Goal: Transaction & Acquisition: Purchase product/service

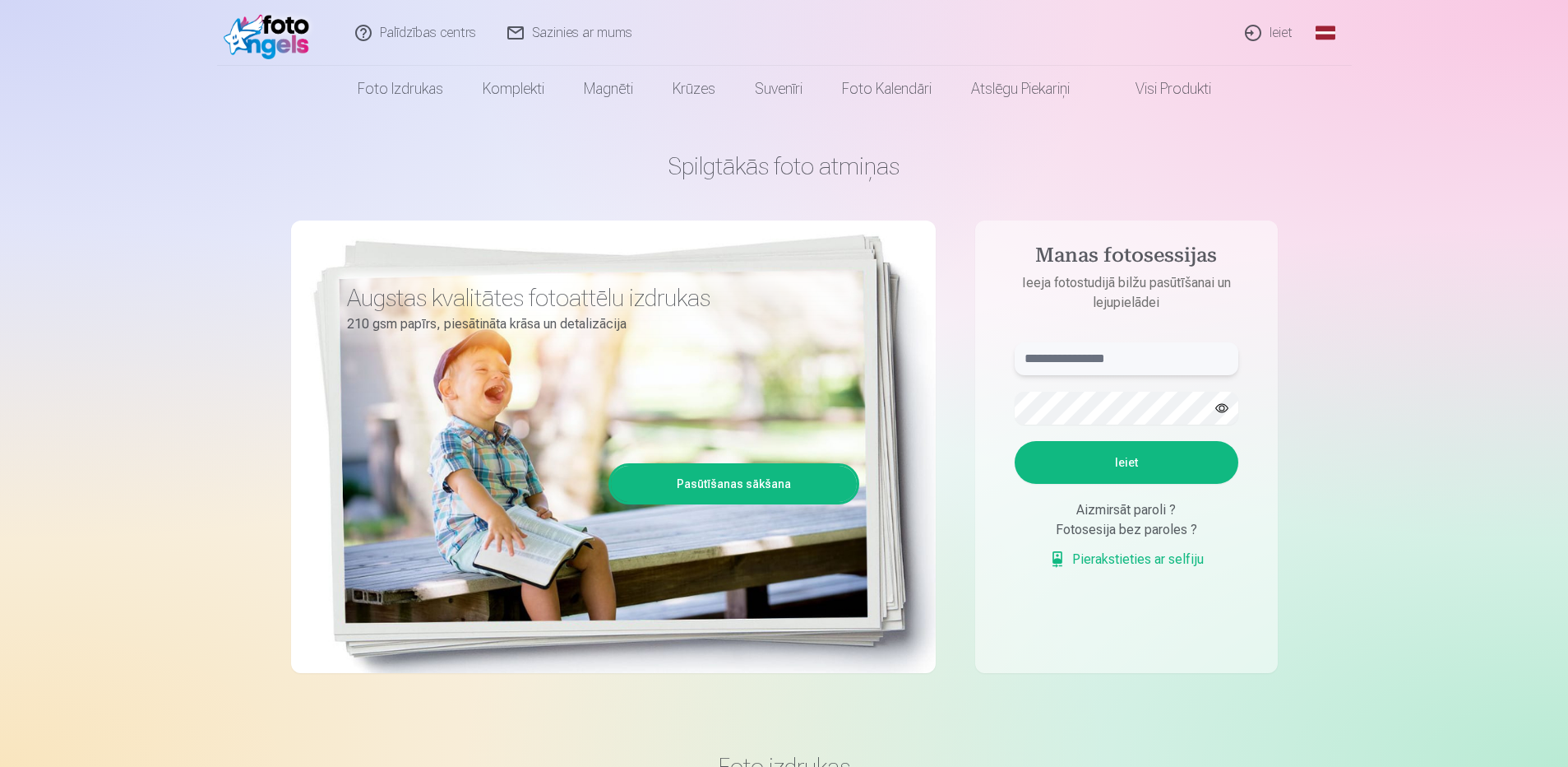
click at [1045, 360] on input "text" at bounding box center [1126, 359] width 224 height 33
type input "*"
type input "**********"
click at [1221, 406] on button "button" at bounding box center [1222, 408] width 31 height 31
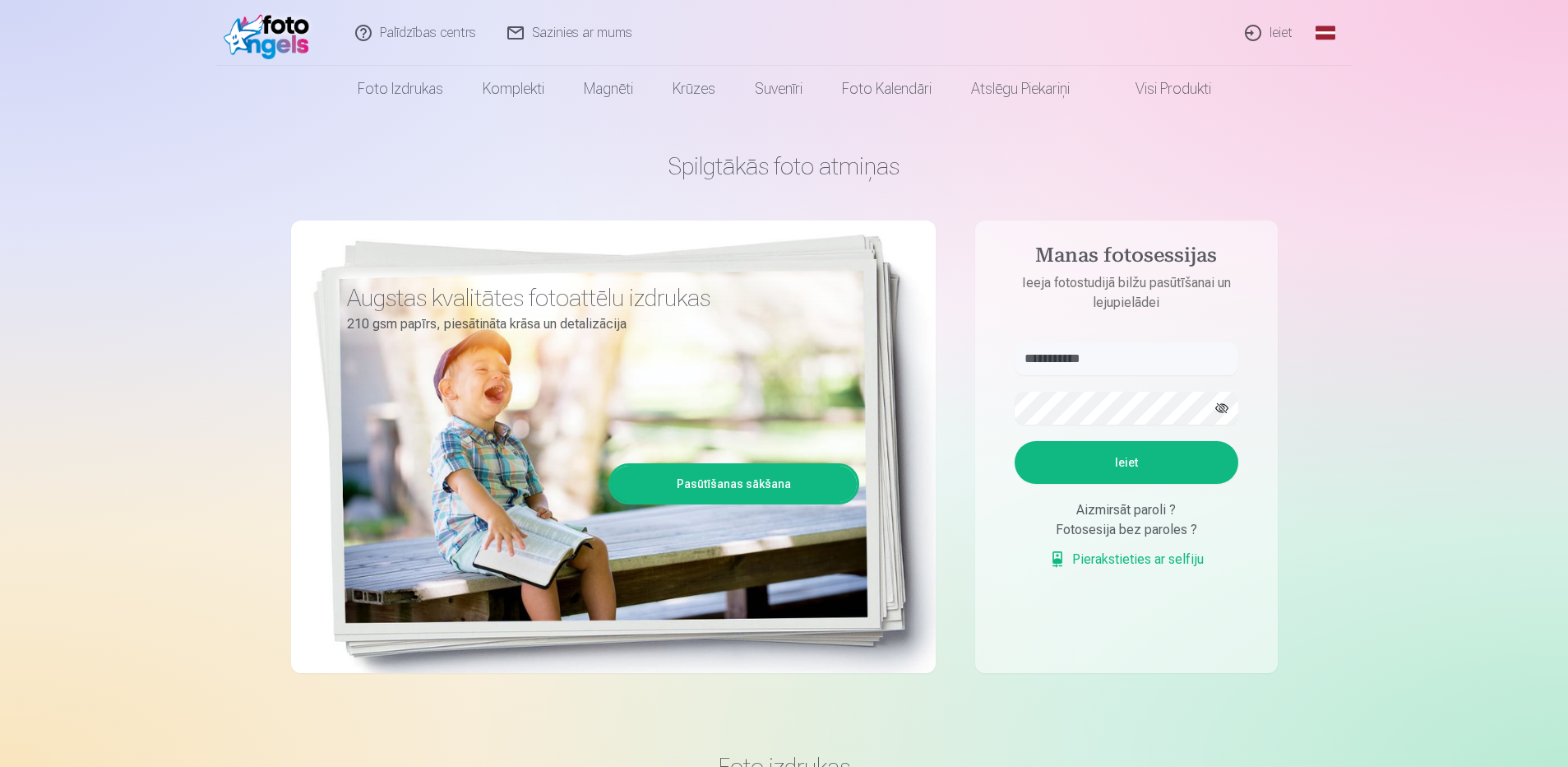
click at [1119, 460] on button "Ieiet" at bounding box center [1126, 462] width 224 height 43
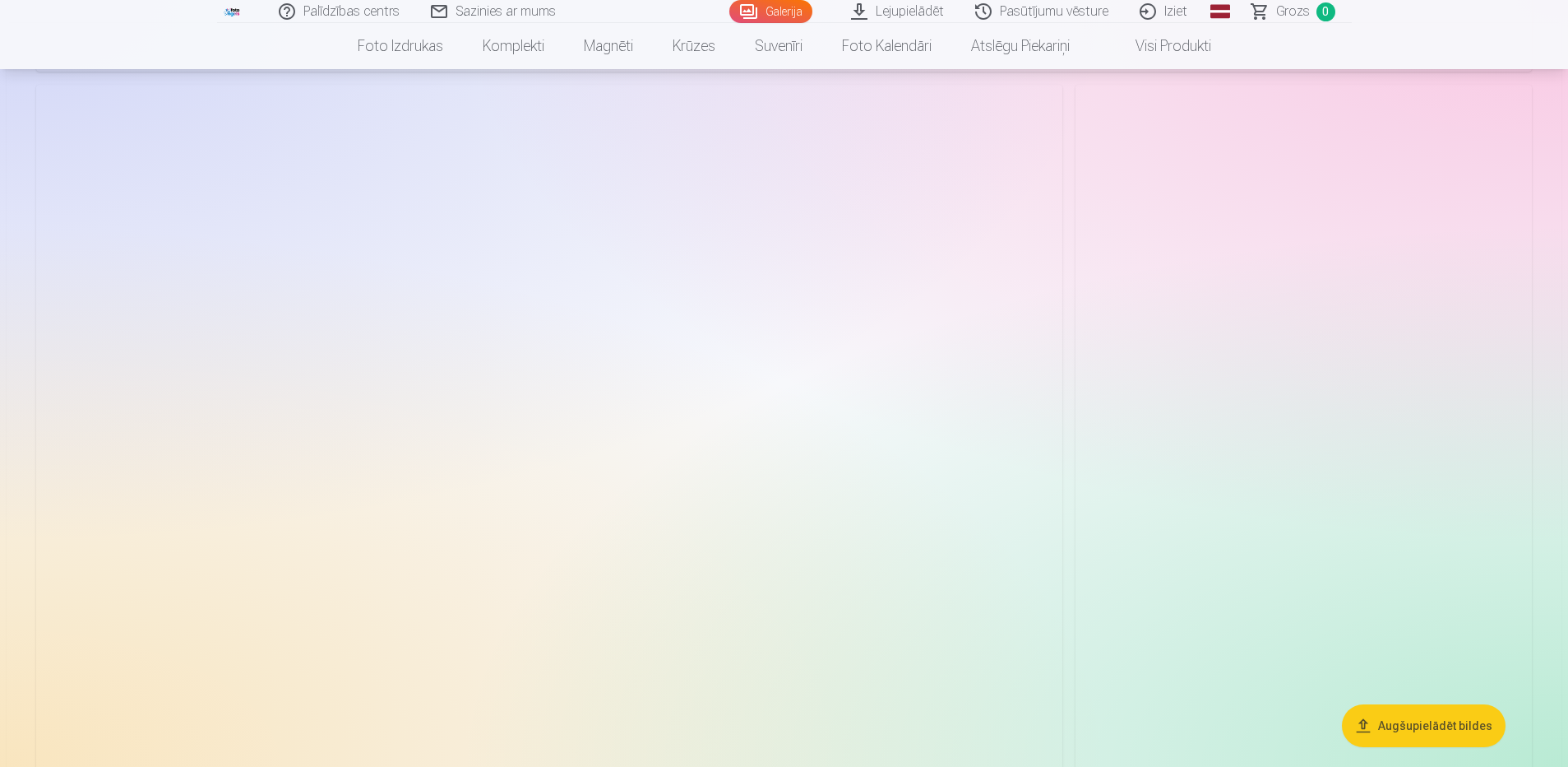
scroll to position [4854, 0]
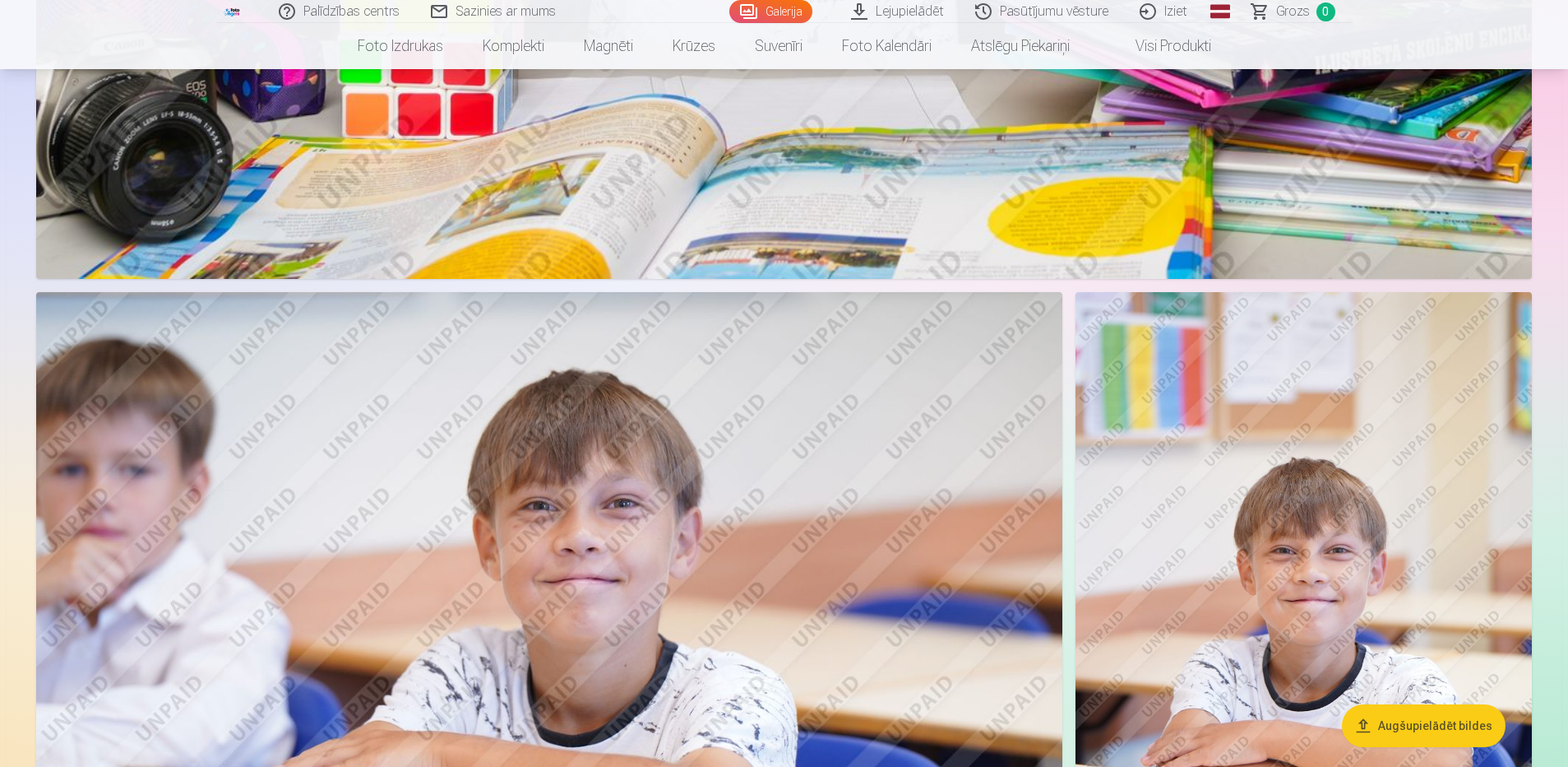
click at [1434, 722] on button "Augšupielādēt bildes" at bounding box center [1423, 725] width 163 height 43
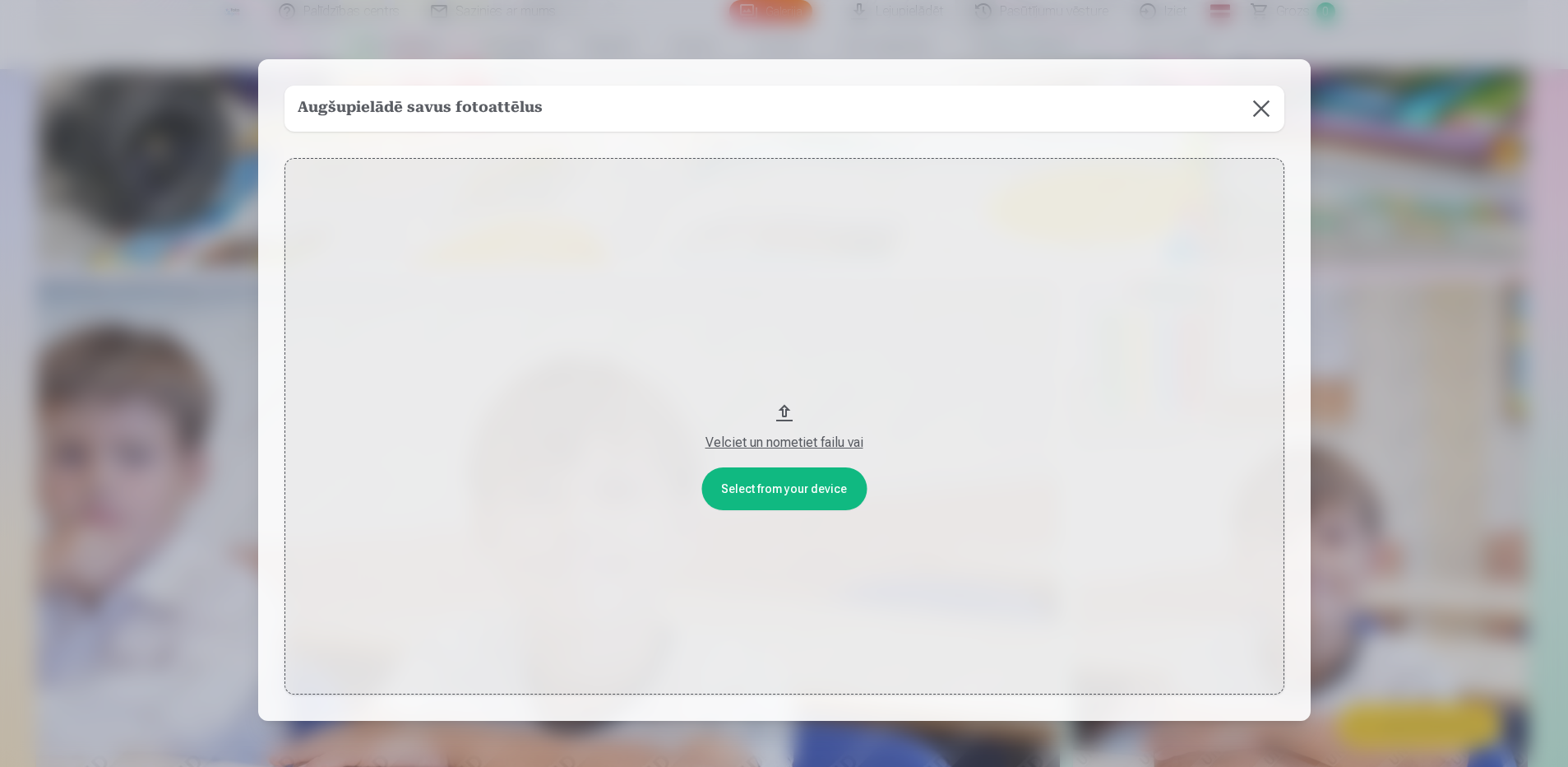
scroll to position [4865, 0]
click at [1262, 112] on button at bounding box center [1262, 108] width 46 height 46
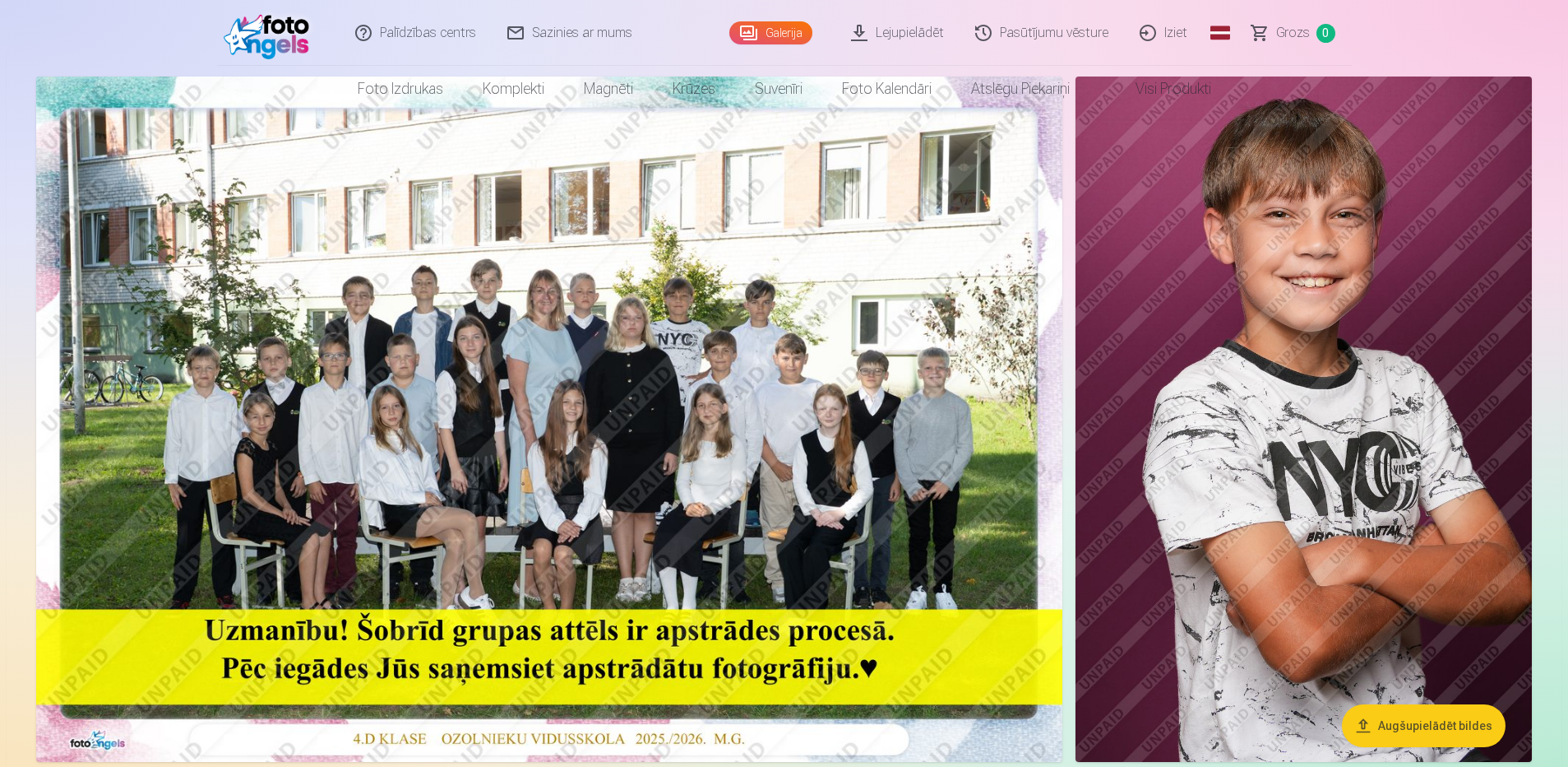
scroll to position [0, 0]
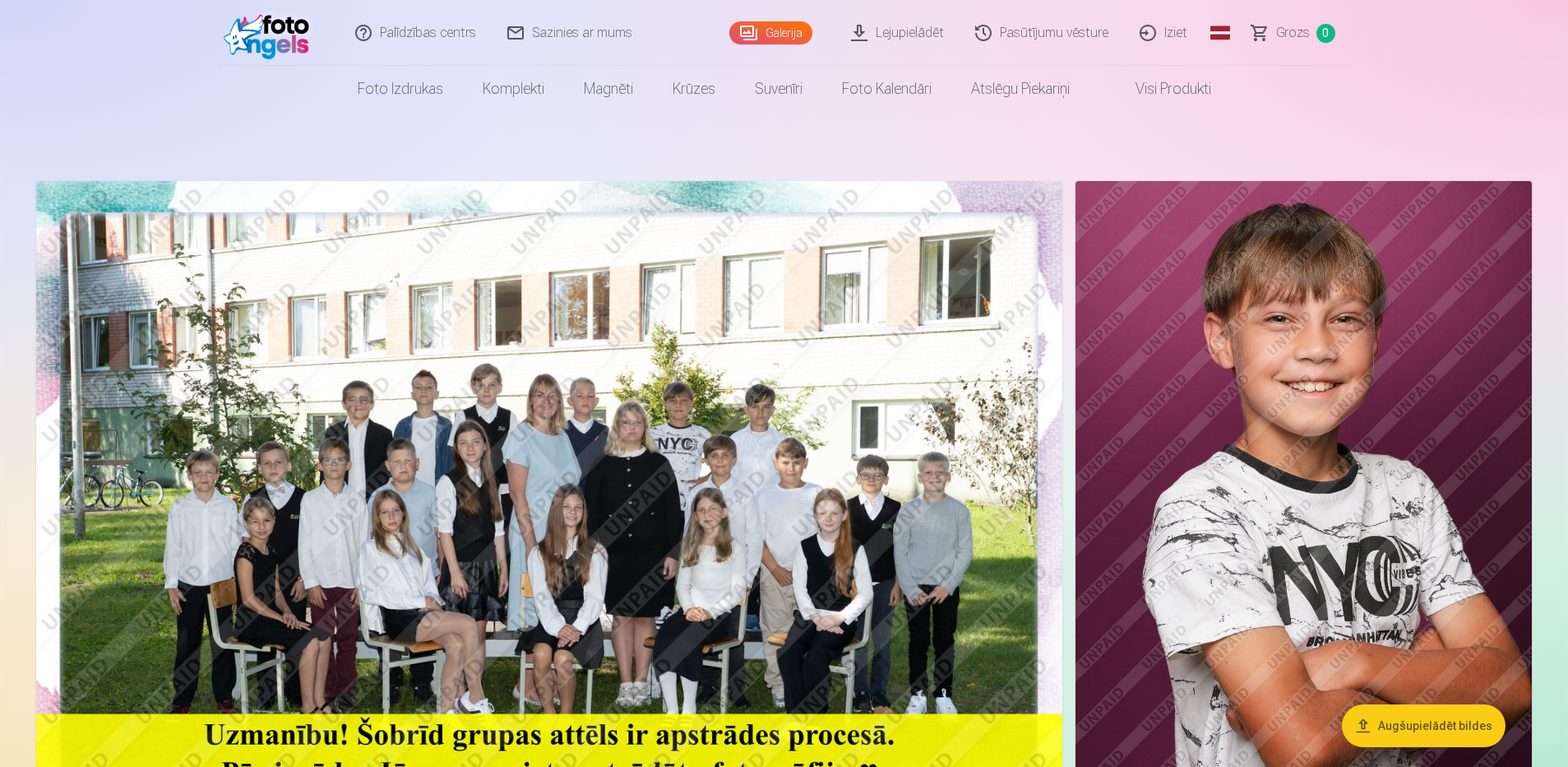
click at [1173, 91] on link "Visi produkti" at bounding box center [1160, 88] width 141 height 46
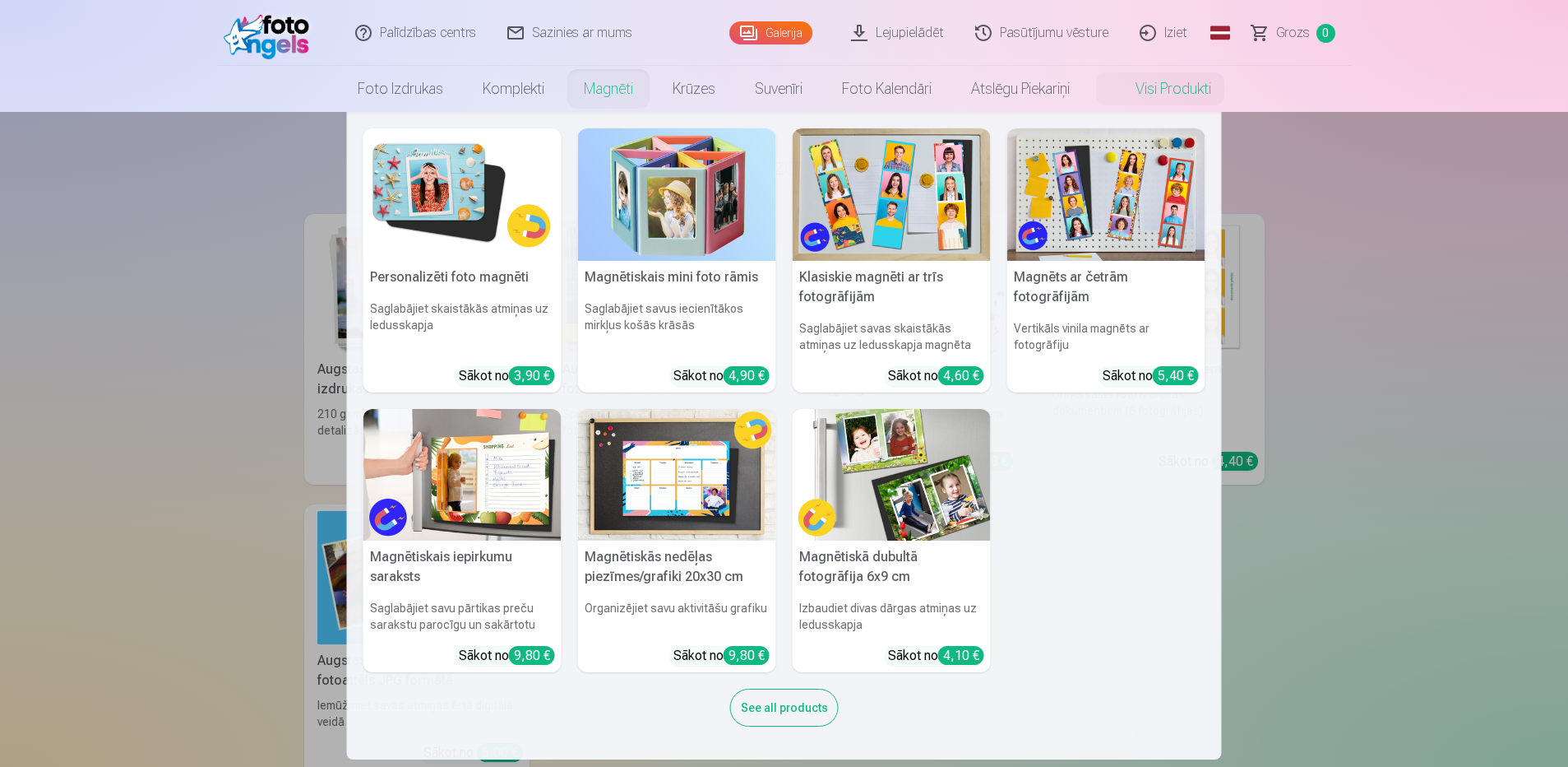
click at [600, 91] on link "Magnēti" at bounding box center [609, 88] width 89 height 46
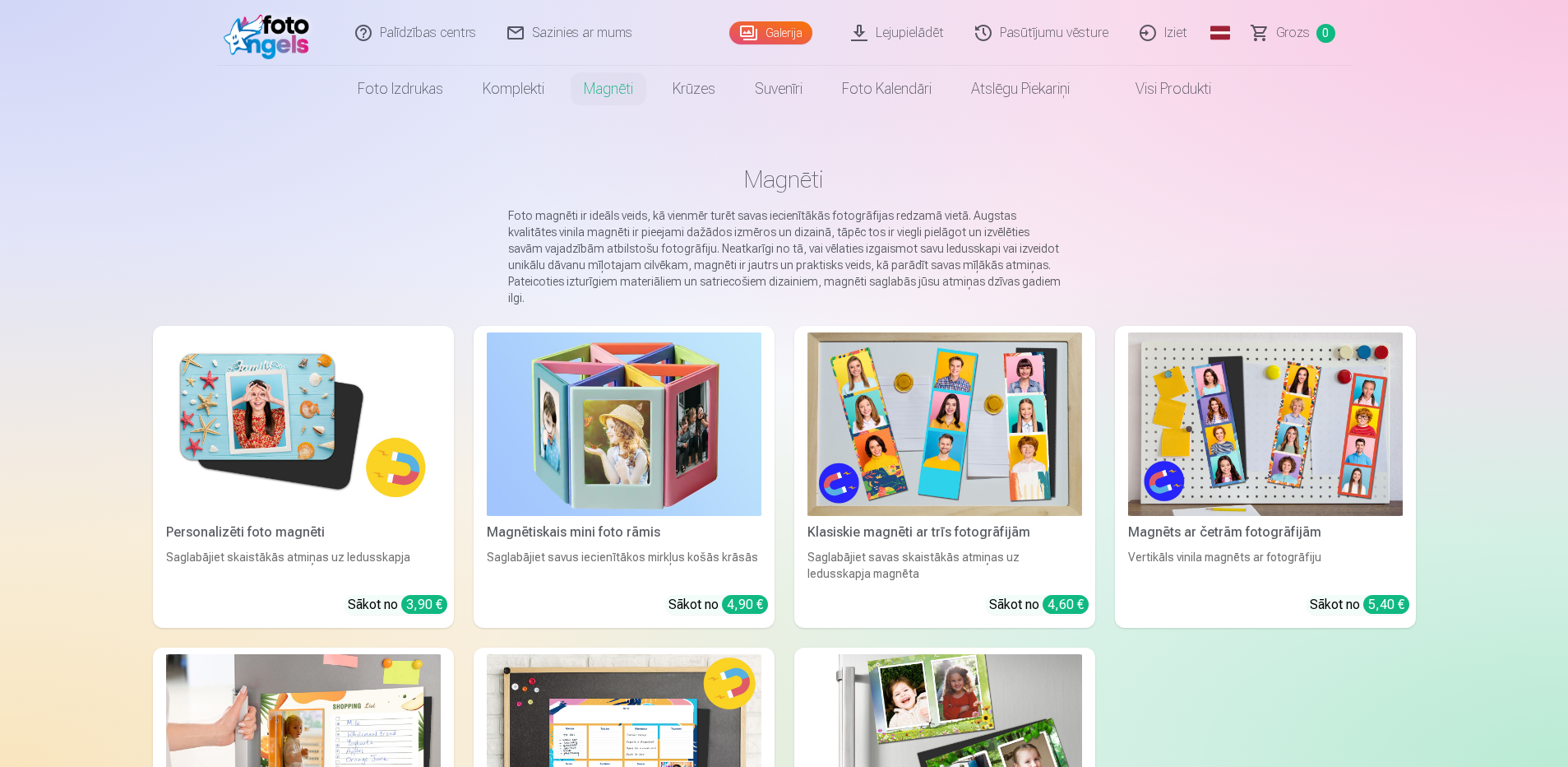
click at [348, 426] on img at bounding box center [303, 424] width 275 height 183
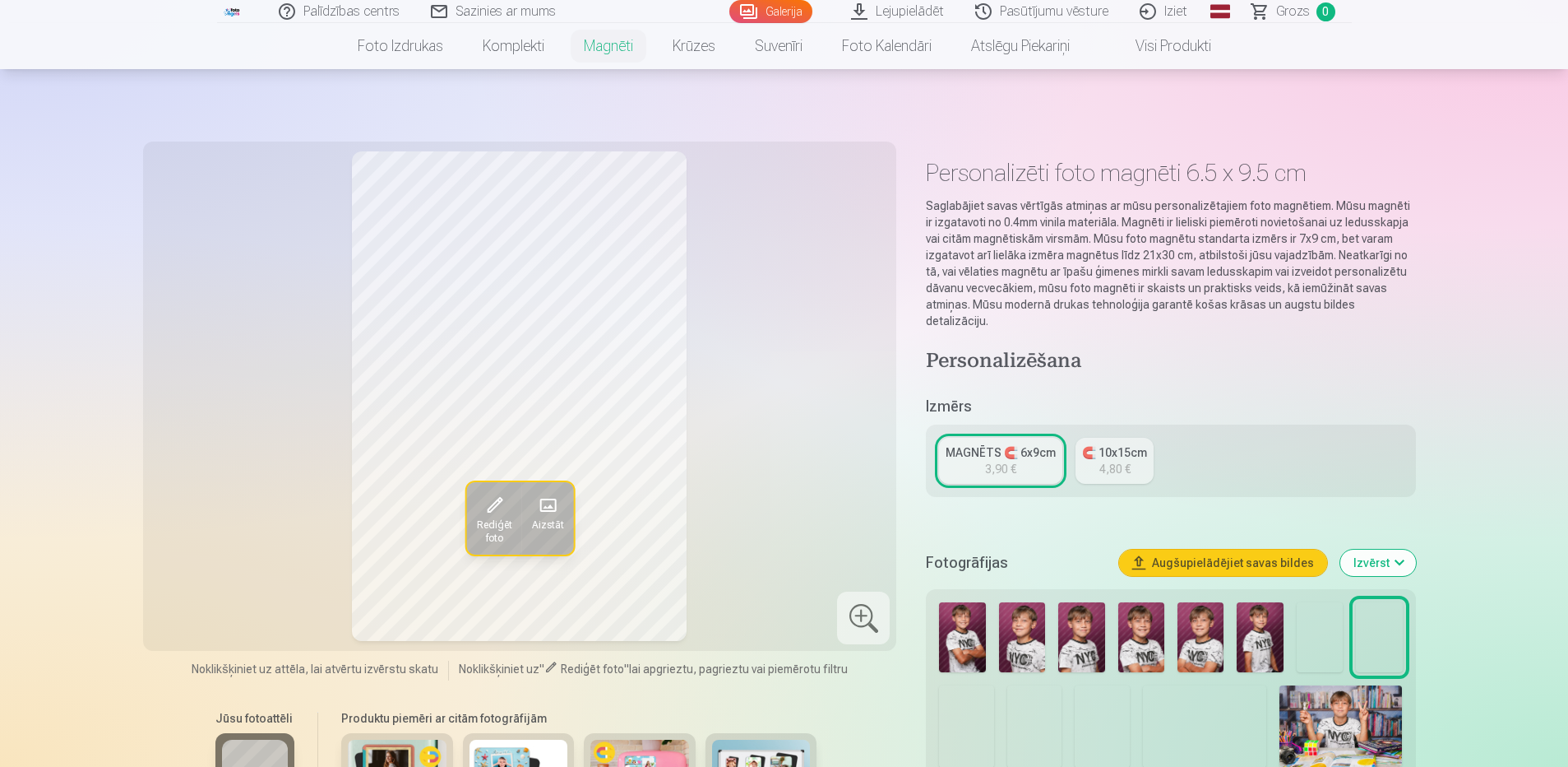
scroll to position [164, 0]
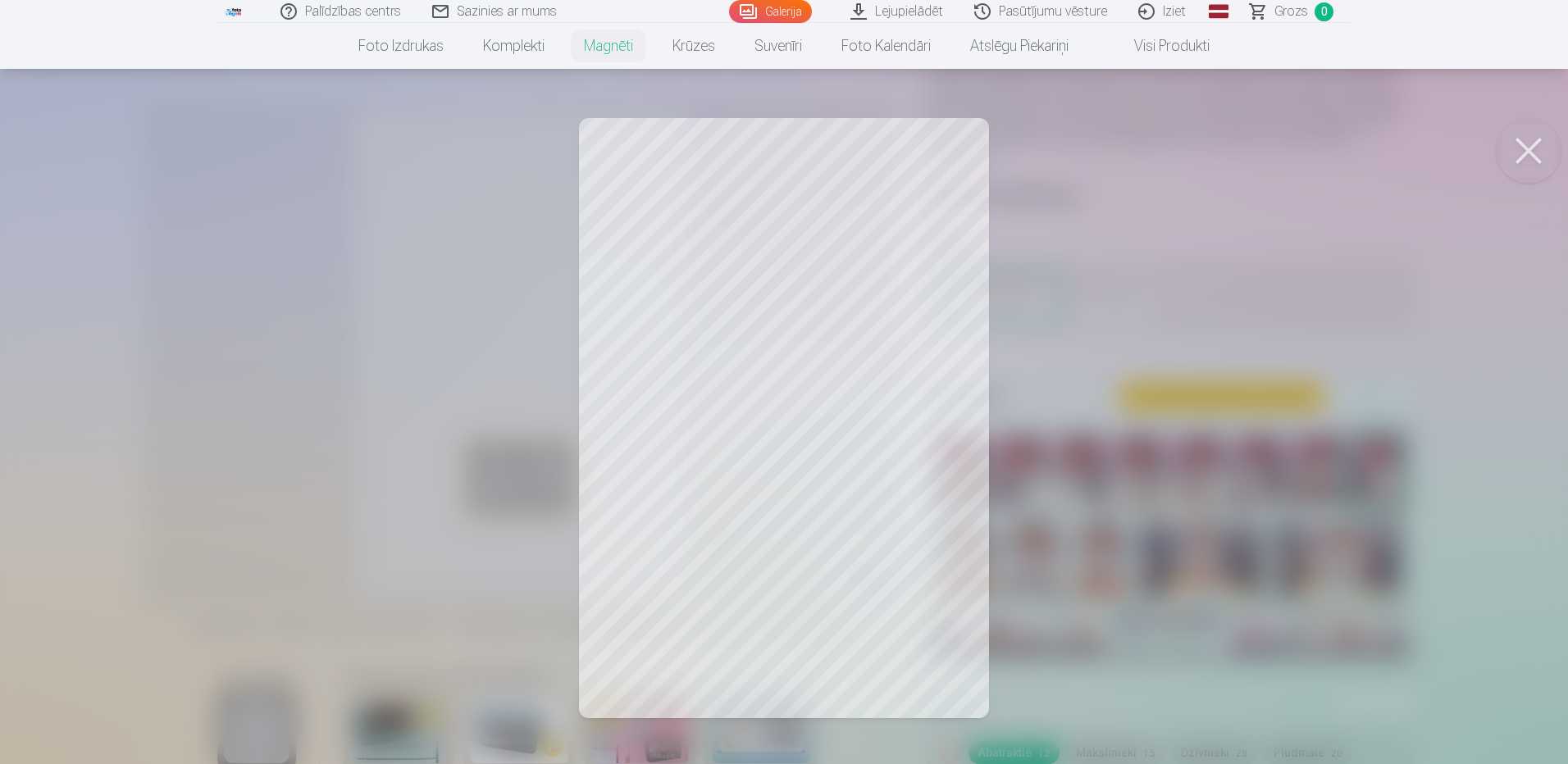
click at [1525, 151] on button at bounding box center [1528, 151] width 65 height 65
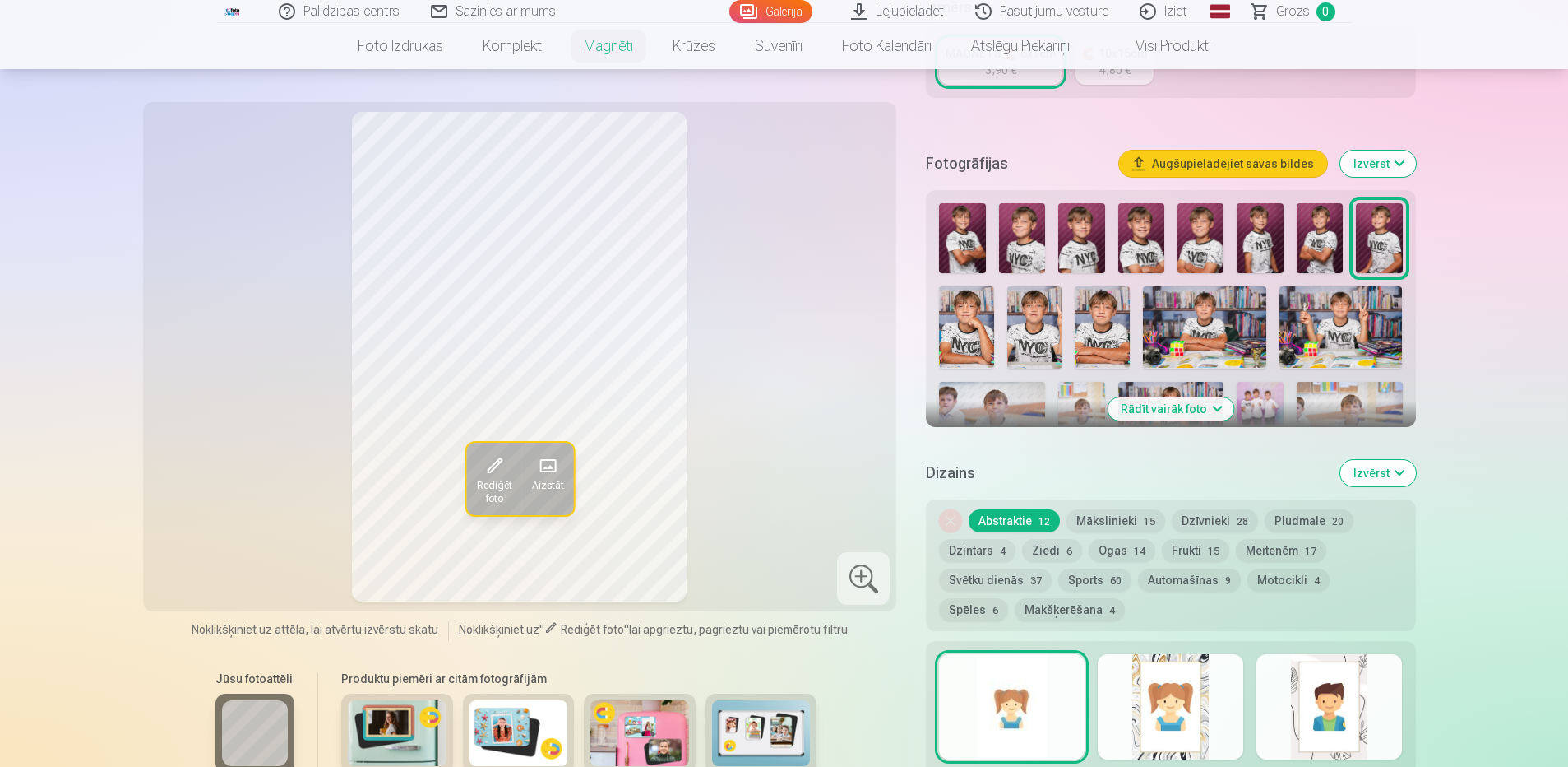
scroll to position [494, 0]
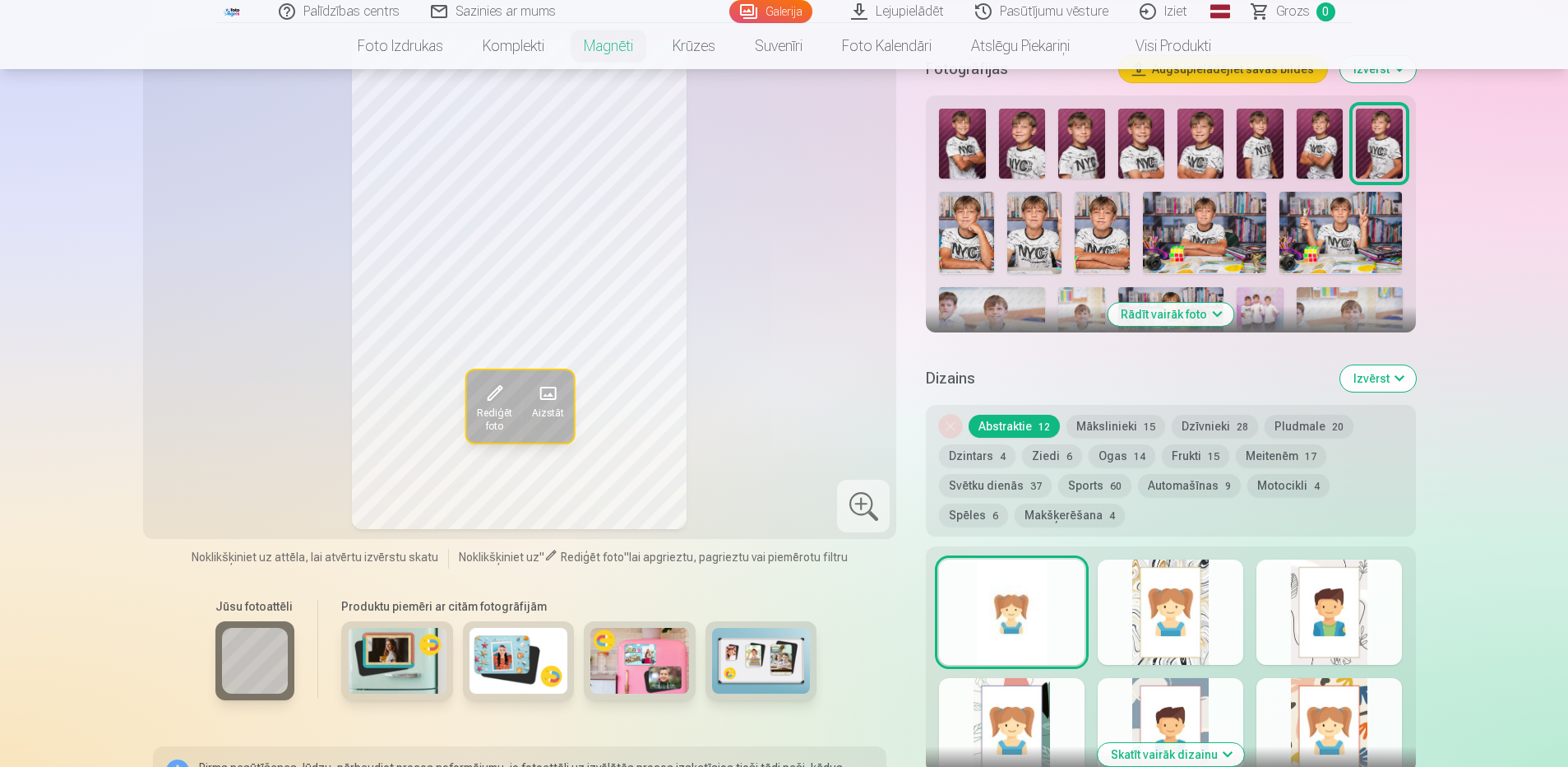
click at [1104, 415] on button "Mākslinieki 15" at bounding box center [1115, 426] width 99 height 23
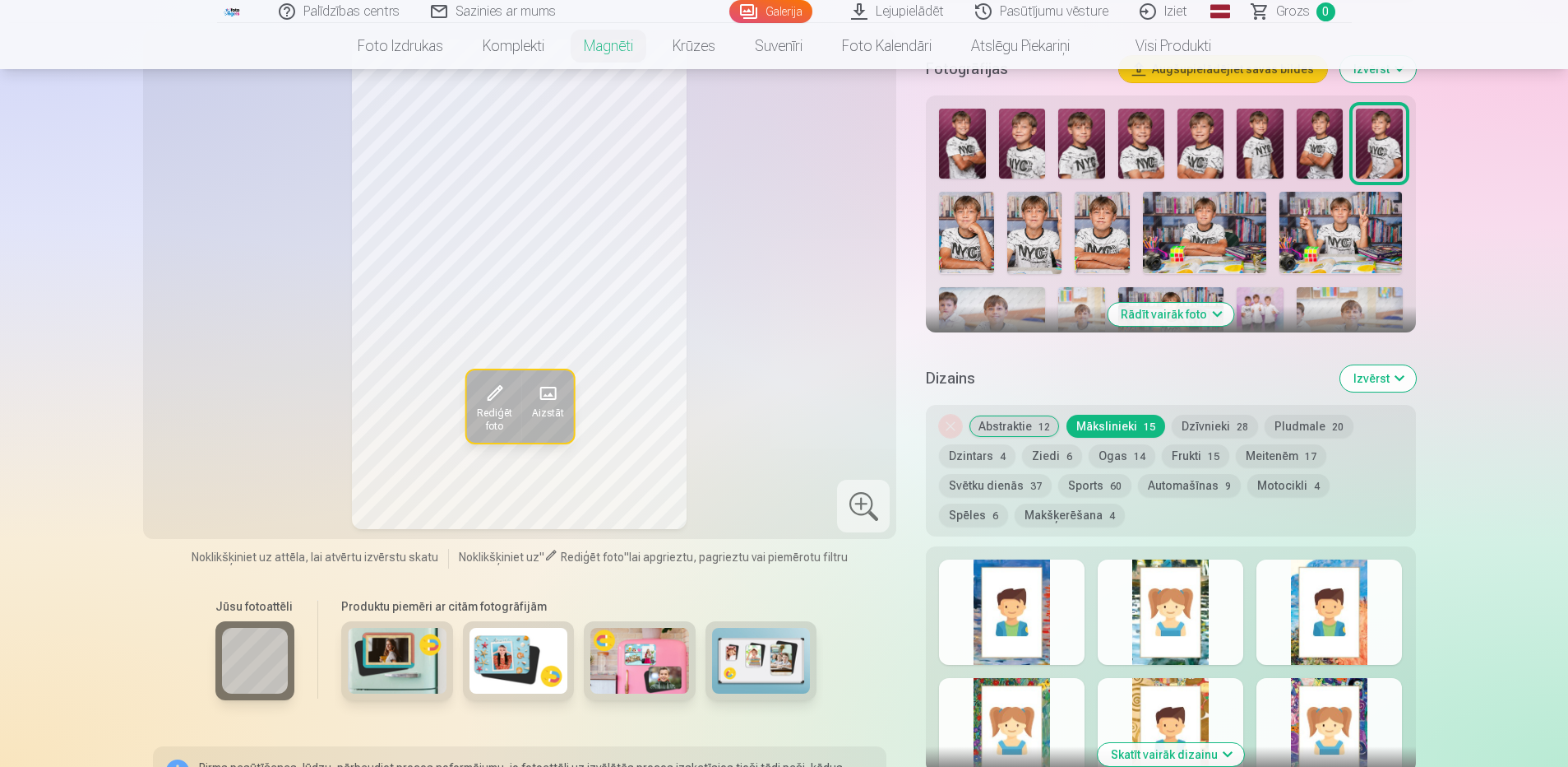
click at [1398, 365] on button "Izvērst" at bounding box center [1378, 378] width 76 height 26
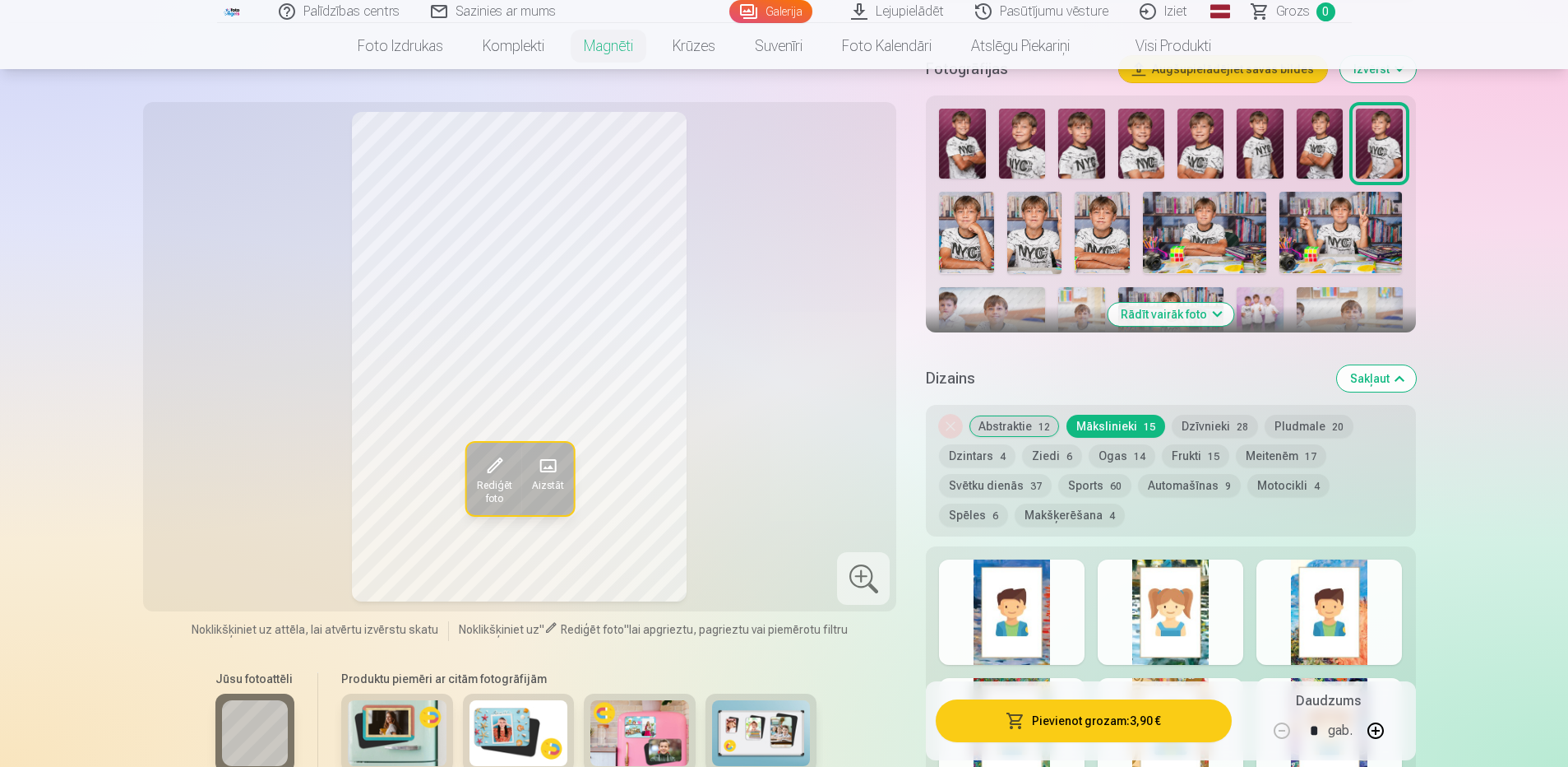
click at [1214, 303] on button "Rādīt vairāk foto" at bounding box center [1171, 314] width 126 height 23
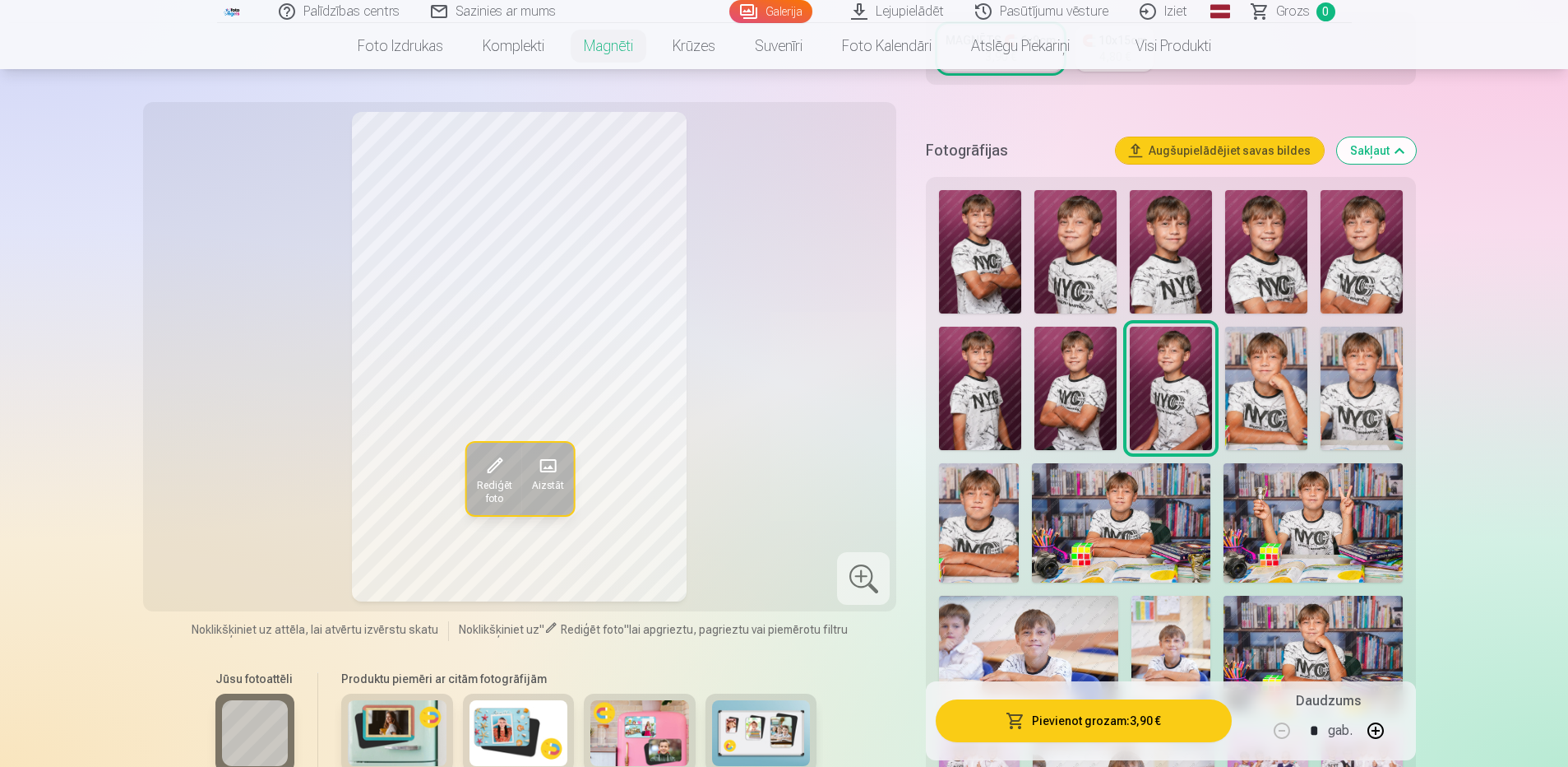
scroll to position [411, 0]
click at [980, 233] on img at bounding box center [980, 252] width 82 height 123
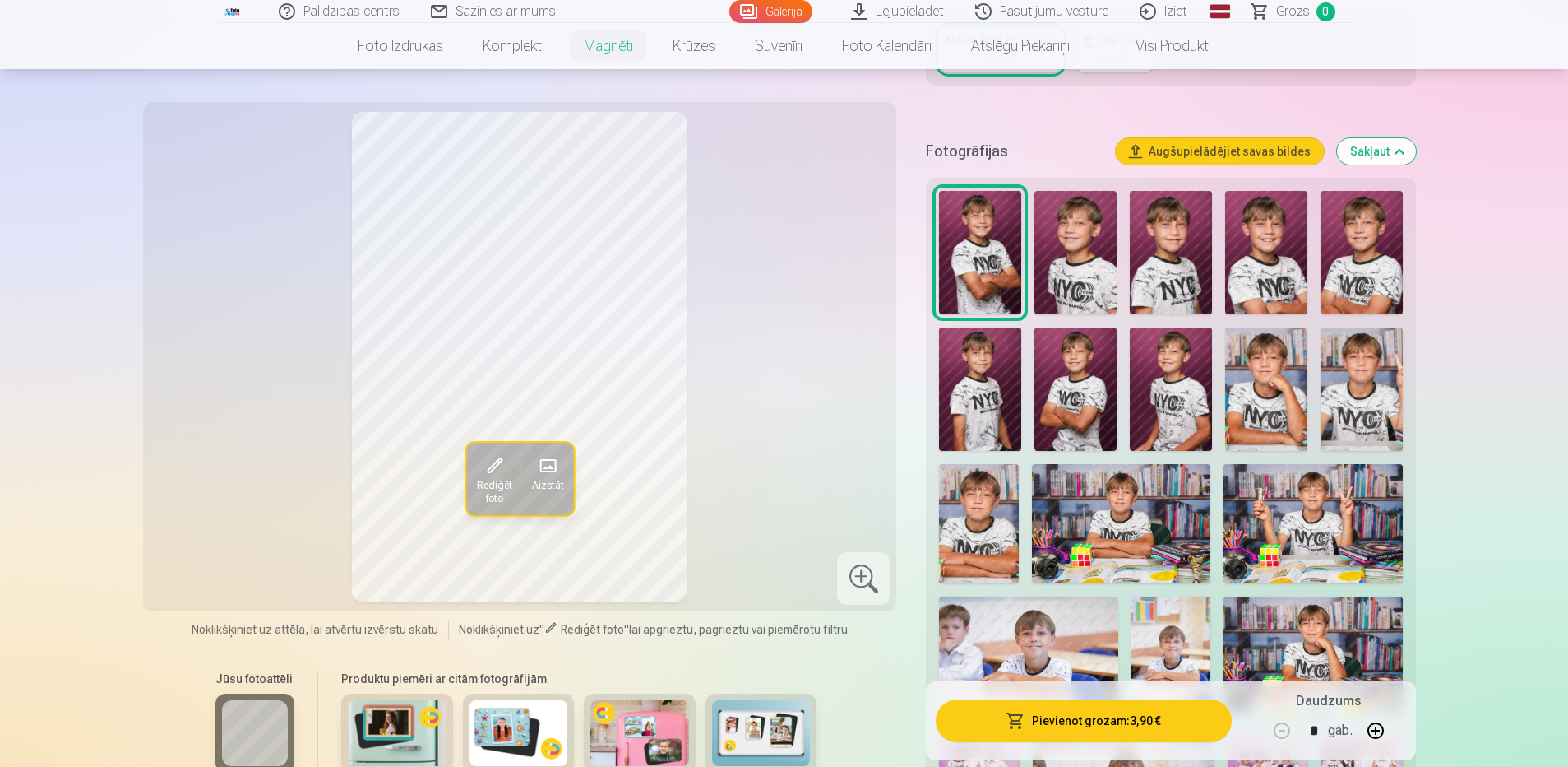
click at [1276, 355] on img at bounding box center [1266, 389] width 82 height 123
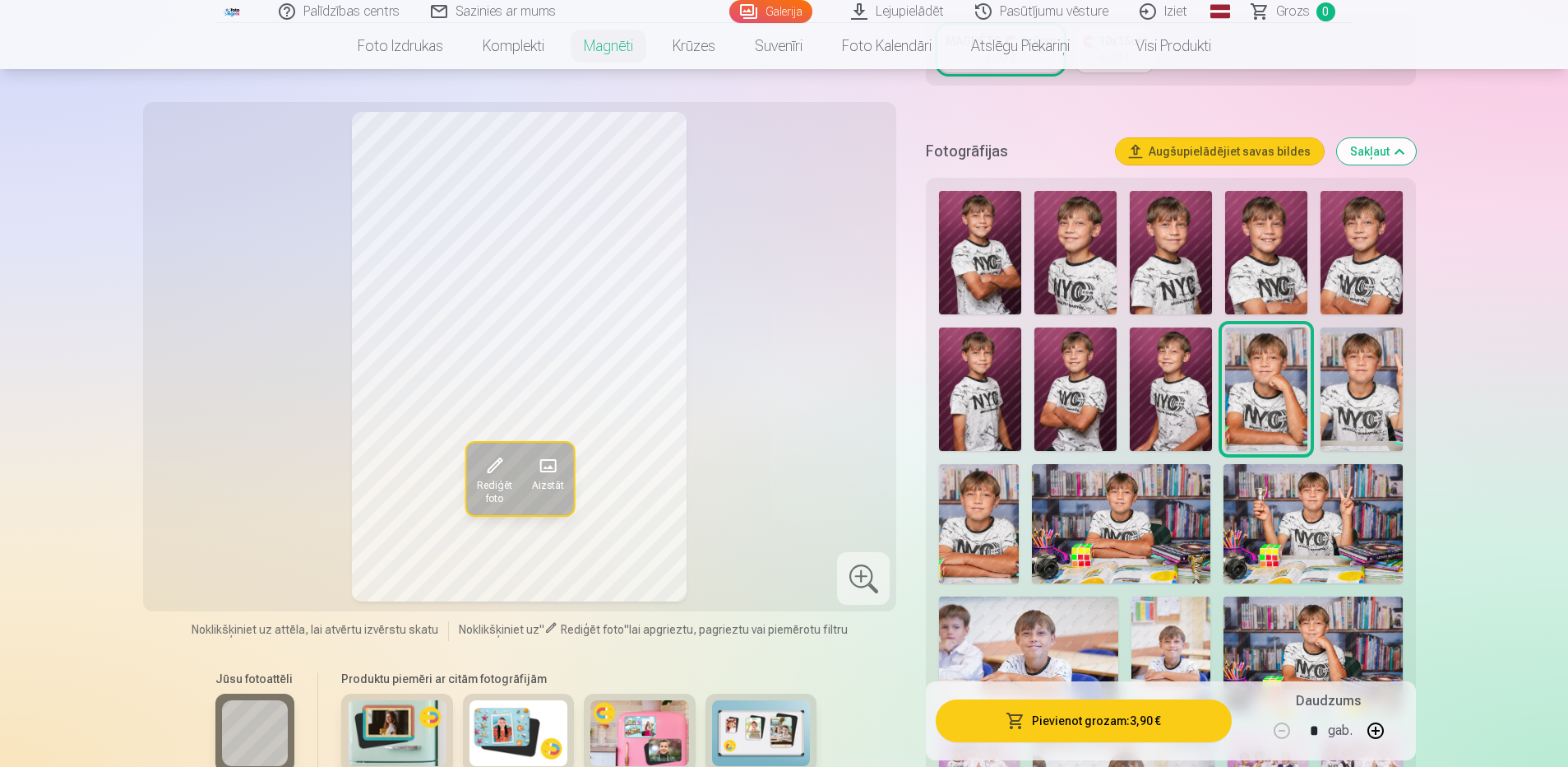
click at [1365, 370] on img at bounding box center [1361, 389] width 82 height 123
click at [1285, 356] on img at bounding box center [1266, 389] width 82 height 123
click at [991, 218] on img at bounding box center [980, 252] width 82 height 123
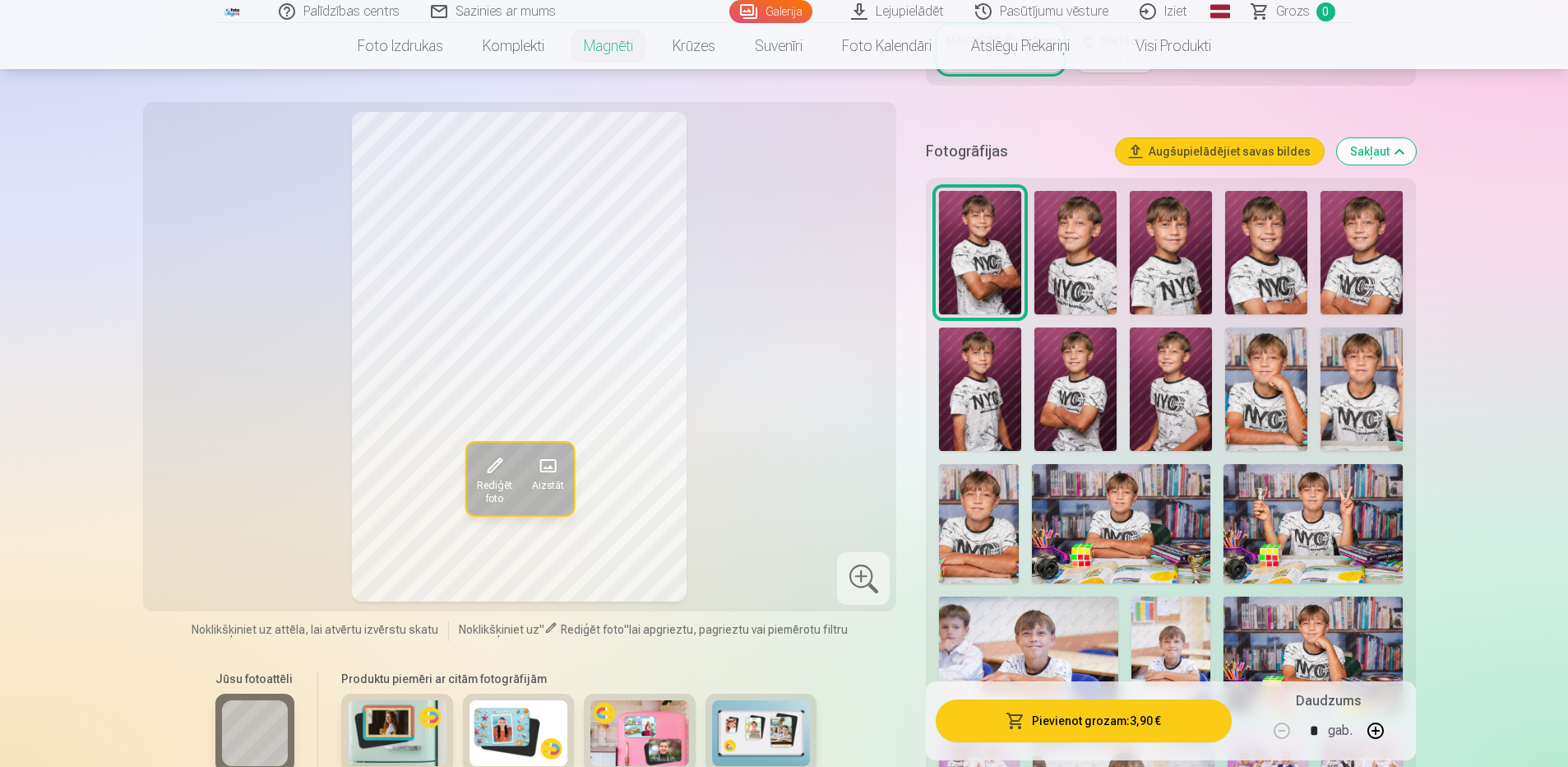
click at [1074, 234] on img at bounding box center [1076, 252] width 82 height 123
click at [1087, 346] on img at bounding box center [1076, 389] width 82 height 123
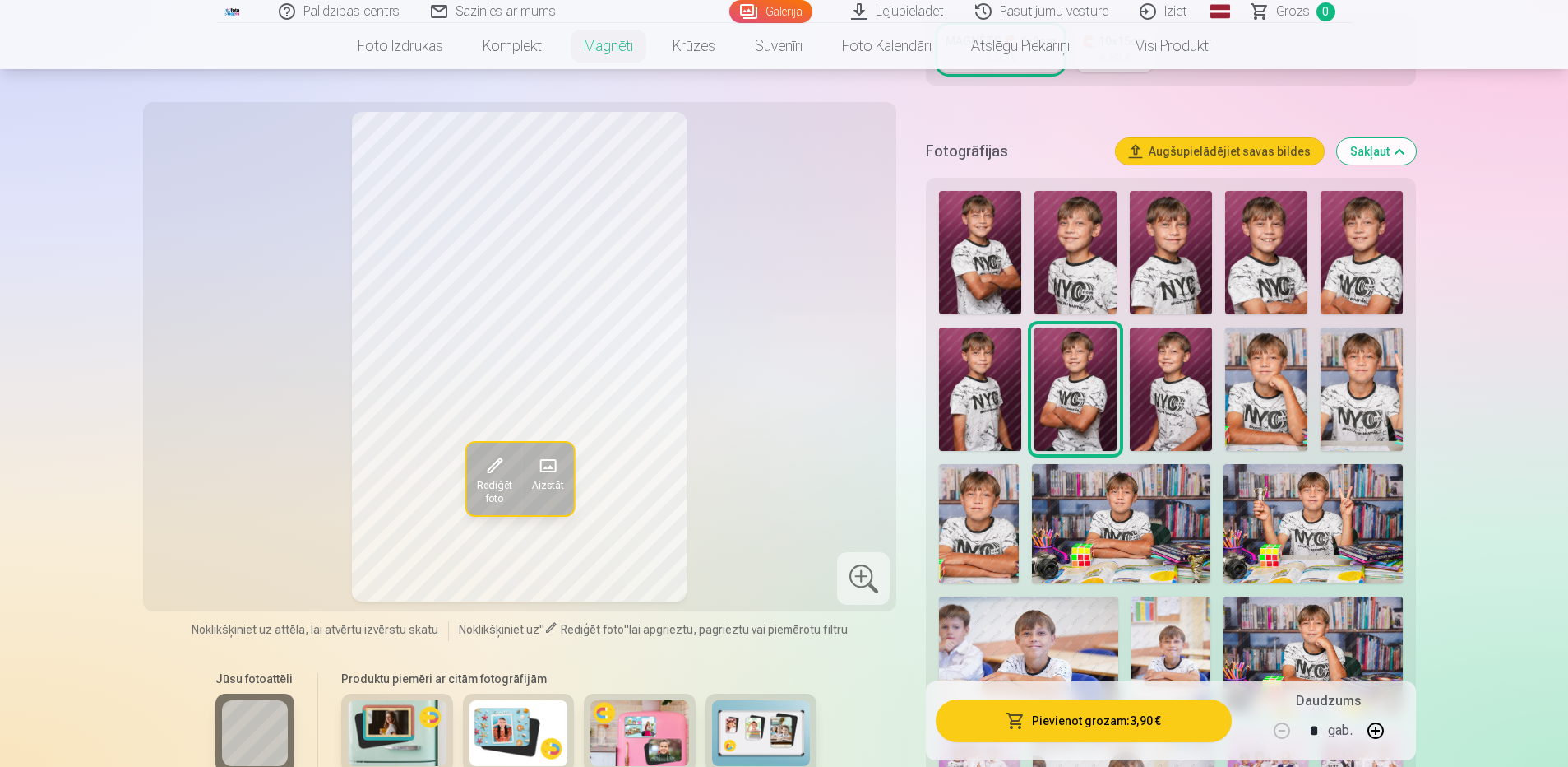
click at [1258, 366] on img at bounding box center [1266, 389] width 82 height 123
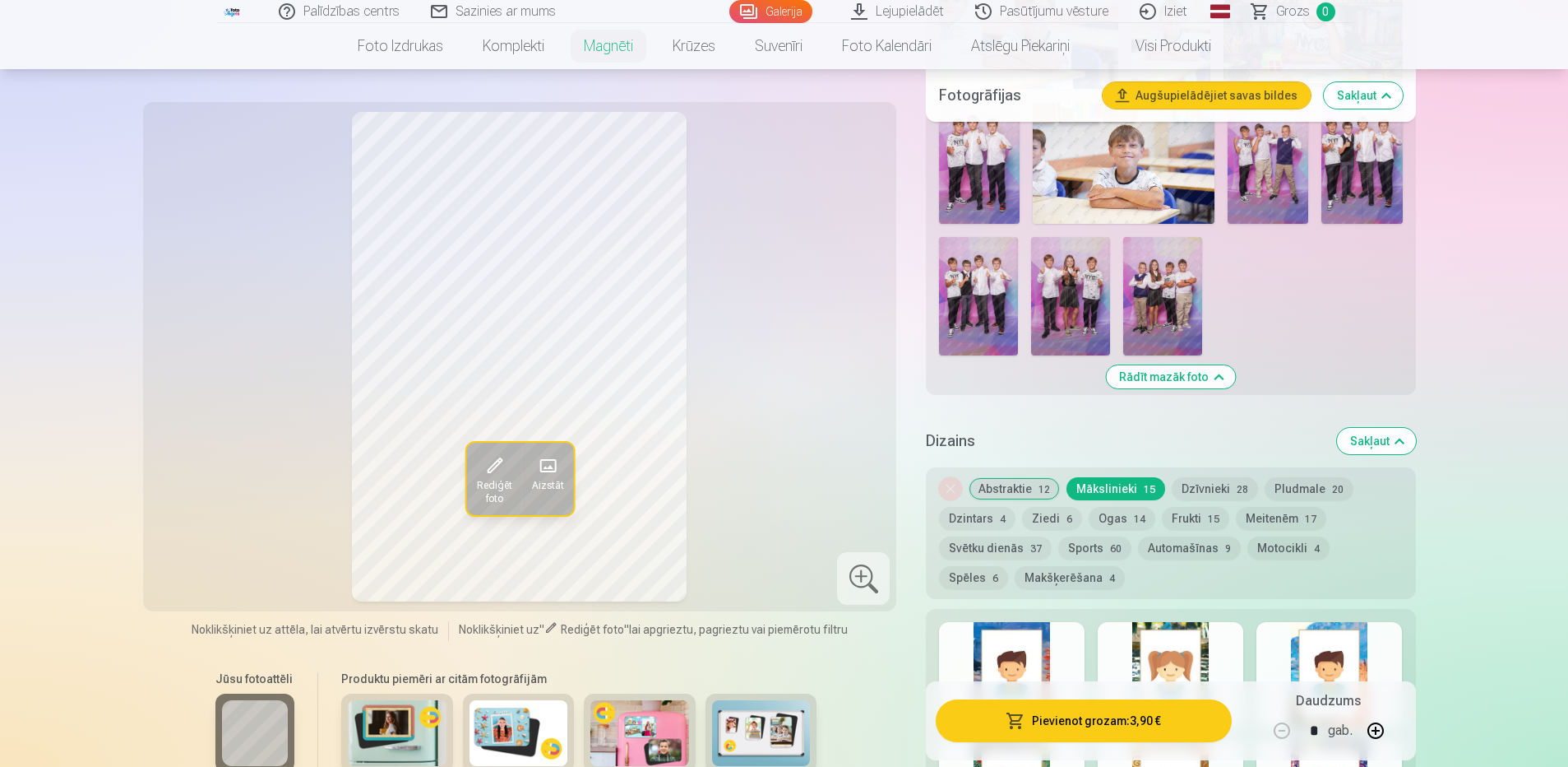
scroll to position [1069, 0]
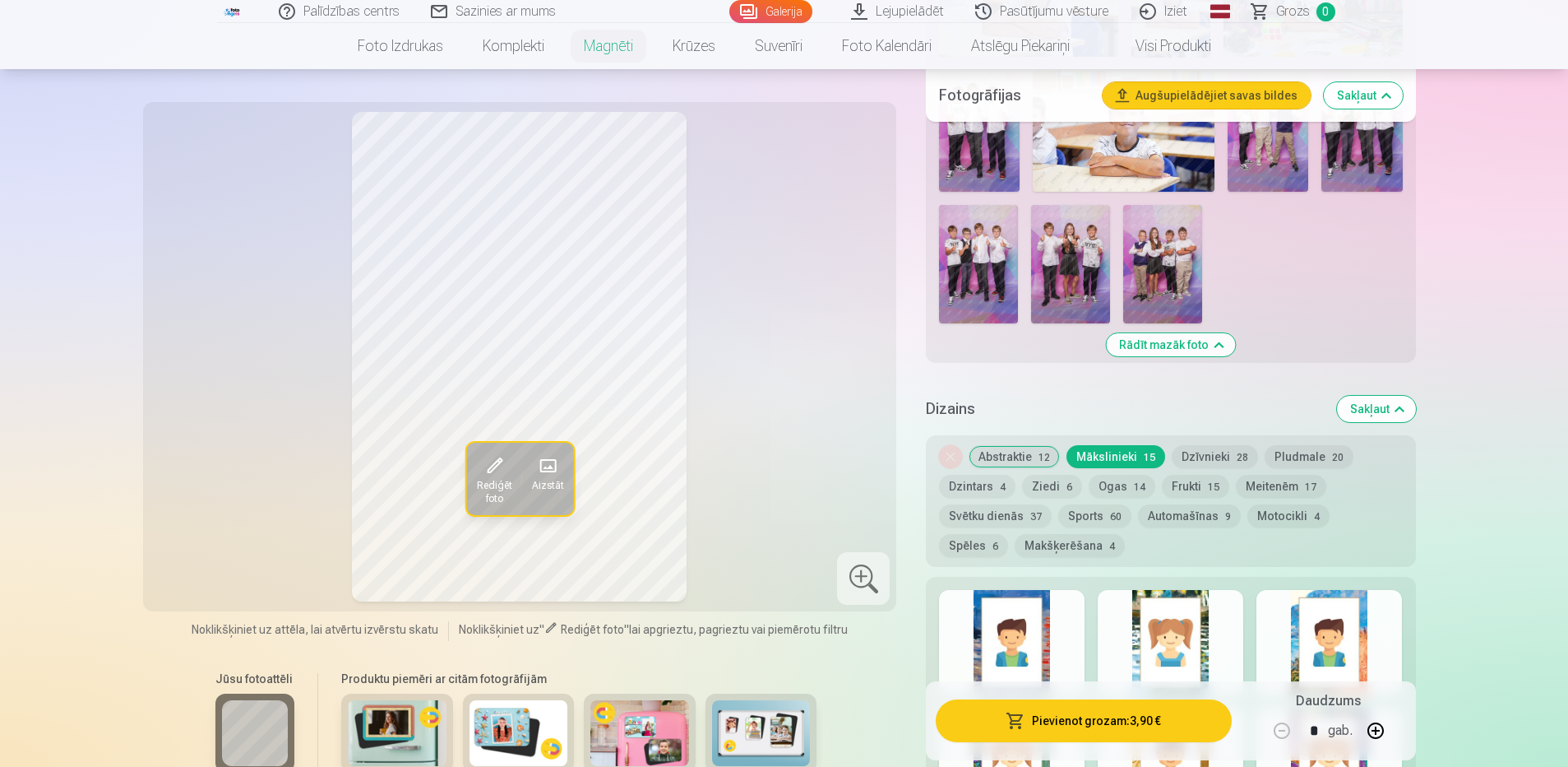
click at [1012, 446] on button "Abstraktie 12" at bounding box center [1014, 457] width 92 height 23
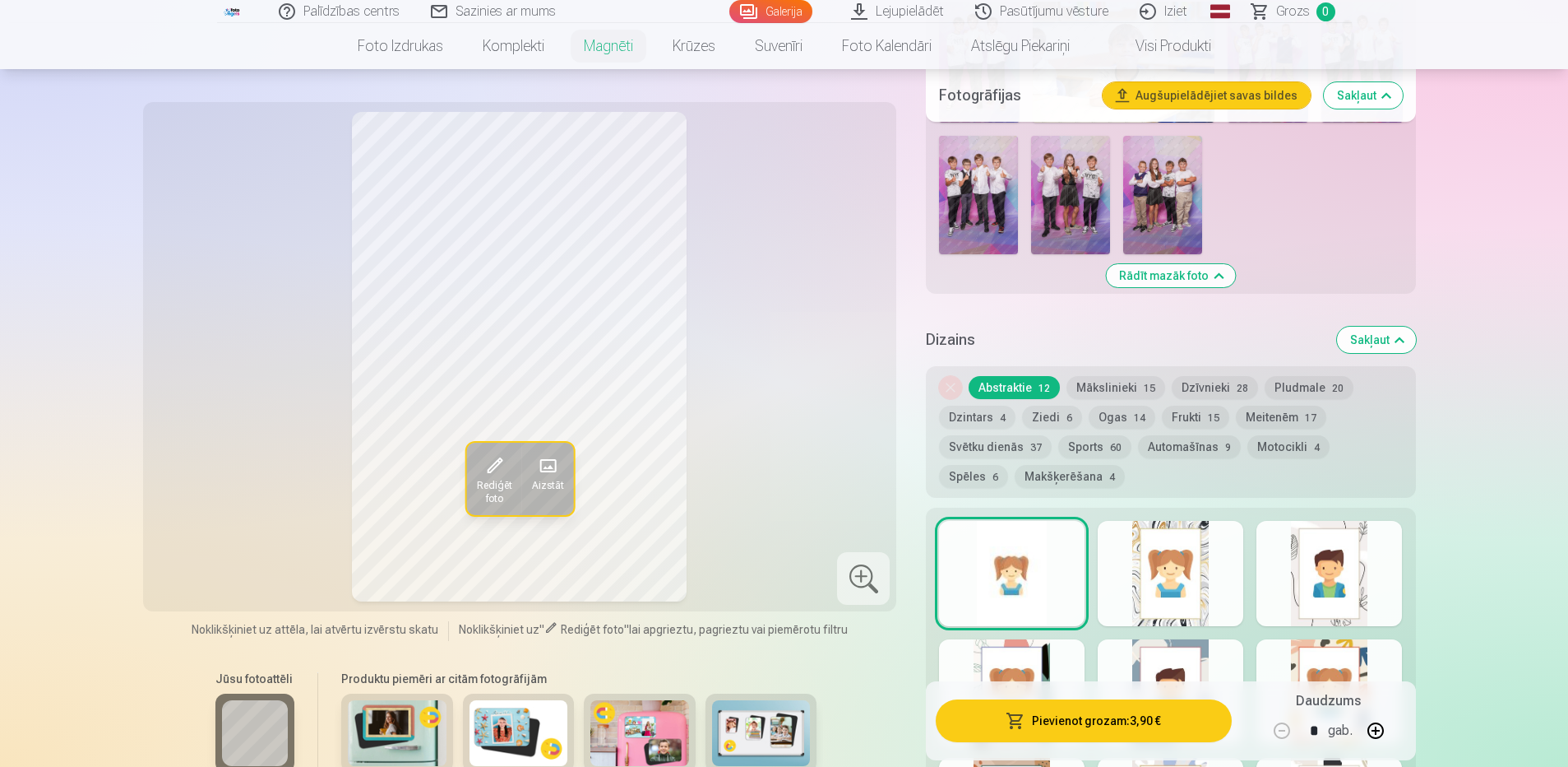
scroll to position [1234, 0]
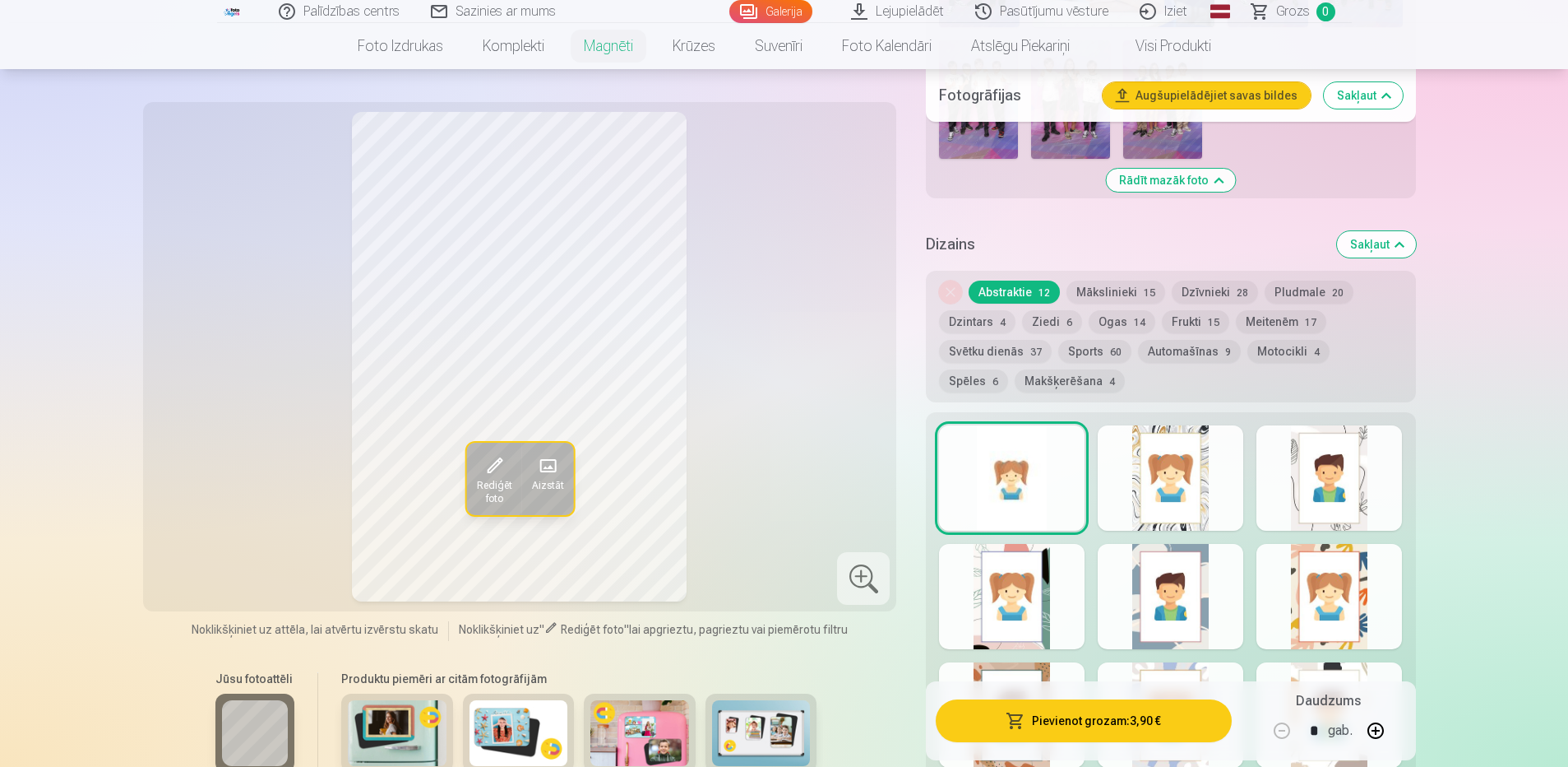
click at [1194, 488] on div at bounding box center [1170, 478] width 146 height 106
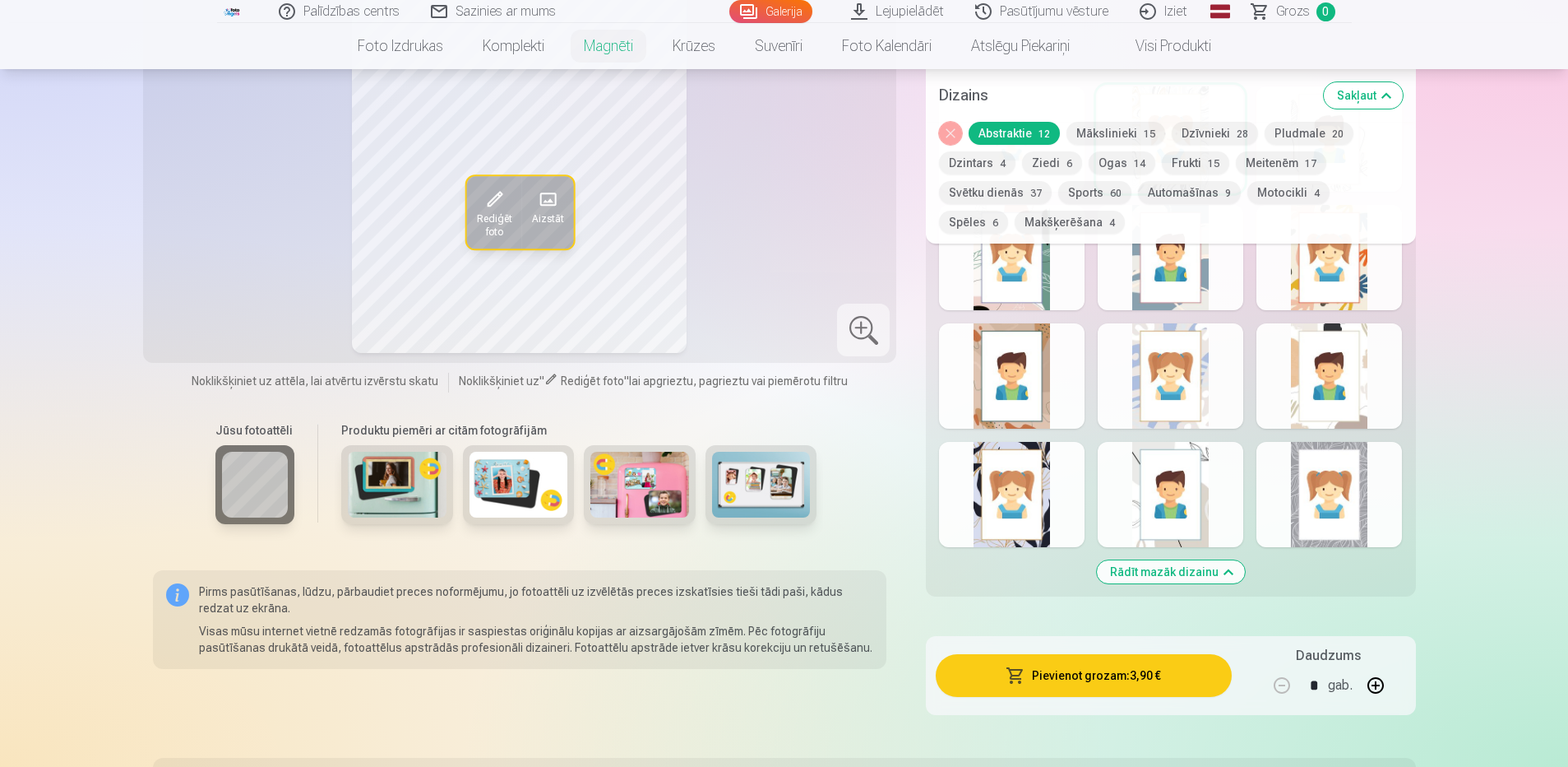
scroll to position [1481, 0]
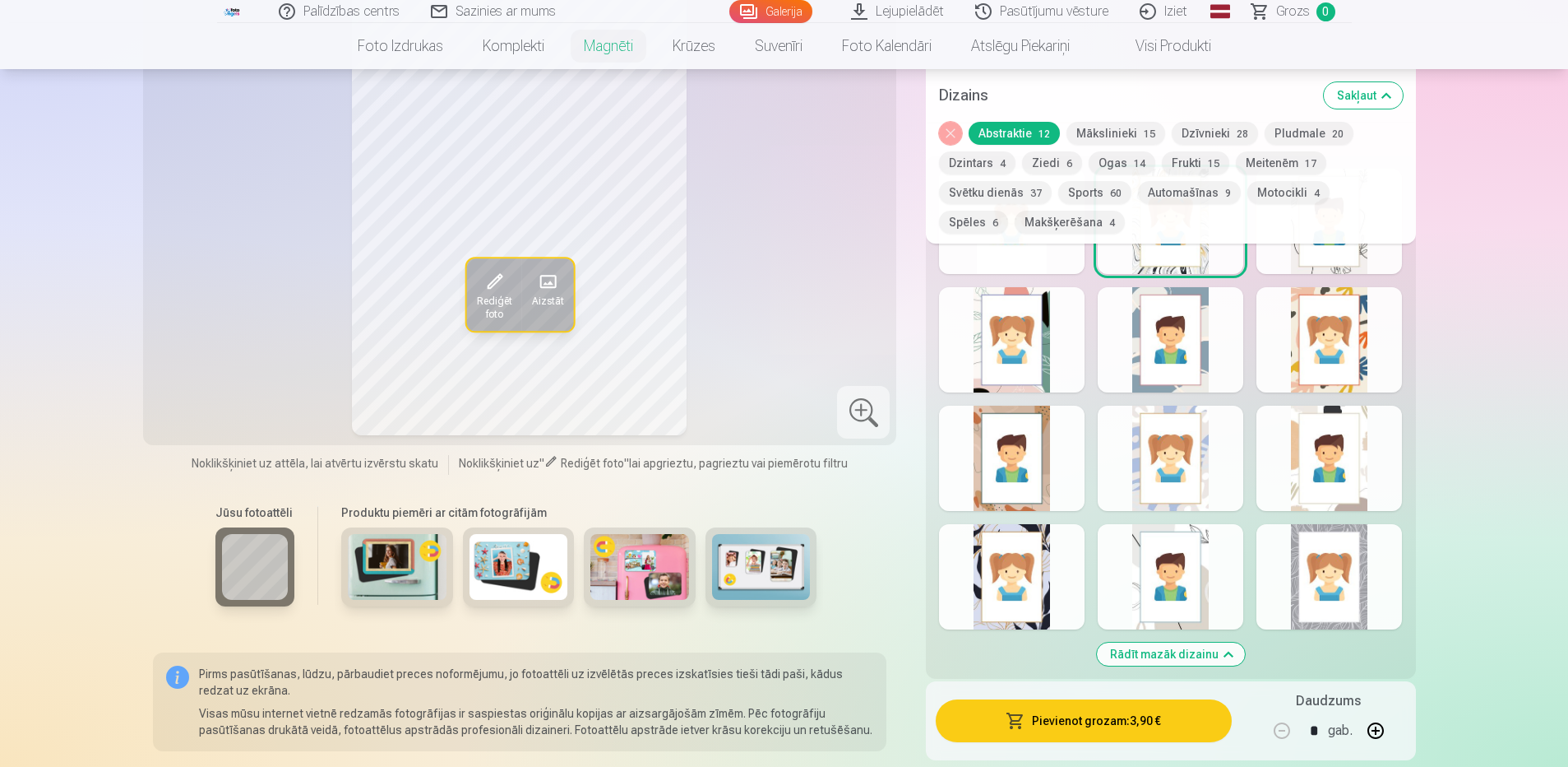
click at [1333, 563] on div at bounding box center [1329, 577] width 146 height 106
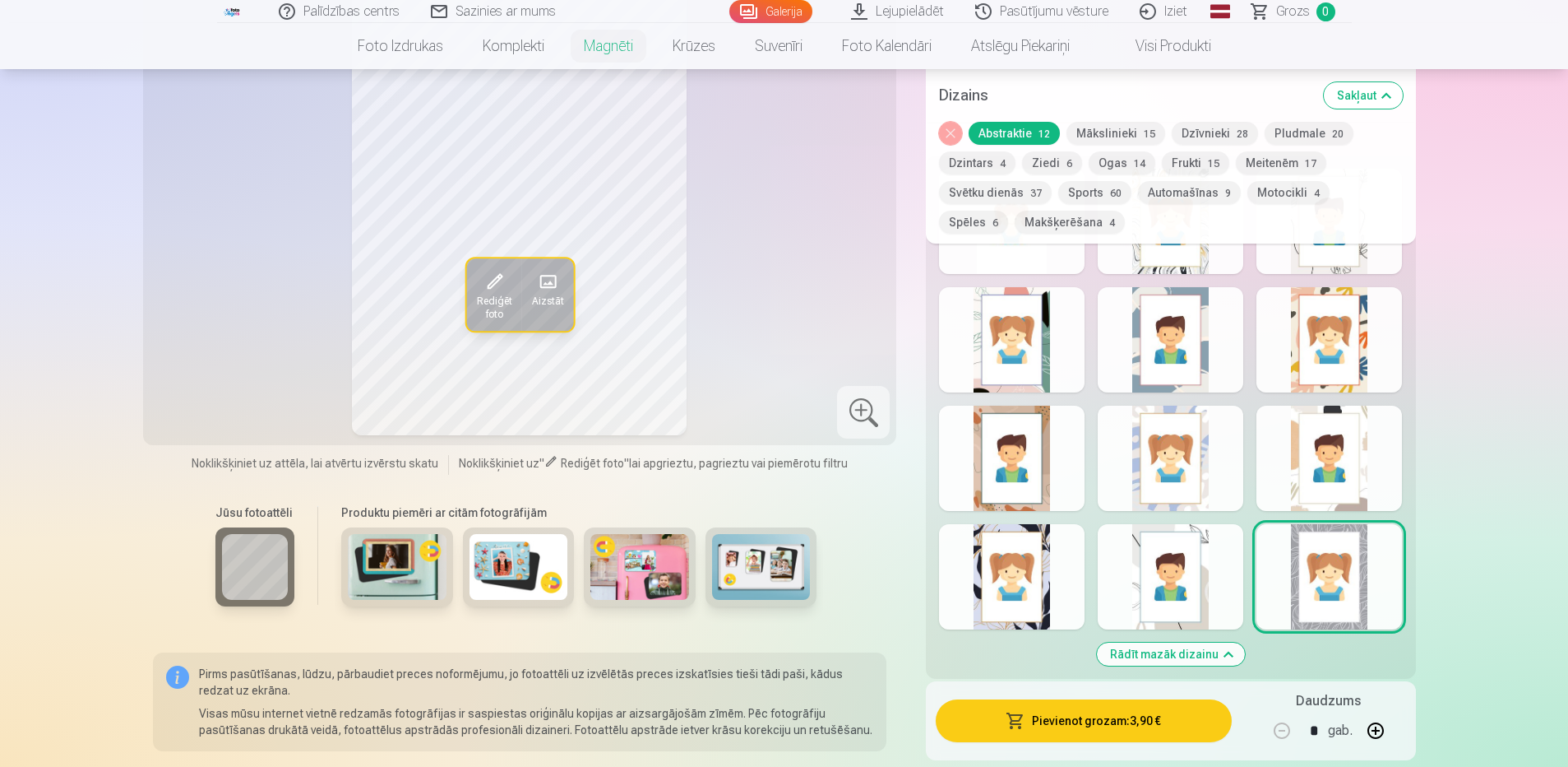
click at [1164, 534] on div at bounding box center [1170, 577] width 146 height 106
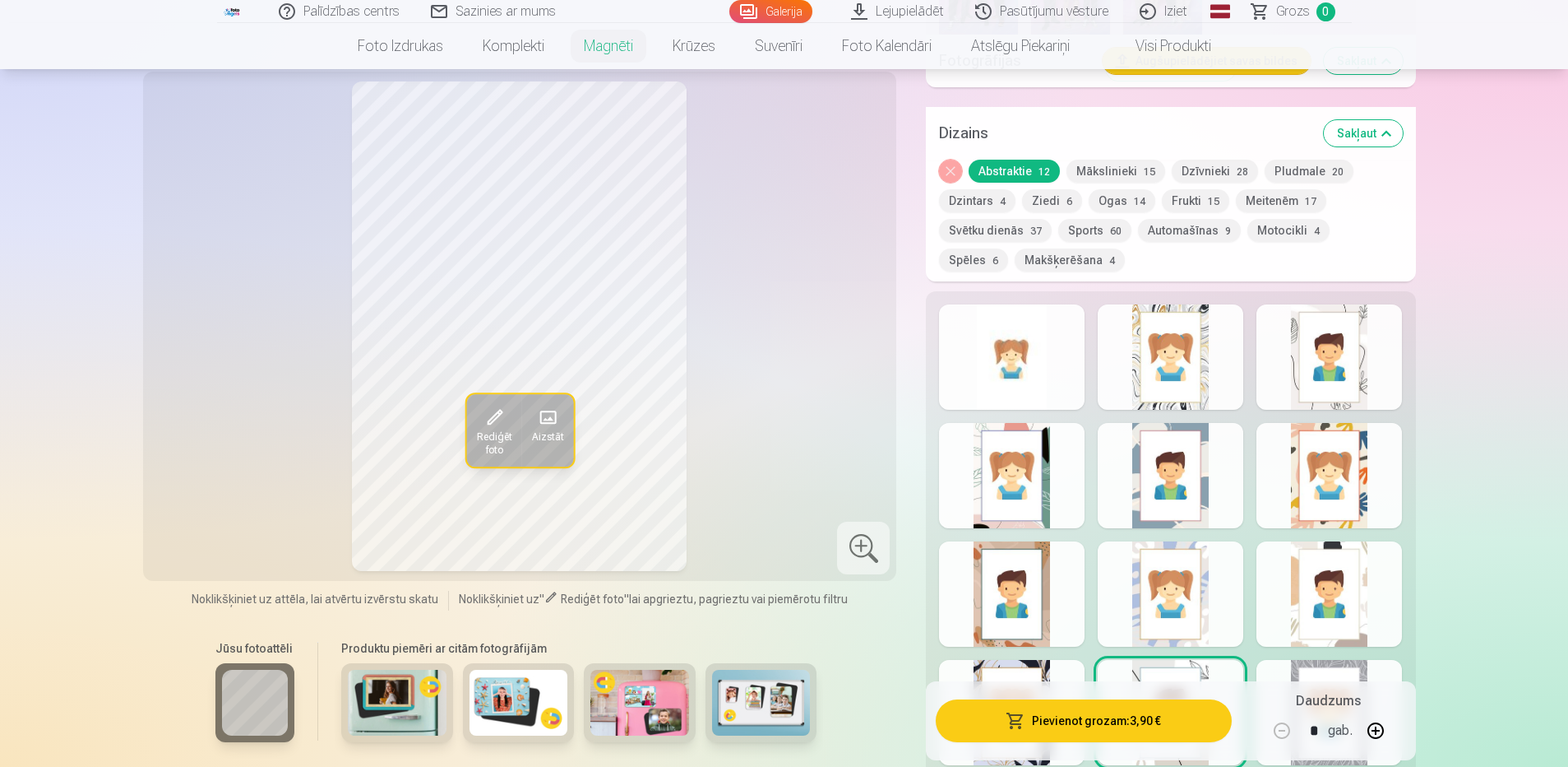
scroll to position [1316, 0]
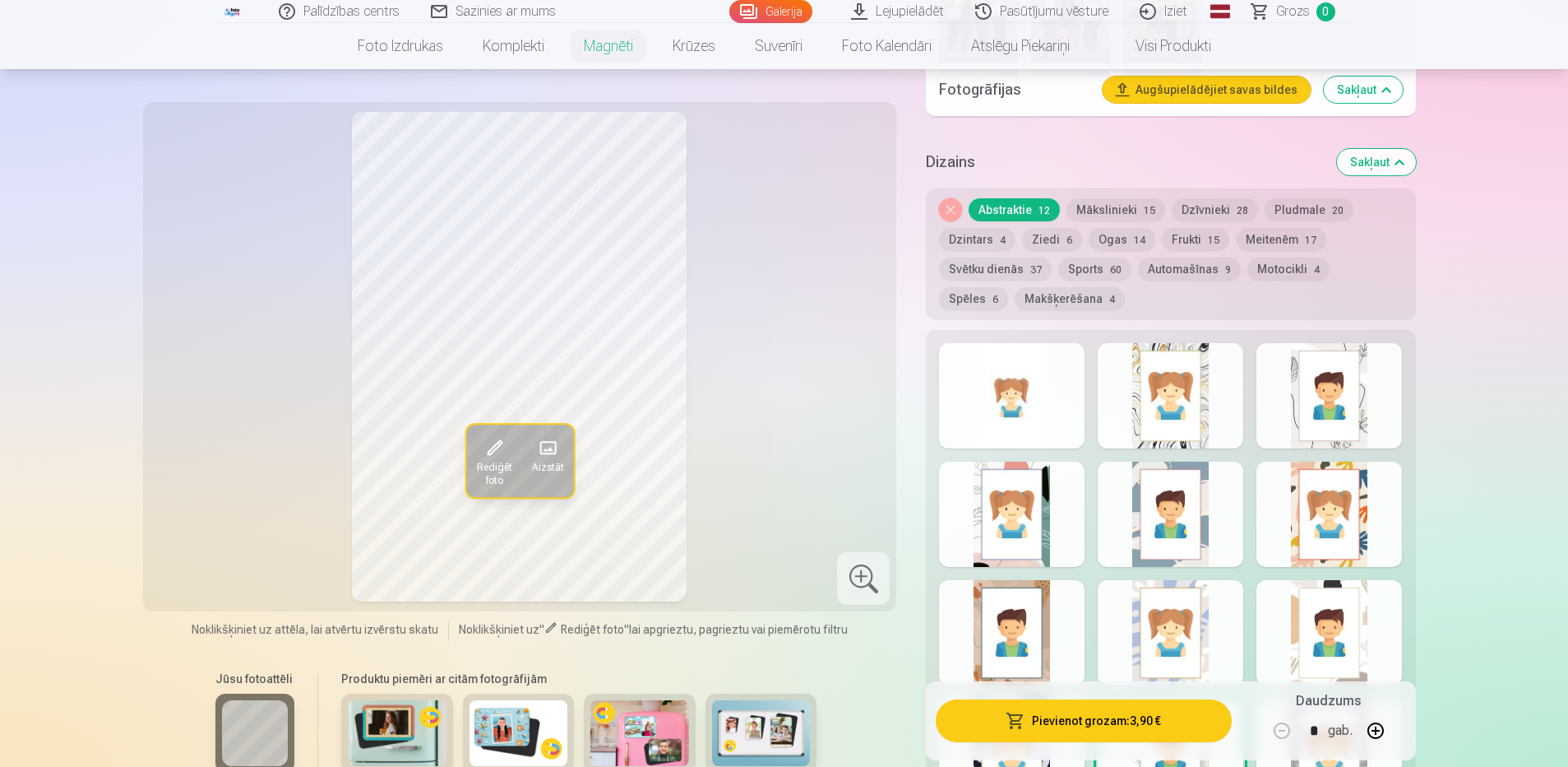
click at [1032, 605] on div at bounding box center [1012, 632] width 146 height 106
click at [1006, 503] on div at bounding box center [1012, 514] width 146 height 106
click at [1288, 198] on button "Pludmale 20" at bounding box center [1309, 210] width 89 height 23
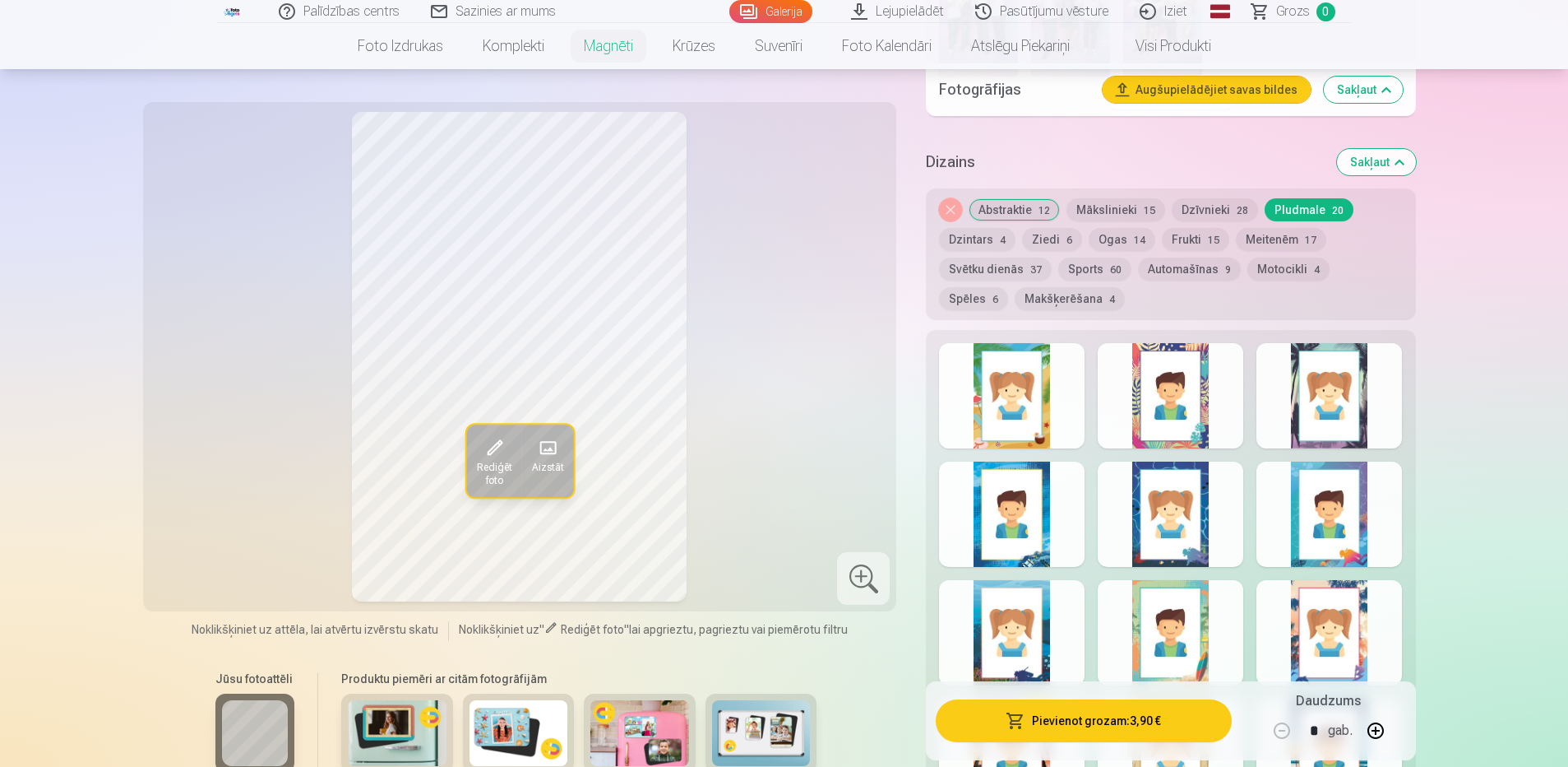
click at [964, 228] on button "Dzintars 4" at bounding box center [978, 239] width 77 height 23
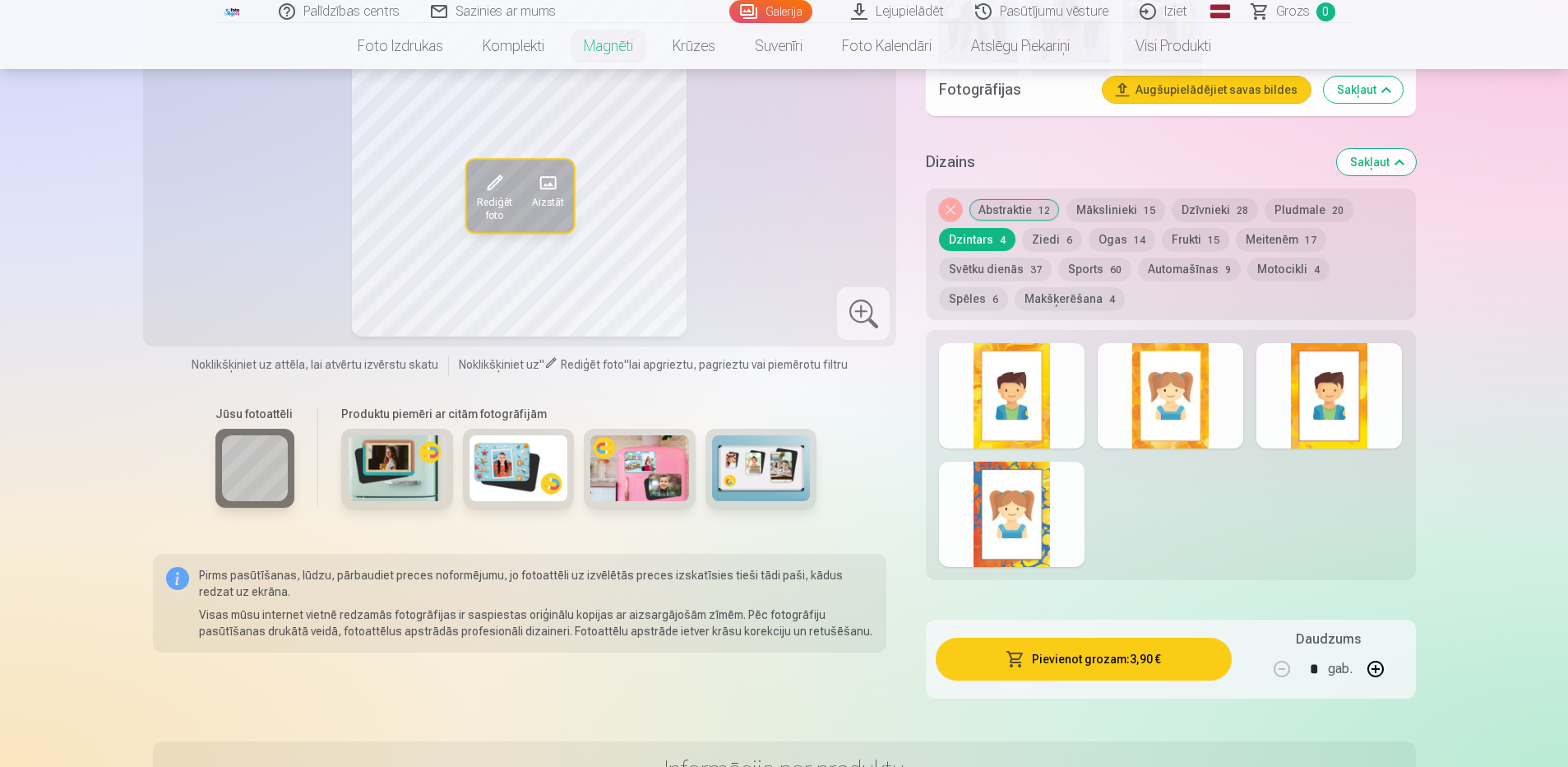
click at [1044, 228] on button "Ziedi 6" at bounding box center [1052, 239] width 60 height 23
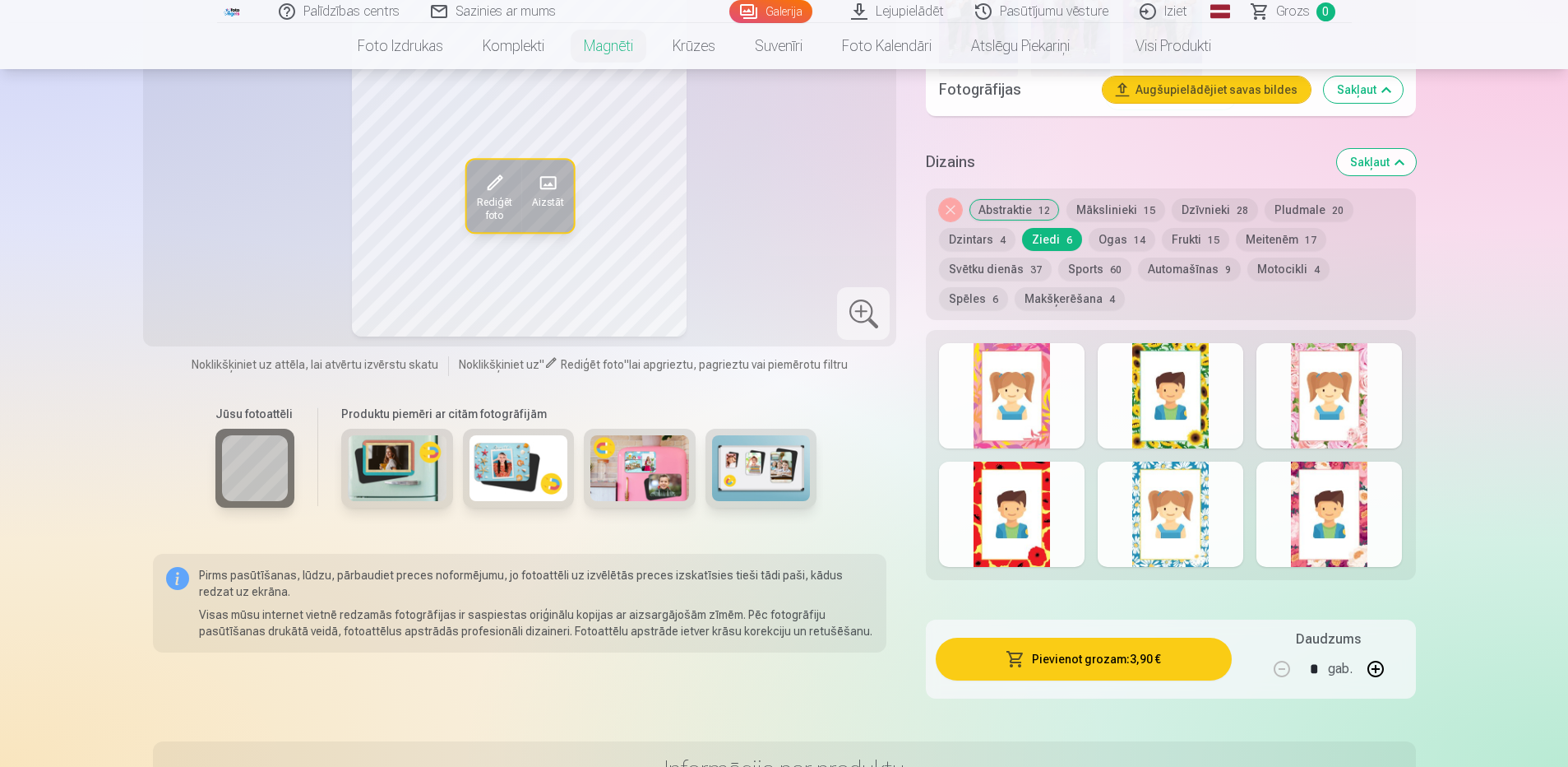
click at [1120, 228] on button "Ogas 14" at bounding box center [1122, 239] width 66 height 23
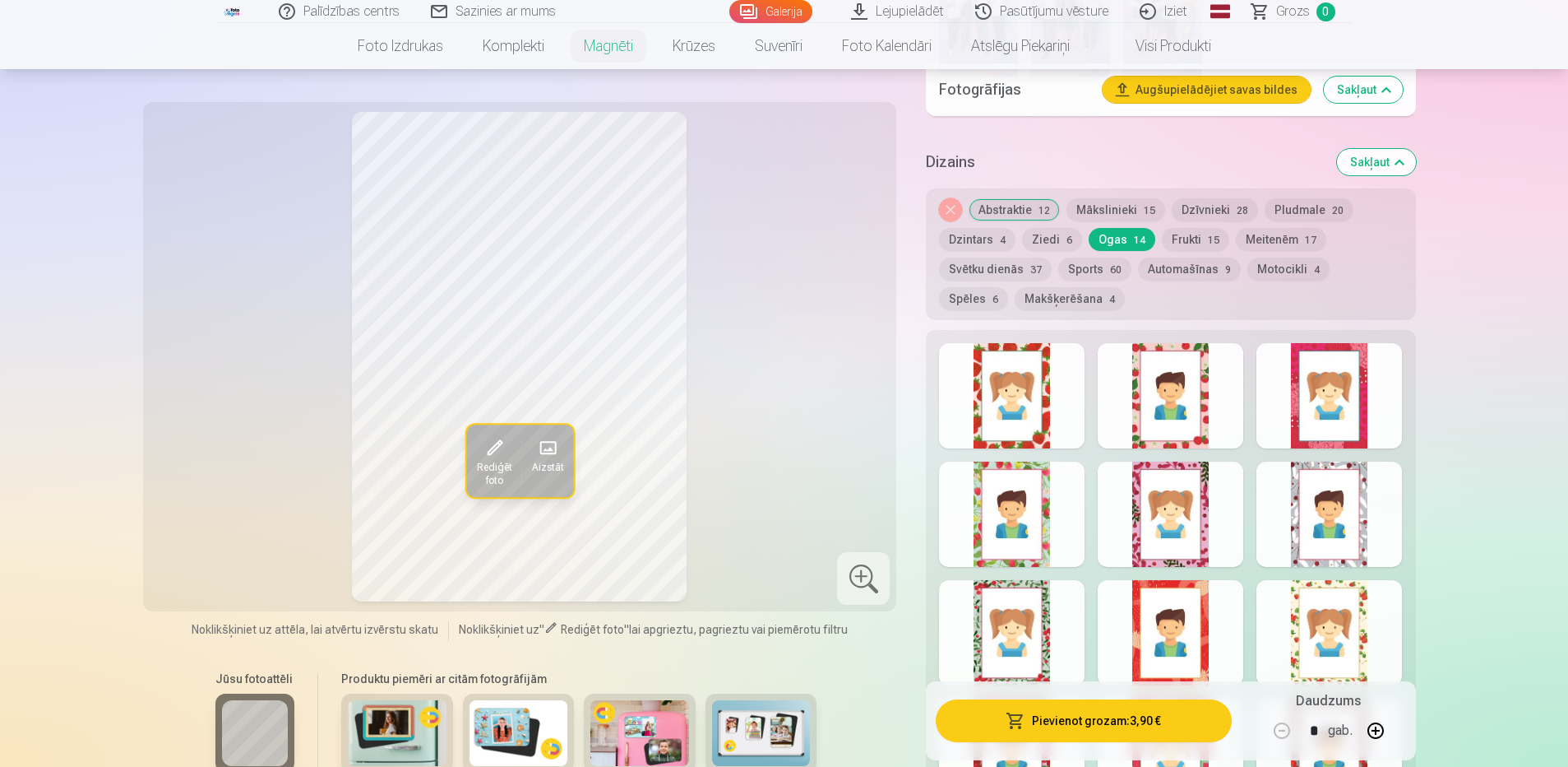
click at [1087, 258] on button "Sports 60" at bounding box center [1095, 269] width 73 height 23
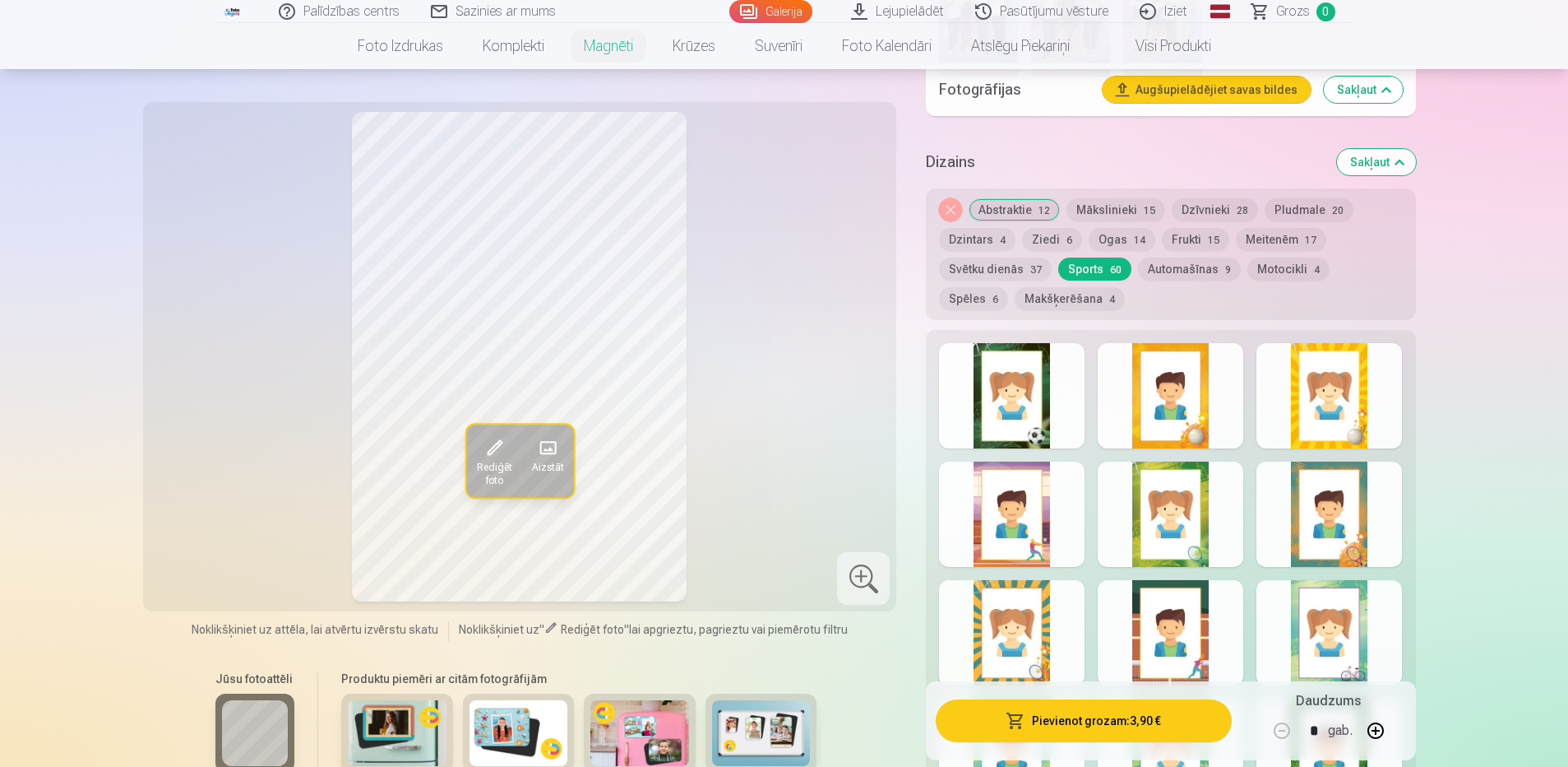
click at [1032, 392] on div at bounding box center [1012, 396] width 146 height 106
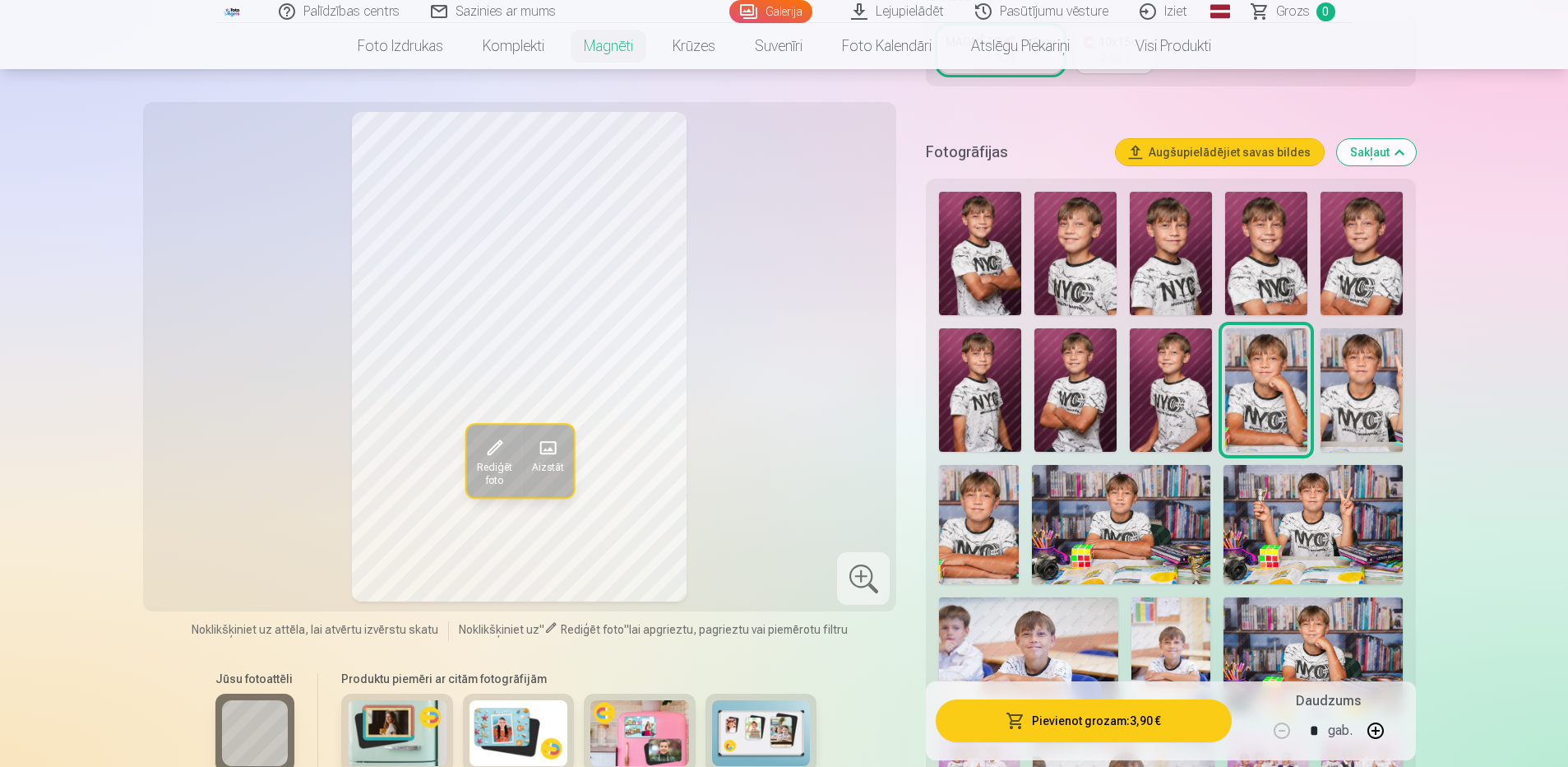
scroll to position [411, 0]
click at [1068, 373] on img at bounding box center [1076, 389] width 82 height 123
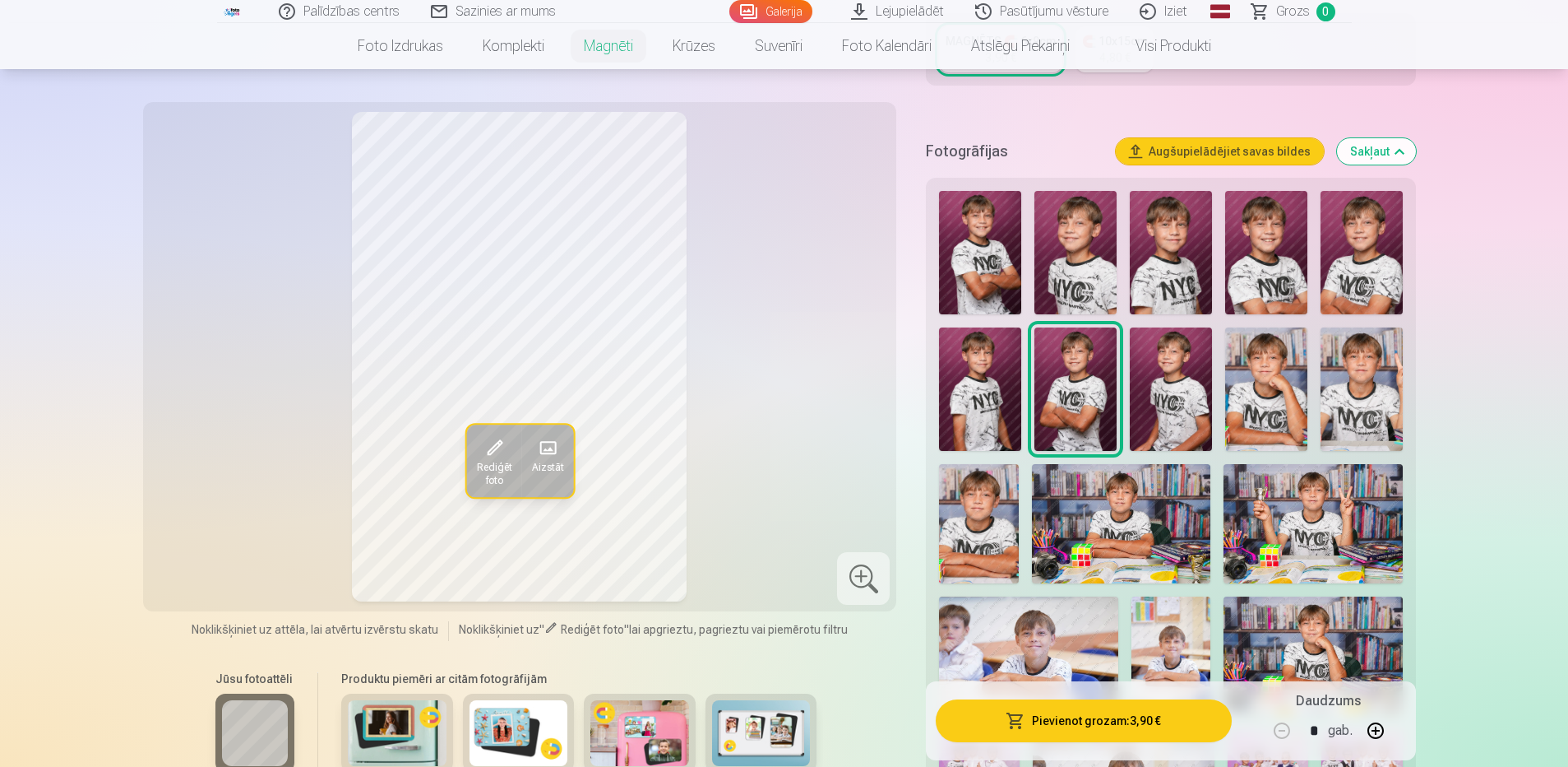
click at [987, 243] on img at bounding box center [980, 252] width 82 height 123
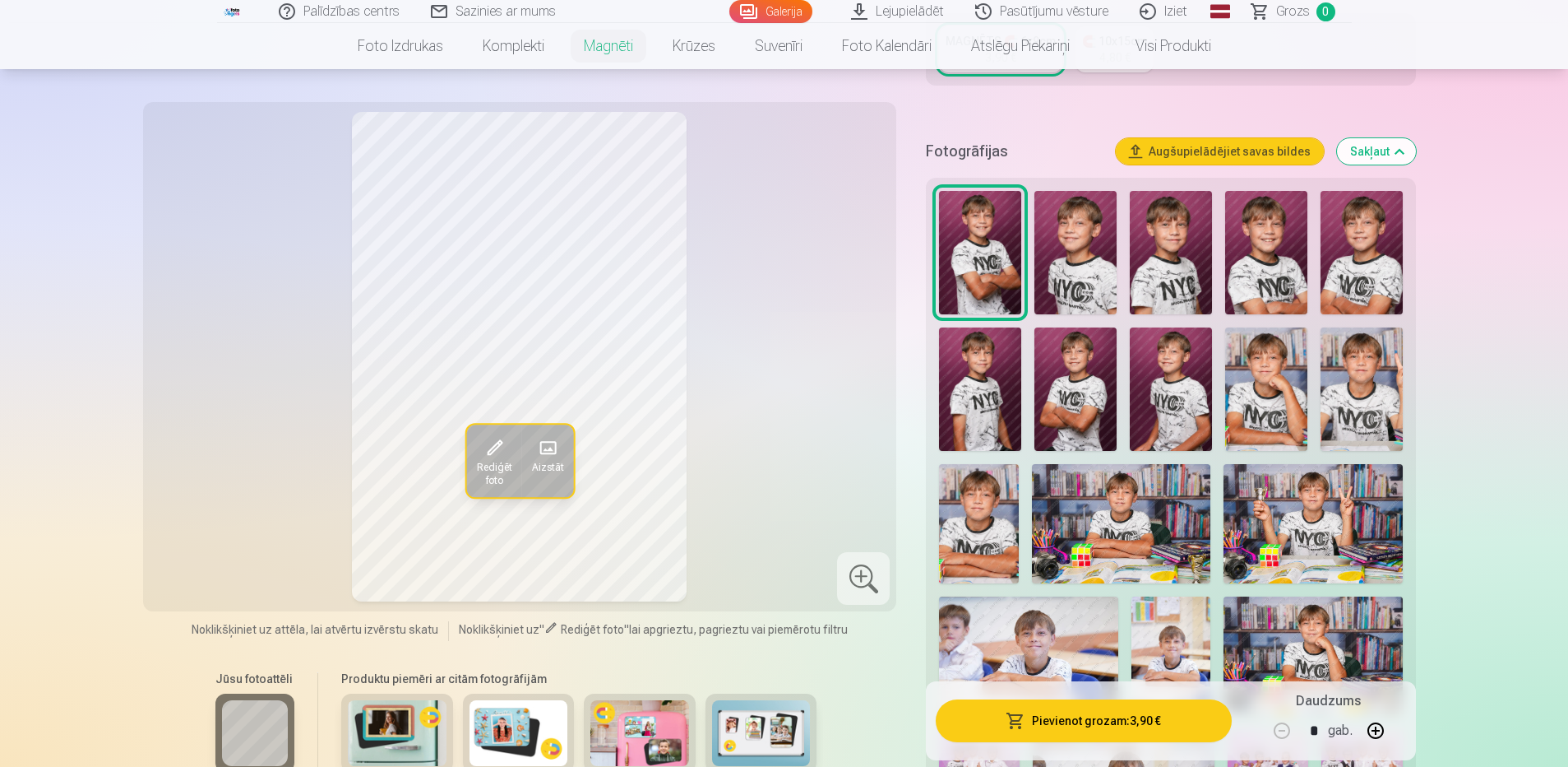
click at [1255, 278] on img at bounding box center [1266, 252] width 82 height 123
click at [1368, 252] on img at bounding box center [1361, 252] width 82 height 123
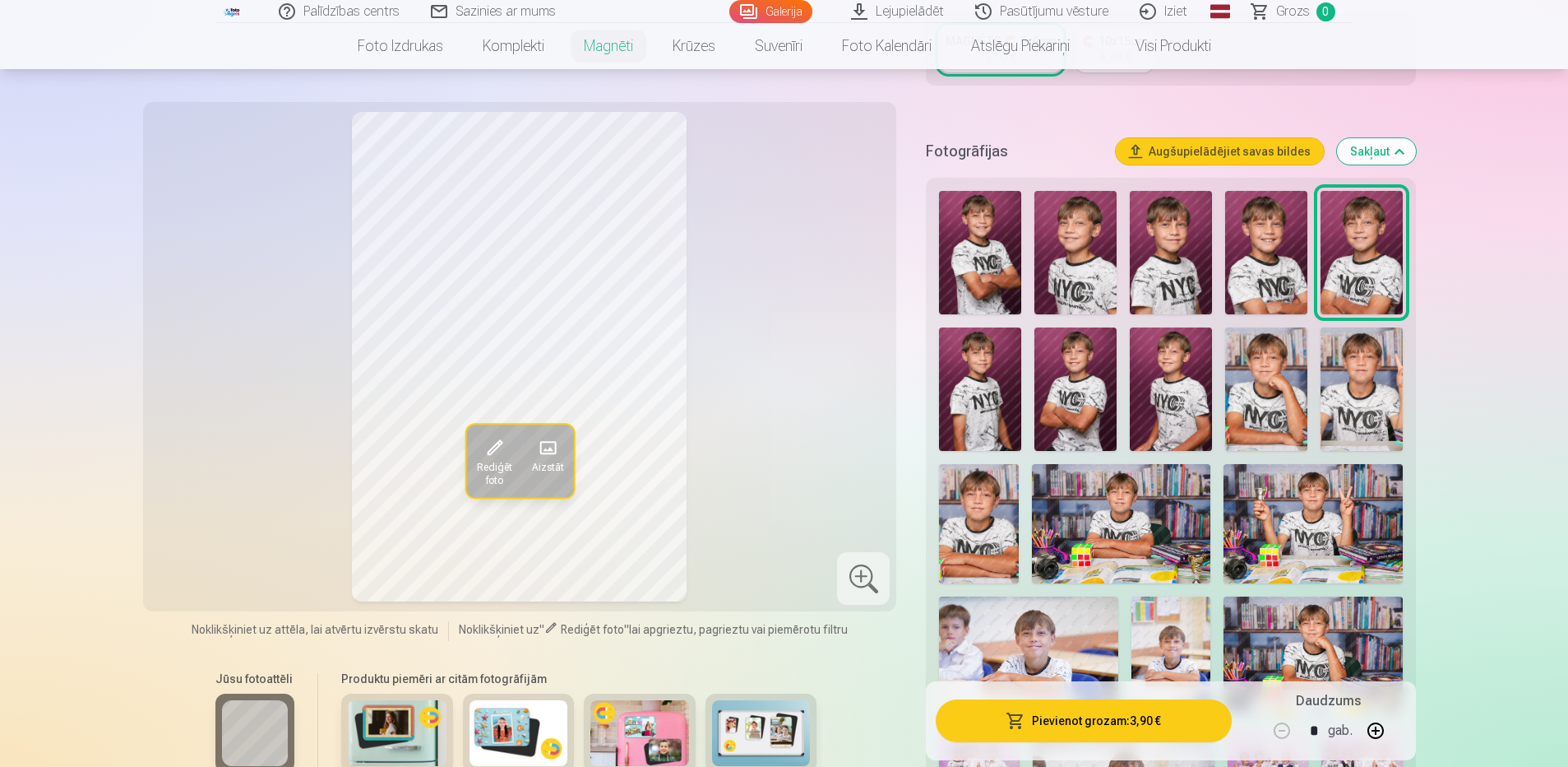
click at [1281, 264] on img at bounding box center [1266, 252] width 82 height 123
click at [1068, 369] on img at bounding box center [1076, 389] width 82 height 123
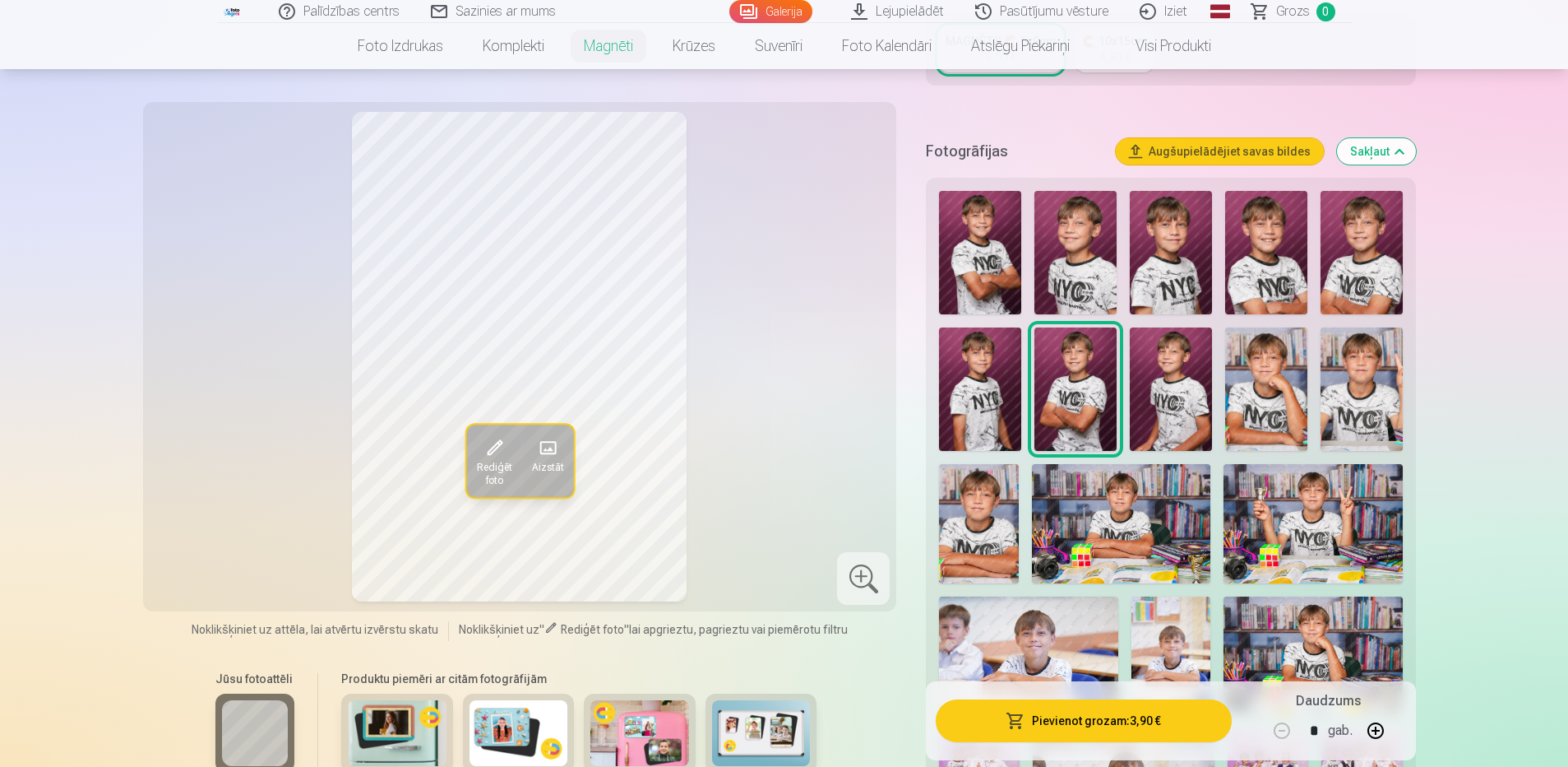
click at [973, 494] on img at bounding box center [979, 523] width 79 height 120
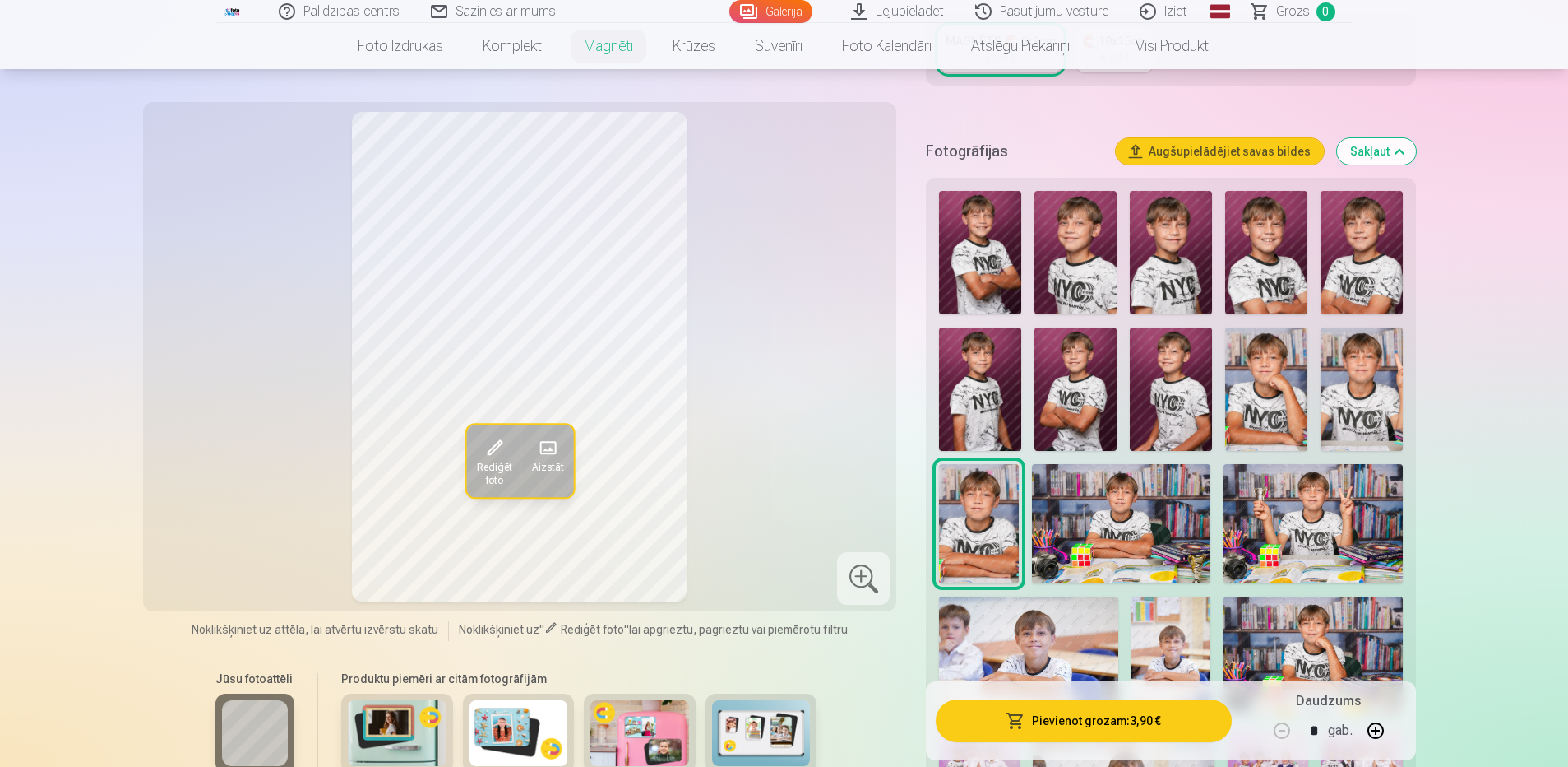
click at [994, 247] on img at bounding box center [980, 252] width 82 height 123
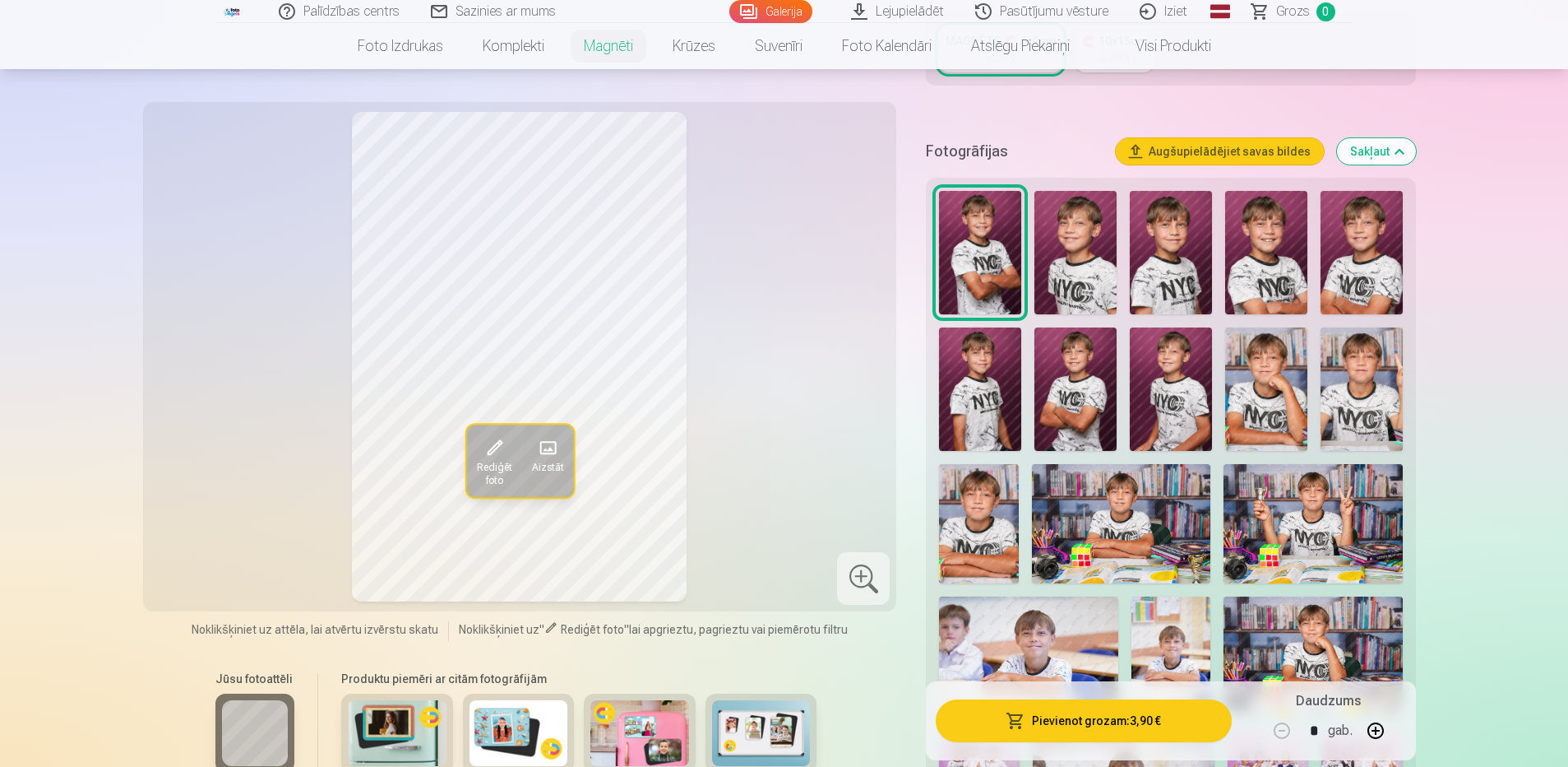
click at [1368, 255] on img at bounding box center [1361, 252] width 82 height 123
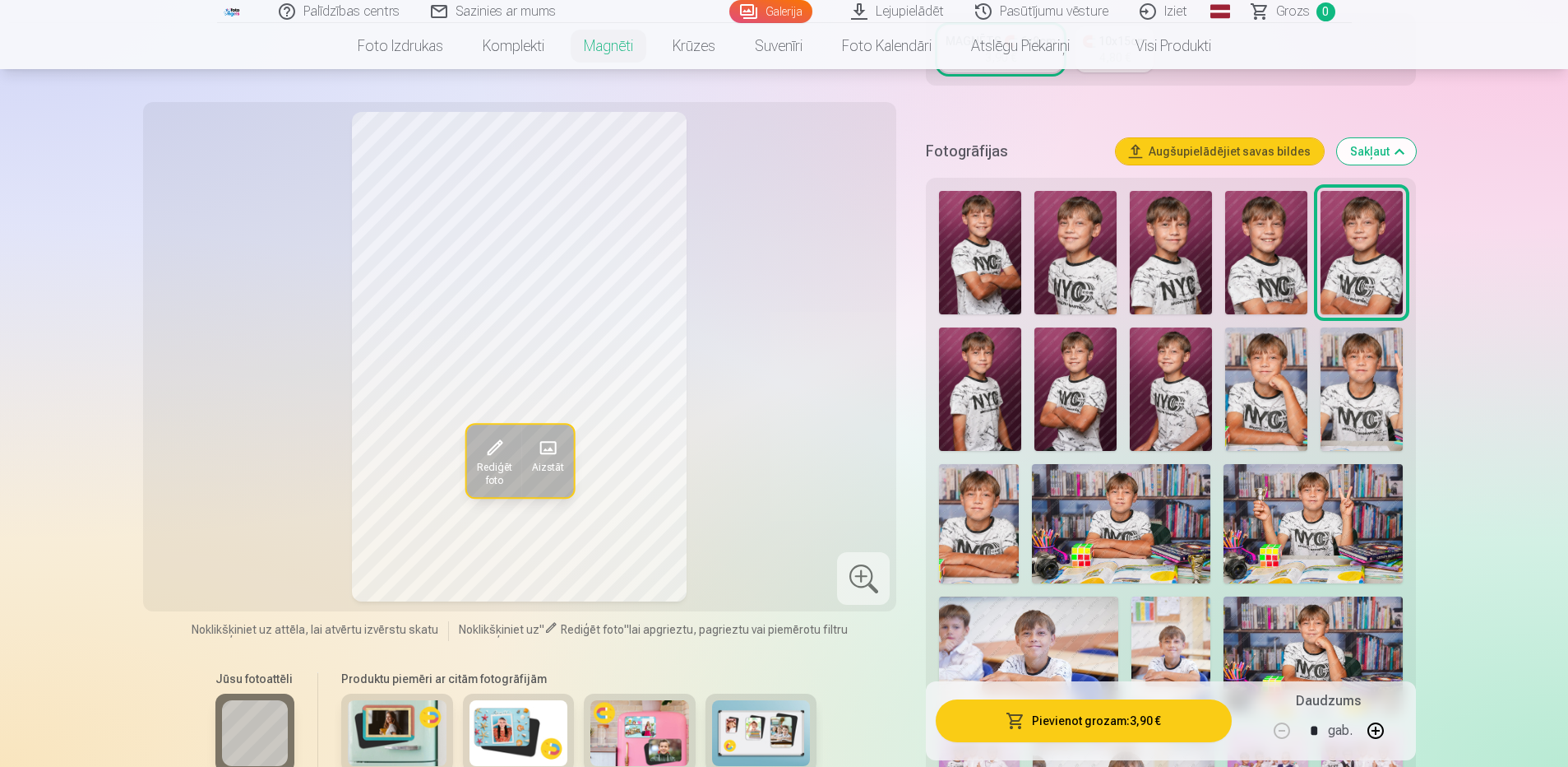
click at [1276, 240] on img at bounding box center [1266, 252] width 82 height 123
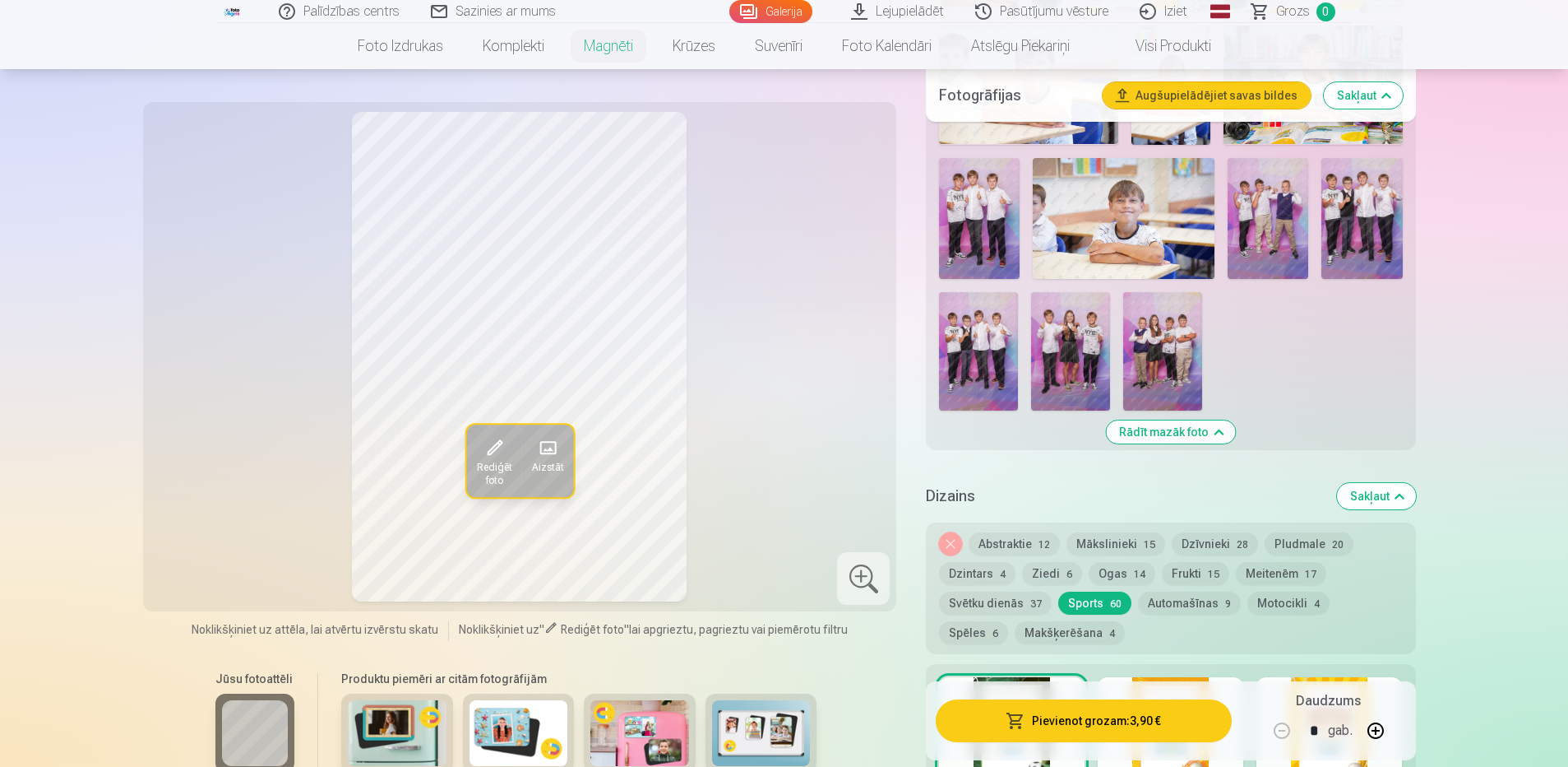
scroll to position [1151, 0]
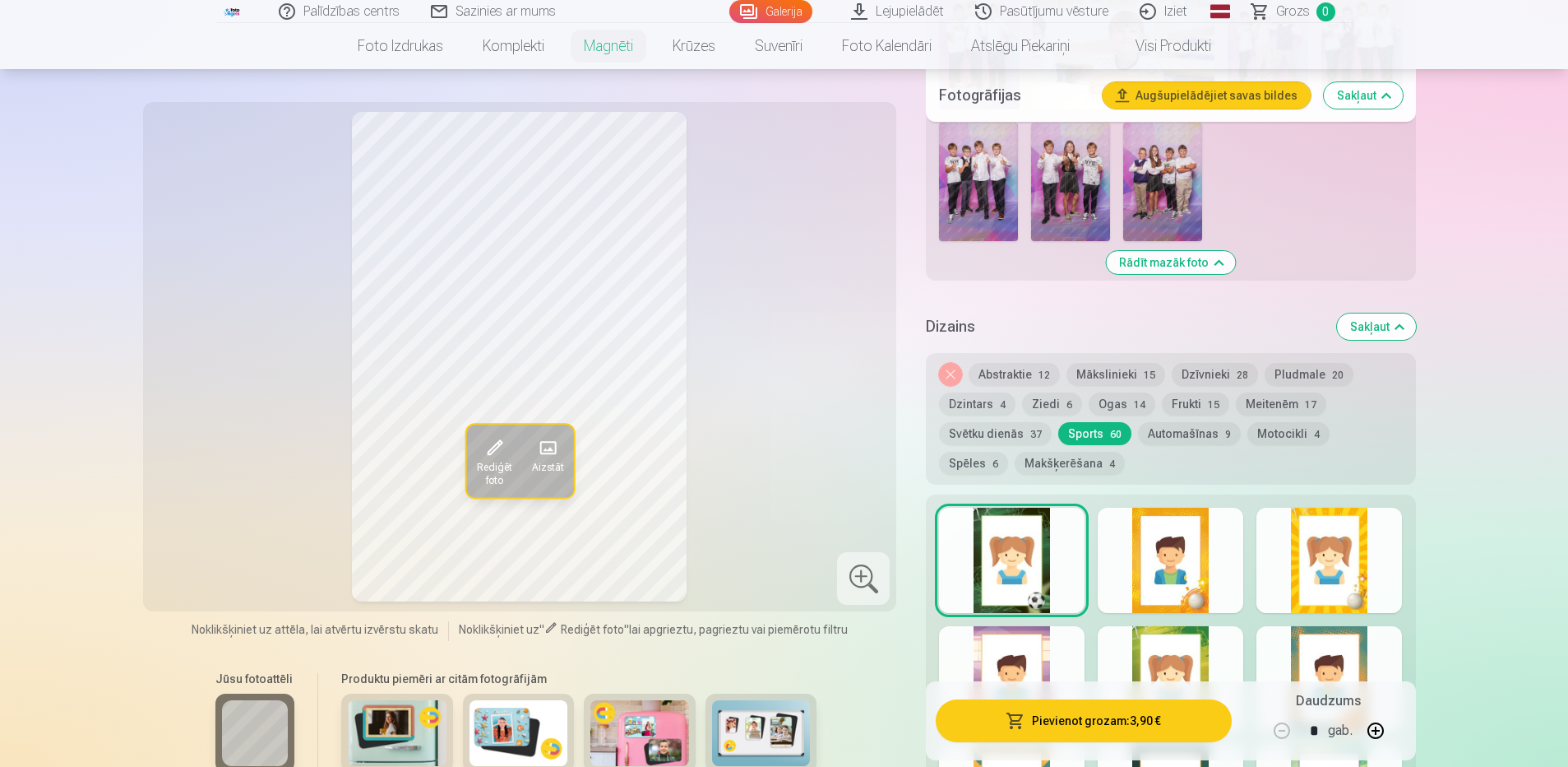
click at [1176, 422] on button "Automašīnas 9" at bounding box center [1189, 433] width 103 height 23
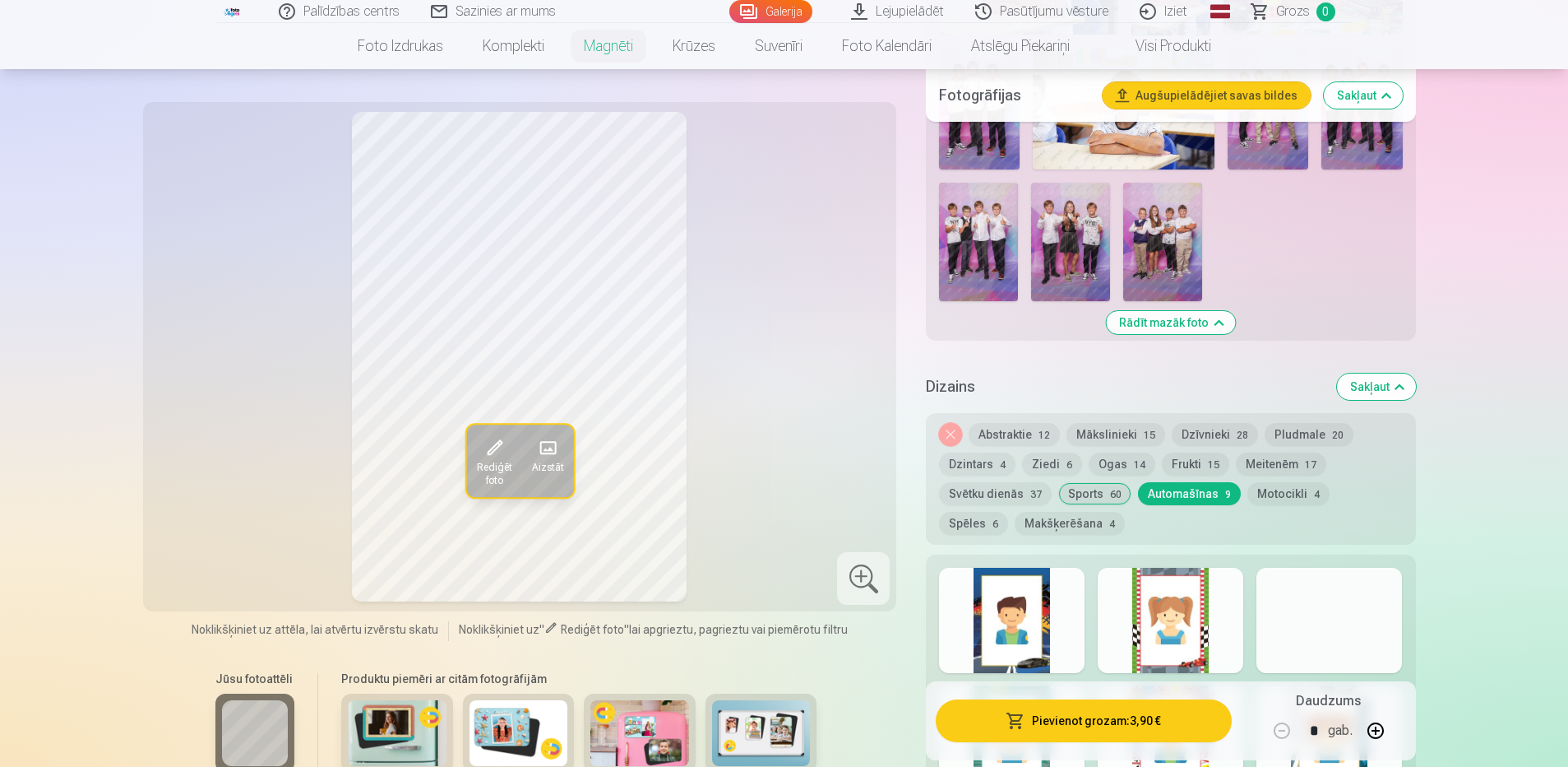
scroll to position [1069, 0]
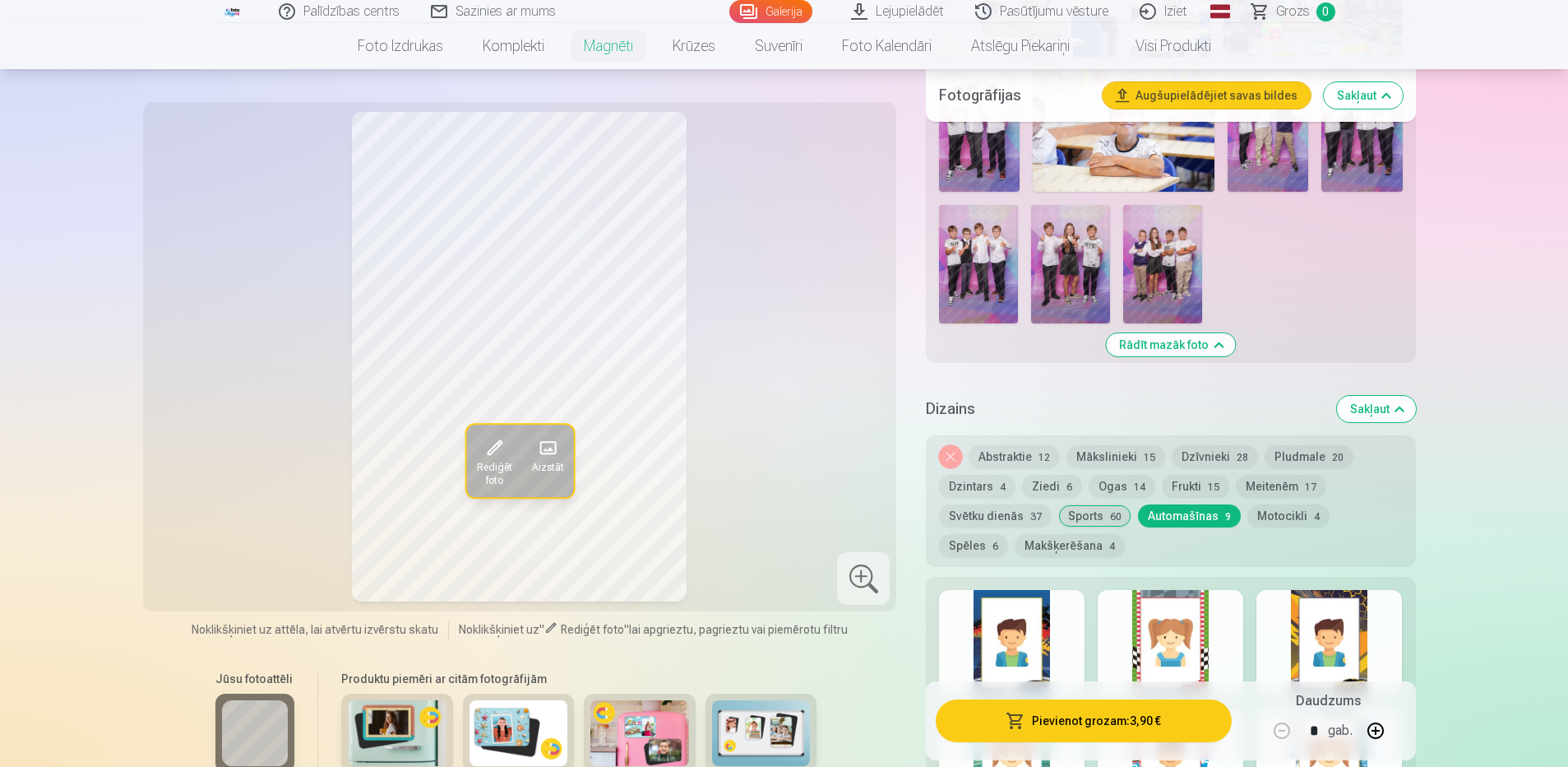
click at [1274, 504] on button "Motocikli 4" at bounding box center [1289, 515] width 82 height 23
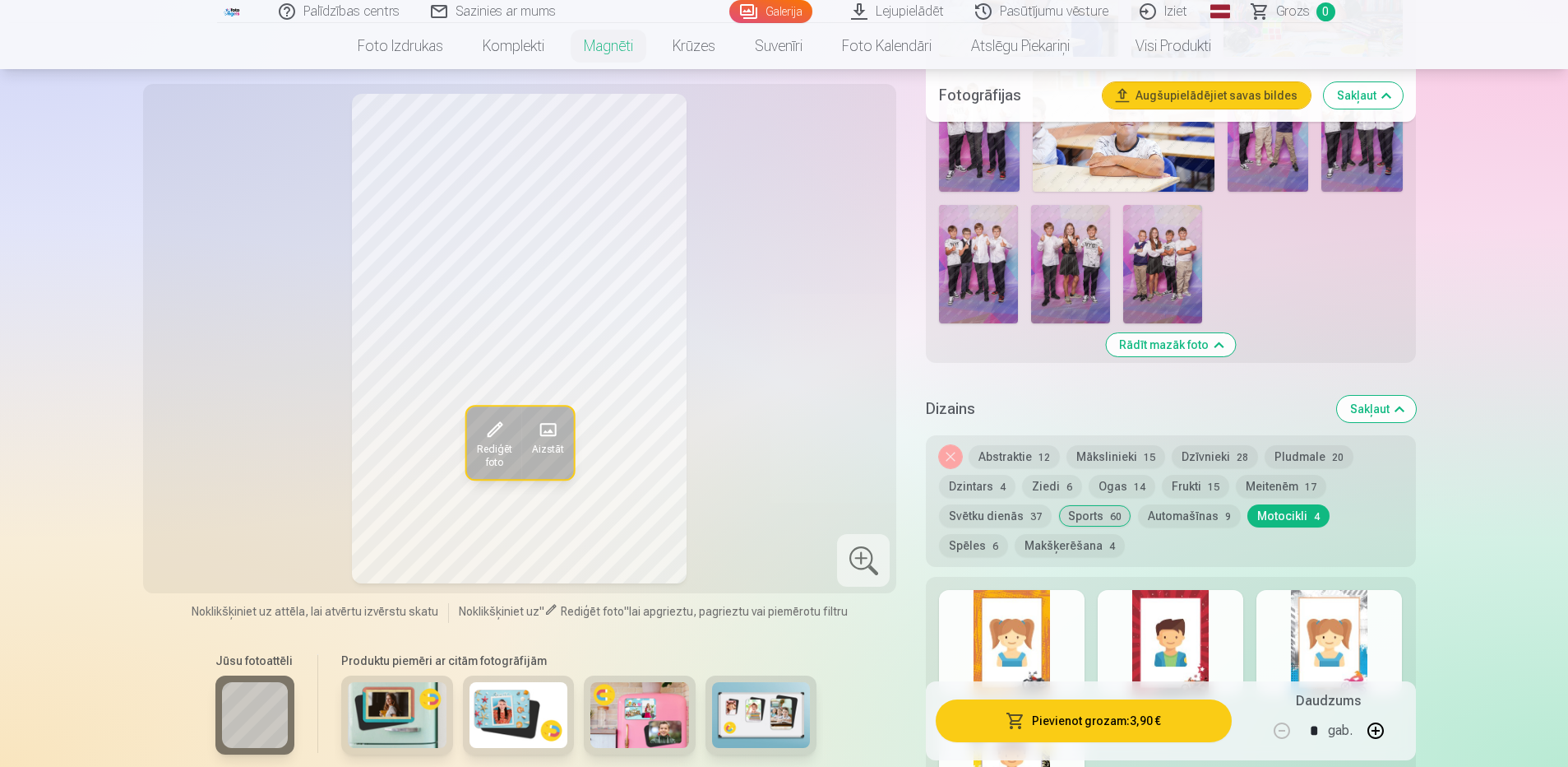
scroll to position [1316, 0]
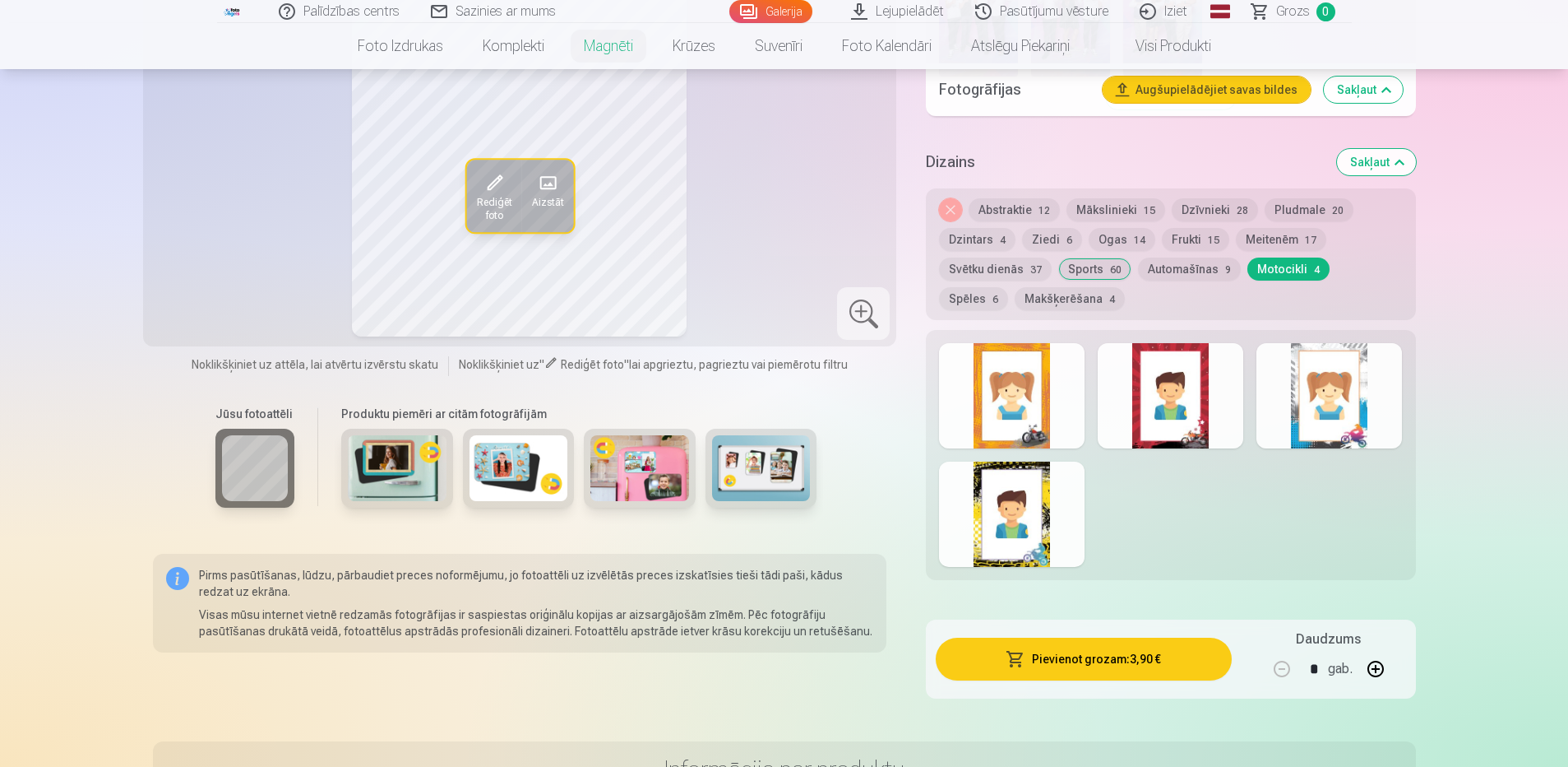
click at [1008, 287] on button "Spēles 6" at bounding box center [973, 299] width 69 height 23
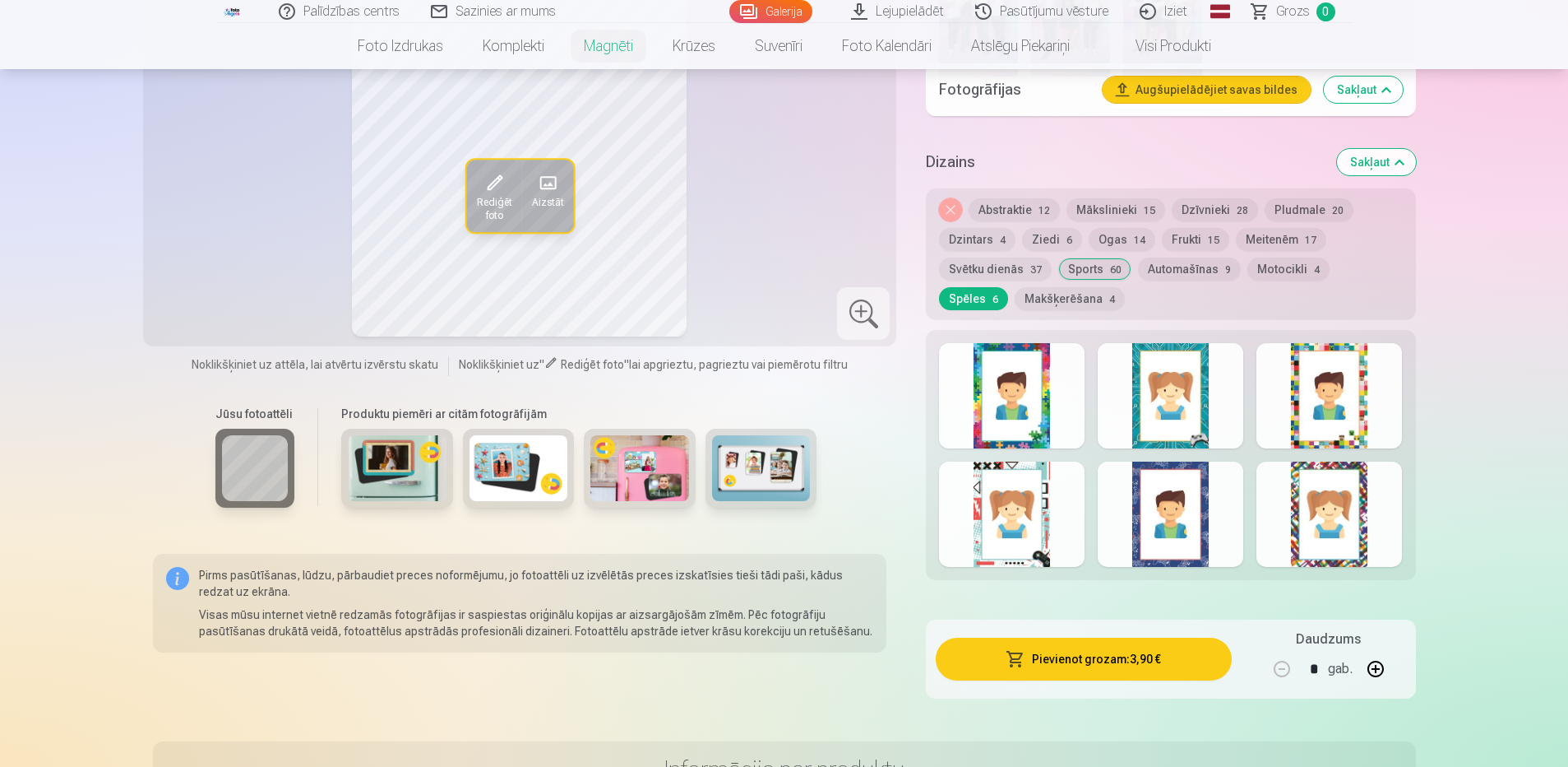
click at [1014, 287] on button "Makšķerēšana 4" at bounding box center [1069, 299] width 110 height 23
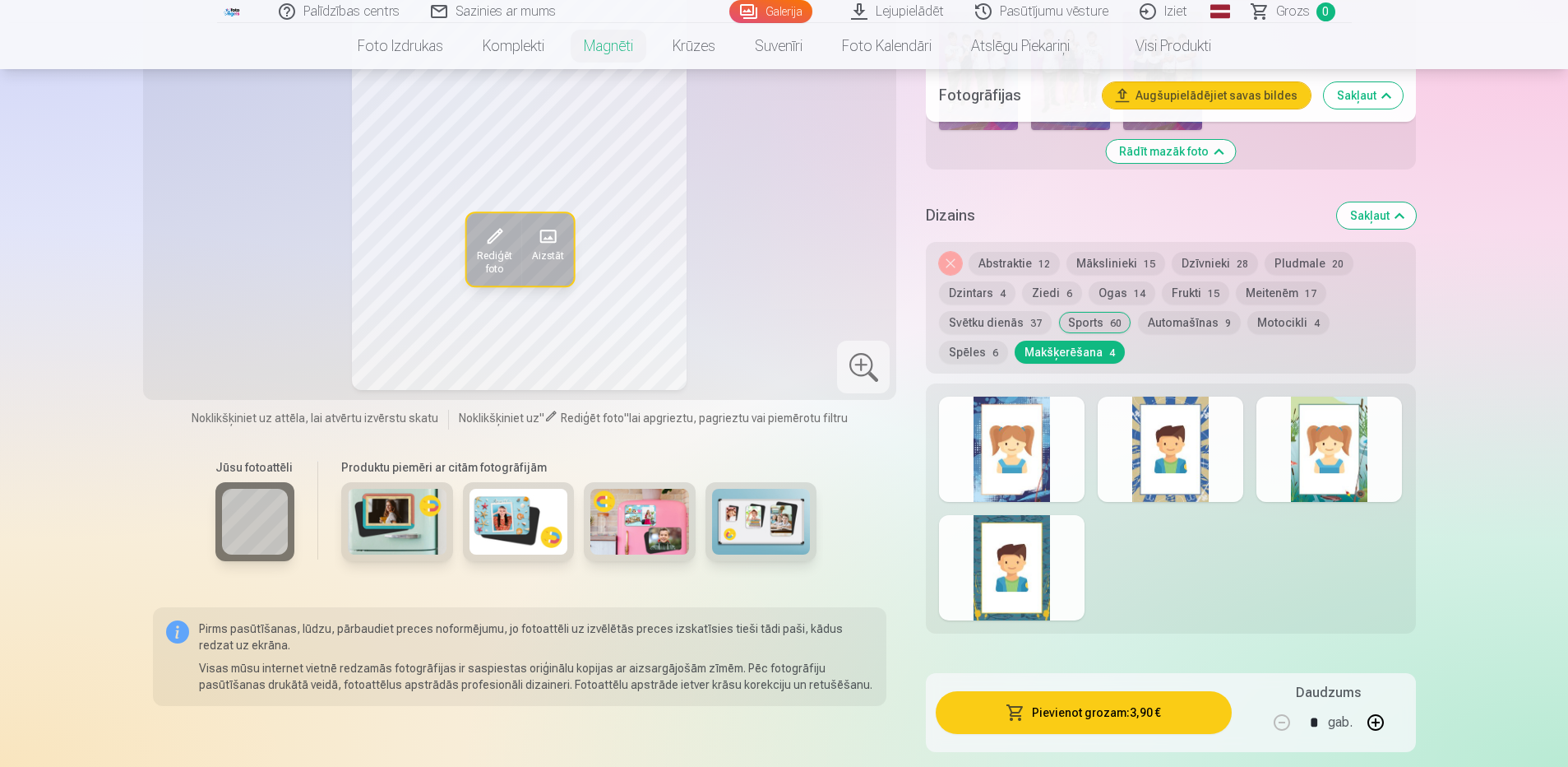
scroll to position [1234, 0]
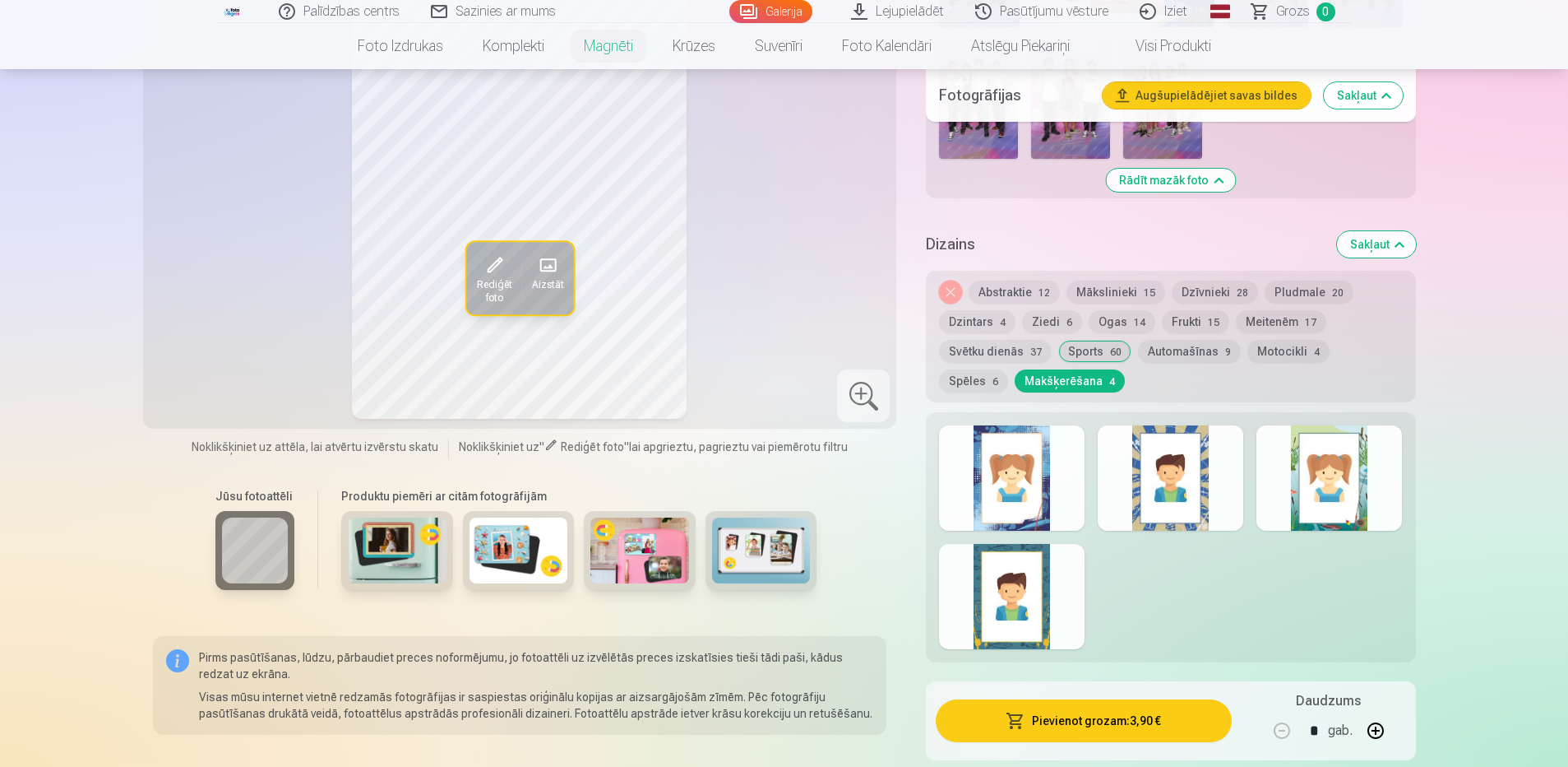
click at [1083, 340] on button "Sports 60" at bounding box center [1095, 351] width 73 height 23
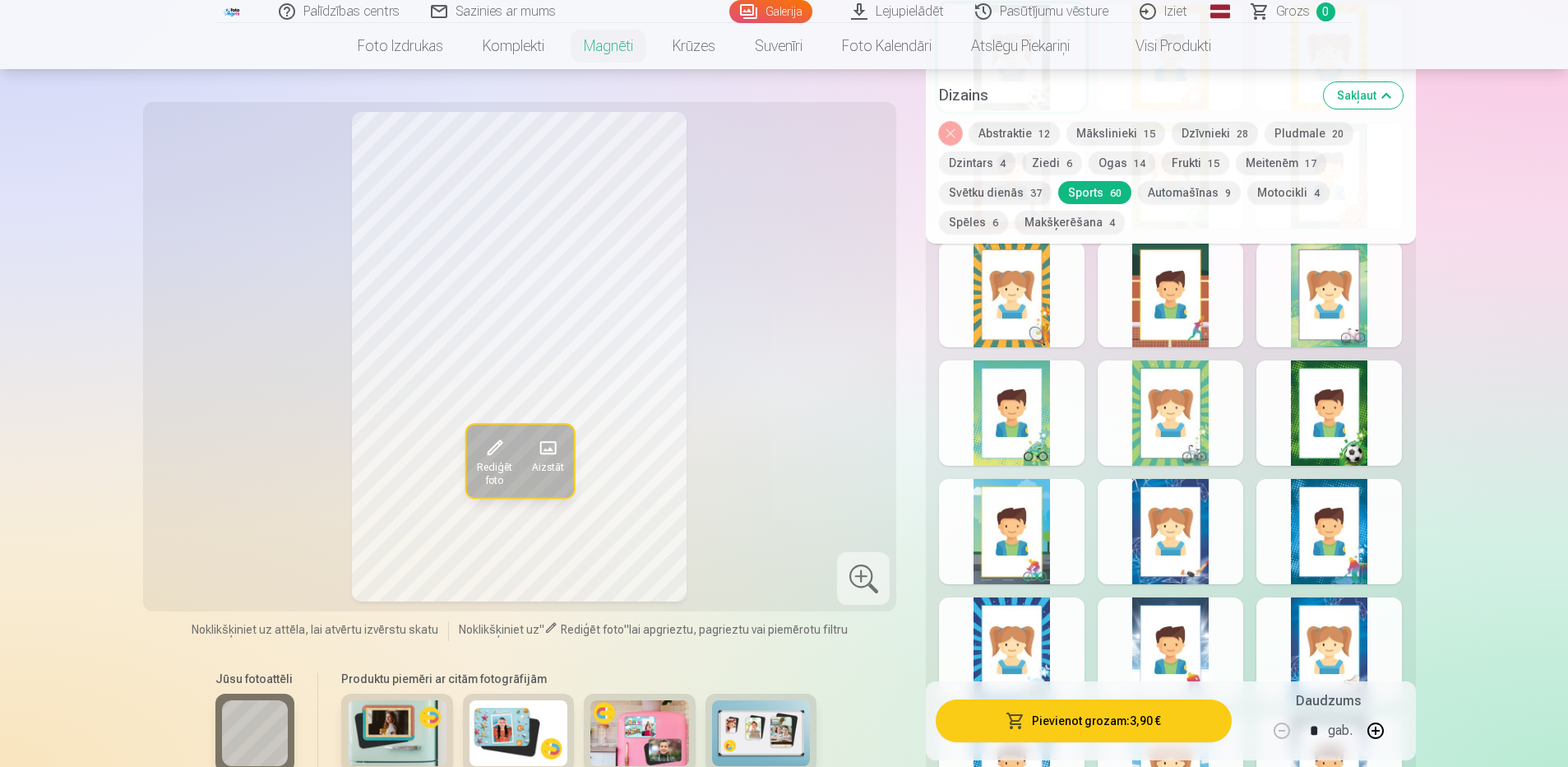
scroll to position [1646, 0]
click at [1327, 403] on div at bounding box center [1329, 412] width 146 height 106
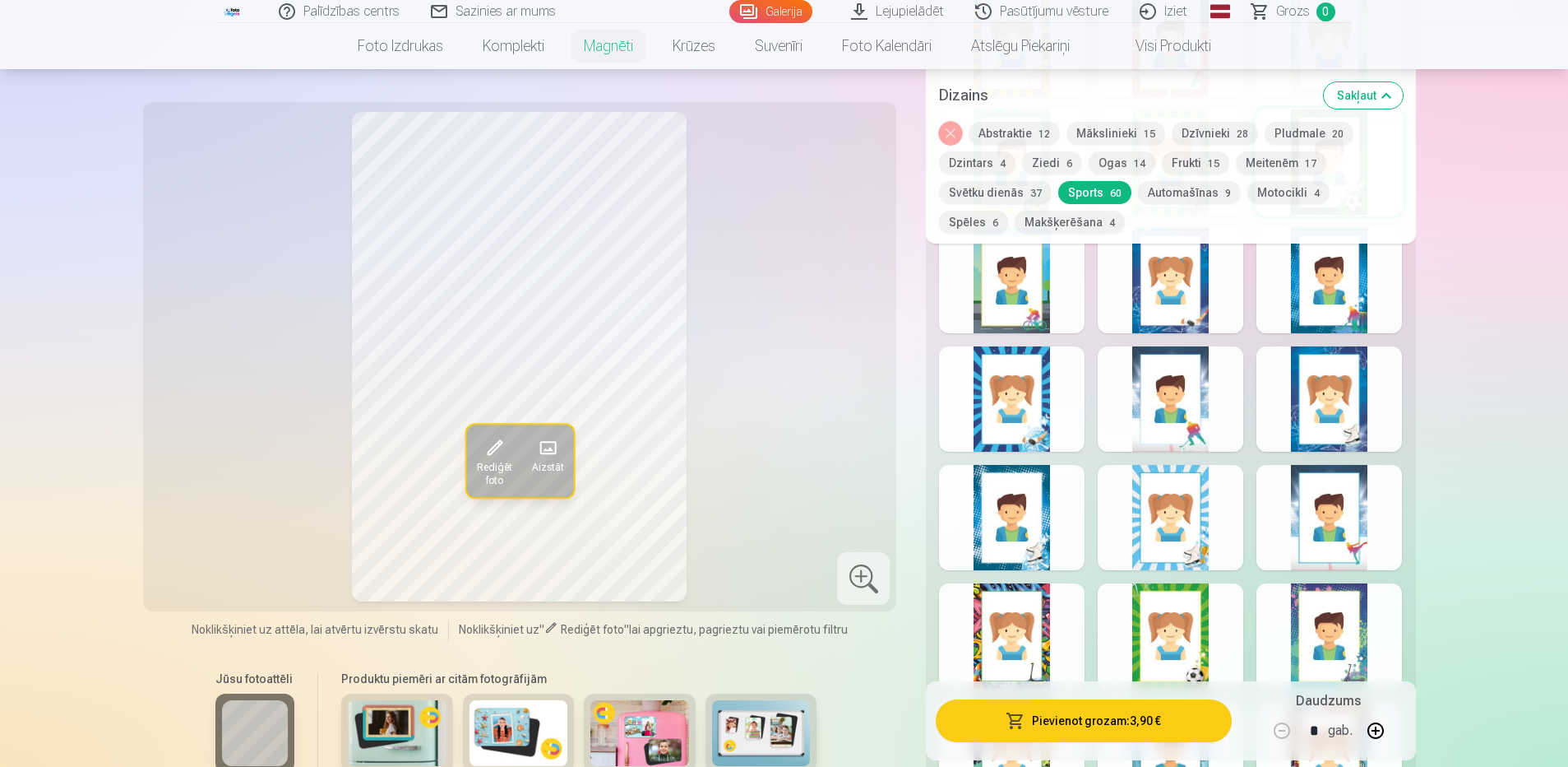
scroll to position [1974, 0]
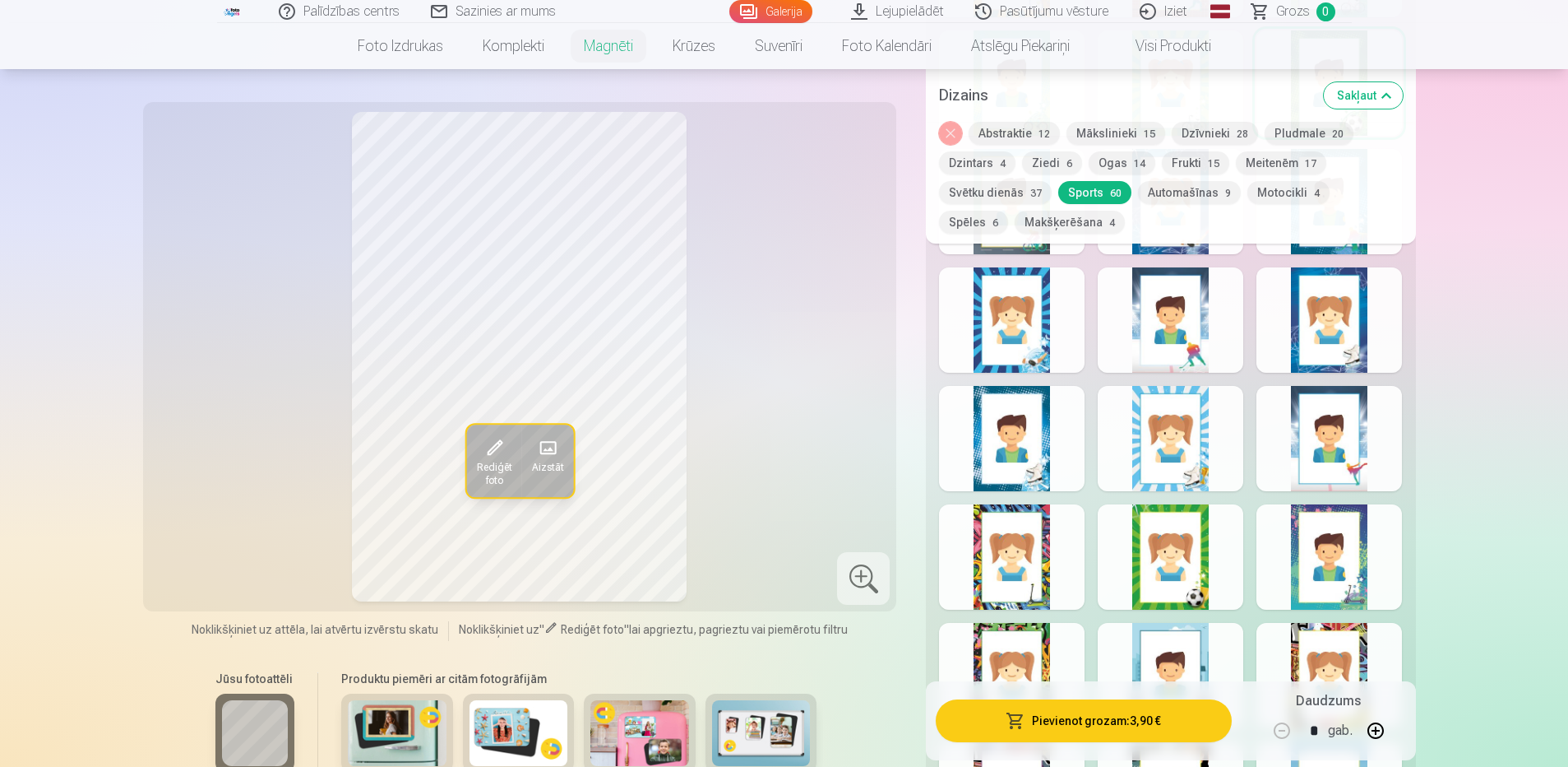
click at [1169, 558] on div at bounding box center [1170, 556] width 146 height 106
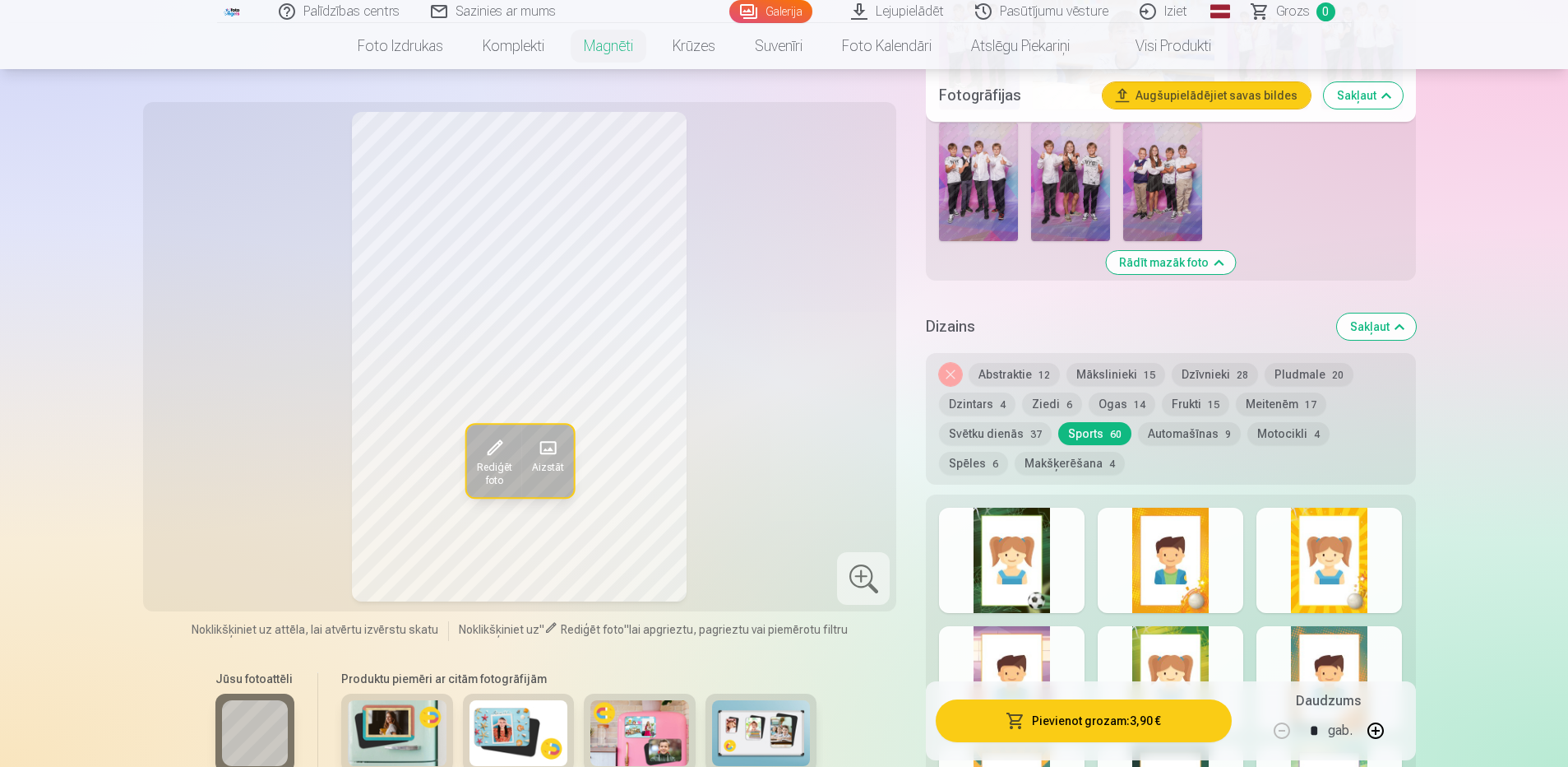
scroll to position [1399, 0]
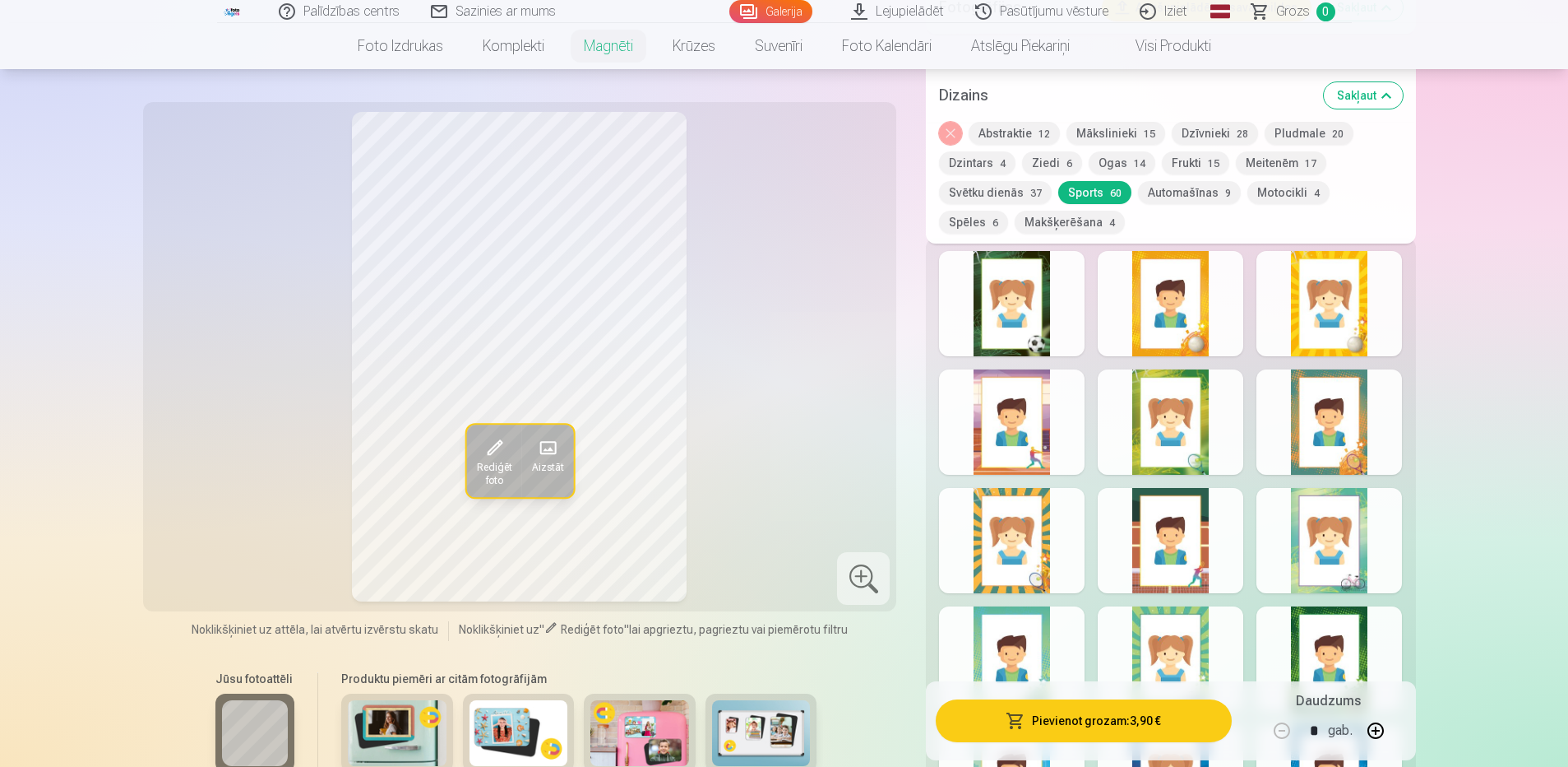
click at [1310, 616] on div at bounding box center [1329, 659] width 146 height 106
click at [1001, 299] on div at bounding box center [1012, 303] width 146 height 106
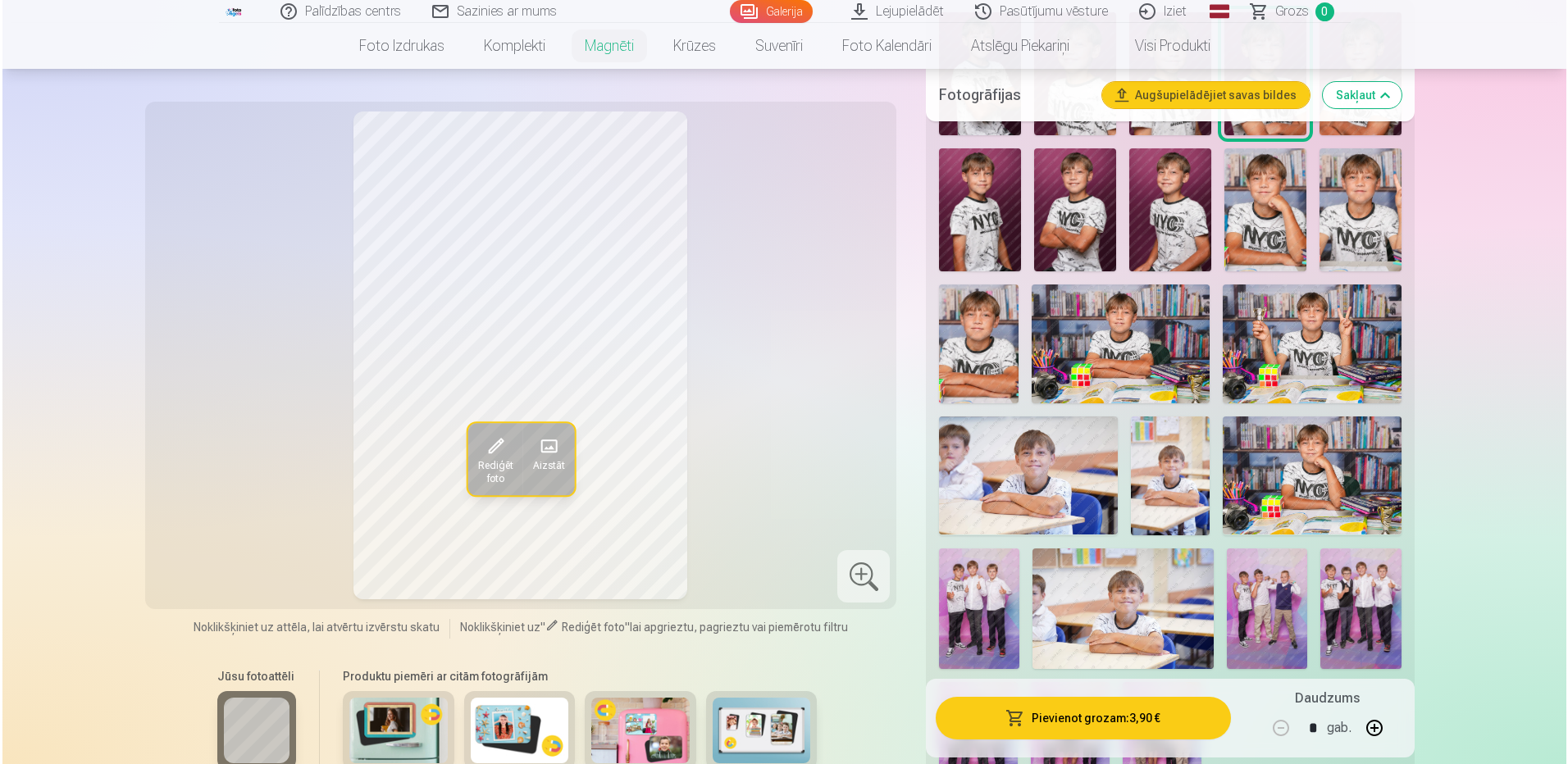
scroll to position [573, 0]
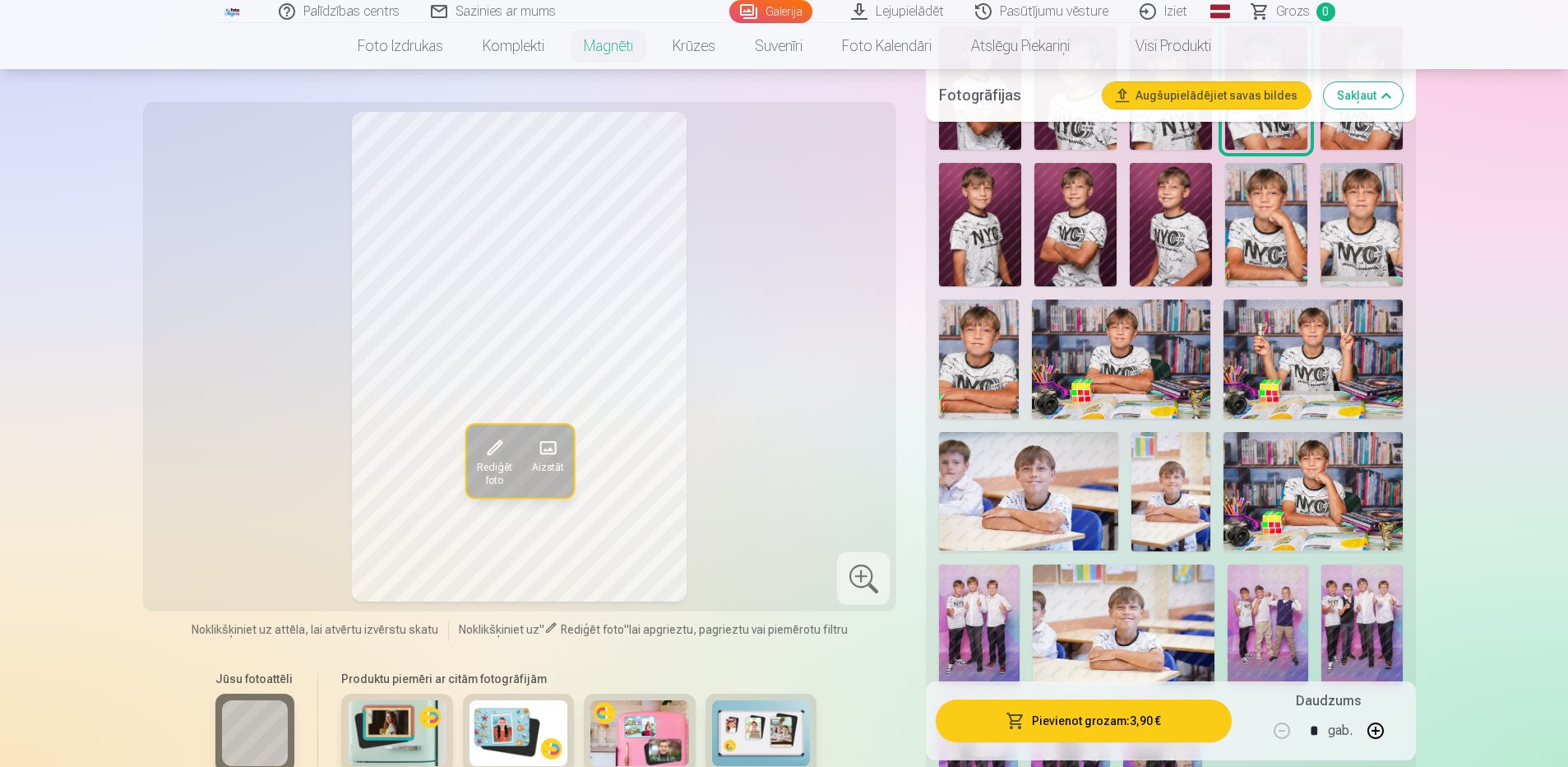
click at [1128, 716] on button "Pievienot grozam : 3,90 €" at bounding box center [1083, 721] width 295 height 43
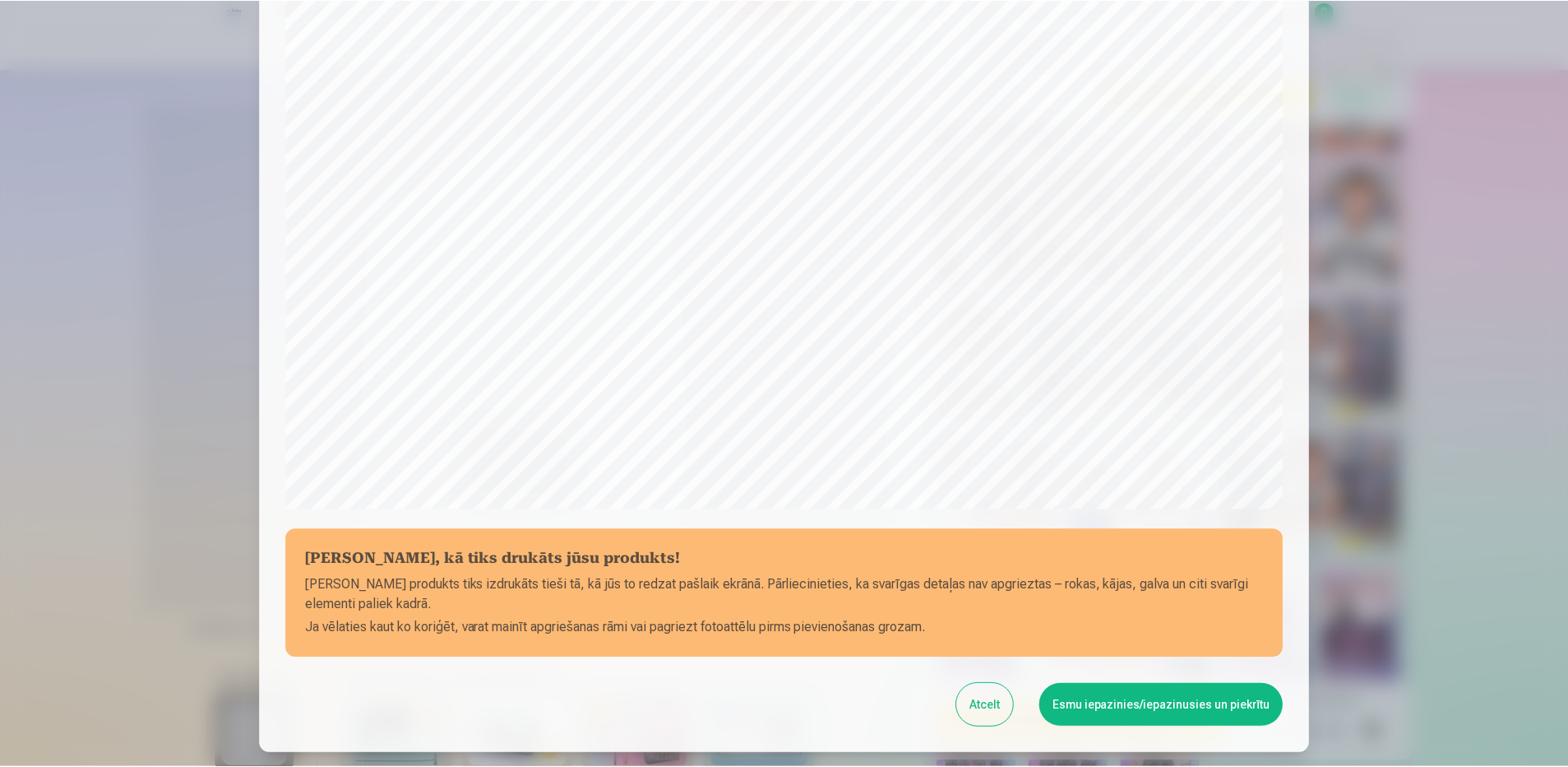
scroll to position [329, 0]
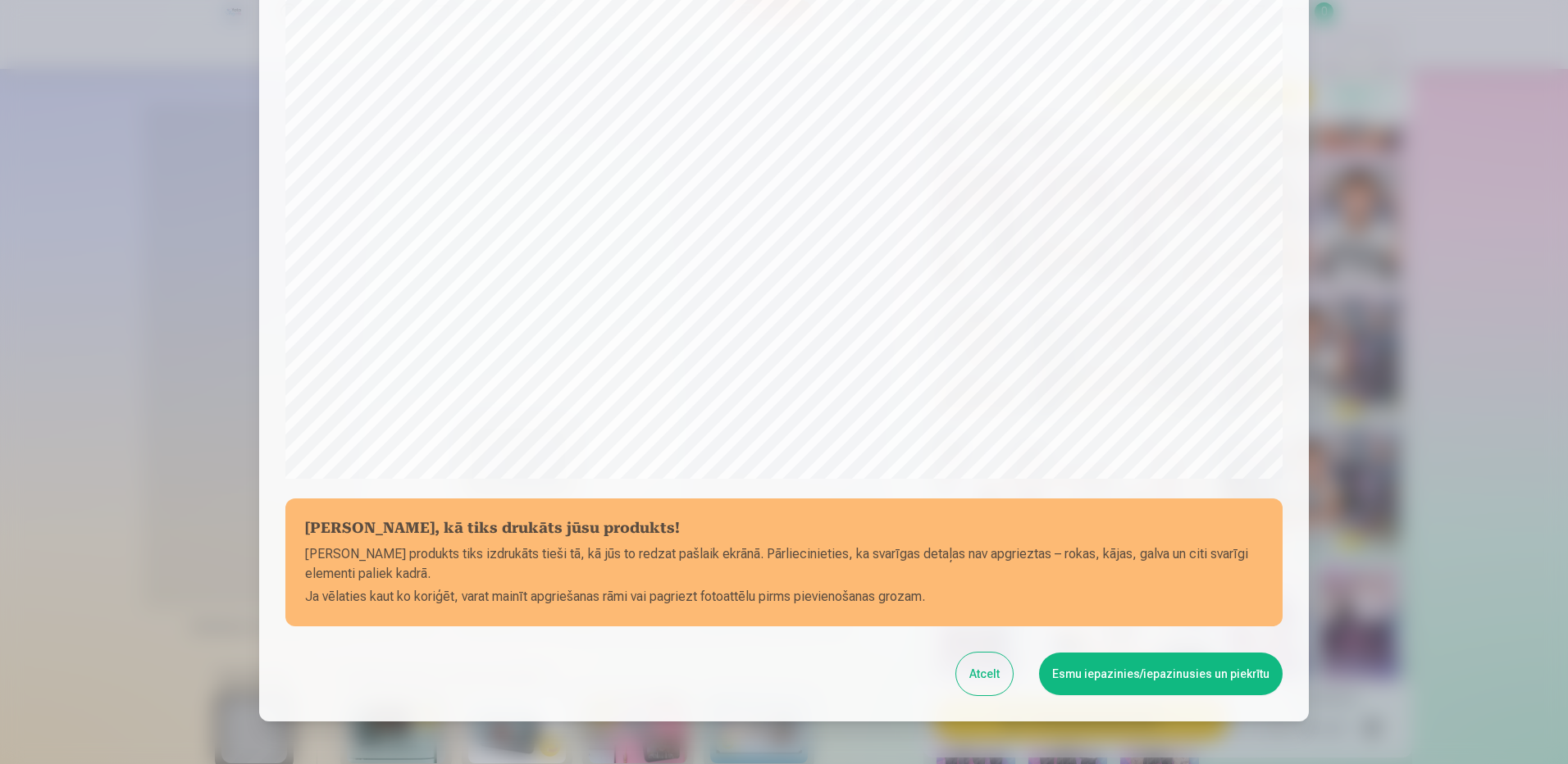
click at [1145, 673] on button "Esmu iepazinies/iepazinusies un piekrītu" at bounding box center [1161, 674] width 244 height 43
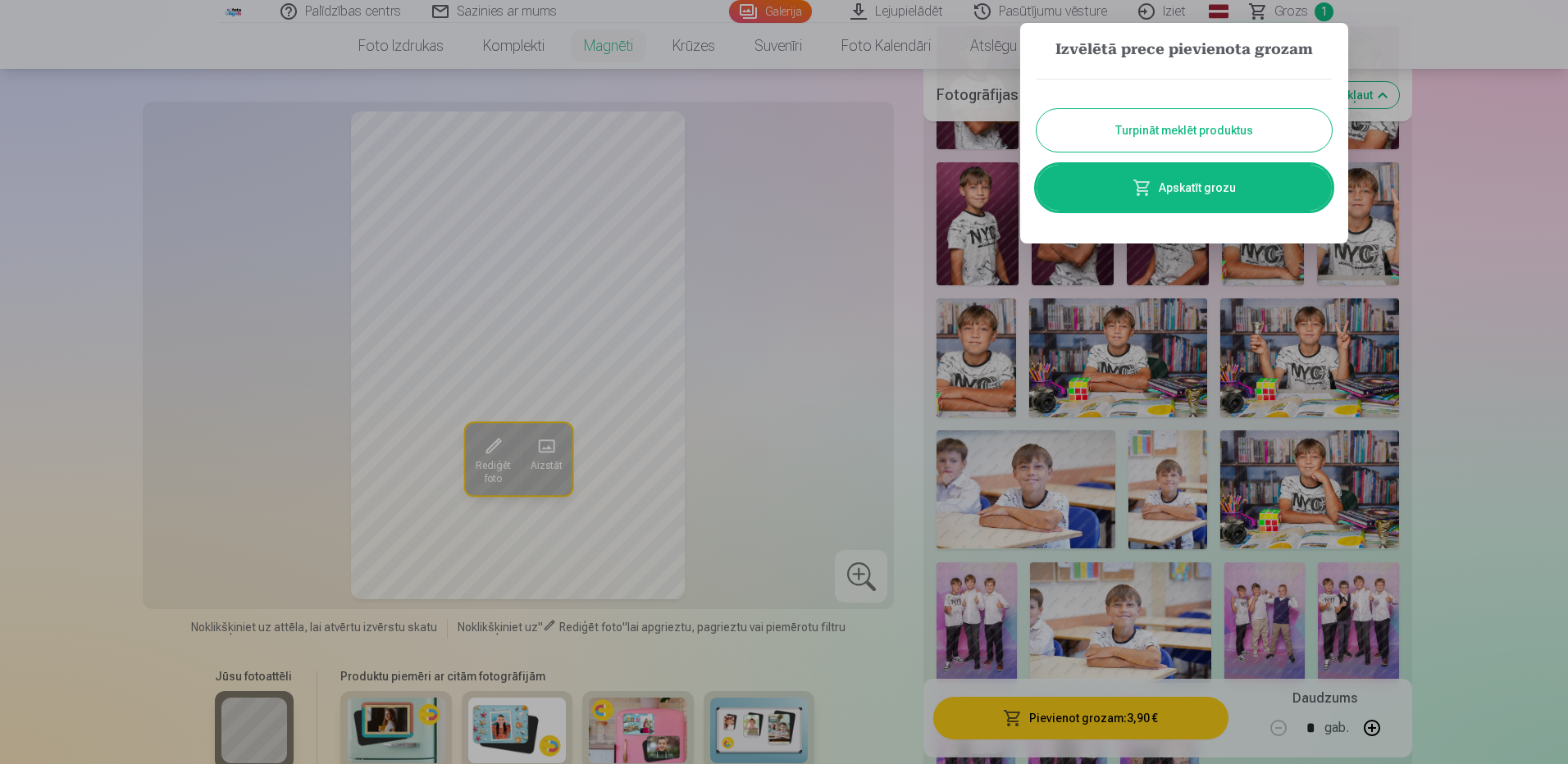
click at [1260, 127] on button "Turpināt meklēt produktus" at bounding box center [1183, 130] width 295 height 43
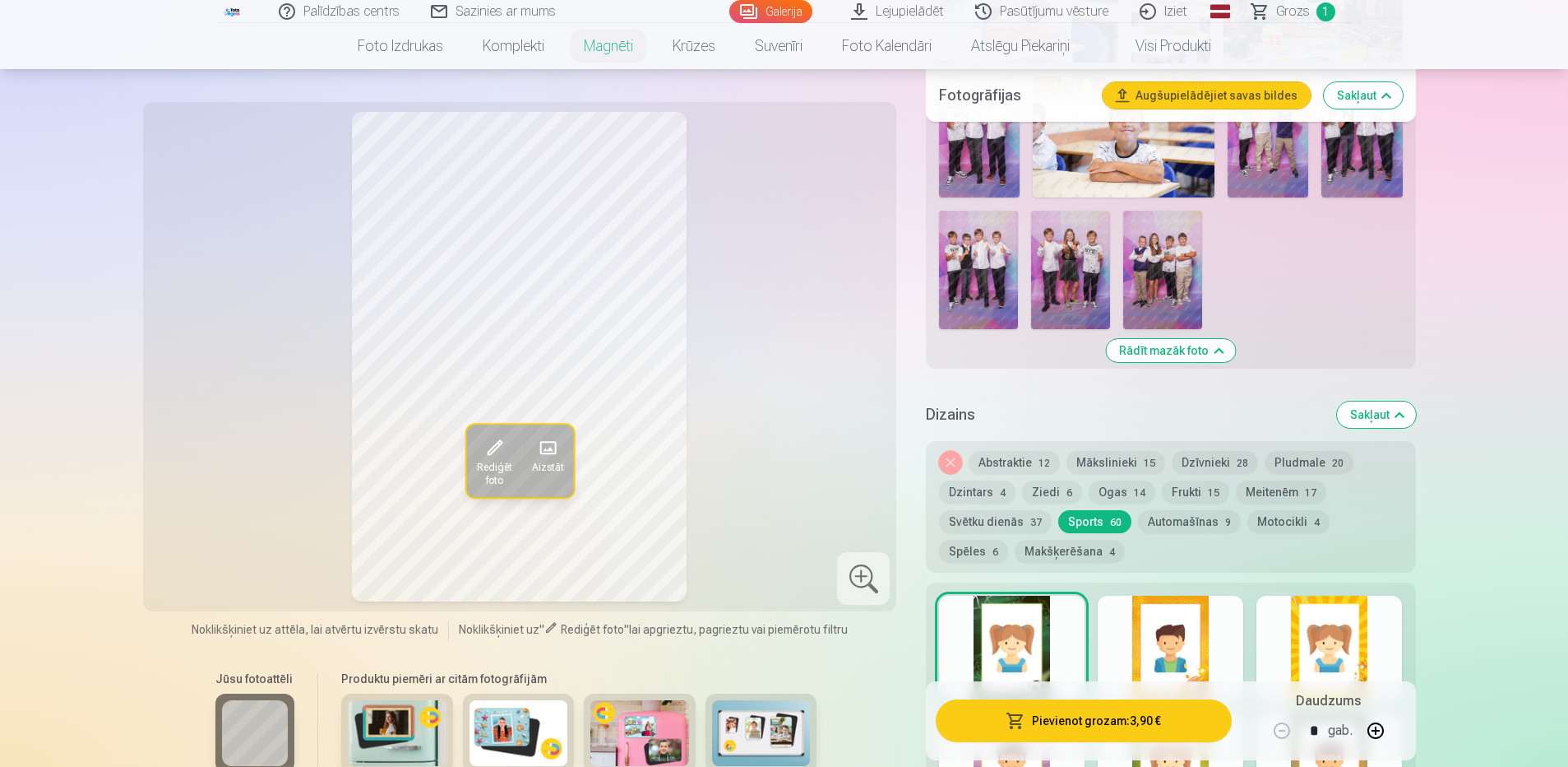
scroll to position [1069, 0]
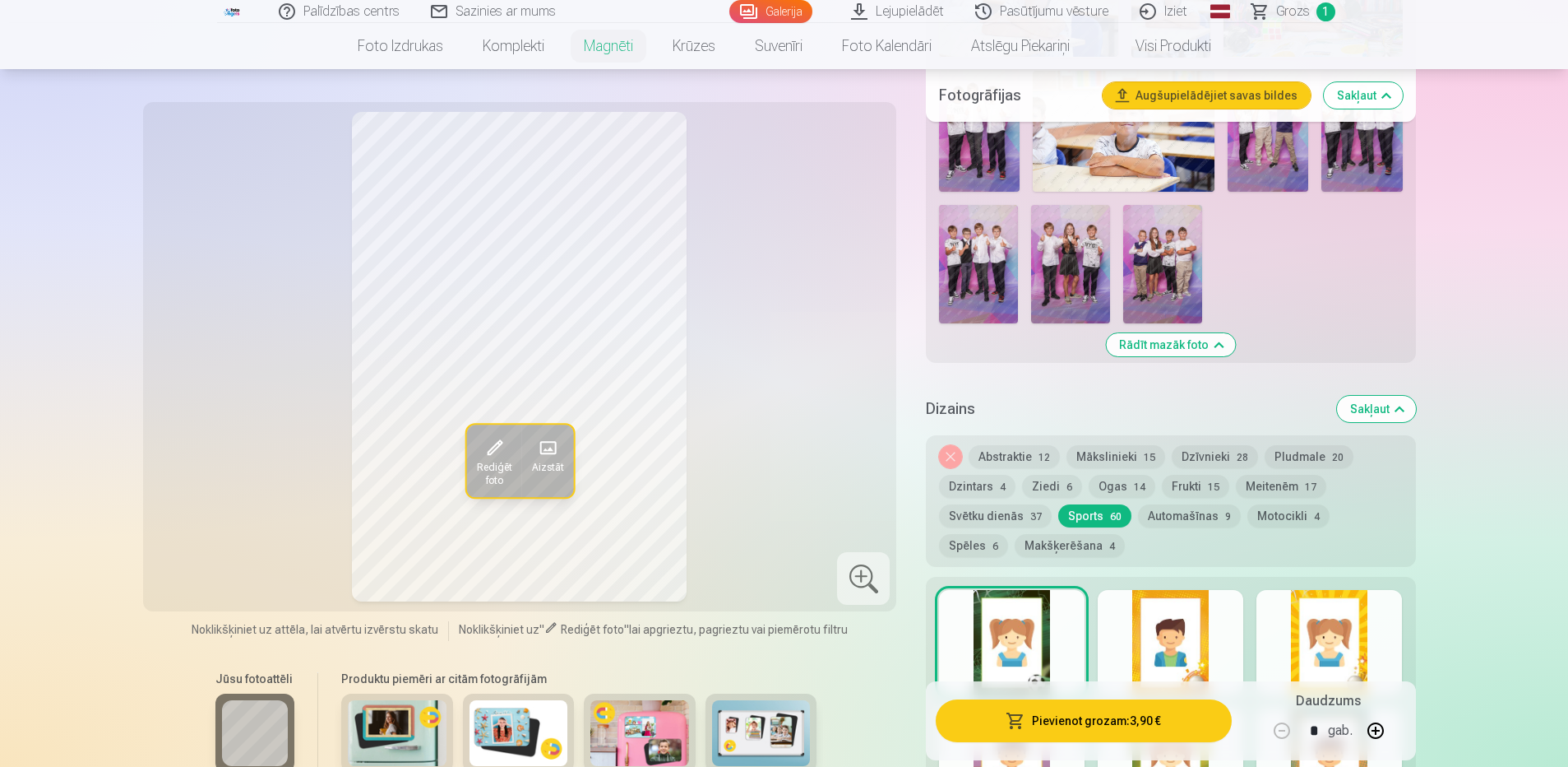
click at [1278, 504] on button "Motocikli 4" at bounding box center [1289, 515] width 82 height 23
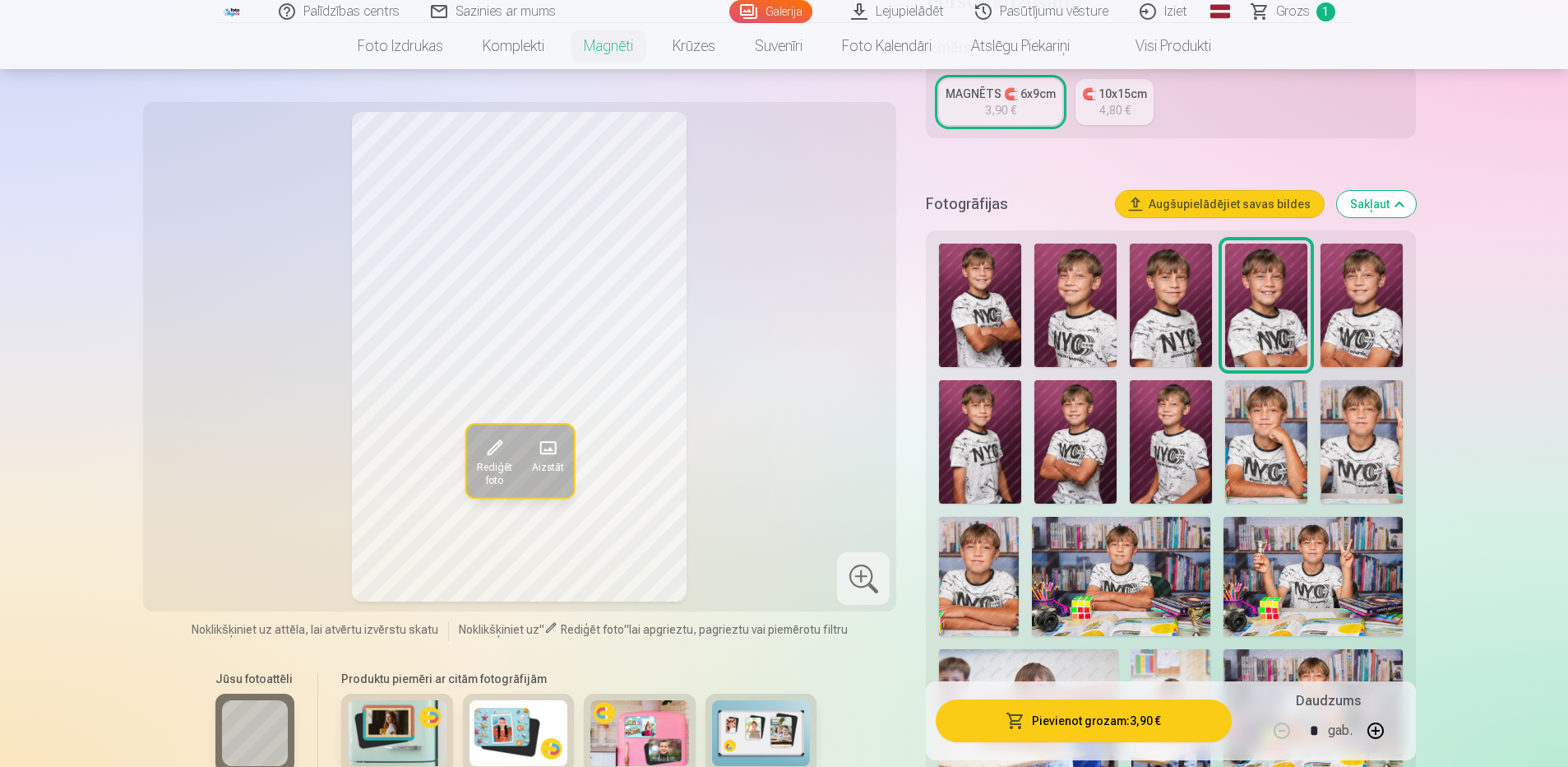
scroll to position [247, 0]
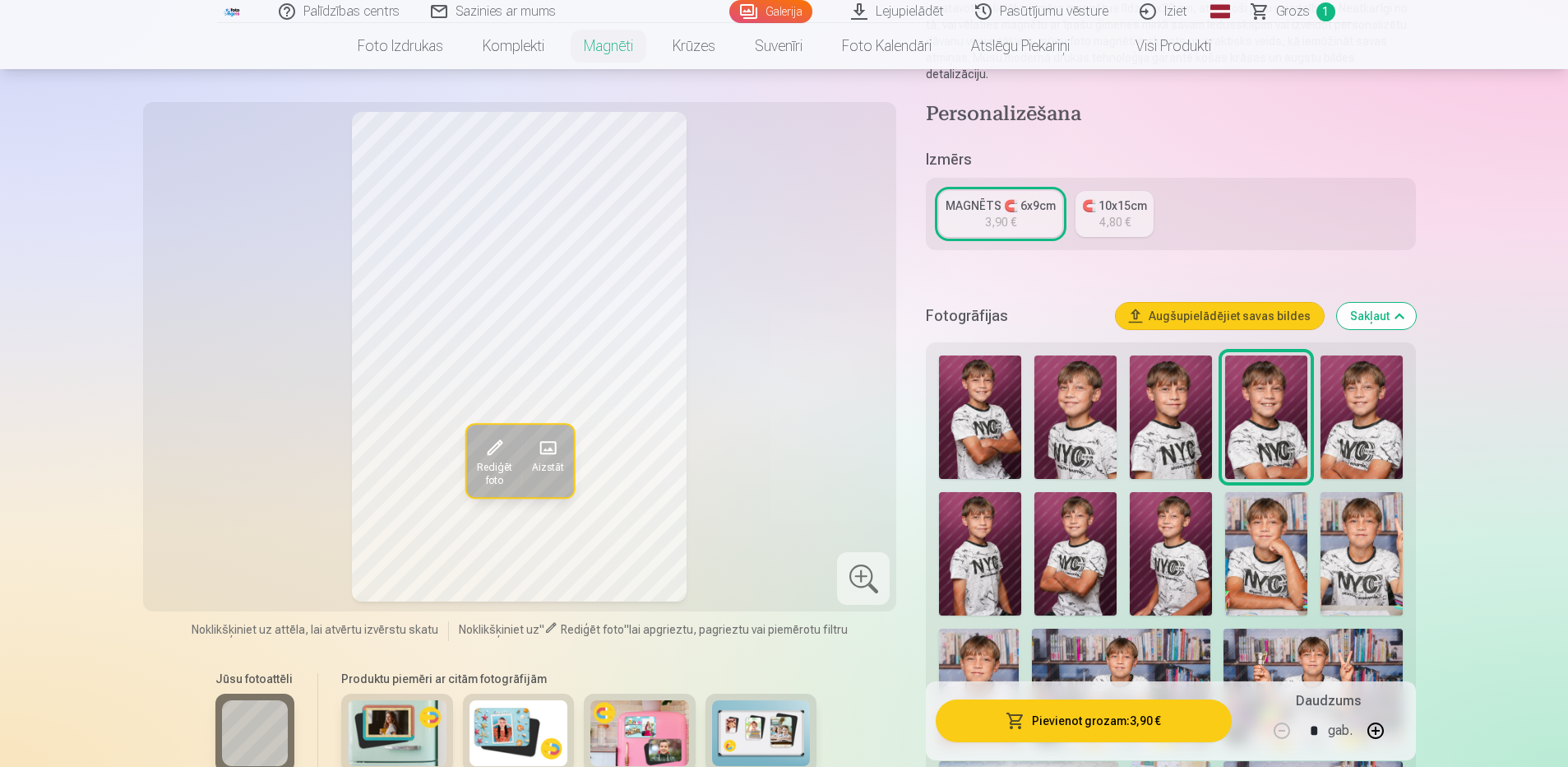
click at [983, 417] on img at bounding box center [980, 417] width 82 height 123
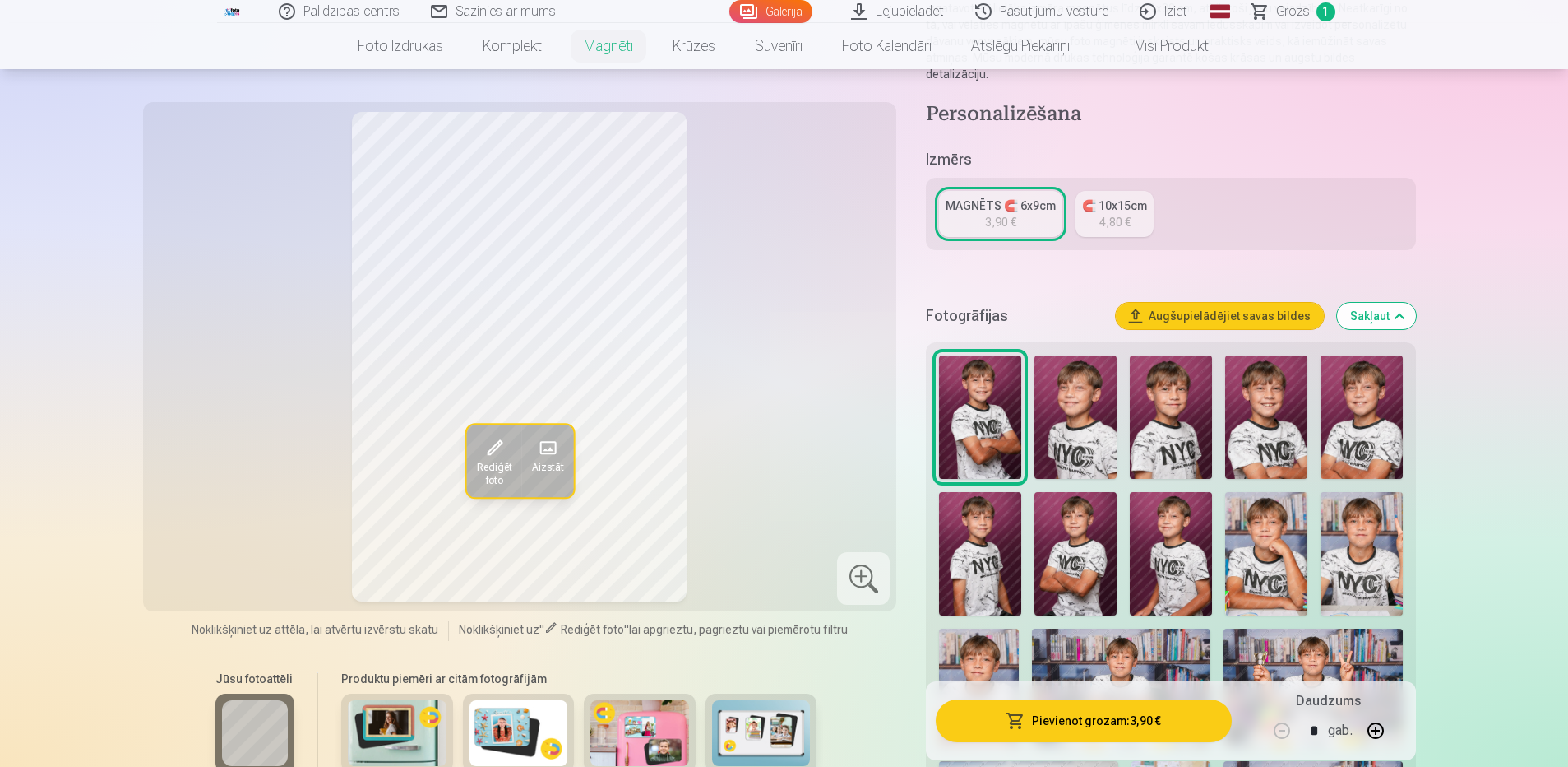
click at [989, 525] on img at bounding box center [980, 553] width 82 height 123
click at [1081, 564] on img at bounding box center [1076, 553] width 82 height 123
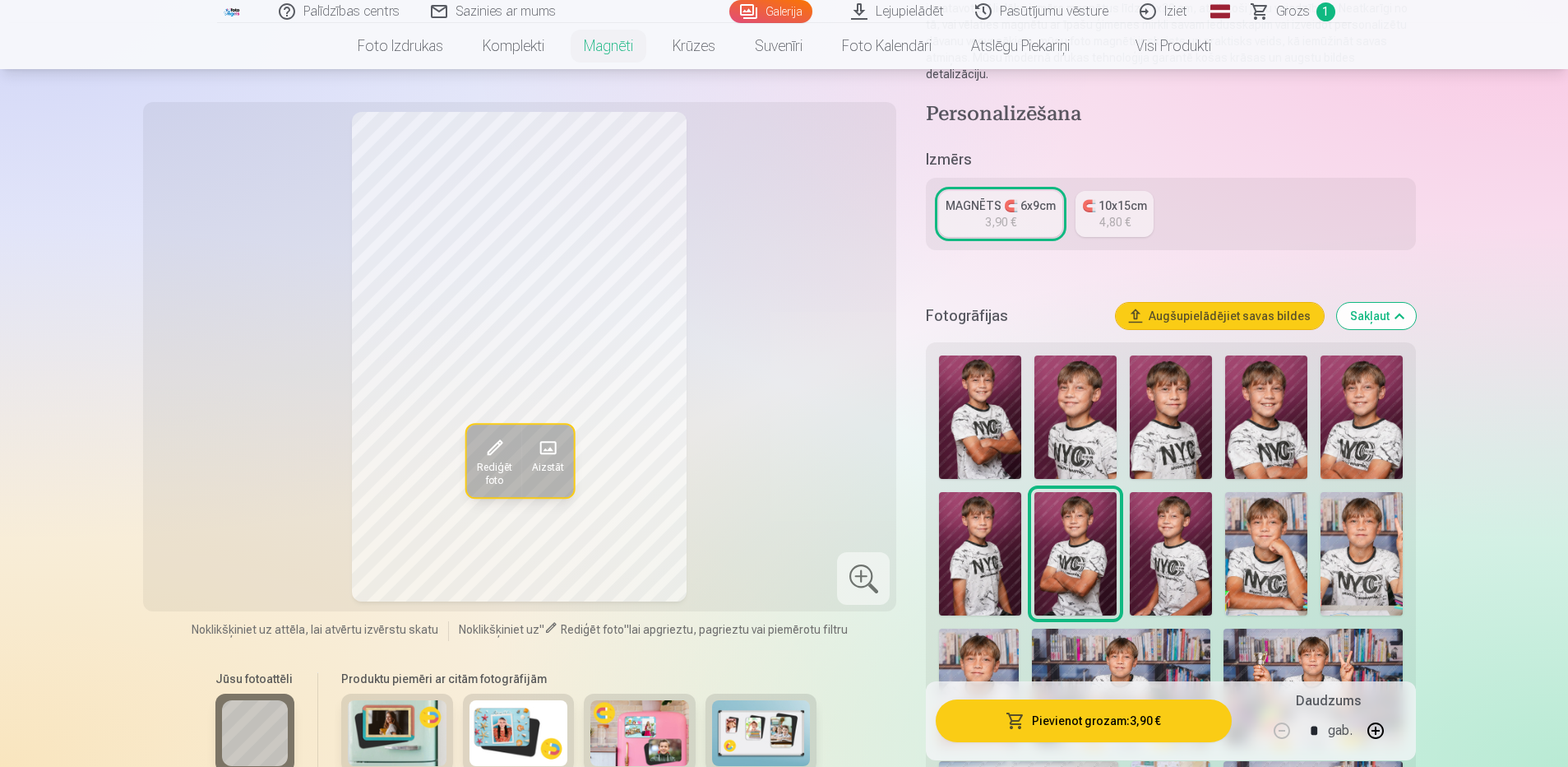
click at [1144, 412] on img at bounding box center [1171, 417] width 82 height 123
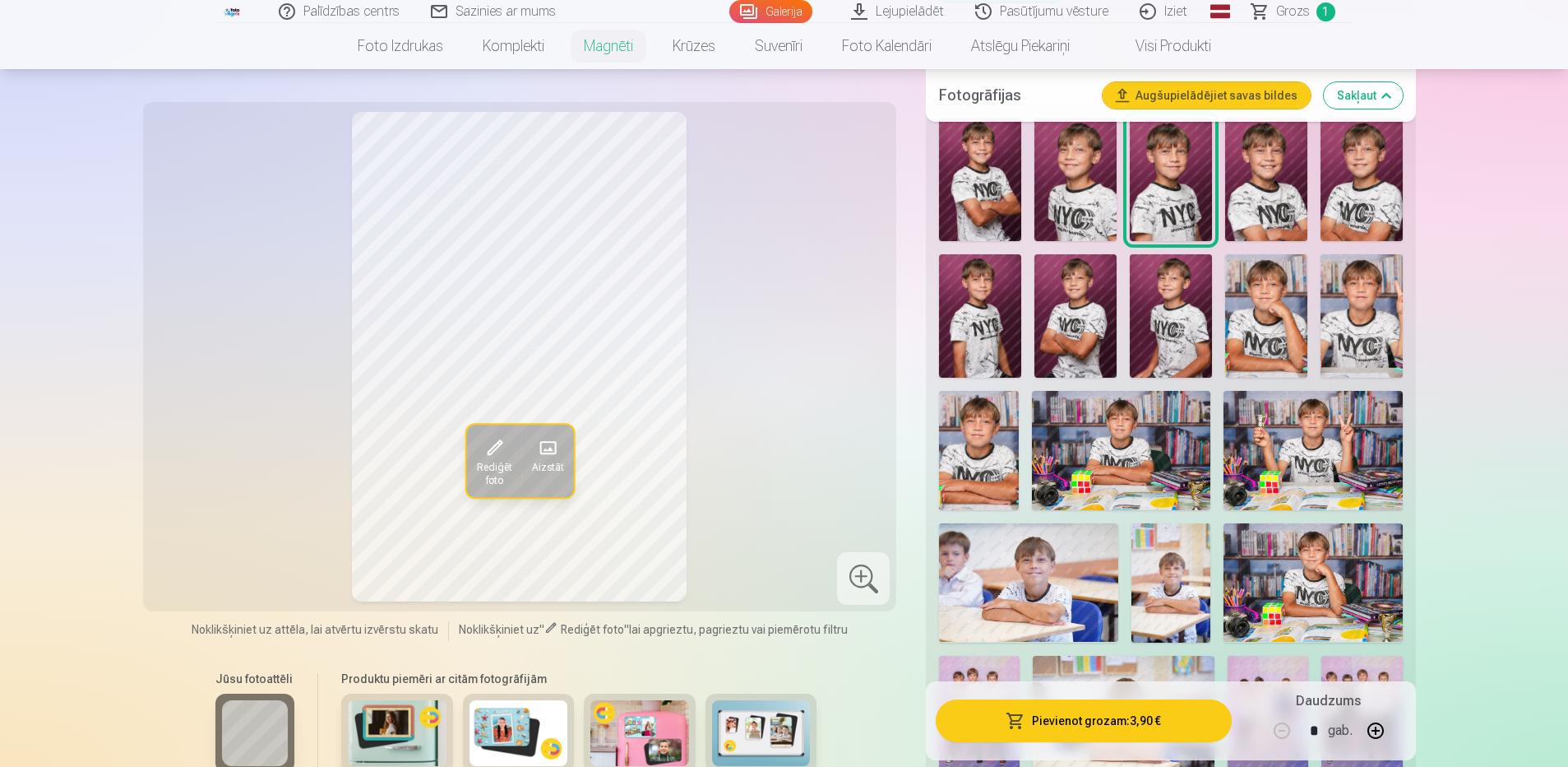
scroll to position [494, 0]
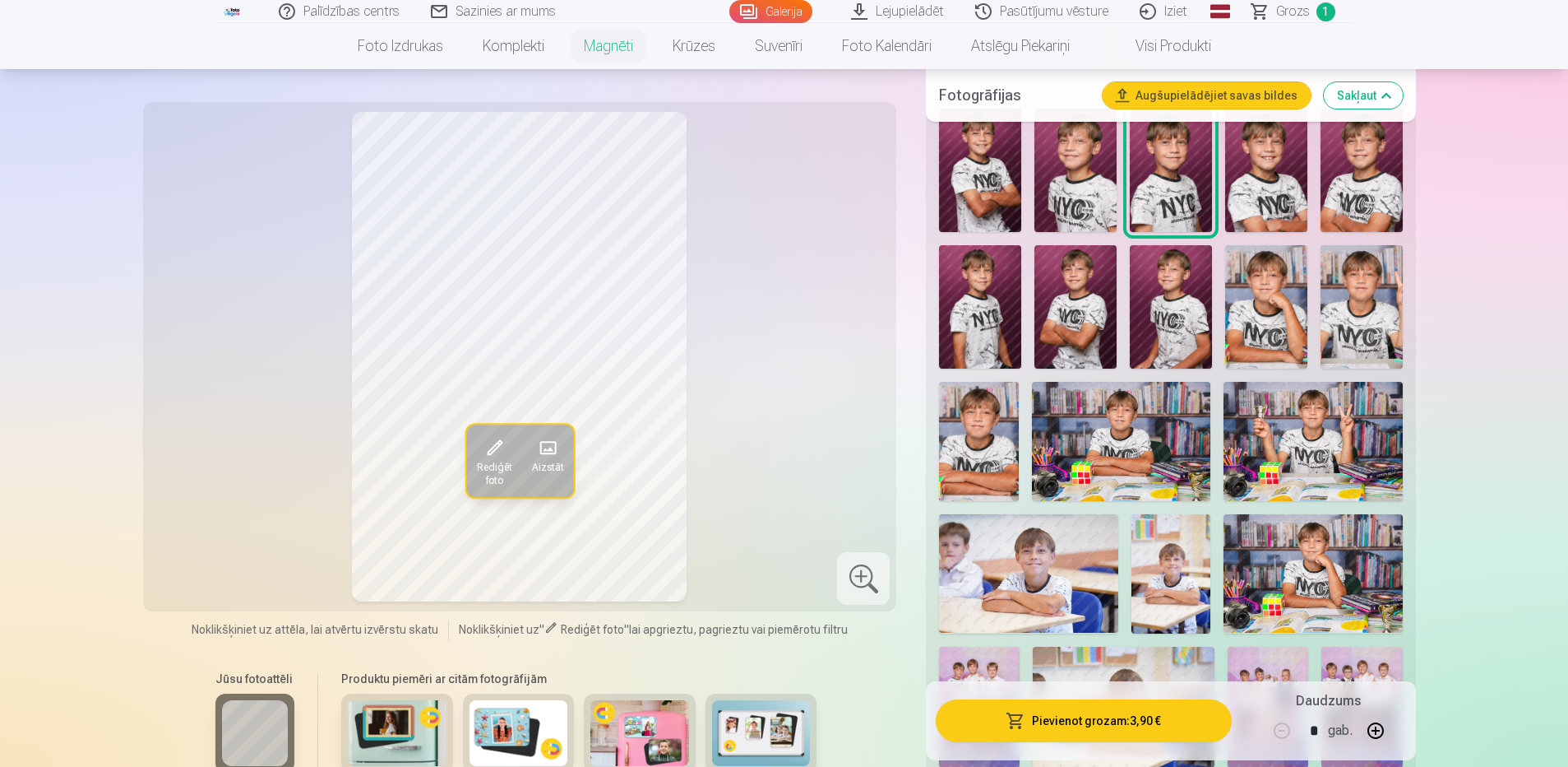
click at [981, 431] on img at bounding box center [979, 441] width 79 height 120
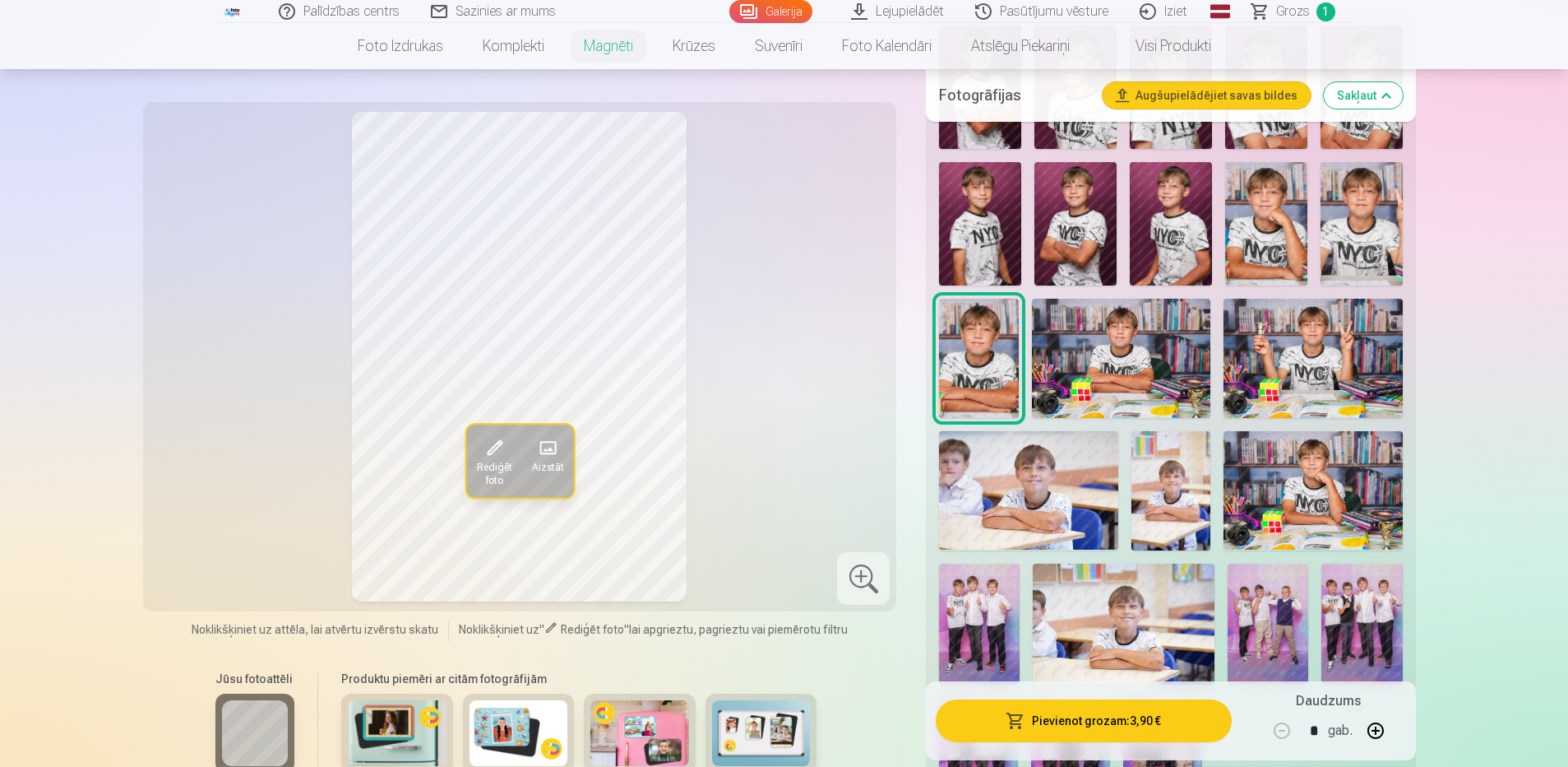
scroll to position [576, 0]
click at [1287, 490] on img at bounding box center [1312, 491] width 178 height 120
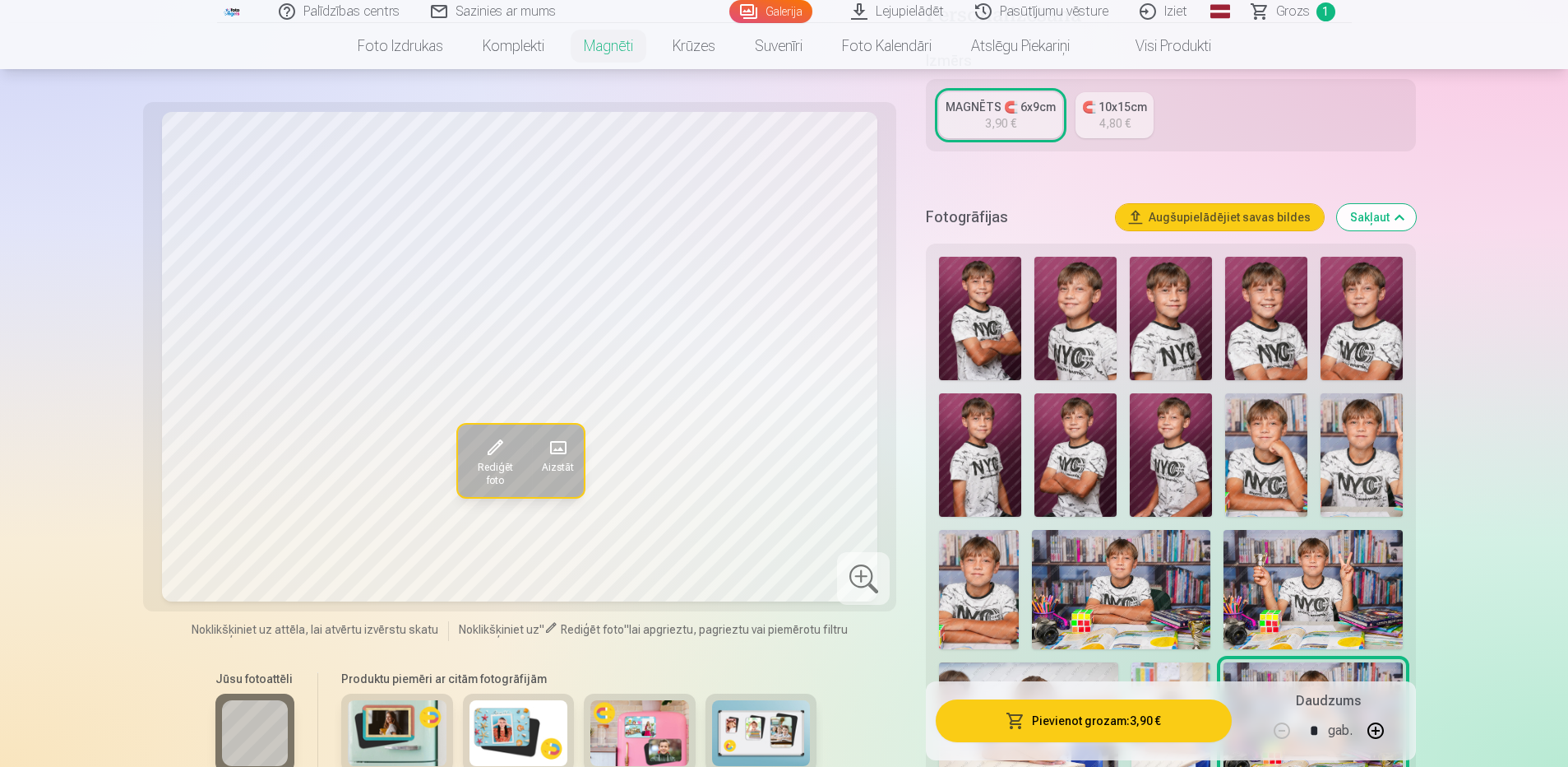
scroll to position [329, 0]
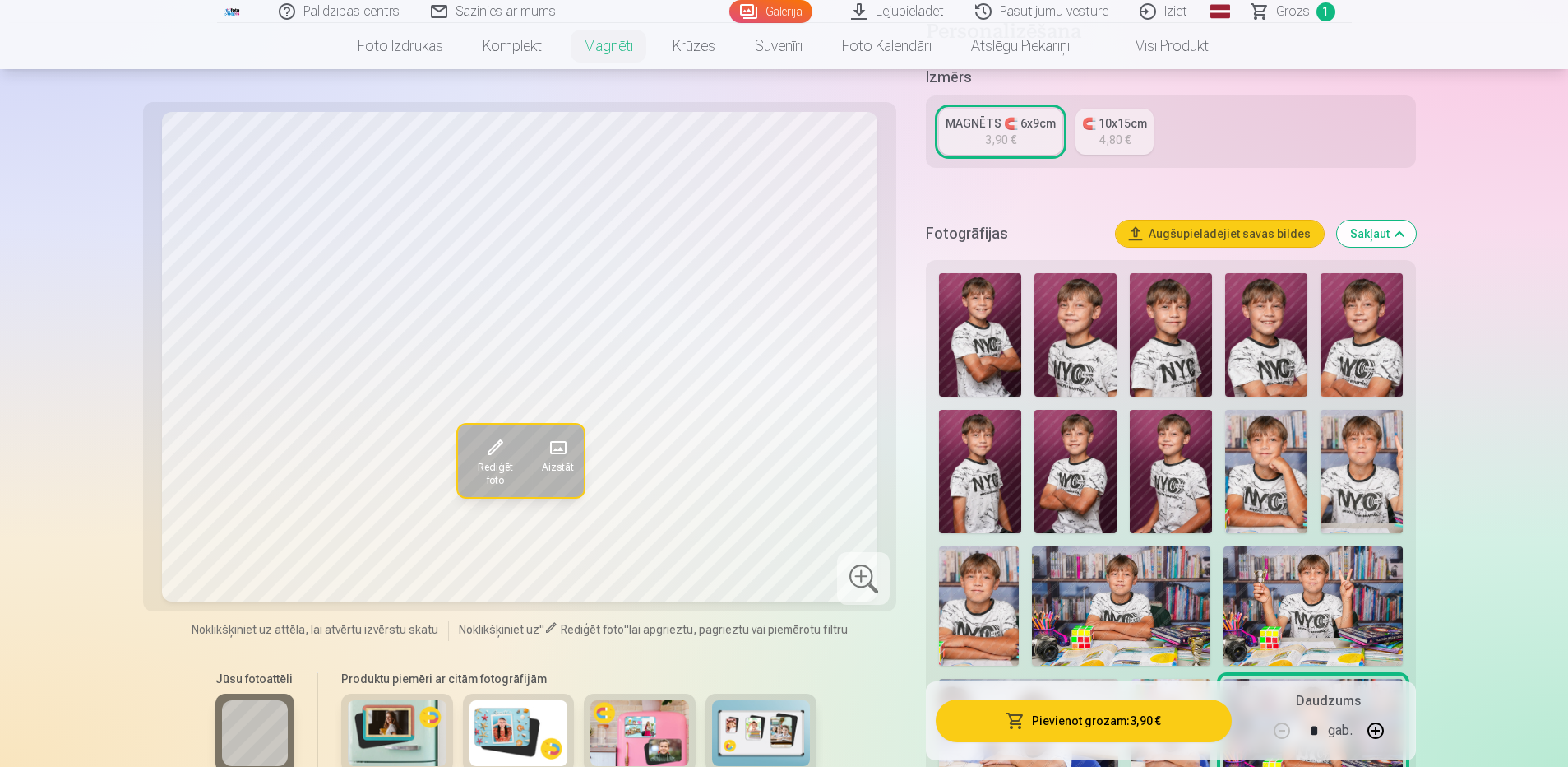
click at [1282, 466] on img at bounding box center [1266, 471] width 82 height 123
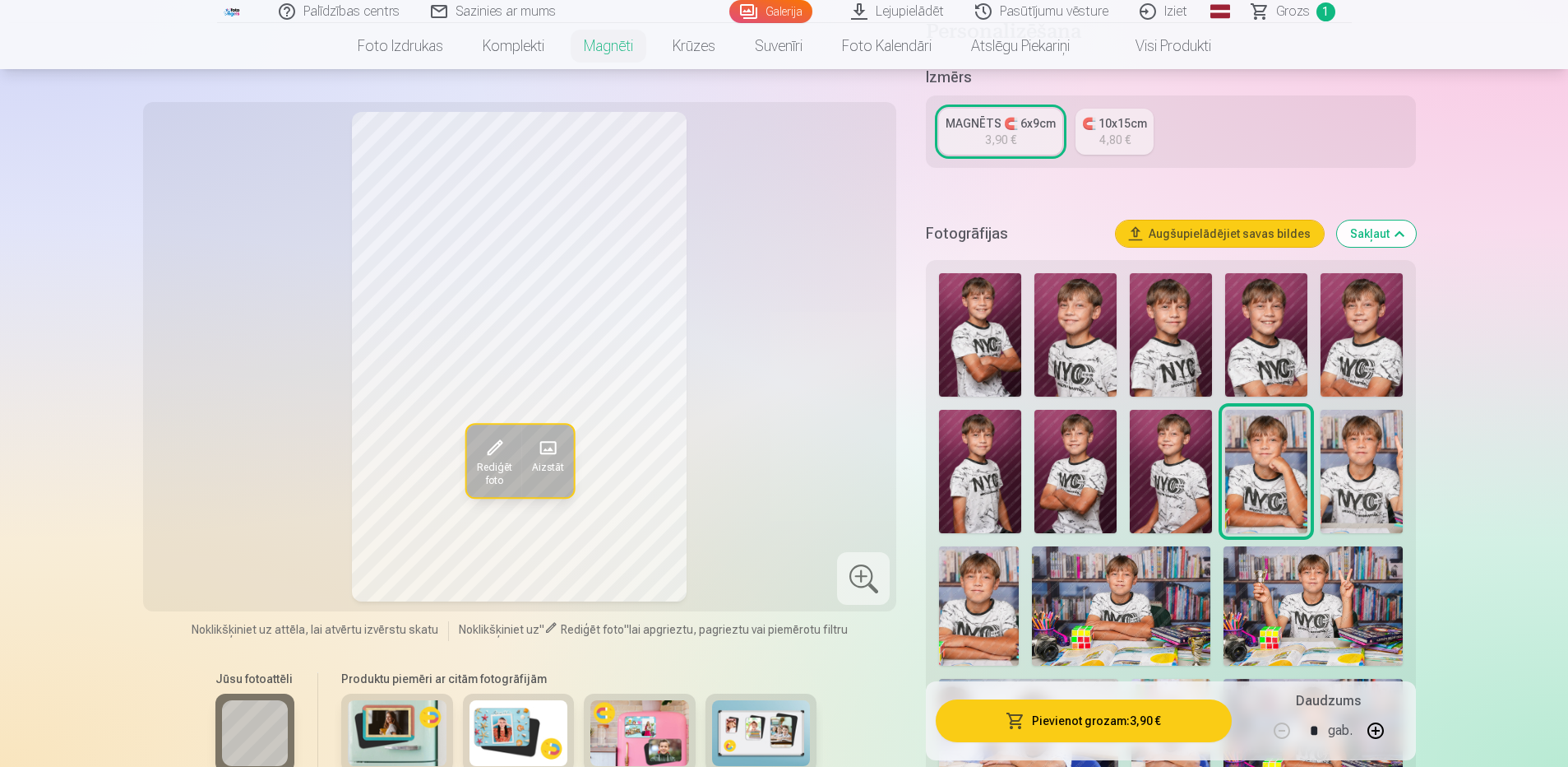
click at [1080, 447] on img at bounding box center [1076, 471] width 82 height 123
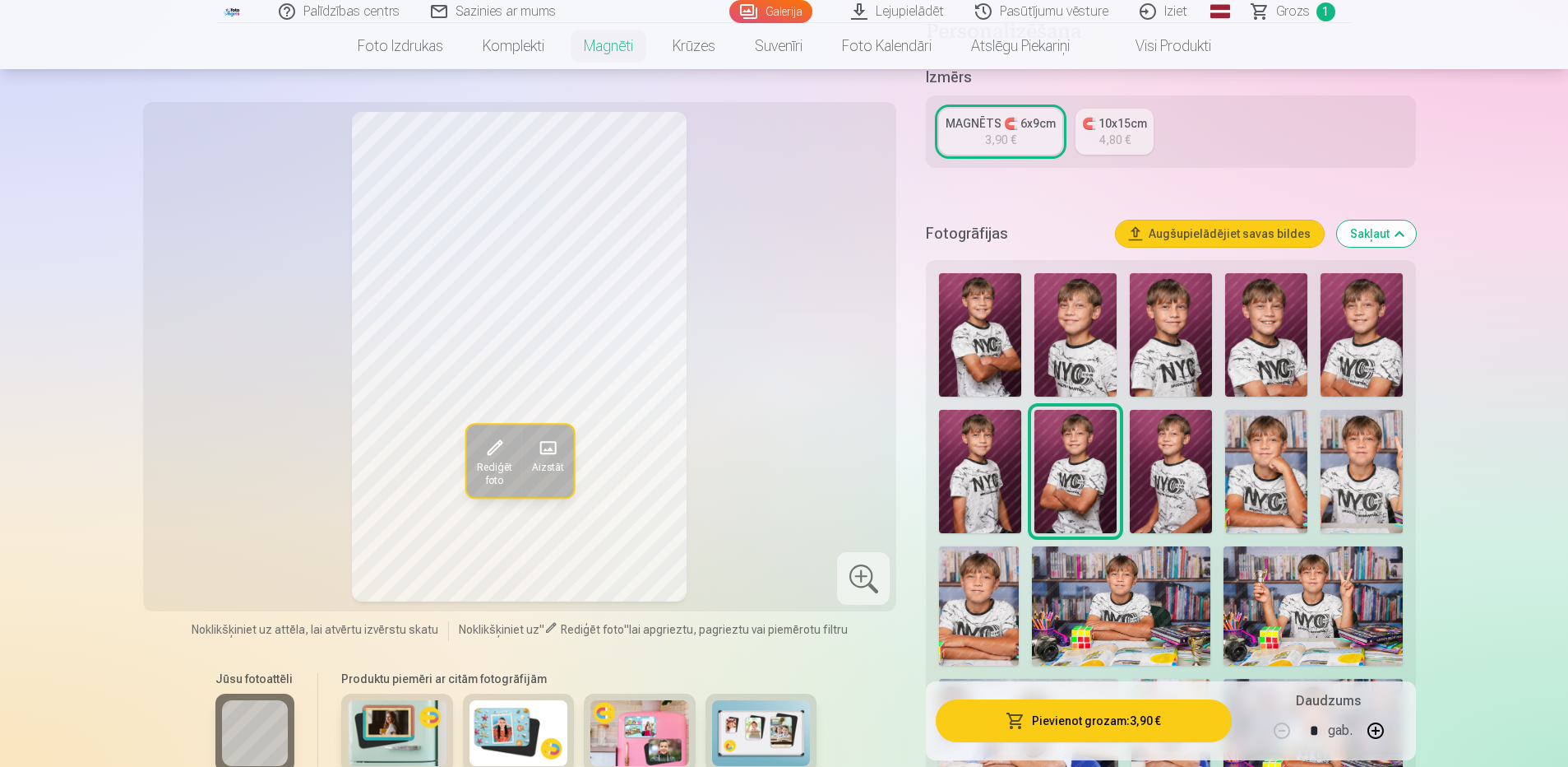
click at [973, 323] on img at bounding box center [980, 335] width 82 height 123
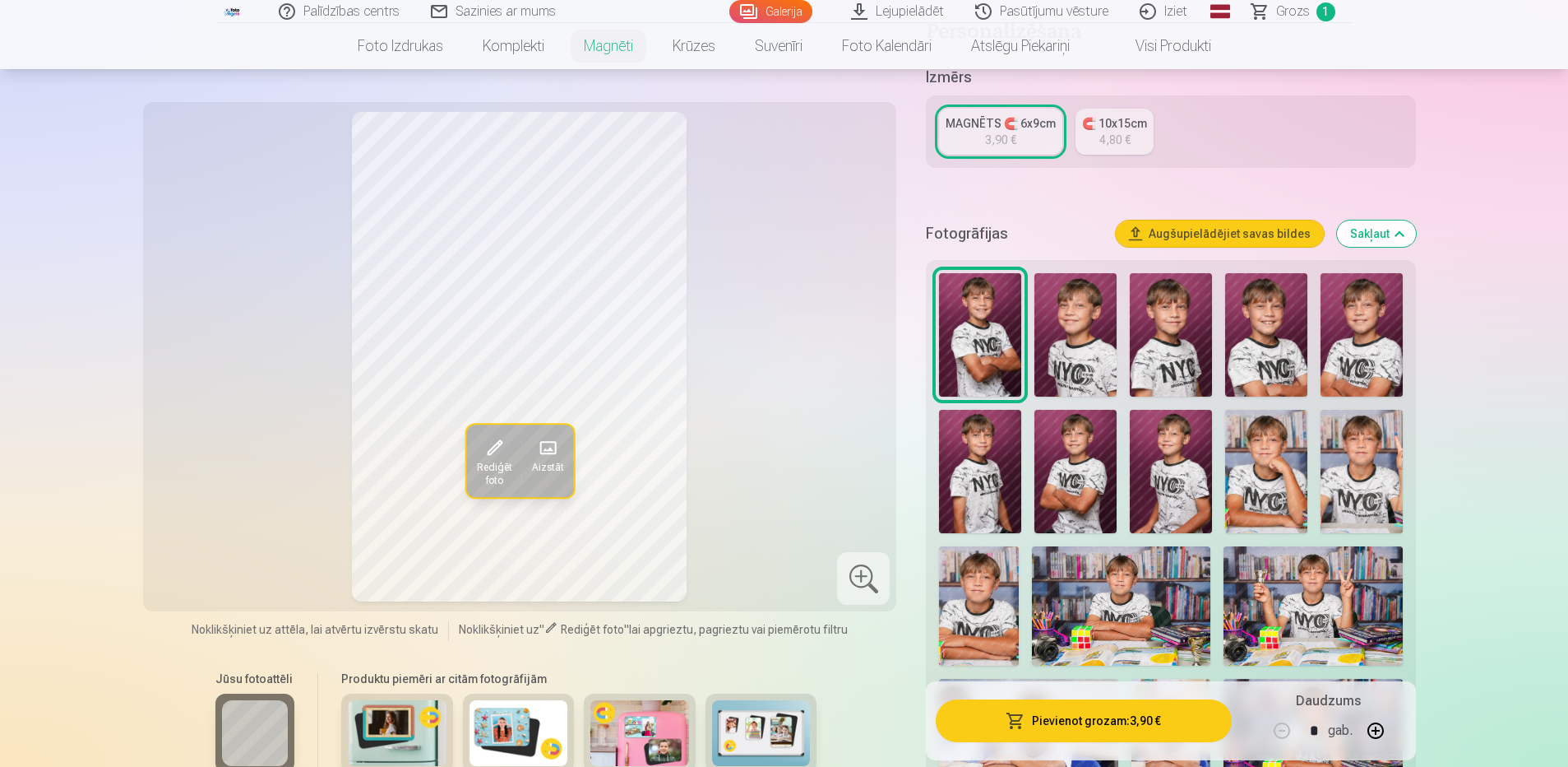
click at [1073, 439] on img at bounding box center [1076, 471] width 82 height 123
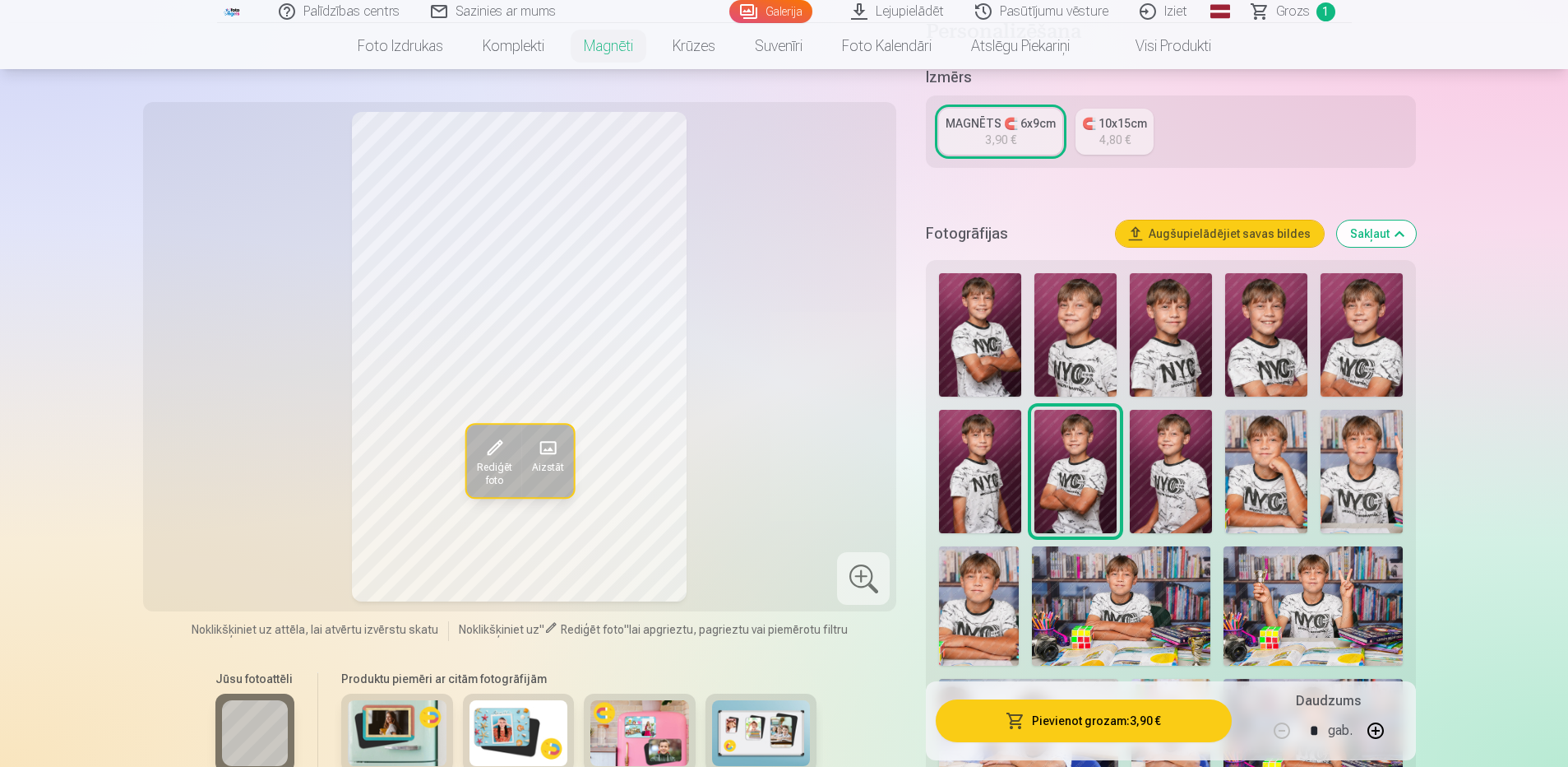
click at [980, 340] on img at bounding box center [980, 335] width 82 height 123
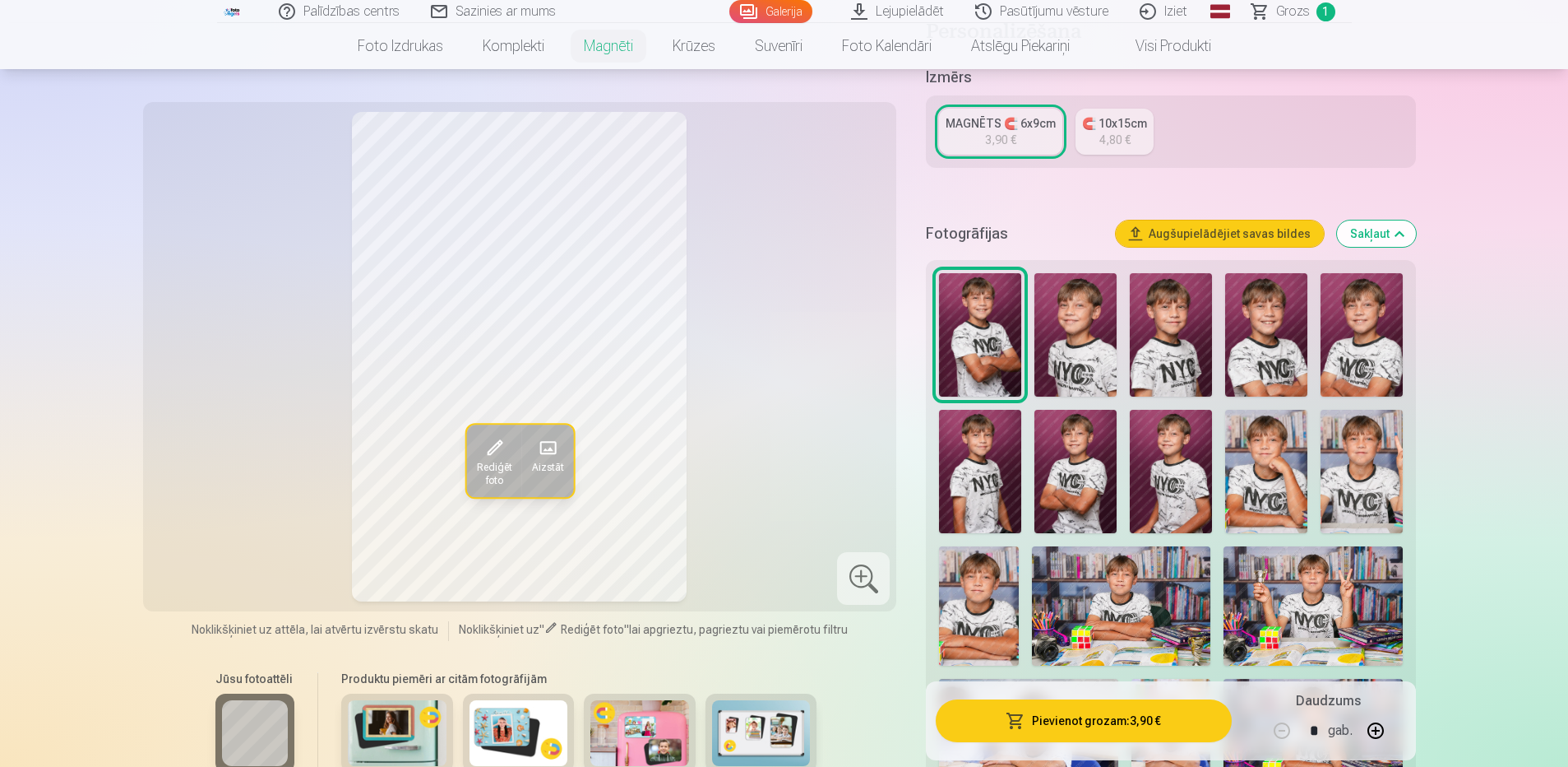
click at [1064, 439] on img at bounding box center [1076, 471] width 82 height 123
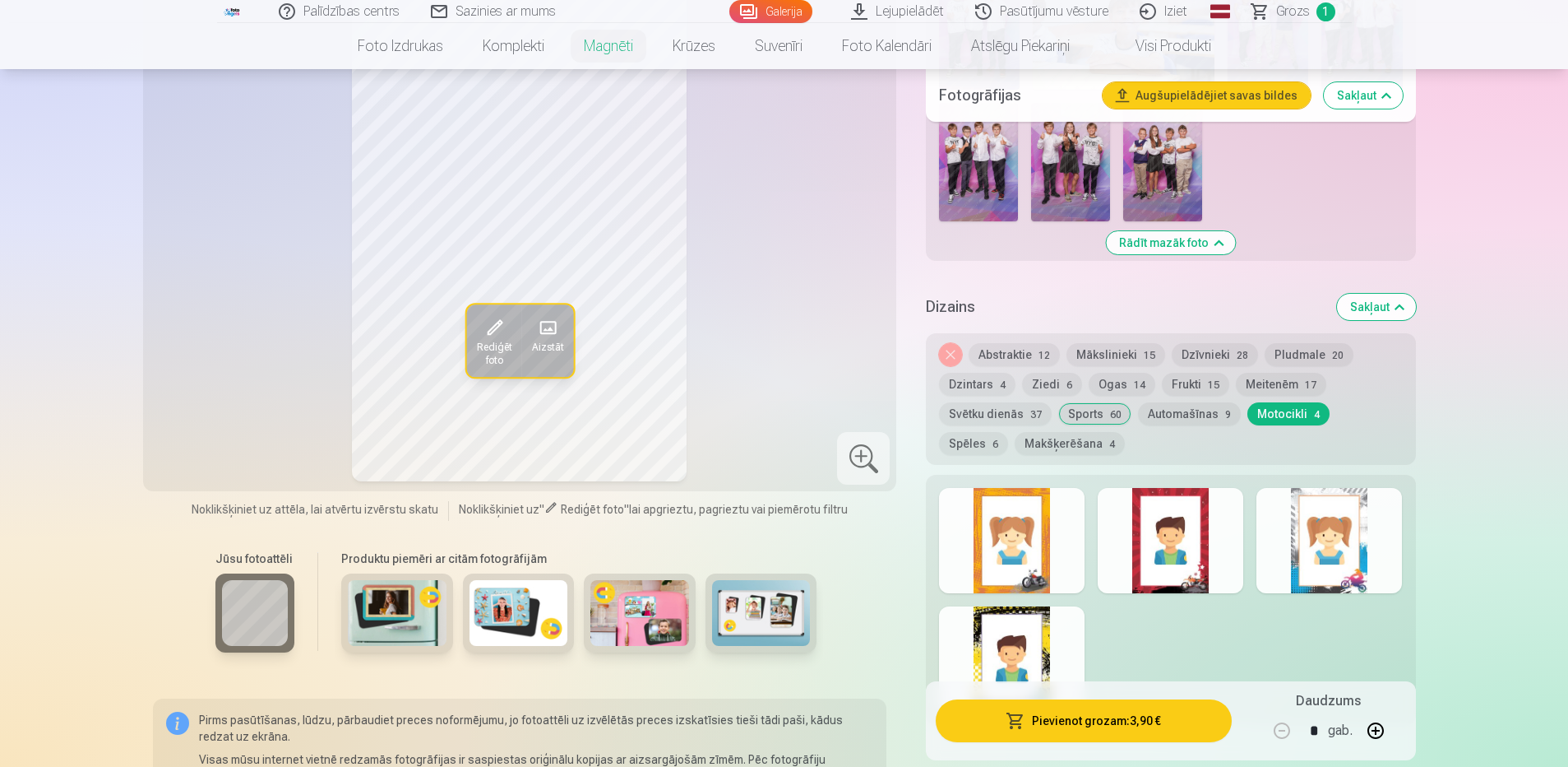
scroll to position [1151, 0]
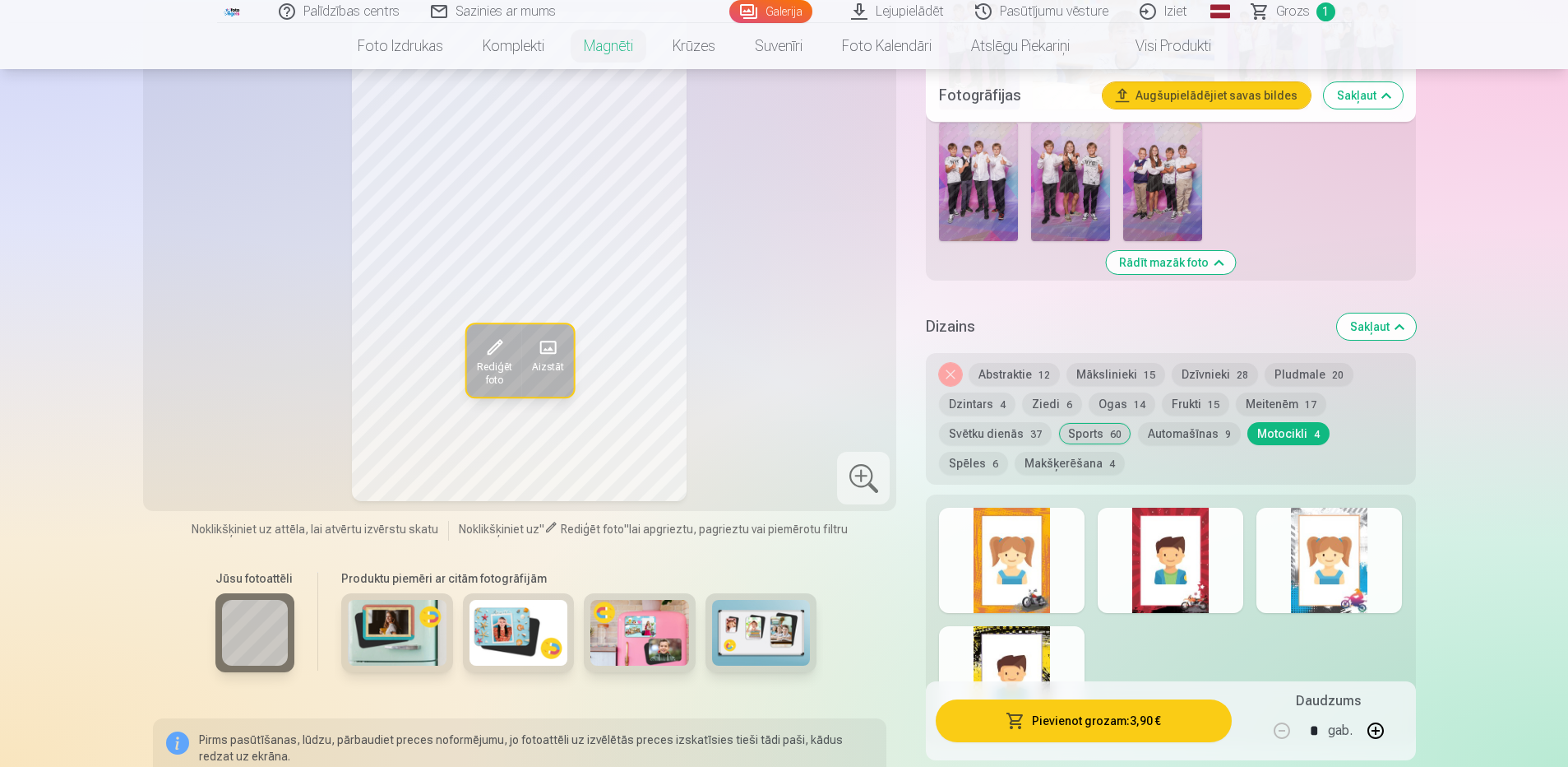
click at [1020, 553] on div at bounding box center [1012, 560] width 146 height 106
click at [1178, 564] on div at bounding box center [1170, 560] width 146 height 106
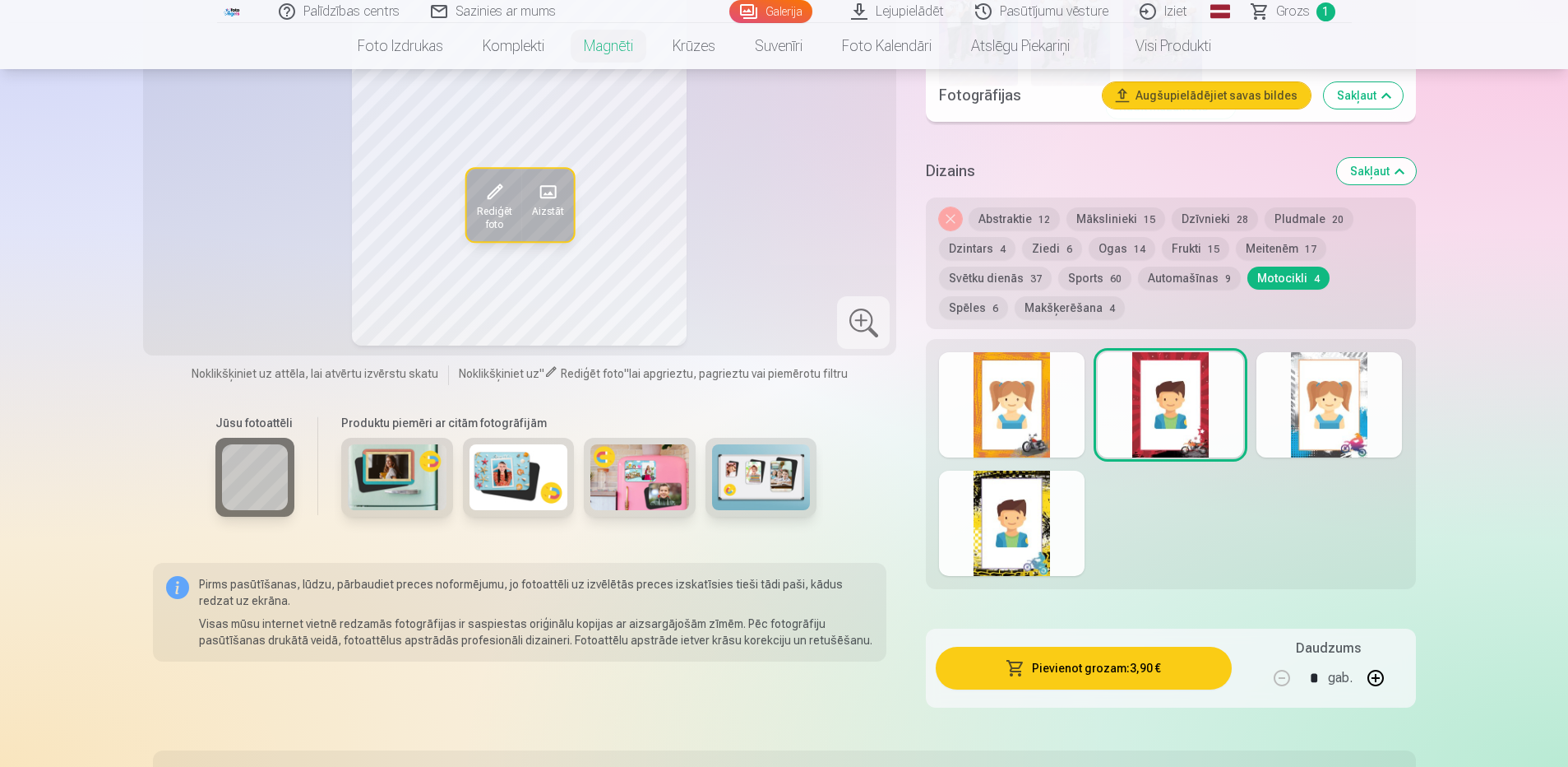
scroll to position [1316, 0]
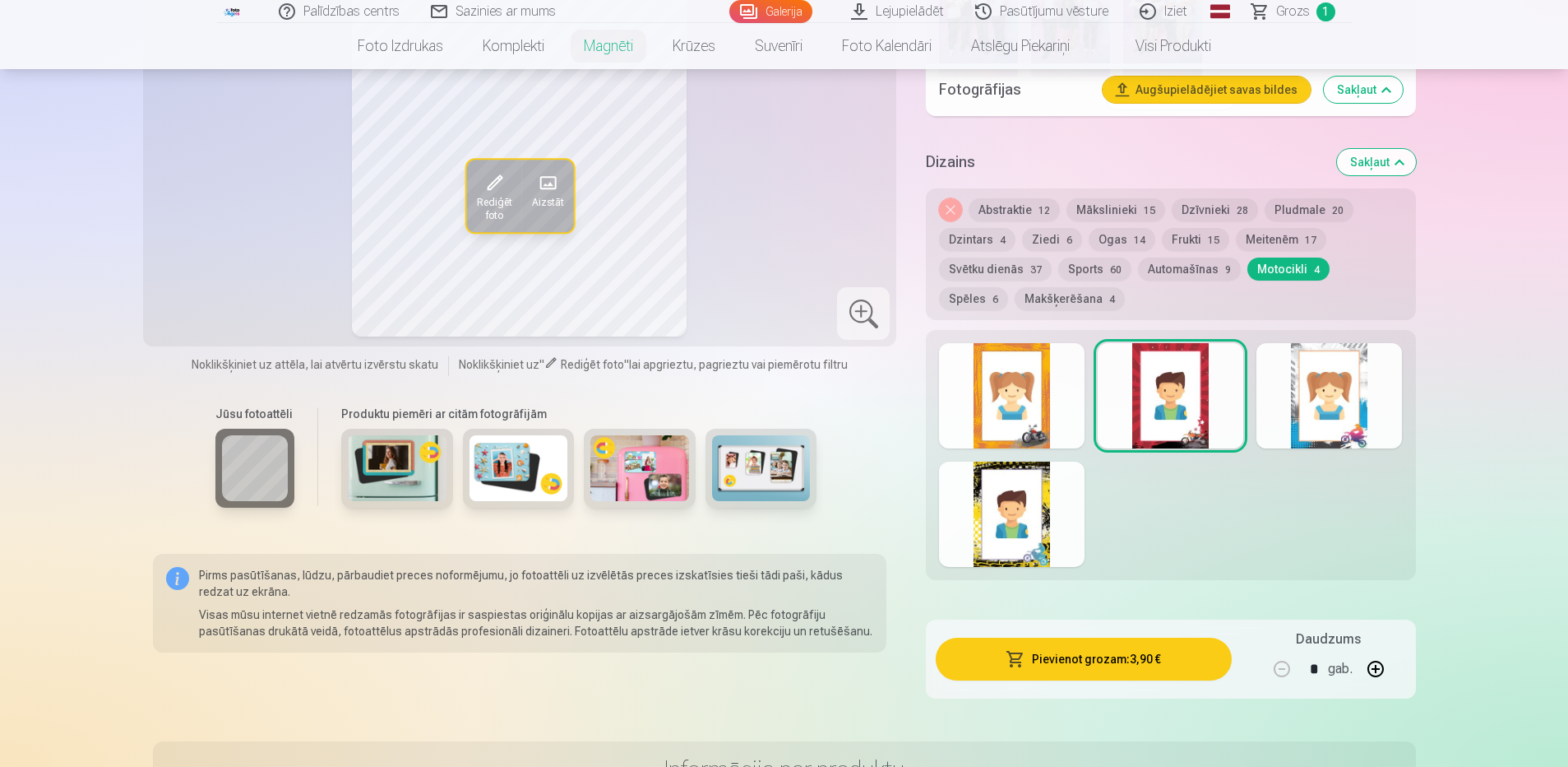
click at [999, 487] on div at bounding box center [1012, 514] width 146 height 106
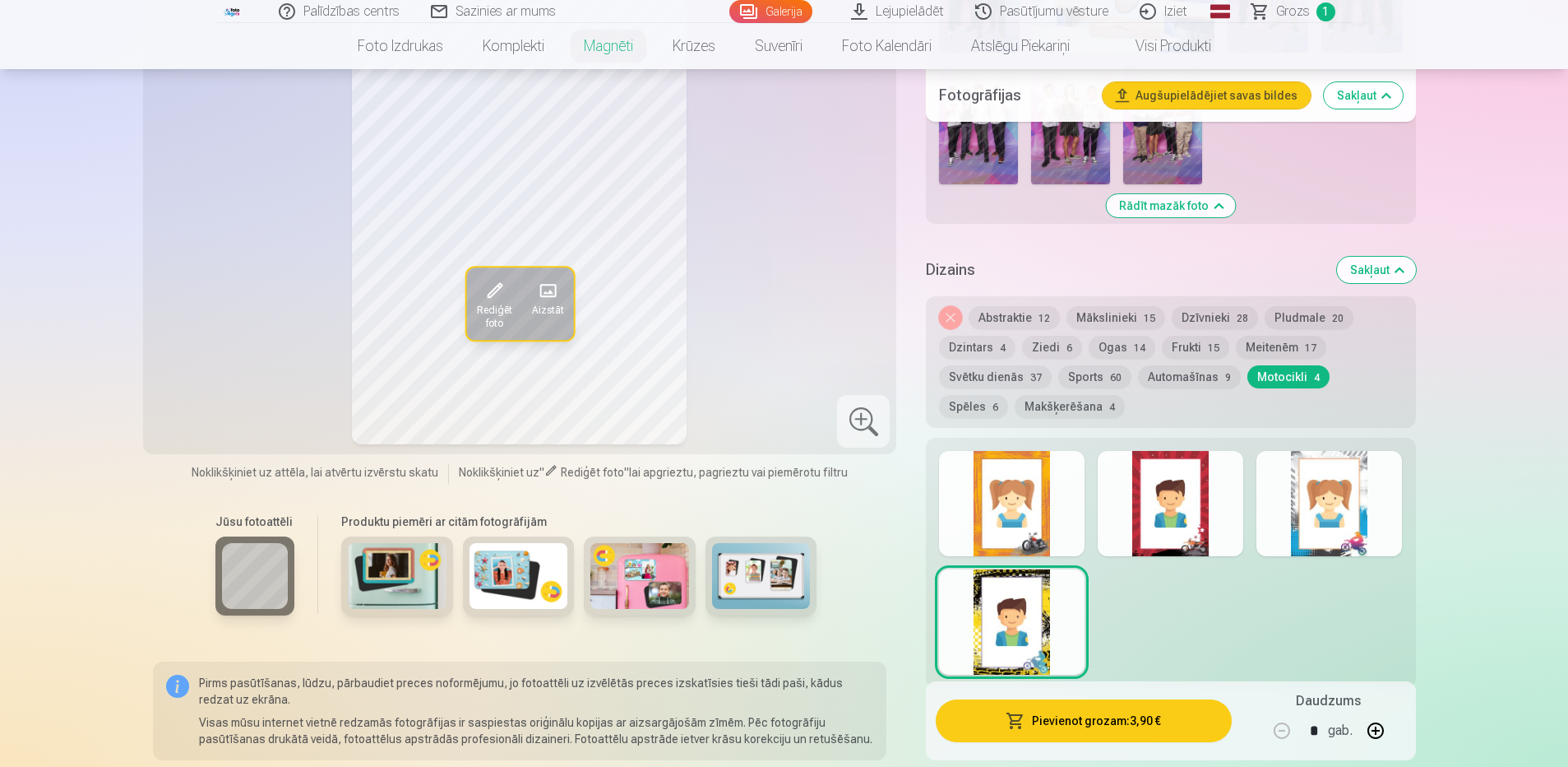
scroll to position [1069, 0]
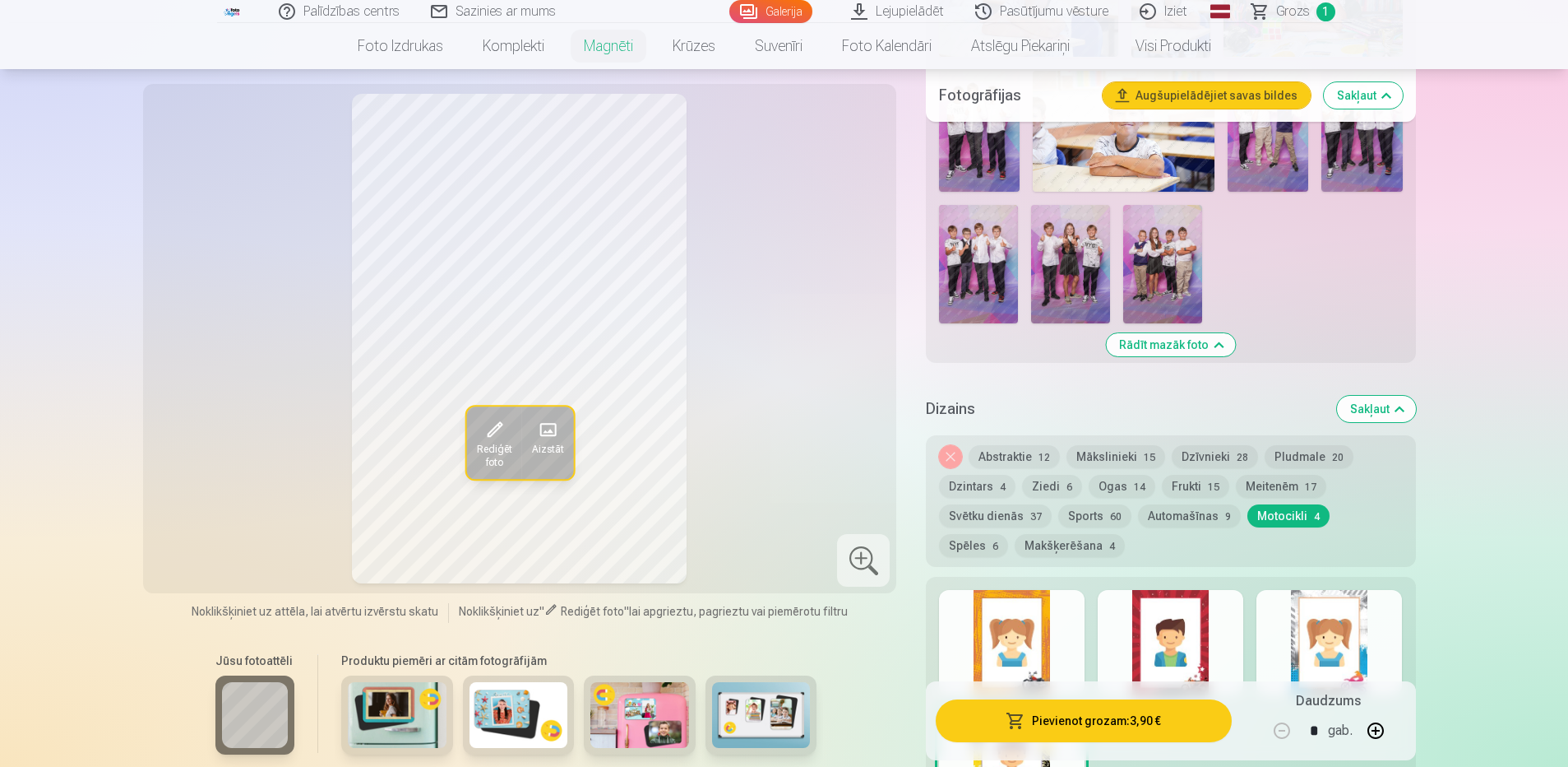
click at [1002, 446] on button "Abstraktie 12" at bounding box center [1014, 457] width 92 height 23
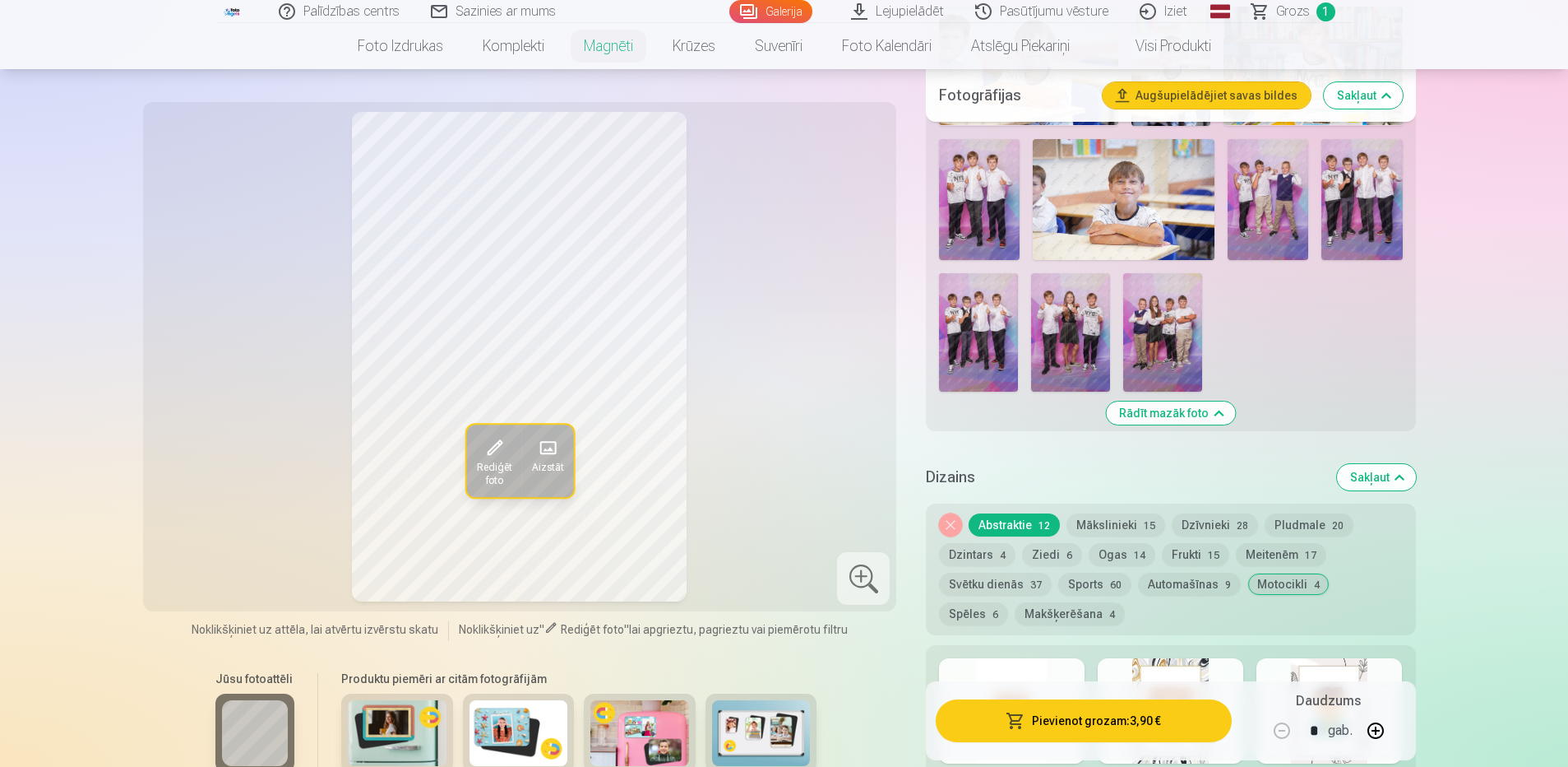
scroll to position [987, 0]
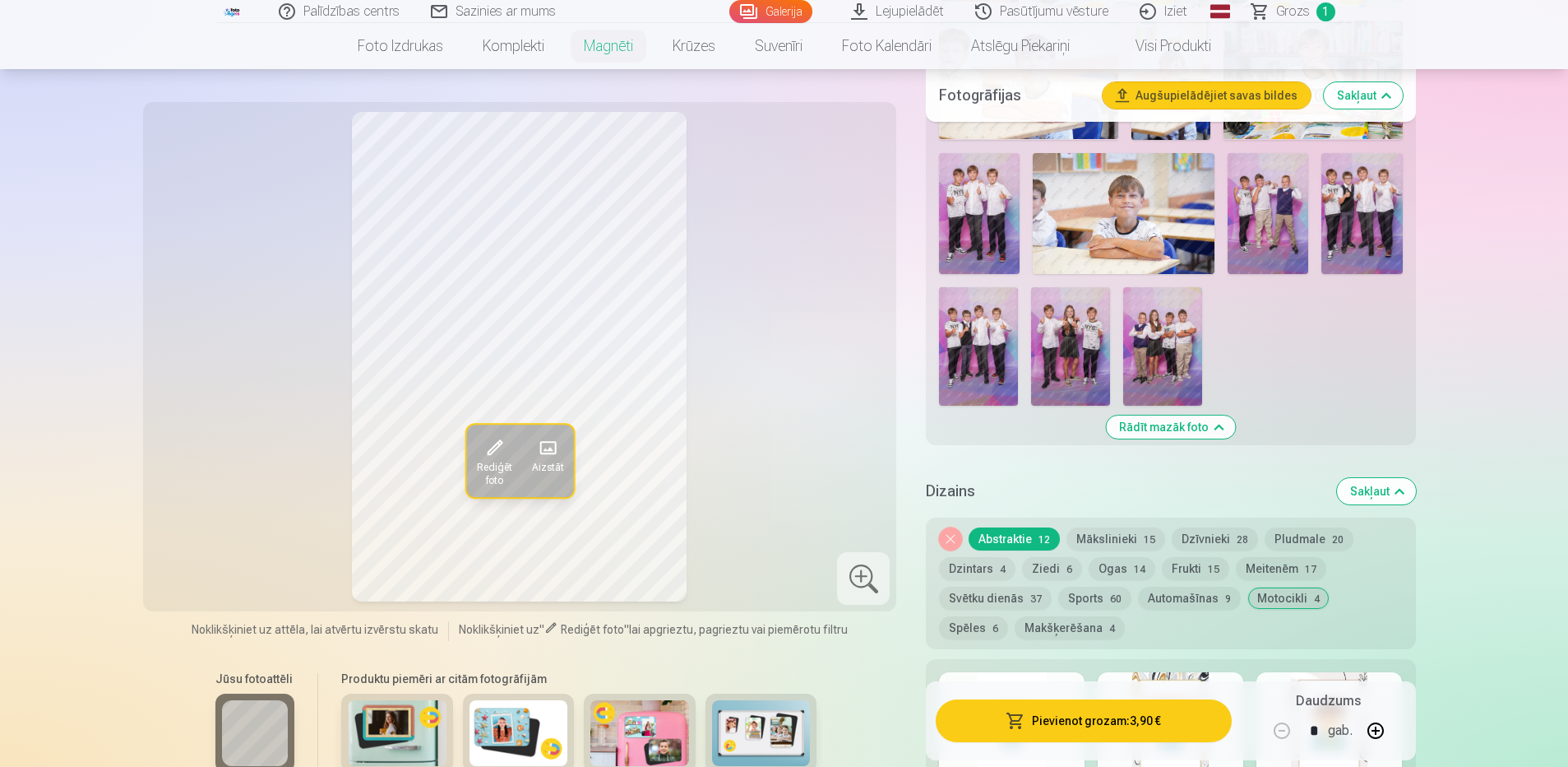
click at [1283, 528] on button "Pludmale 20" at bounding box center [1309, 539] width 89 height 23
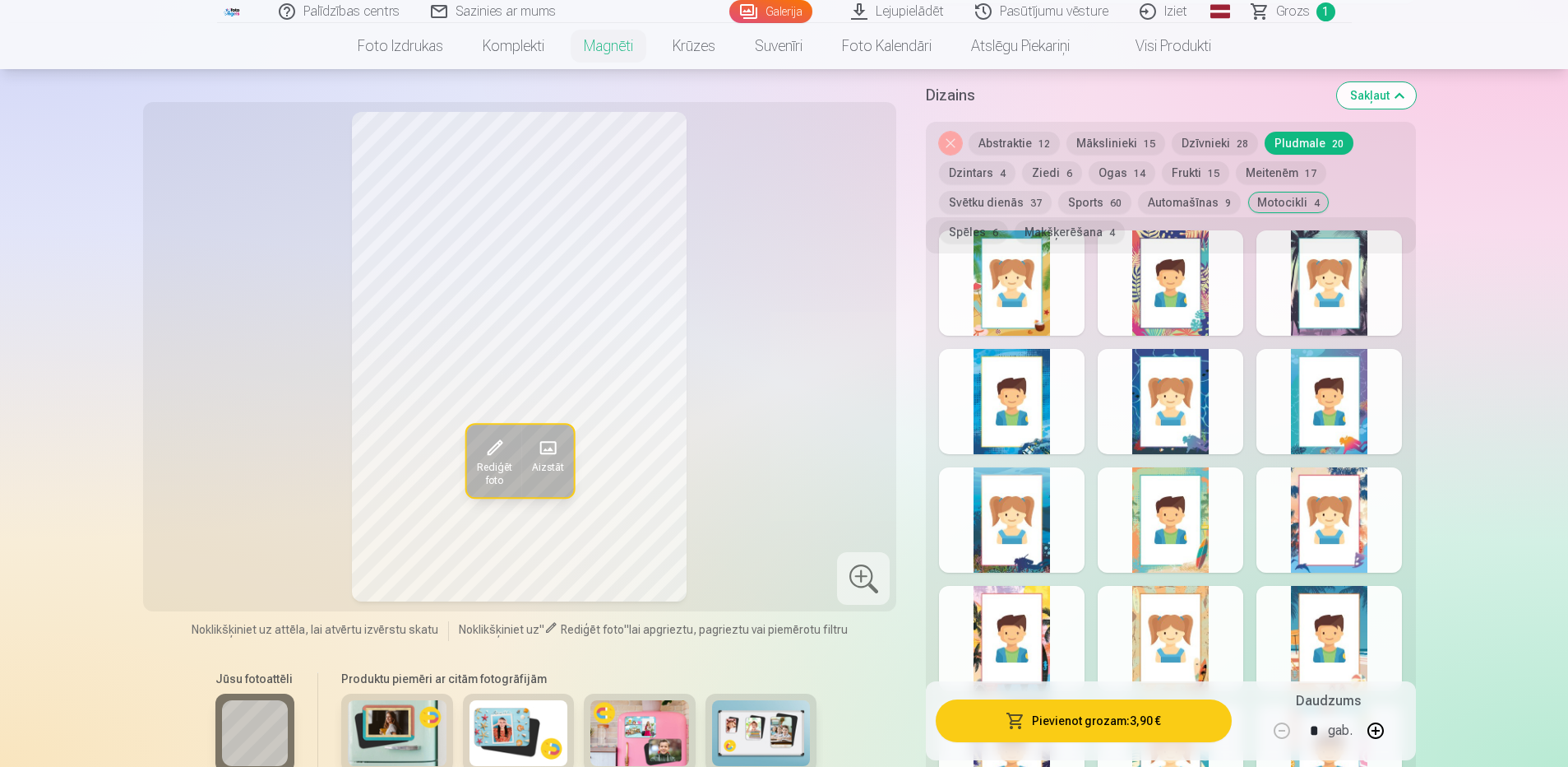
scroll to position [1234, 0]
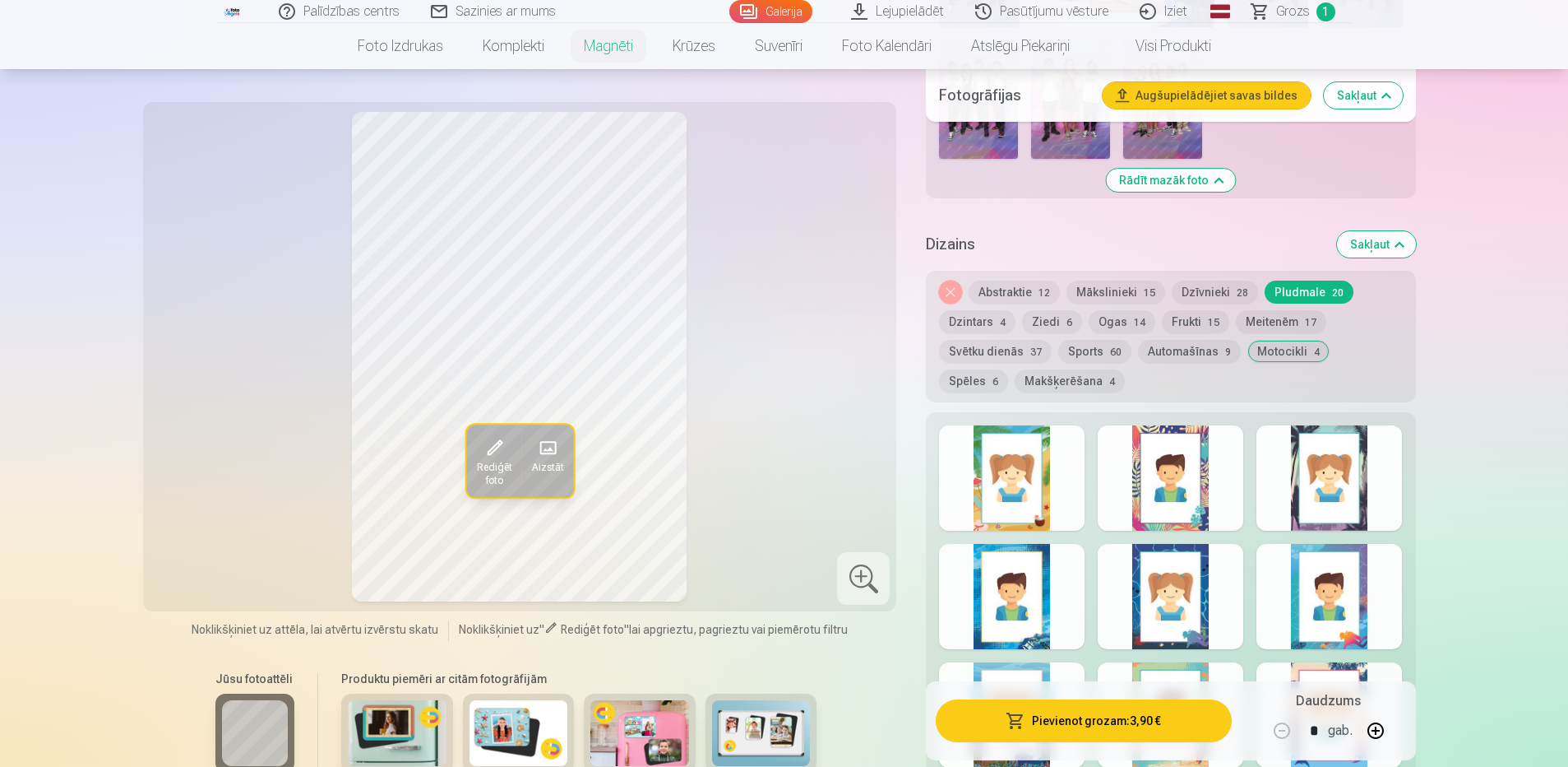
click at [1163, 340] on button "Automašīnas 9" at bounding box center [1189, 351] width 103 height 23
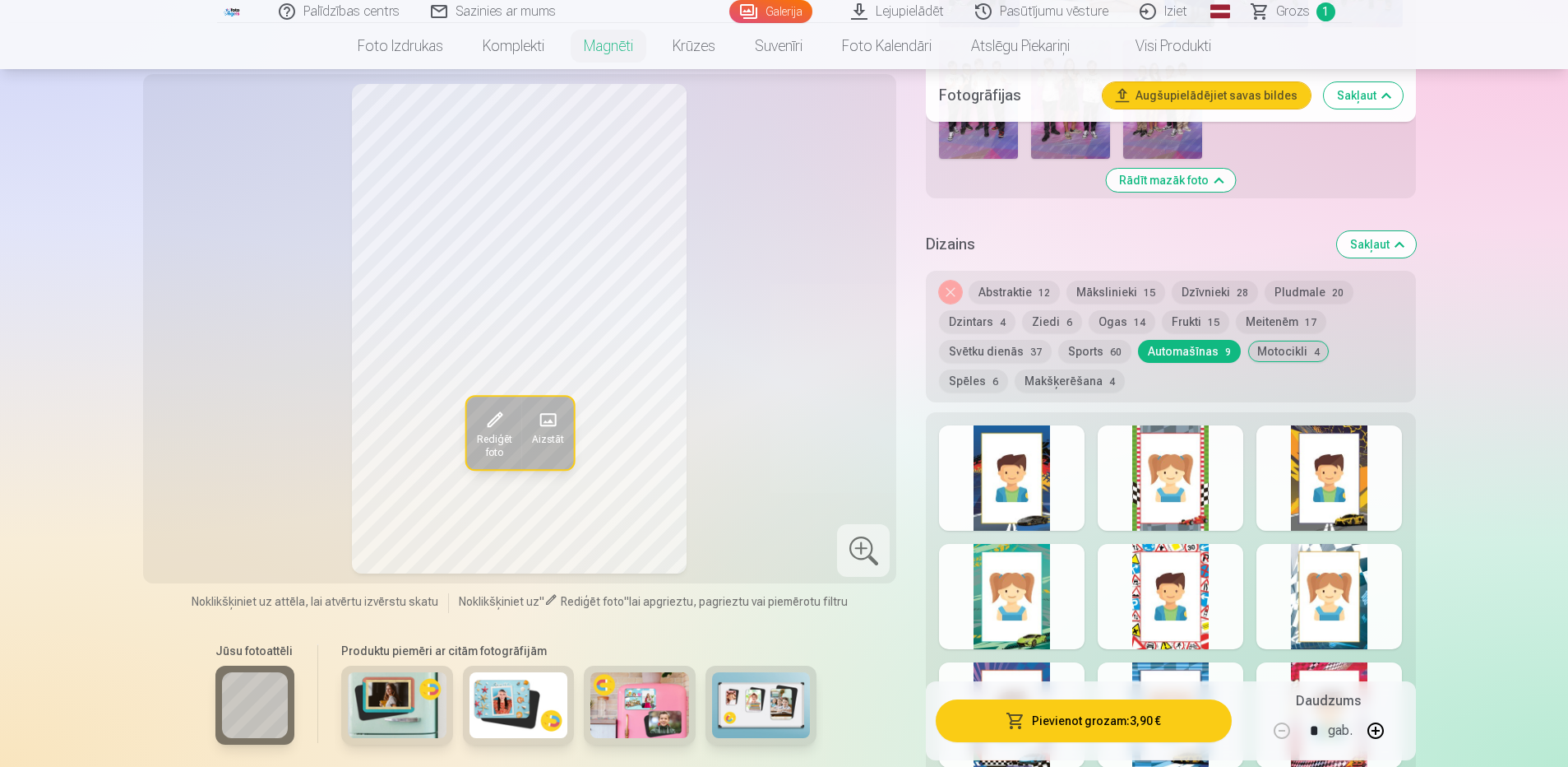
click at [1024, 485] on div at bounding box center [1012, 478] width 146 height 106
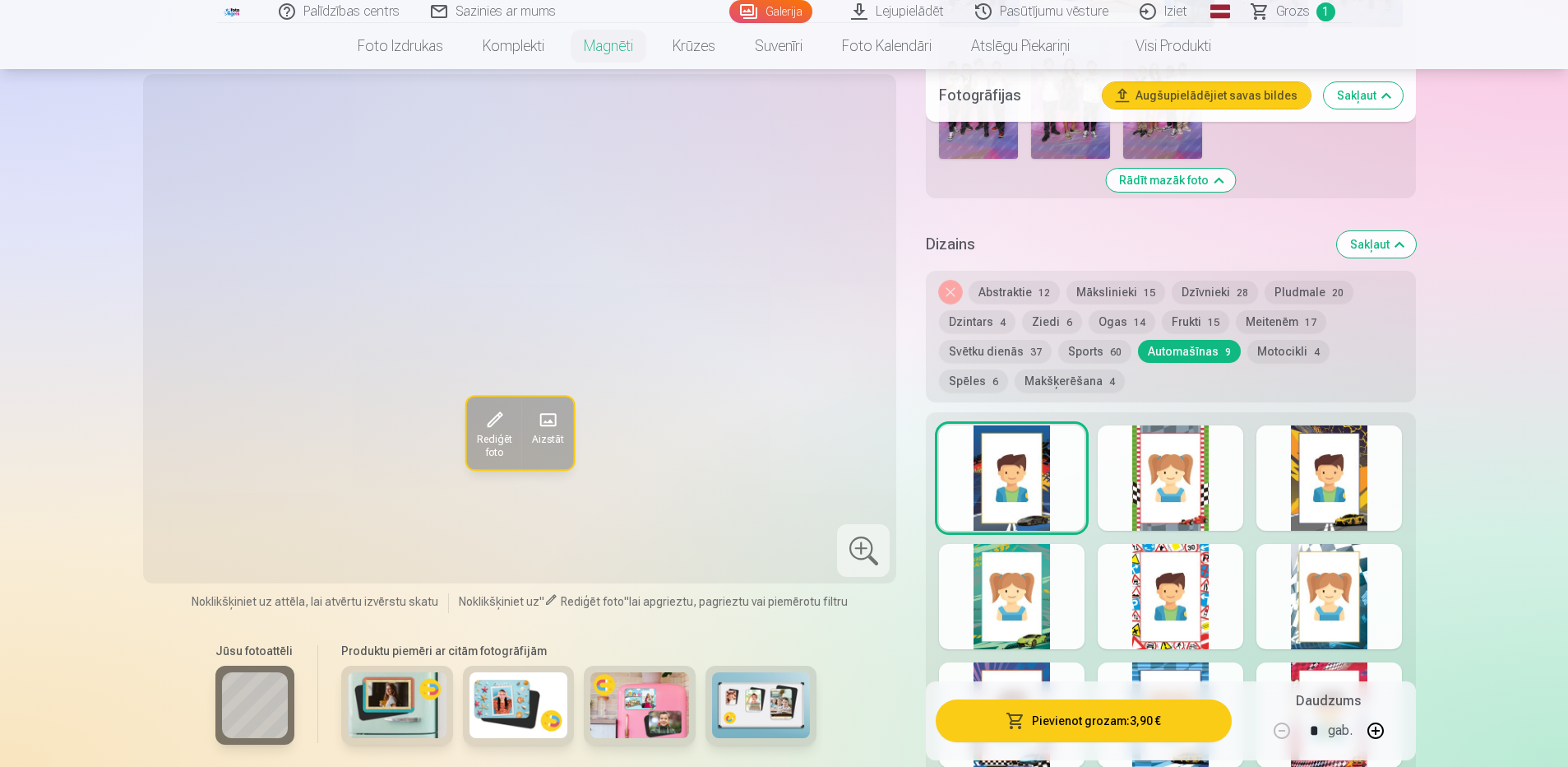
click at [1014, 445] on div at bounding box center [1012, 478] width 146 height 106
click at [701, 319] on div "Rediģēt foto Aizstāt" at bounding box center [519, 328] width 734 height 489
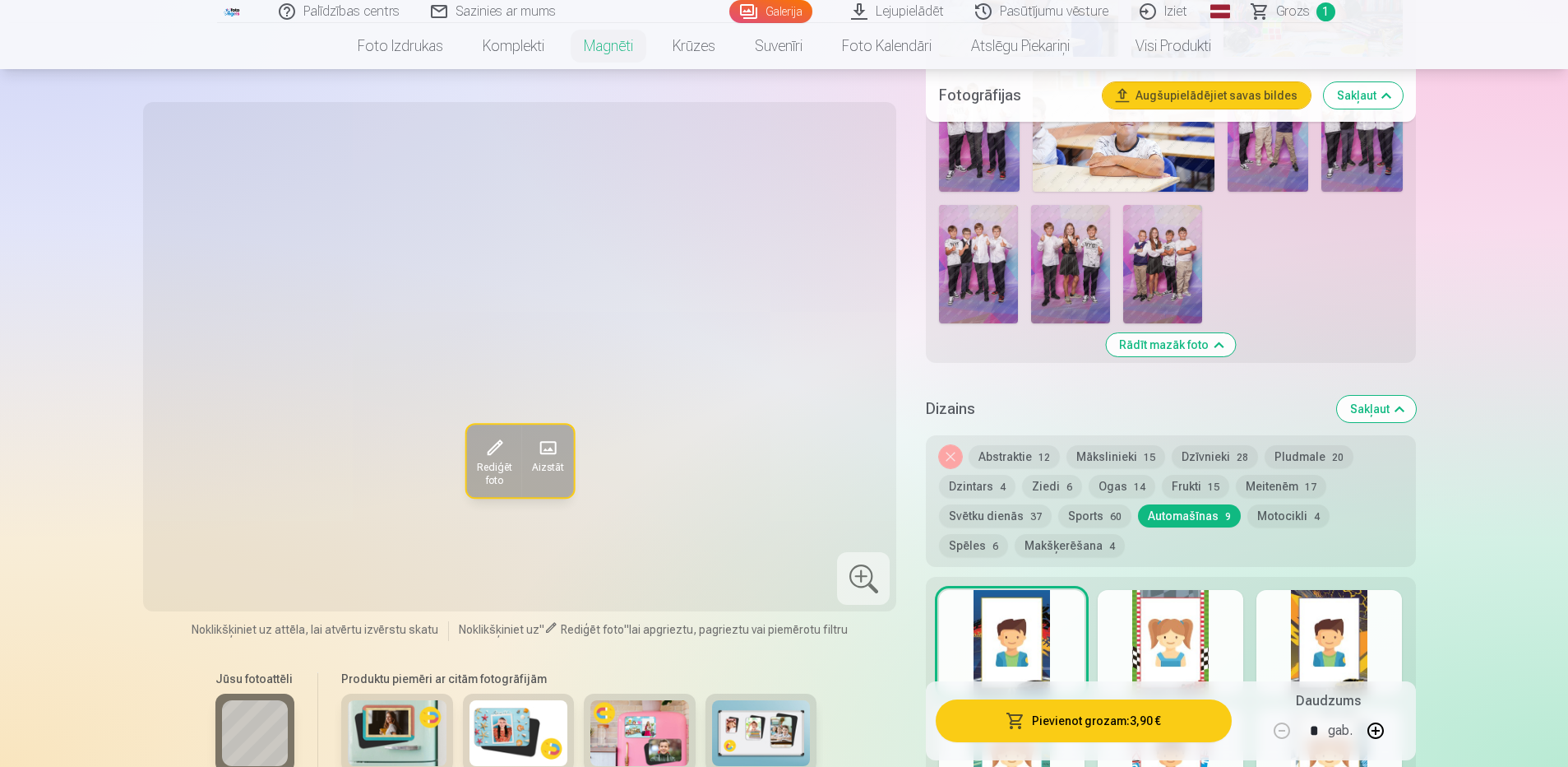
scroll to position [1316, 0]
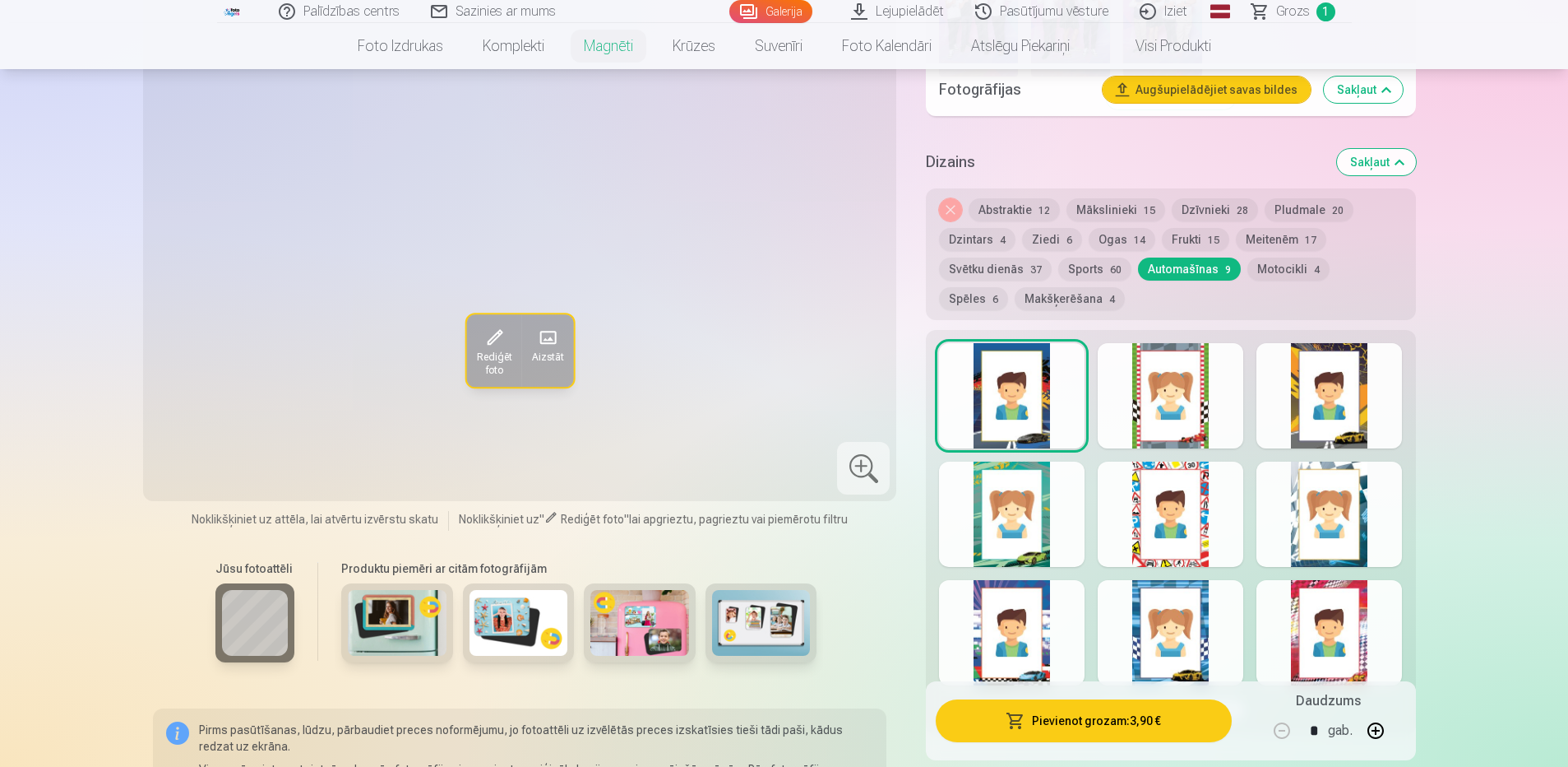
click at [1178, 390] on div at bounding box center [1170, 396] width 146 height 106
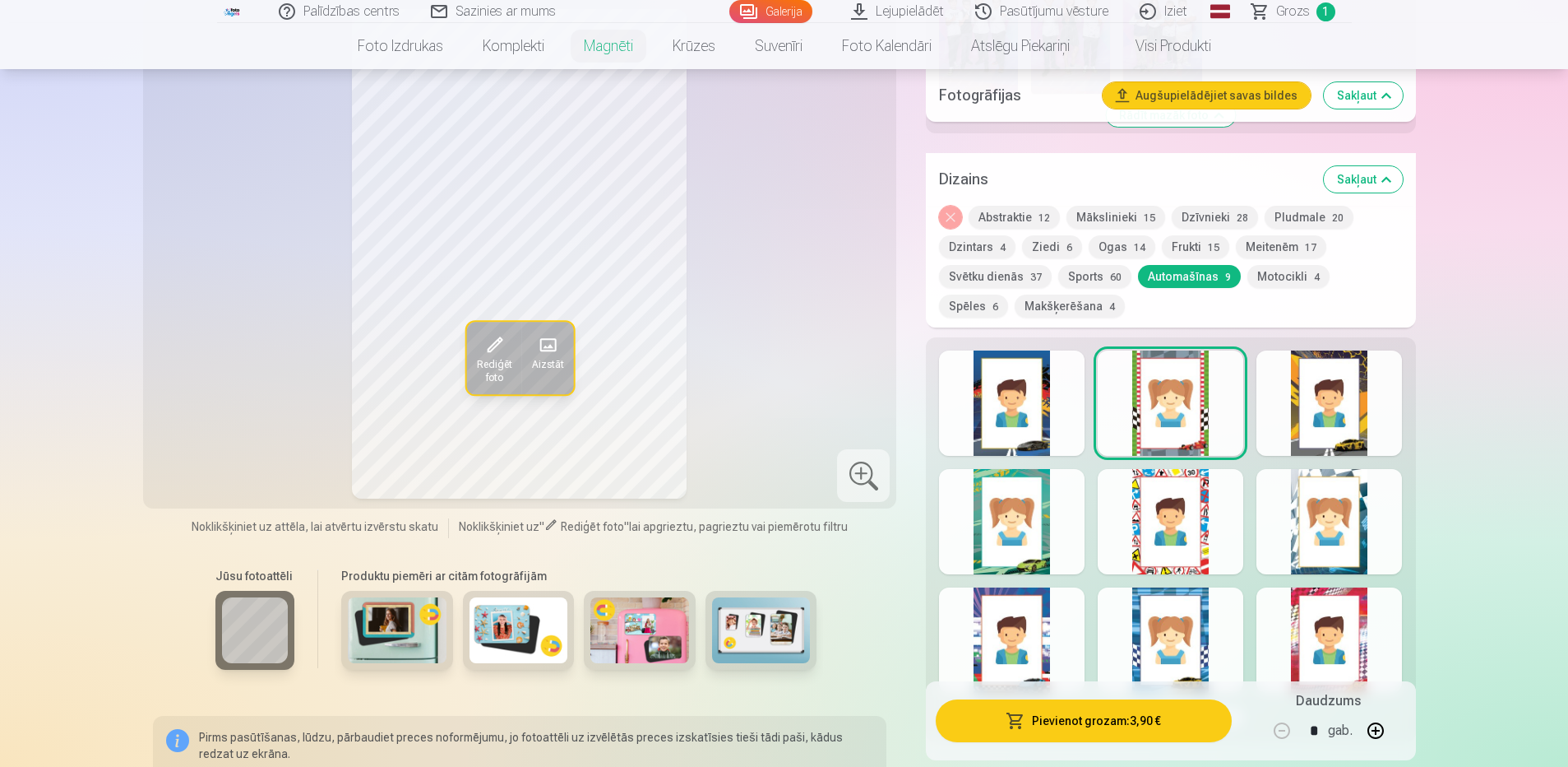
scroll to position [1399, 0]
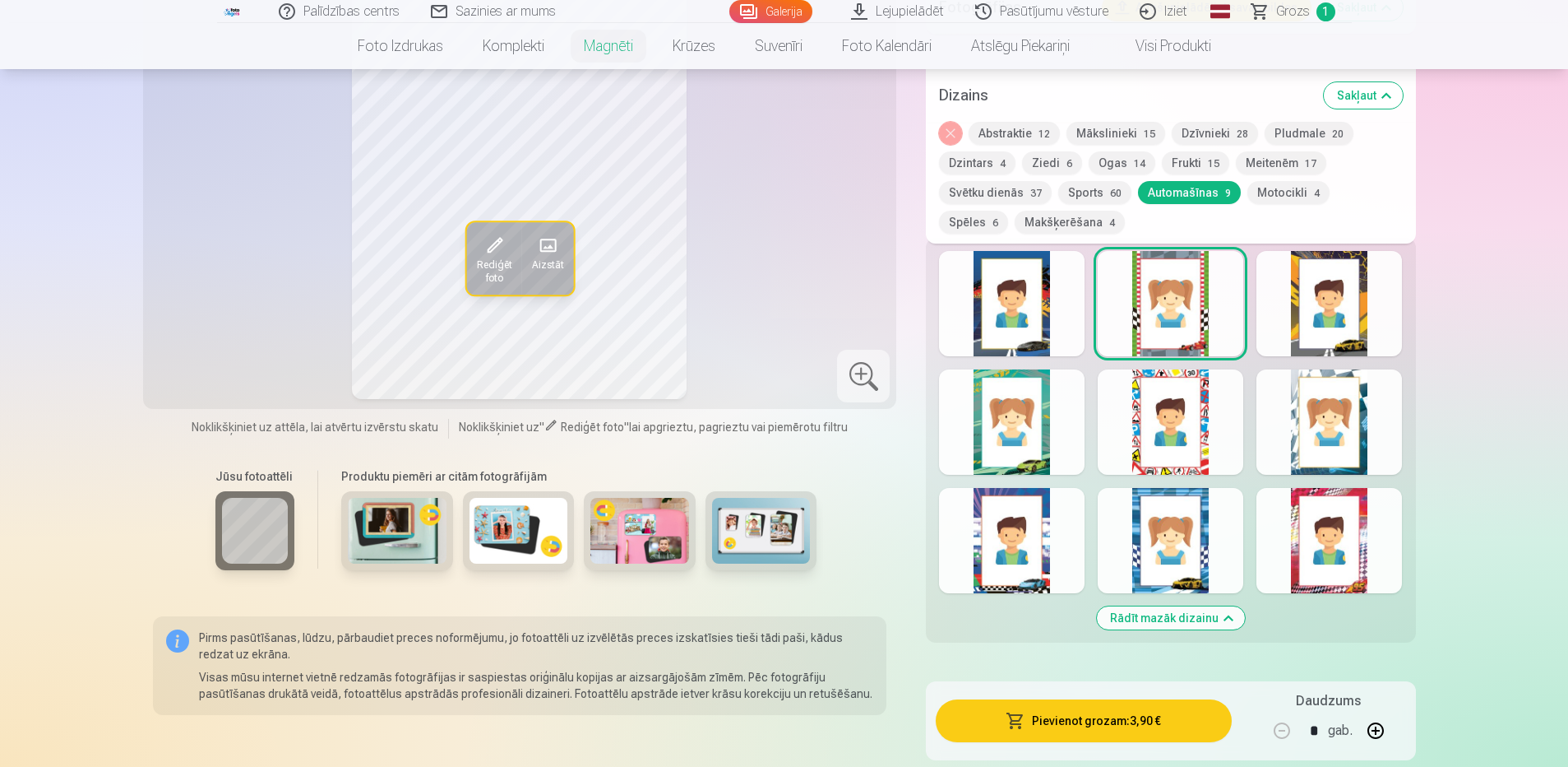
click at [1007, 431] on div at bounding box center [1012, 422] width 146 height 106
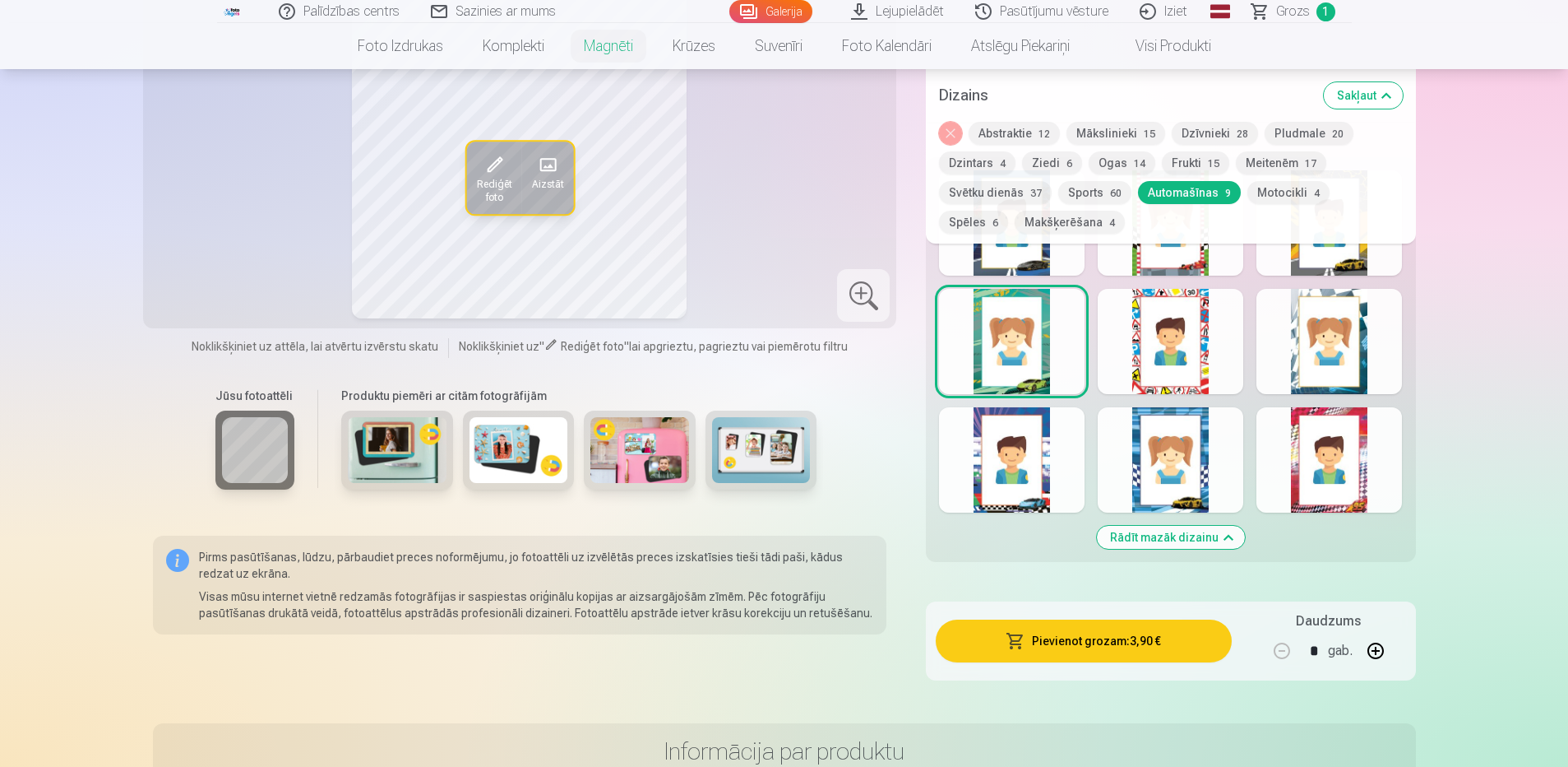
scroll to position [1481, 0]
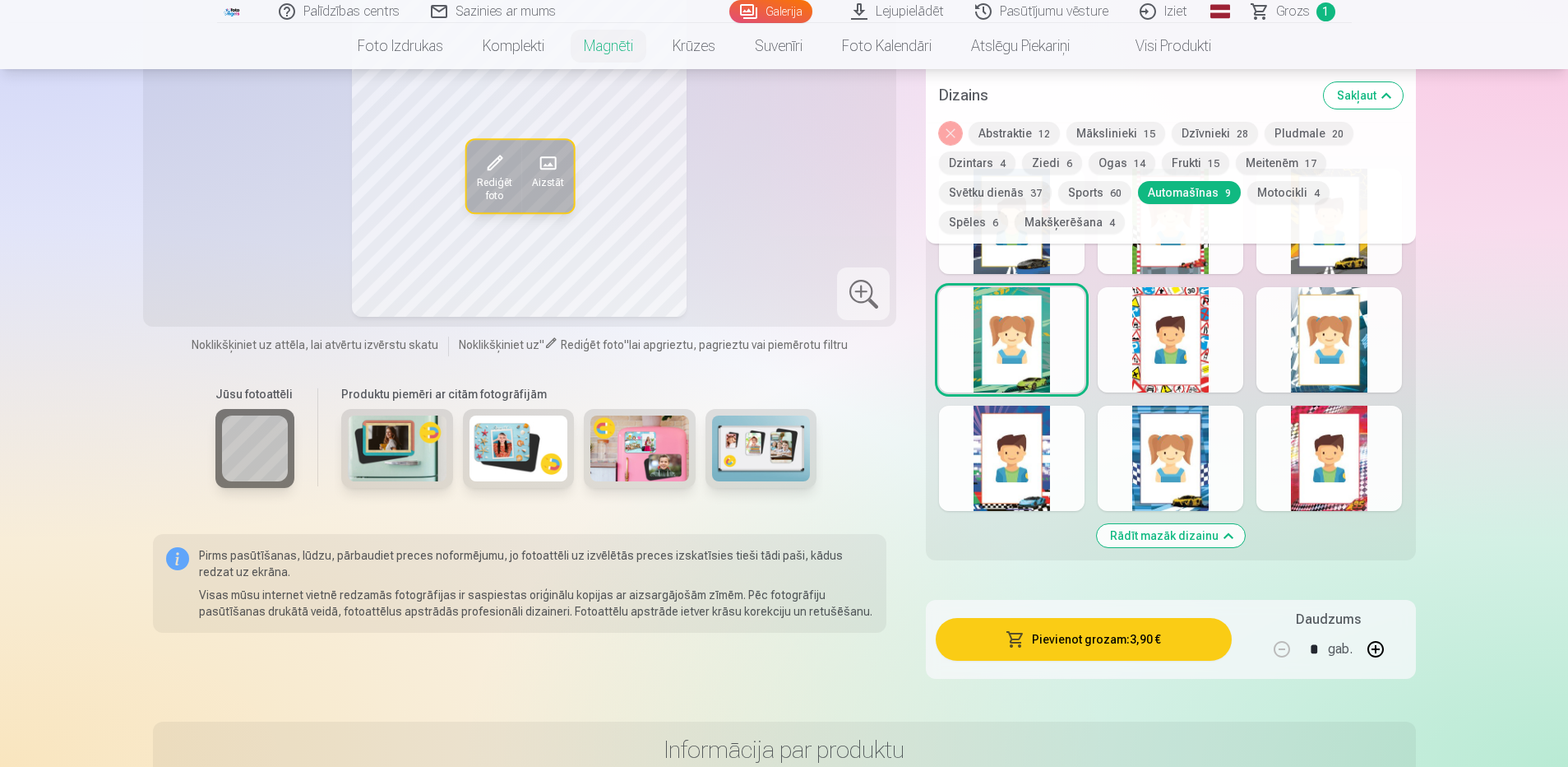
click at [1002, 471] on div at bounding box center [1012, 458] width 146 height 106
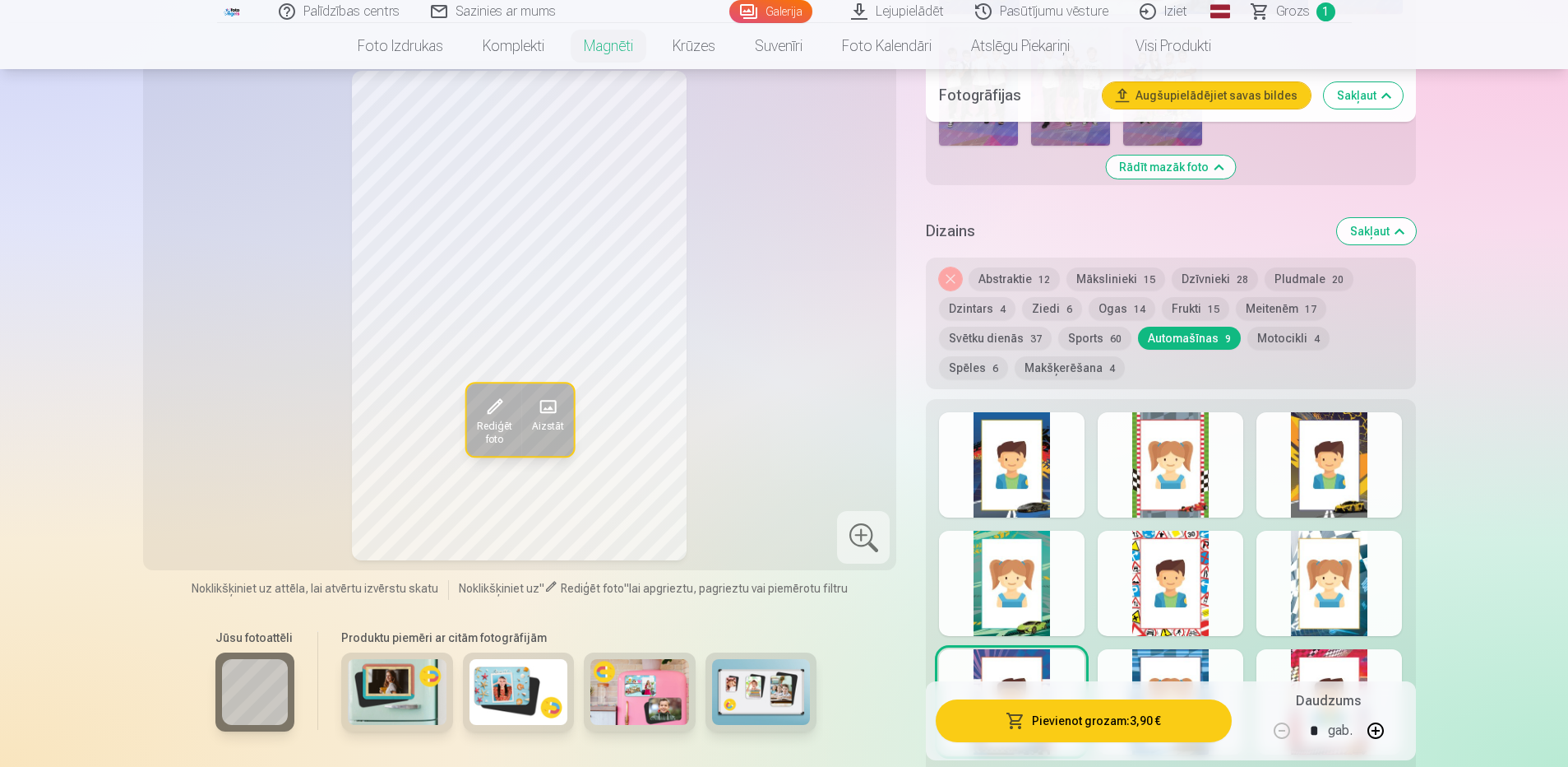
scroll to position [1151, 0]
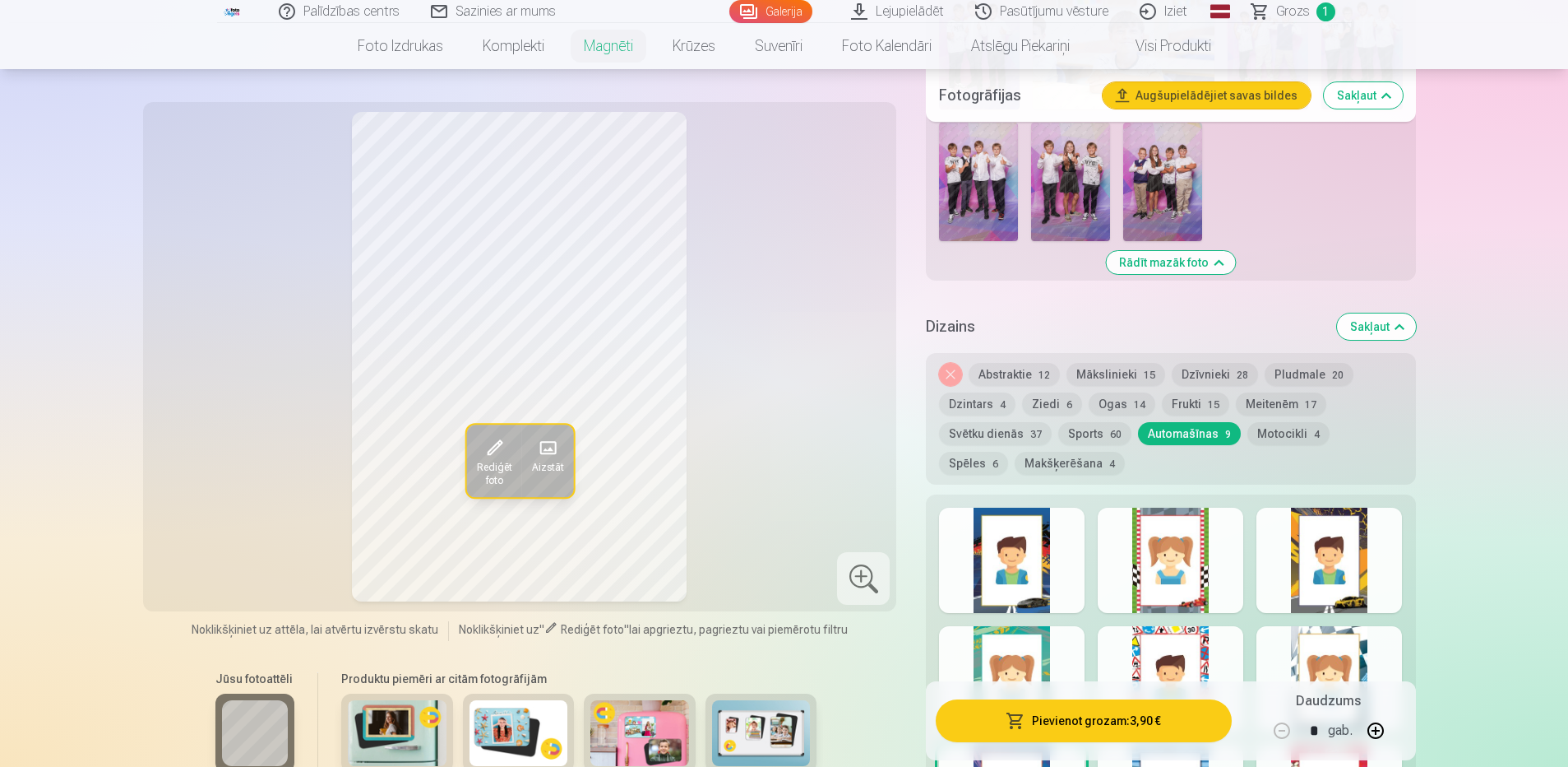
click at [1329, 564] on div at bounding box center [1329, 560] width 146 height 106
click at [1159, 540] on div at bounding box center [1170, 560] width 146 height 106
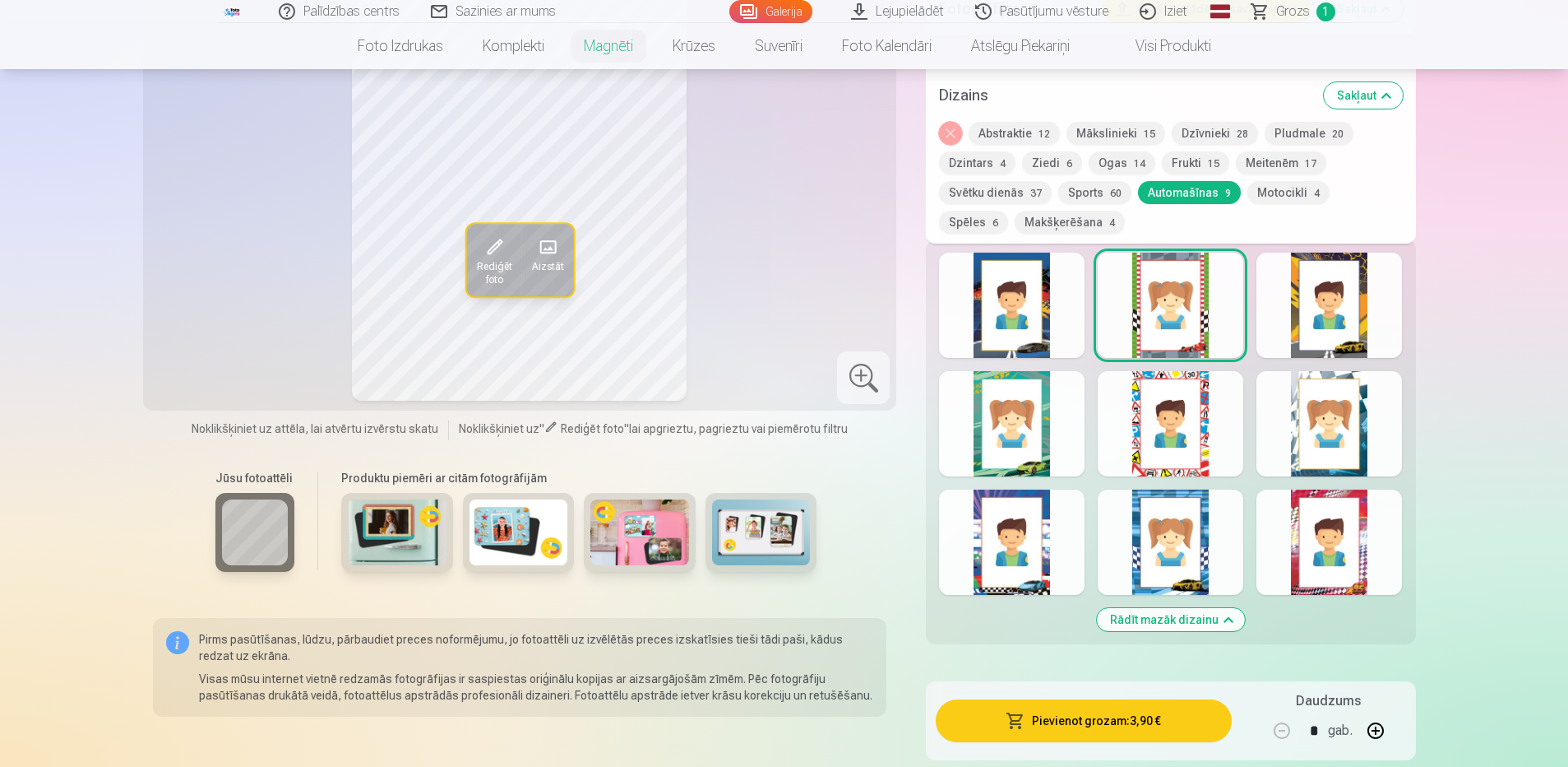
scroll to position [1399, 0]
click at [1353, 537] on div at bounding box center [1329, 540] width 146 height 106
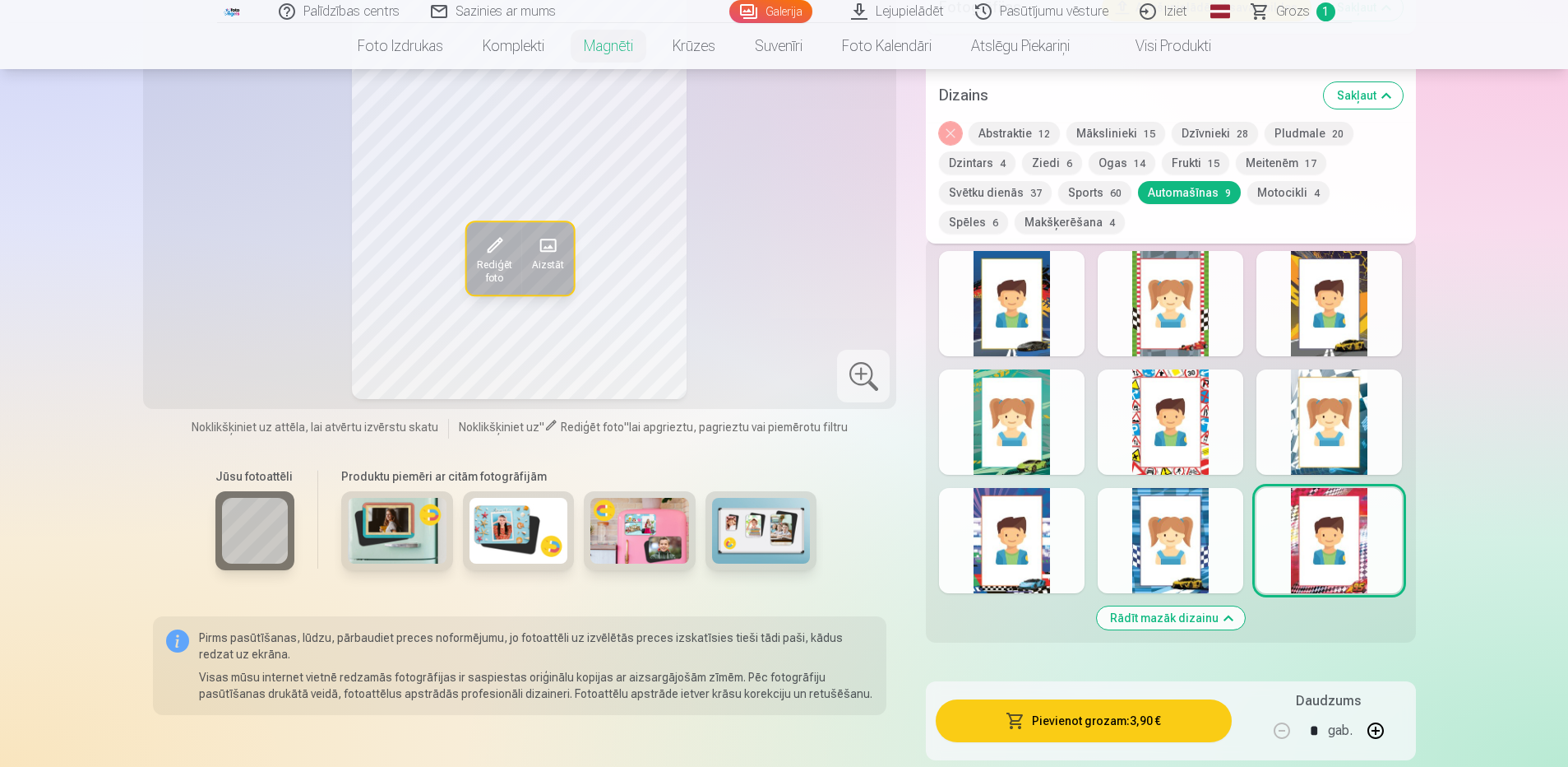
click at [1177, 540] on div at bounding box center [1170, 540] width 146 height 106
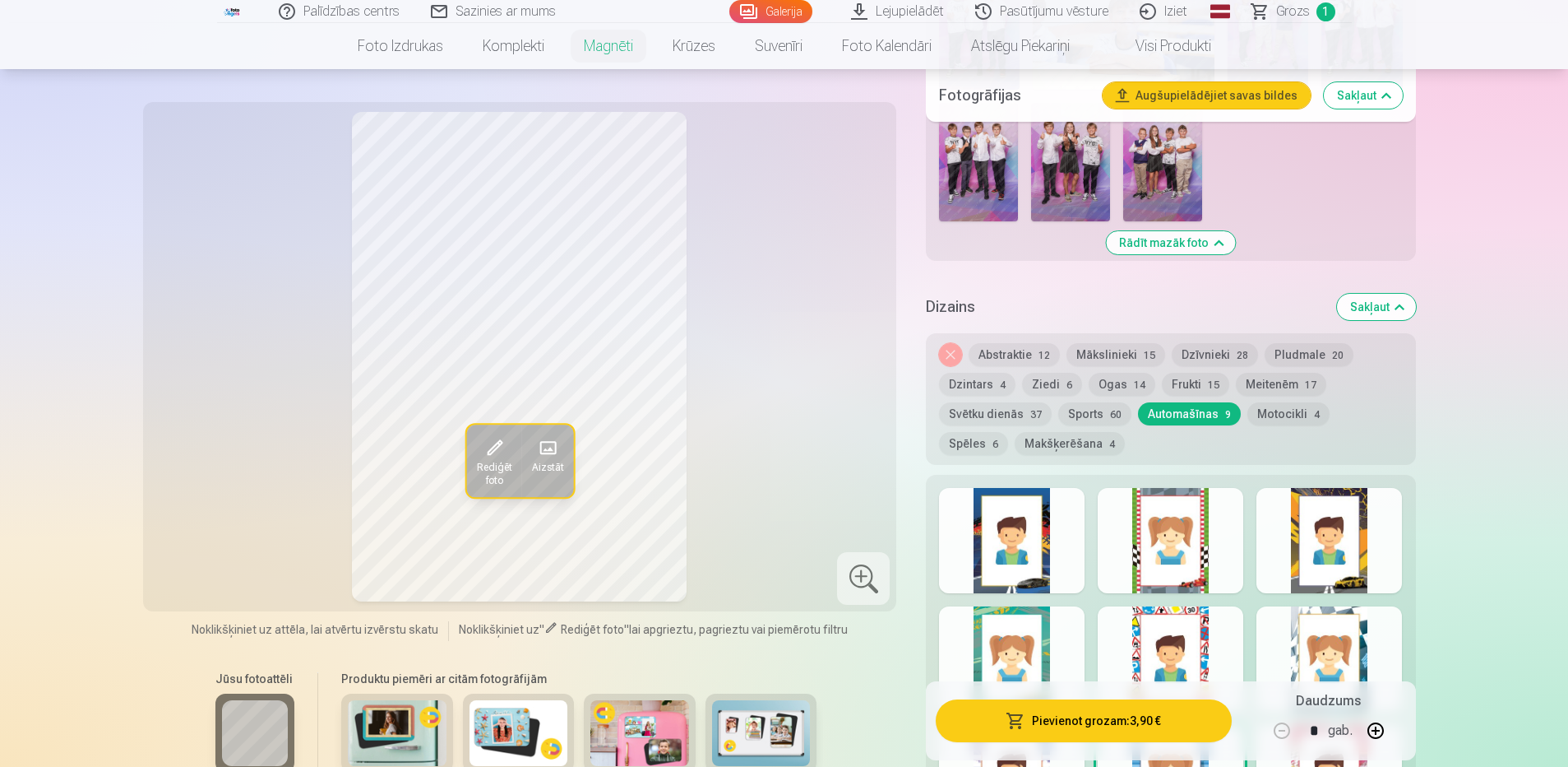
scroll to position [1151, 0]
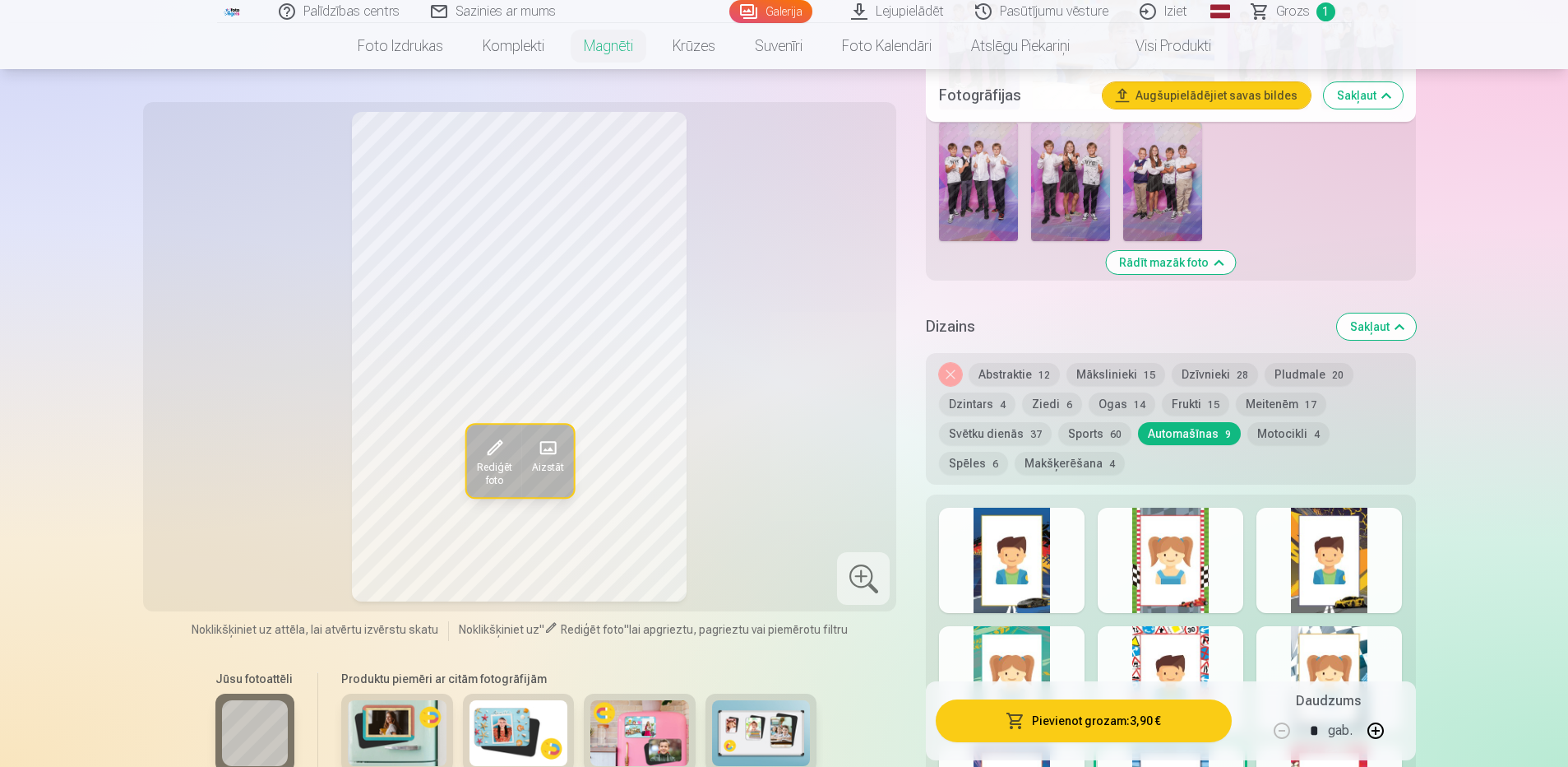
click at [1326, 531] on div at bounding box center [1329, 560] width 146 height 106
click at [1008, 452] on button "Spēles 6" at bounding box center [973, 463] width 69 height 23
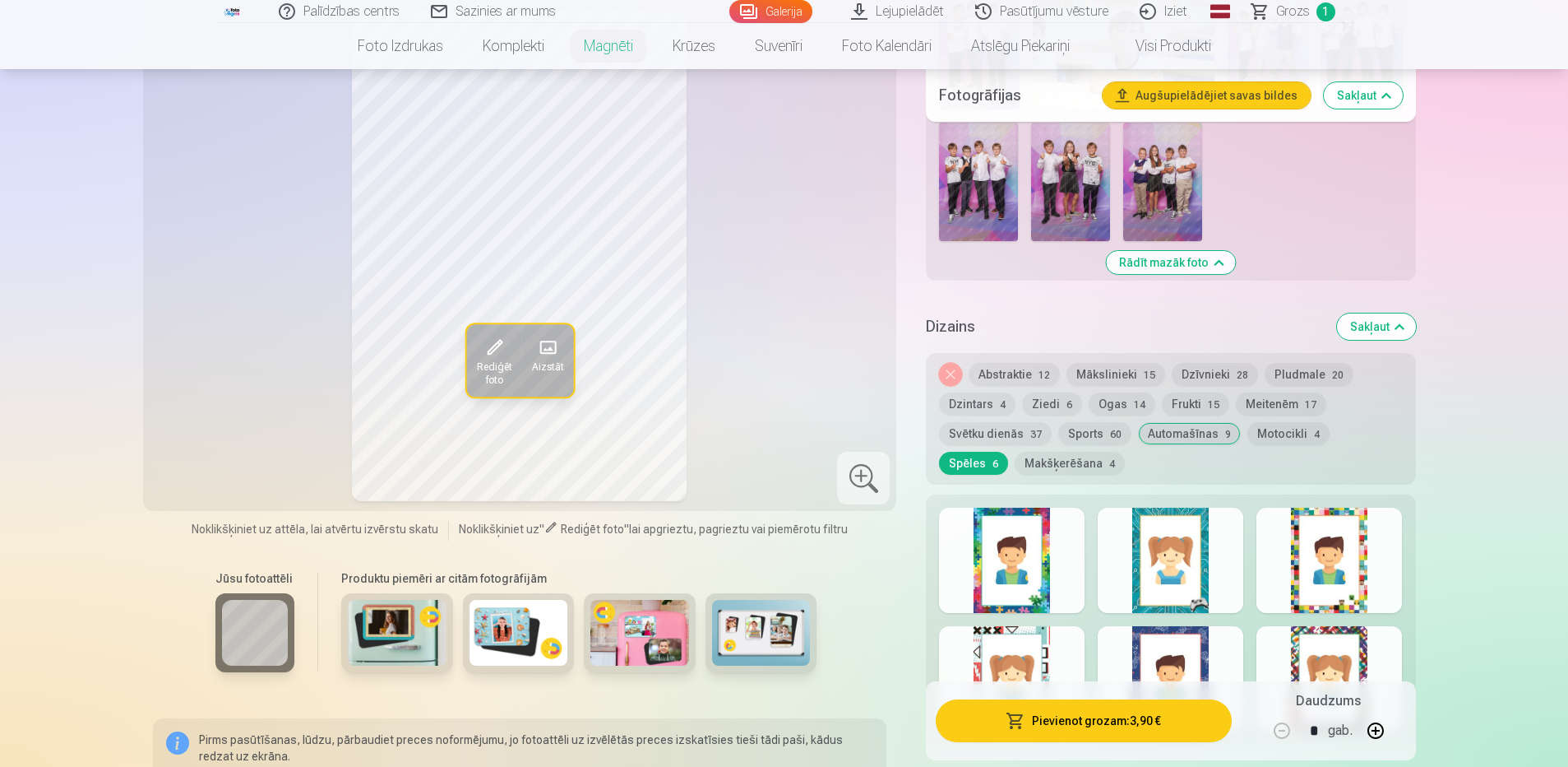
scroll to position [1316, 0]
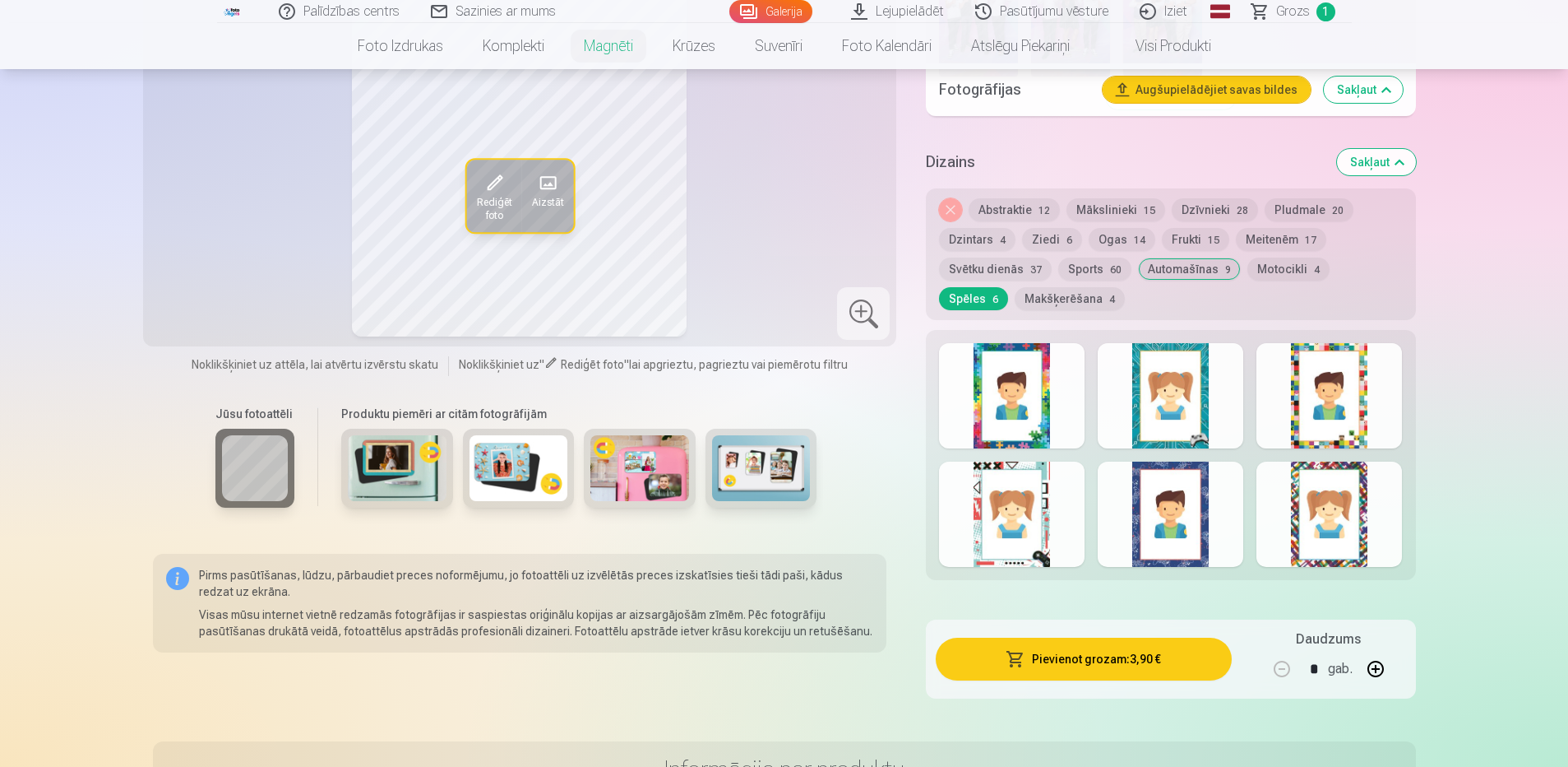
click at [1028, 516] on div at bounding box center [1012, 514] width 146 height 106
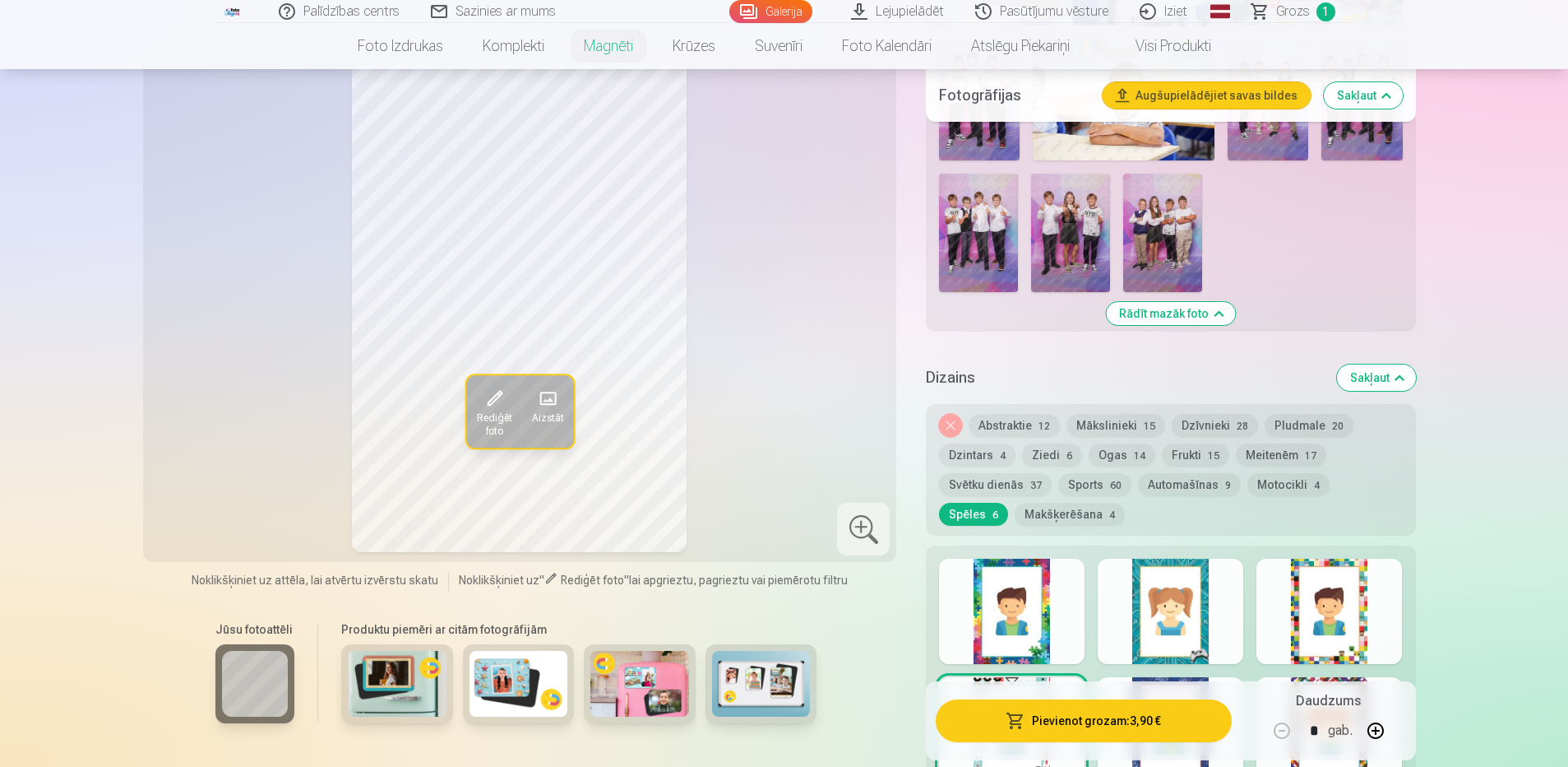
scroll to position [1069, 0]
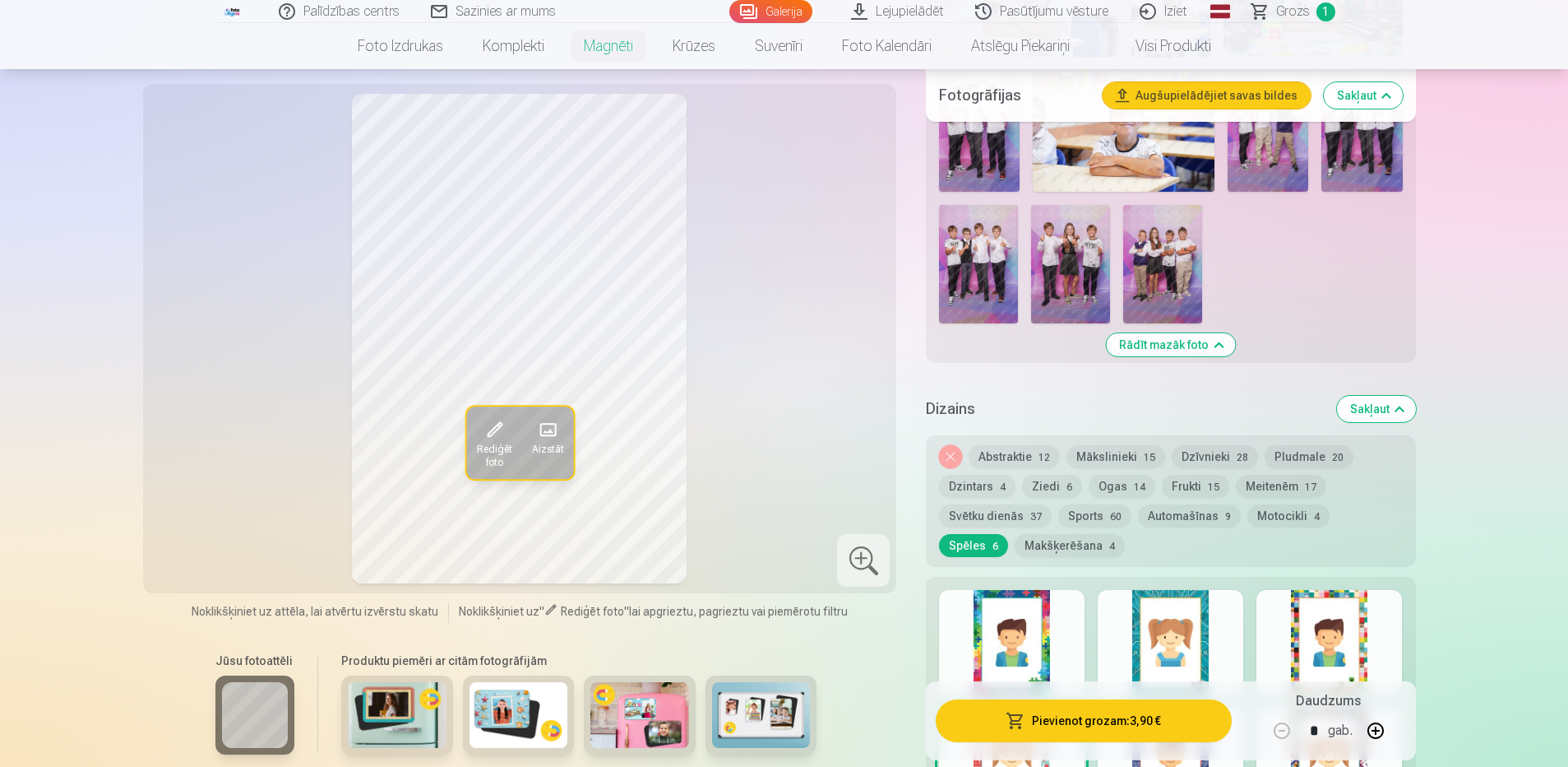
click at [1005, 625] on div at bounding box center [1012, 642] width 146 height 106
click at [1179, 504] on button "Automašīnas 9" at bounding box center [1189, 515] width 103 height 23
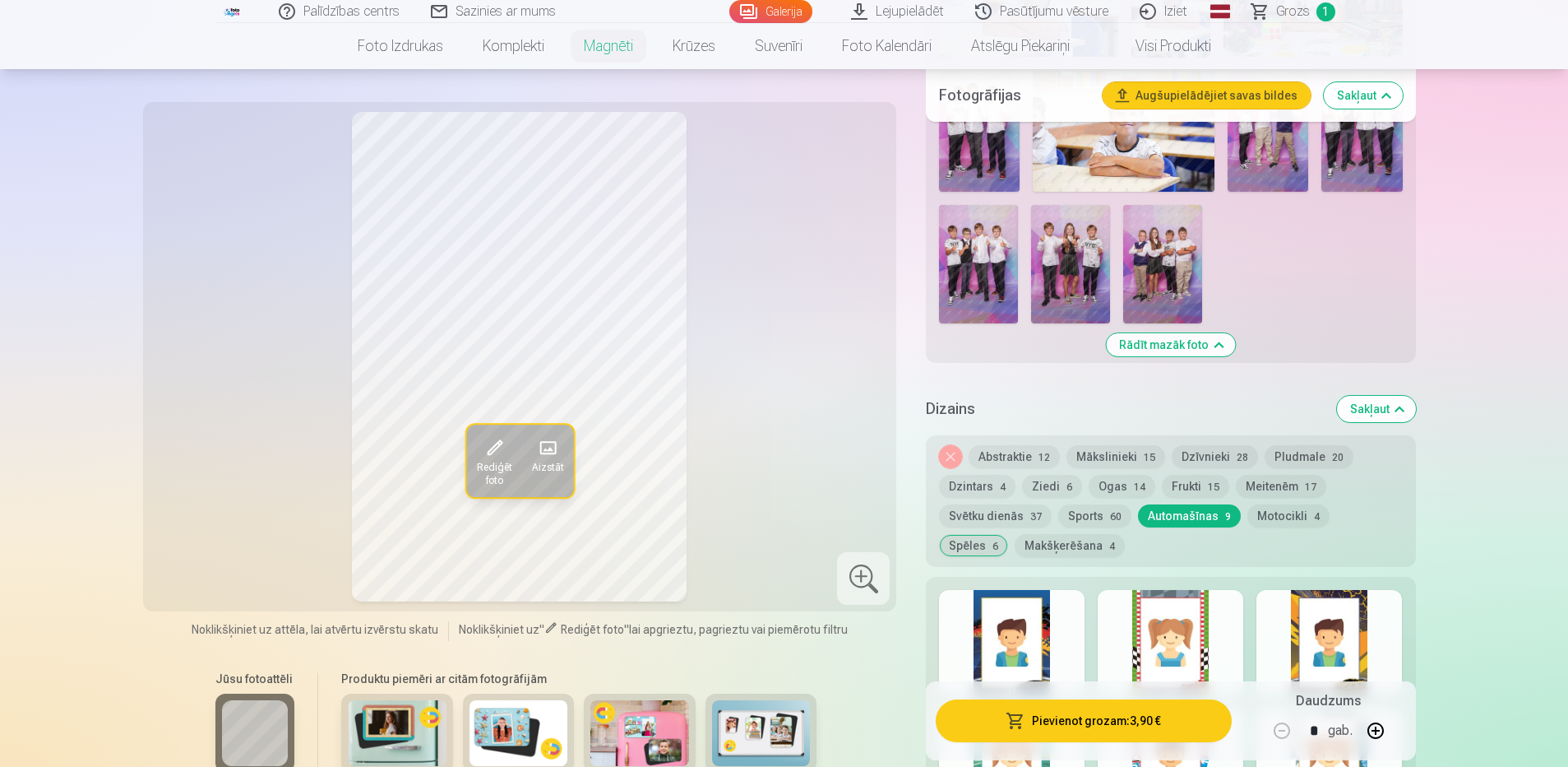
click at [1014, 504] on button "Svētku dienās 37" at bounding box center [995, 515] width 113 height 23
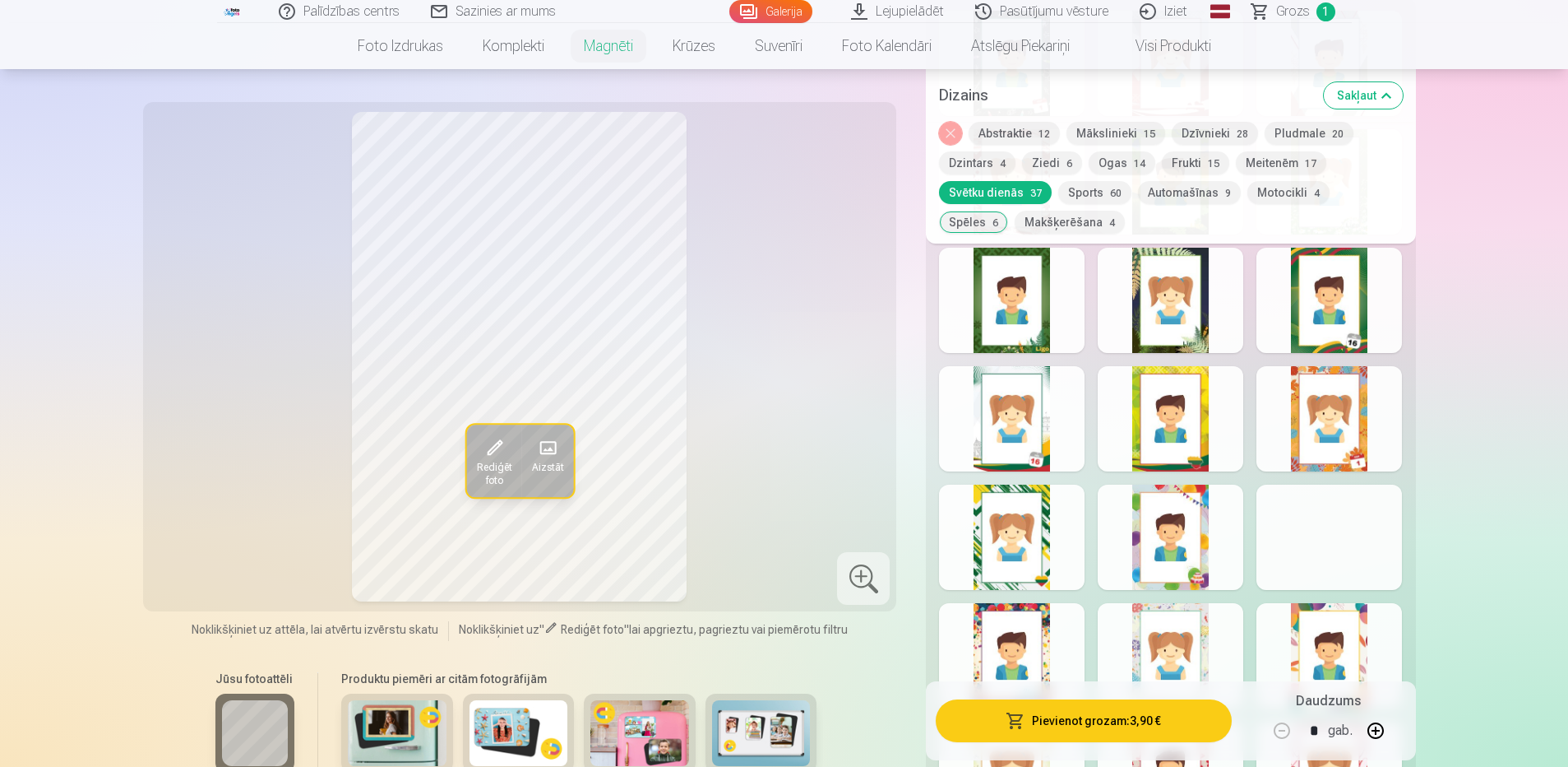
scroll to position [1728, 0]
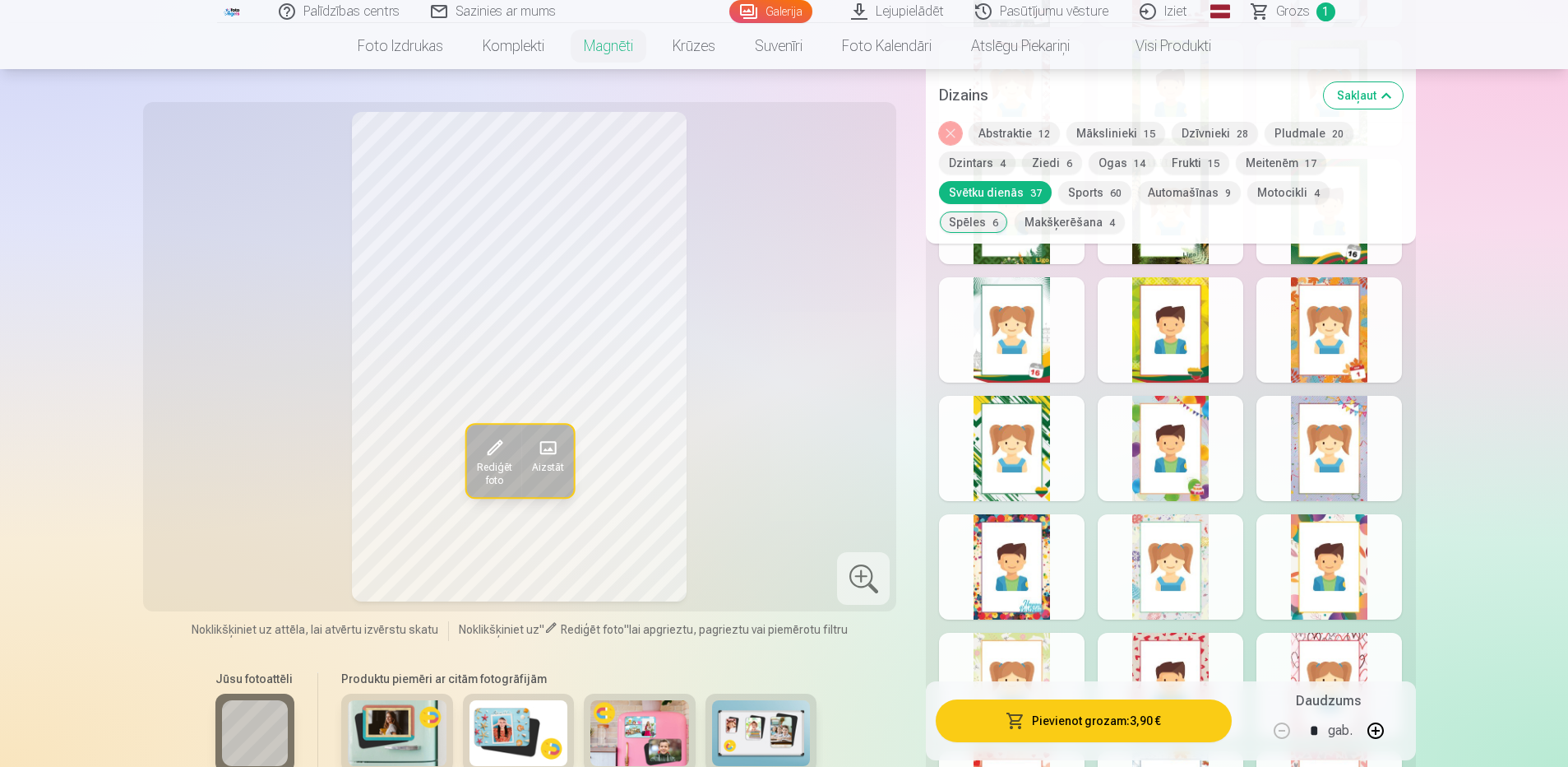
click at [1013, 548] on div at bounding box center [1012, 567] width 146 height 106
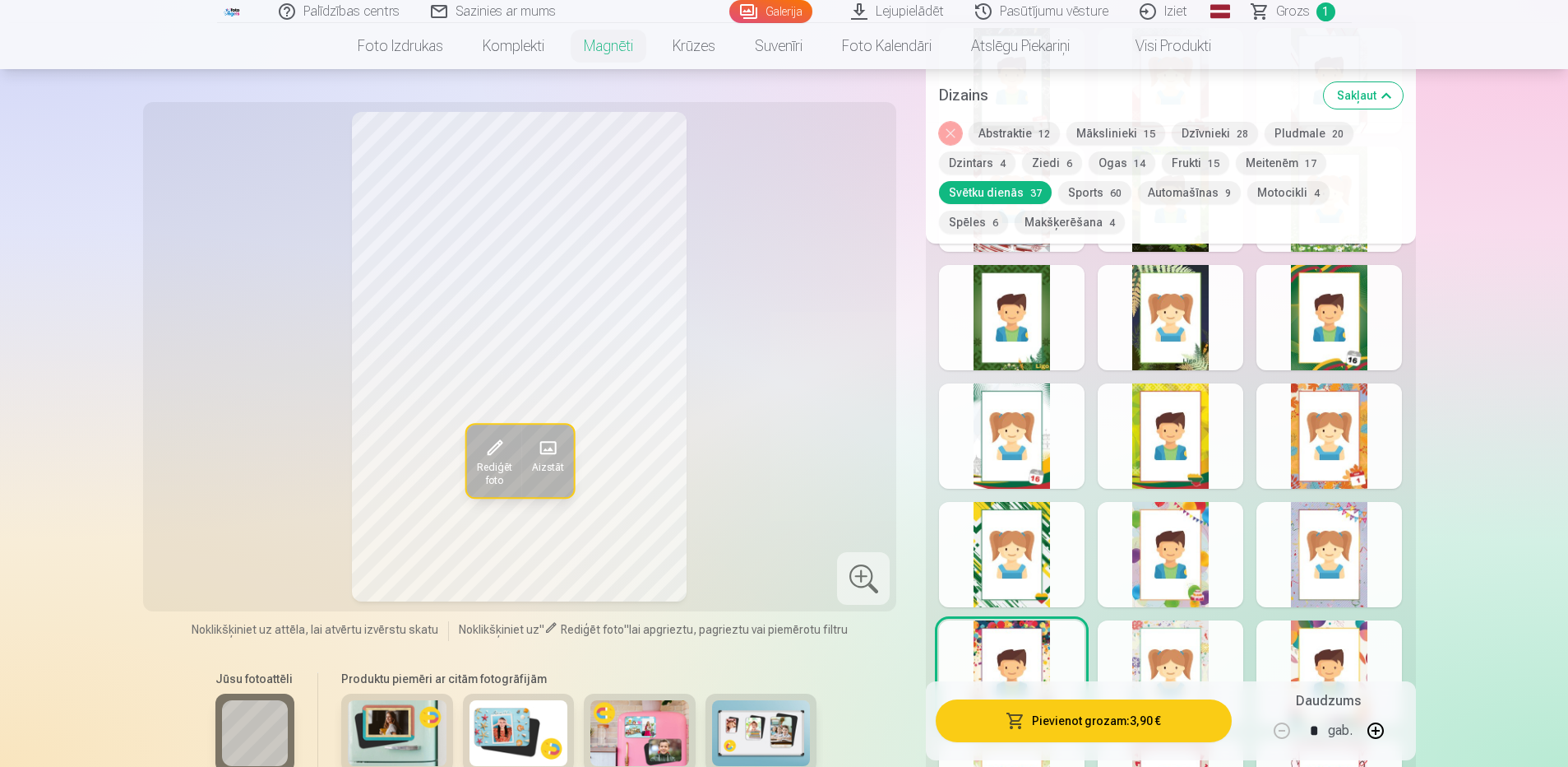
scroll to position [1481, 0]
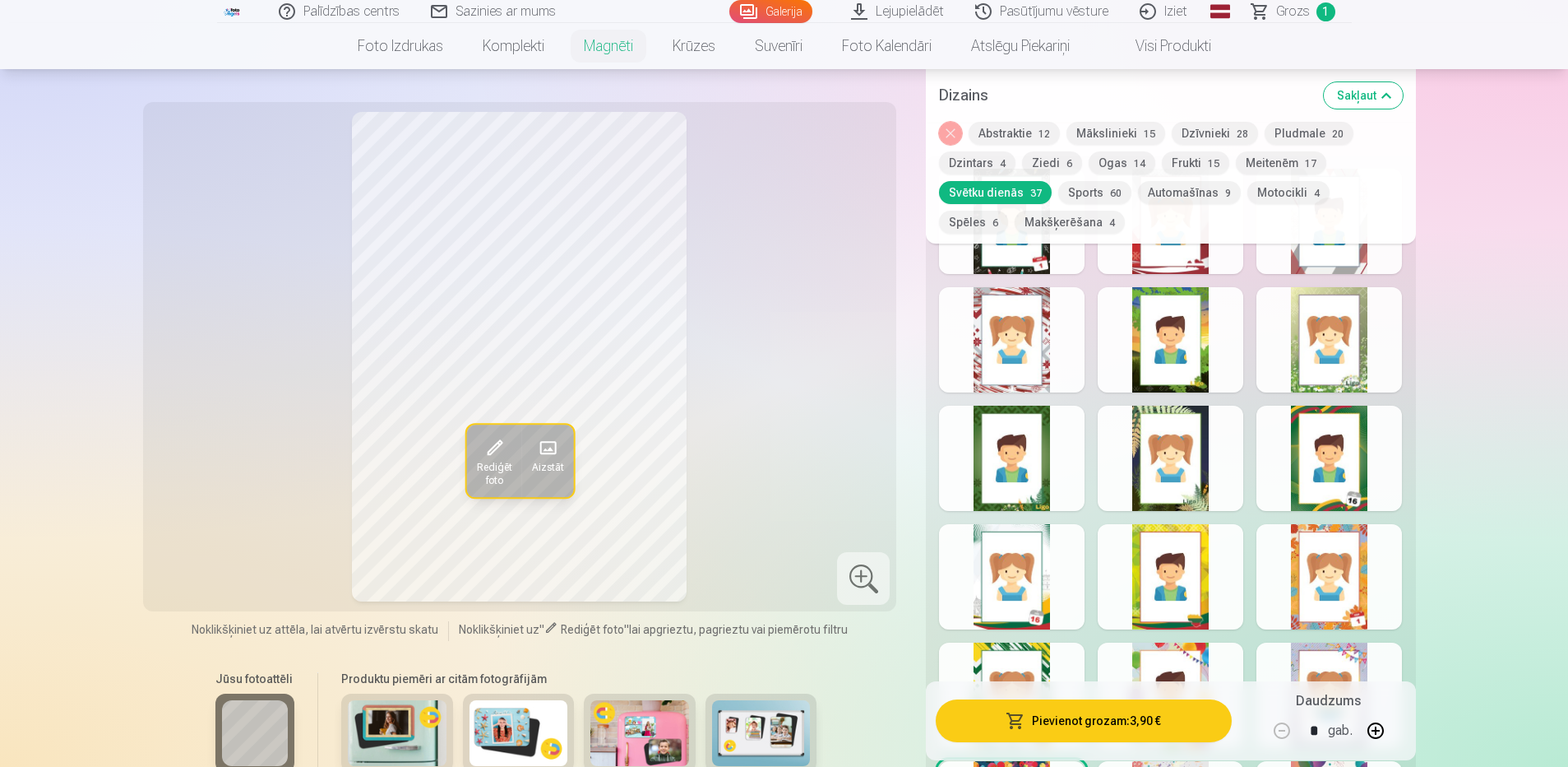
click at [1163, 192] on button "Automašīnas 9" at bounding box center [1189, 192] width 103 height 23
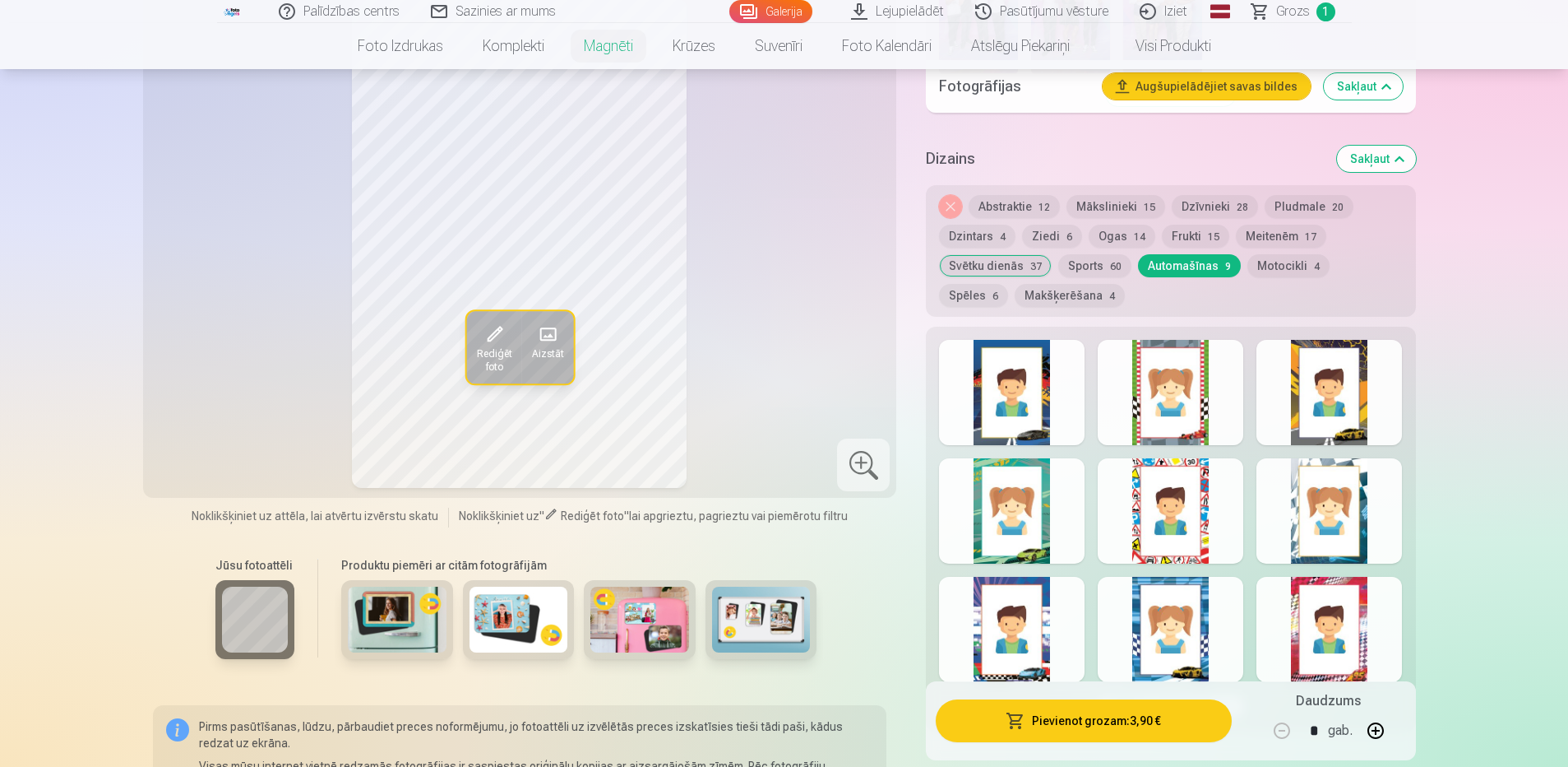
scroll to position [1316, 0]
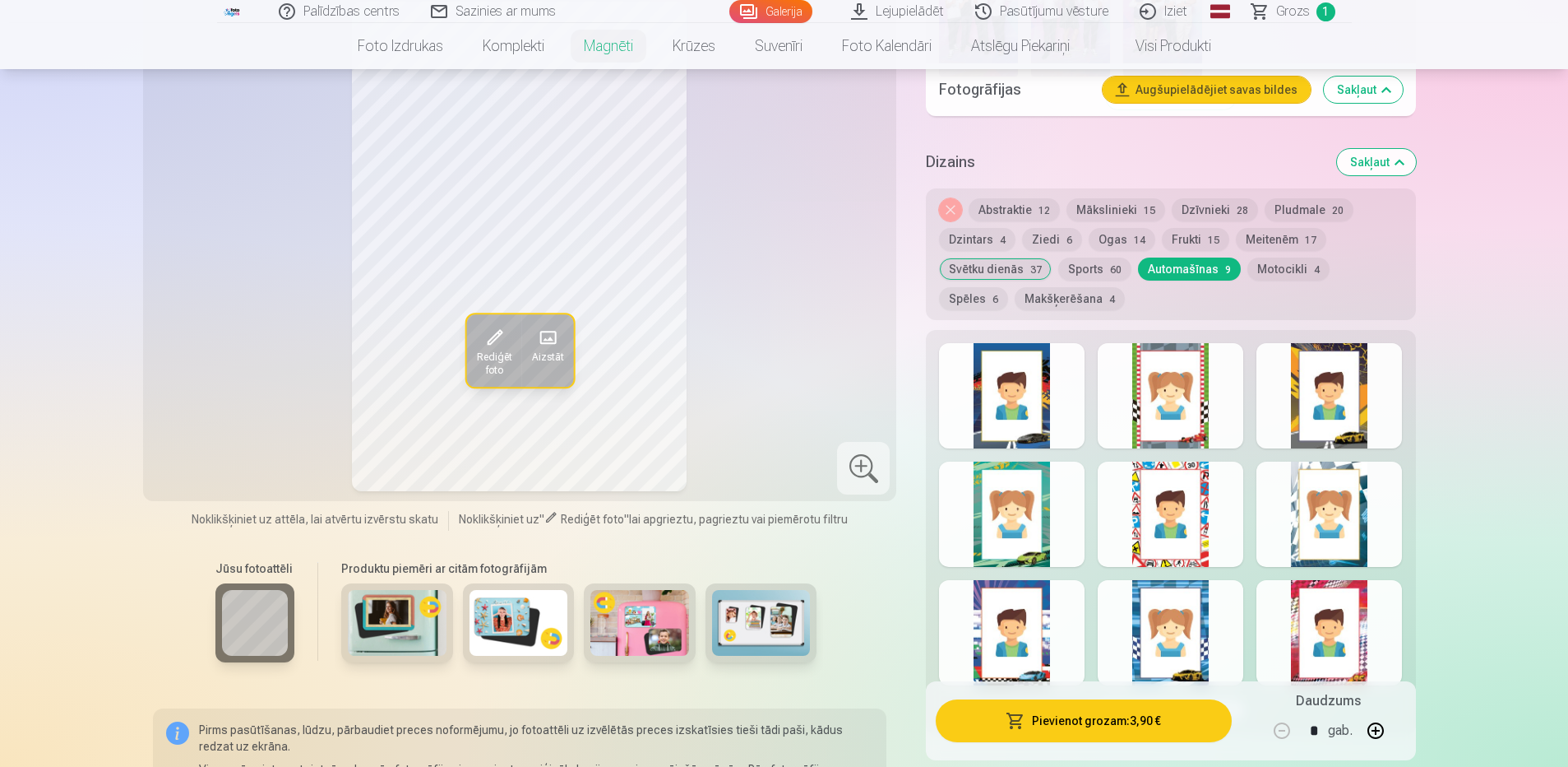
click at [1343, 394] on div at bounding box center [1329, 396] width 146 height 106
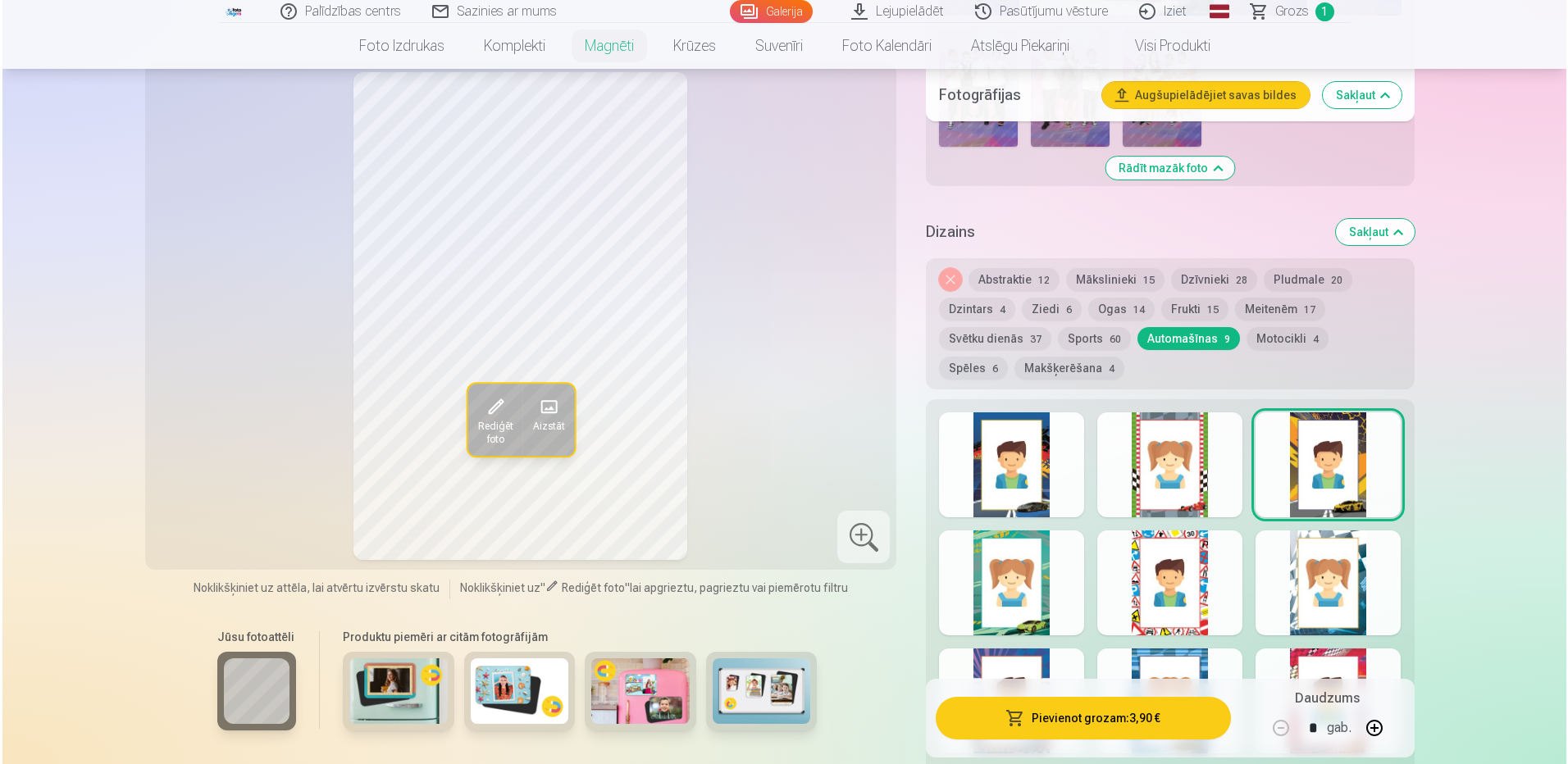
scroll to position [1147, 0]
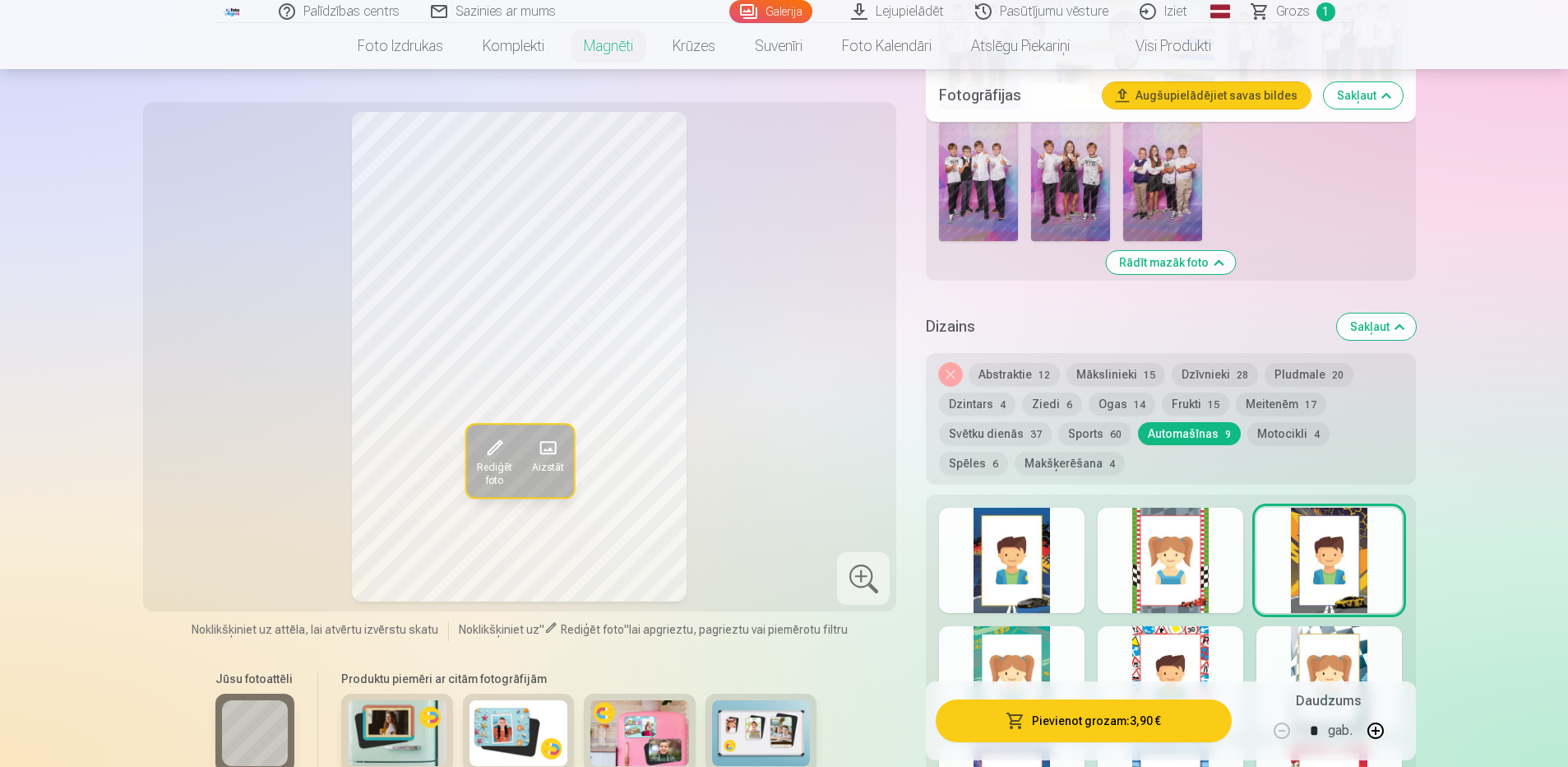
click at [1104, 717] on button "Pievienot grozam : 3,90 €" at bounding box center [1083, 721] width 295 height 43
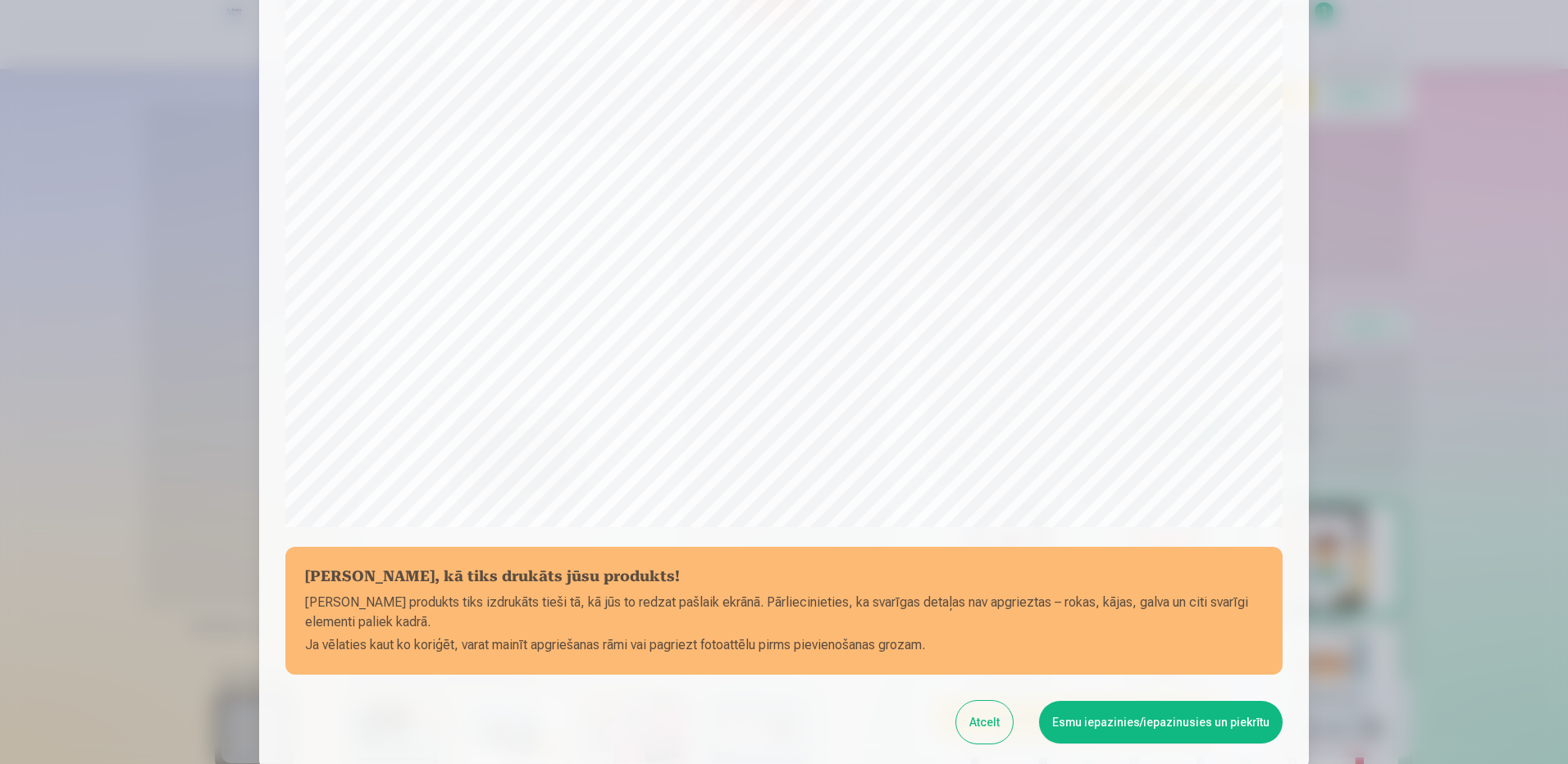
scroll to position [334, 0]
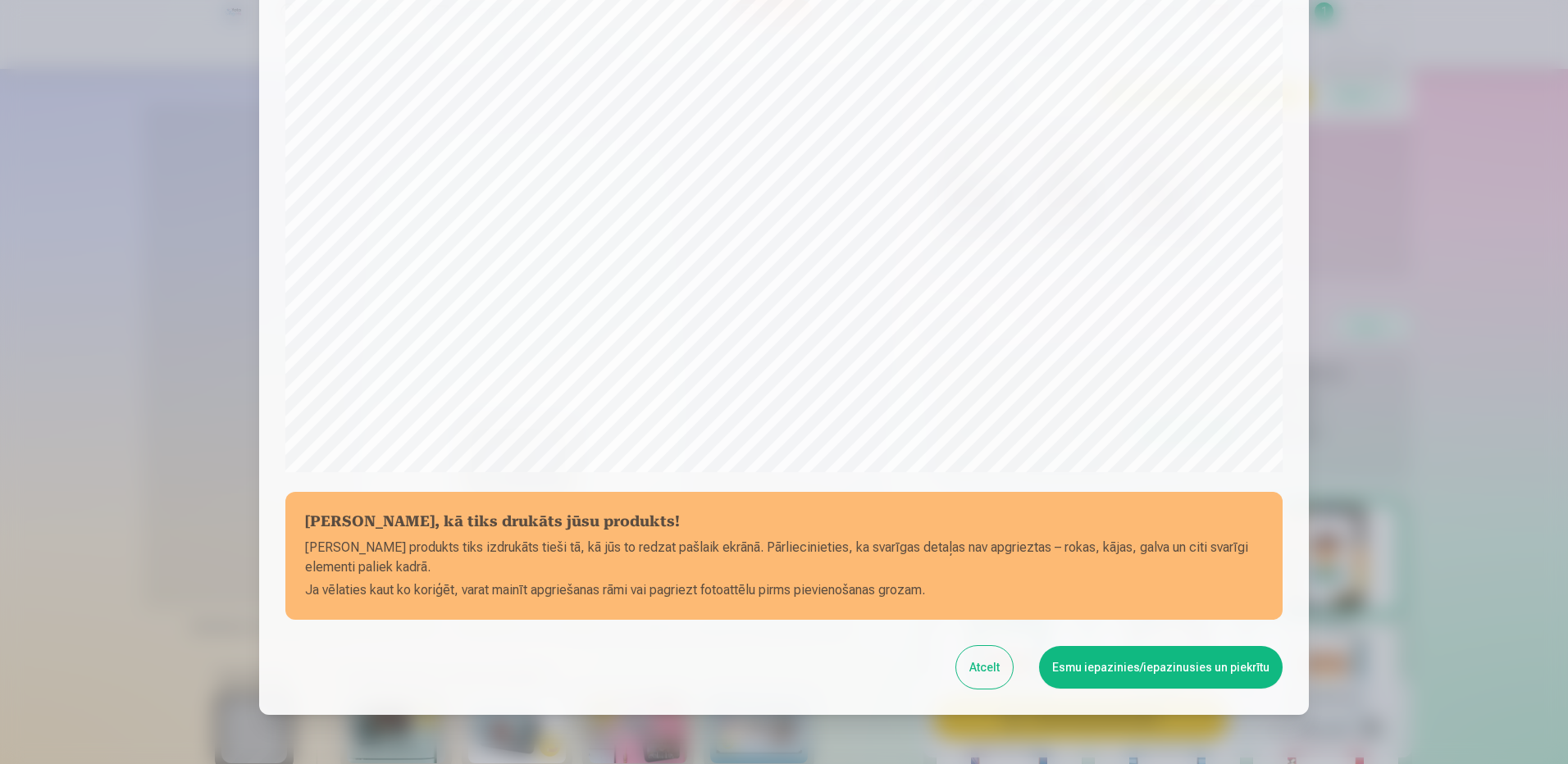
click at [1103, 667] on button "Esmu iepazinies/iepazinusies un piekrītu" at bounding box center [1161, 667] width 244 height 43
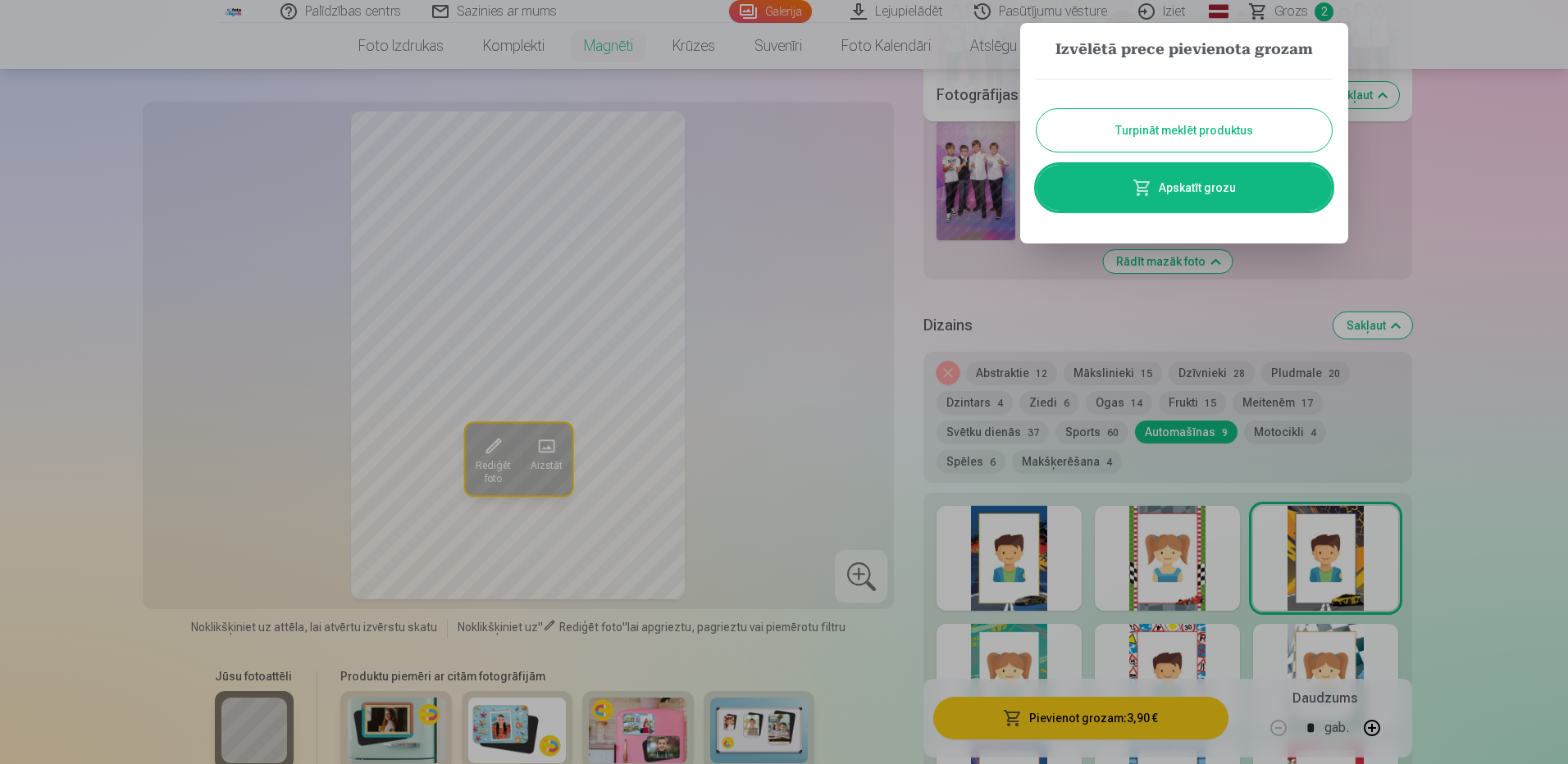
click at [1246, 189] on link "Apskatīt grozu" at bounding box center [1183, 187] width 295 height 46
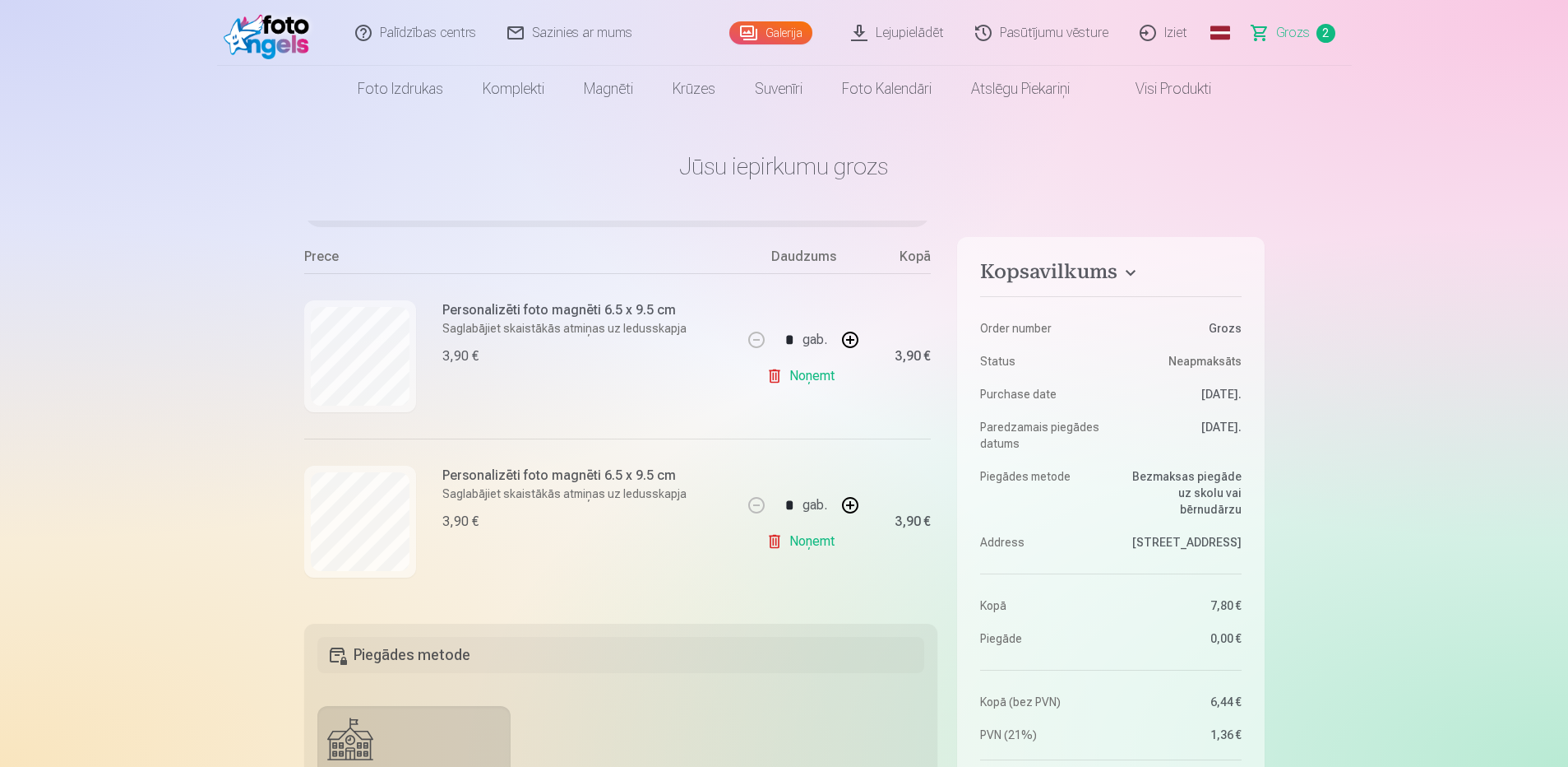
click at [1289, 32] on span "Grozs" at bounding box center [1293, 32] width 34 height 20
click at [1162, 87] on link "Visi produkti" at bounding box center [1160, 88] width 141 height 46
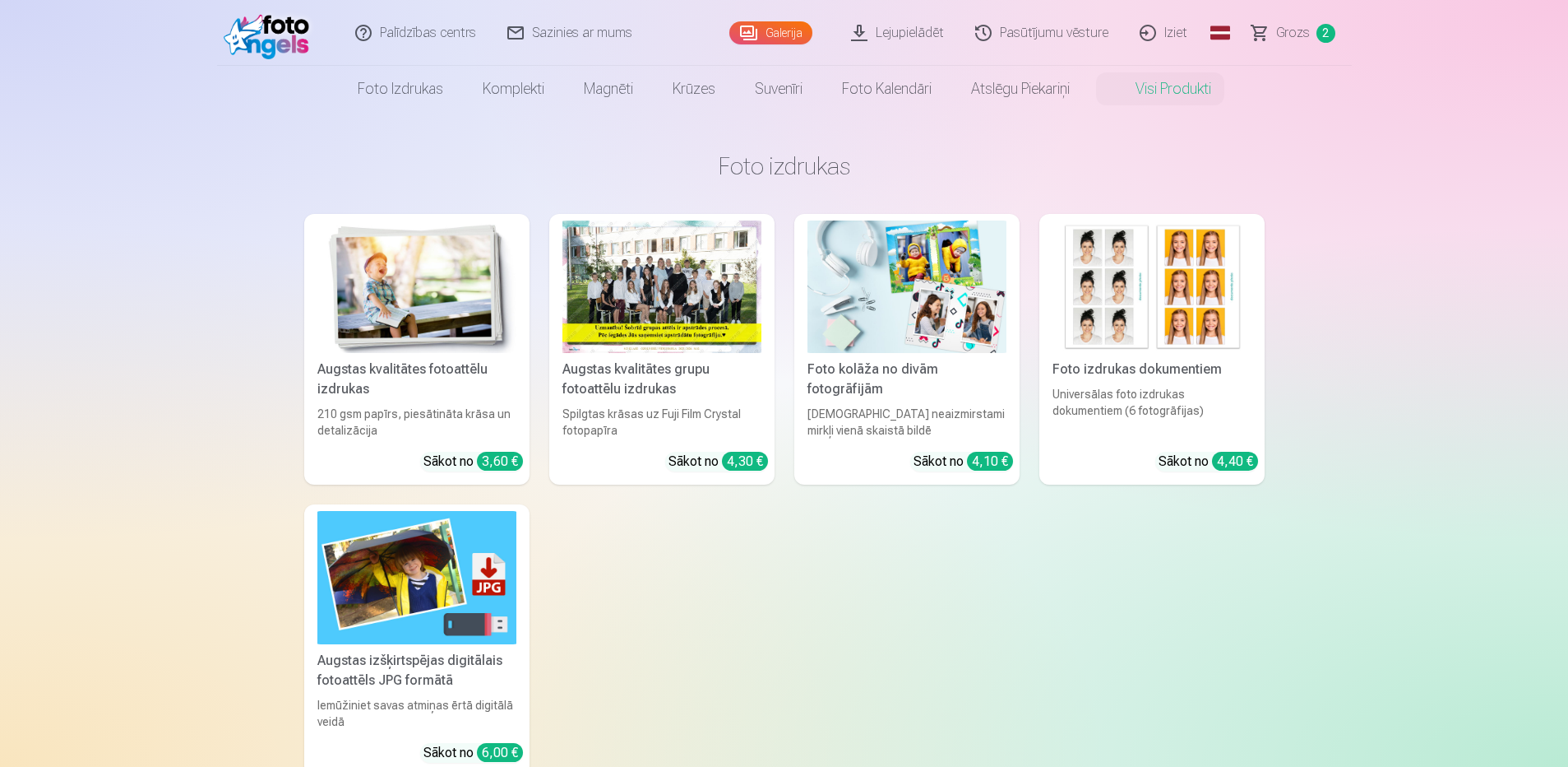
click at [775, 29] on link "Galerija" at bounding box center [770, 32] width 83 height 23
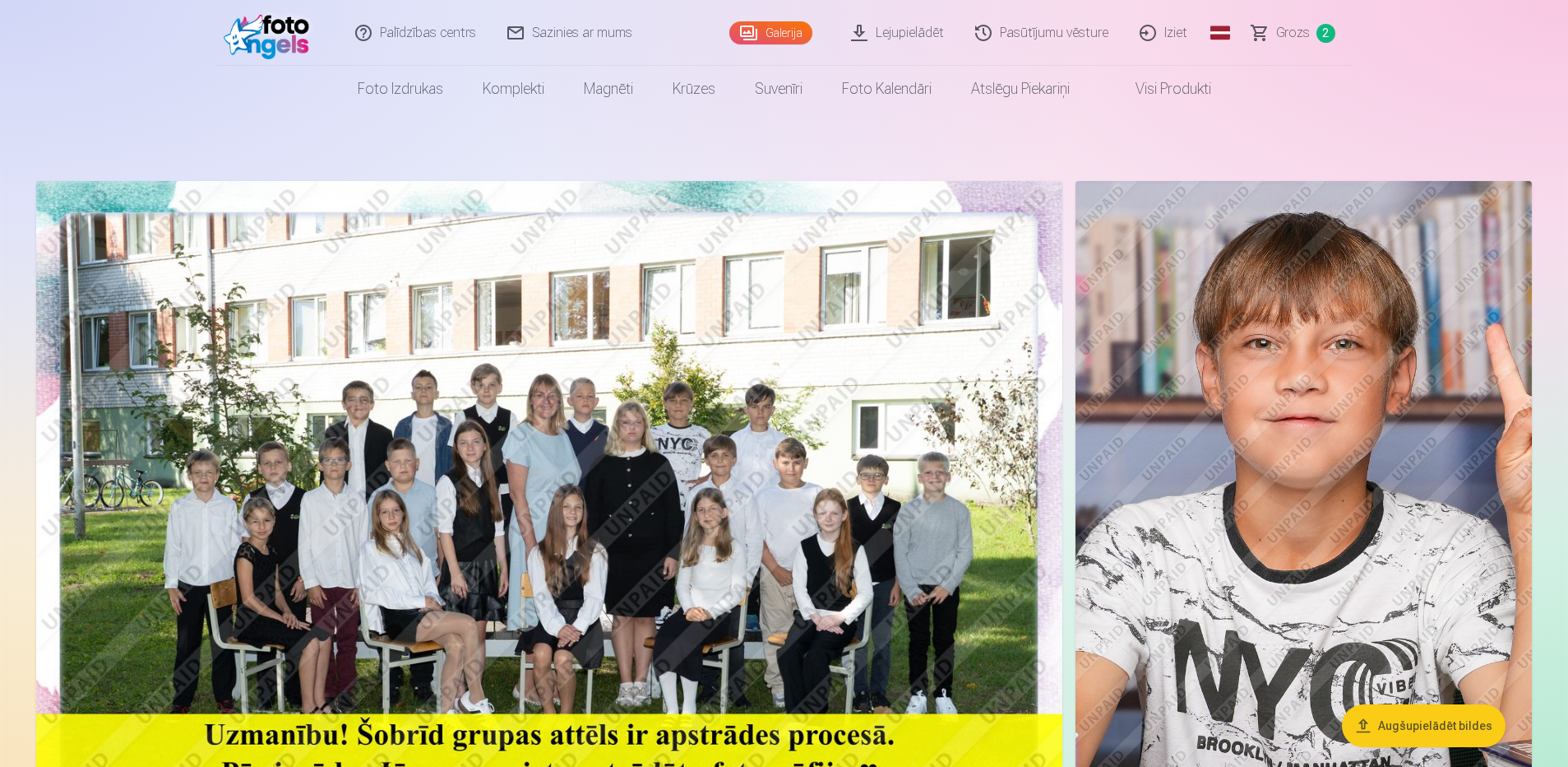
click at [1158, 86] on link "Visi produkti" at bounding box center [1160, 88] width 141 height 46
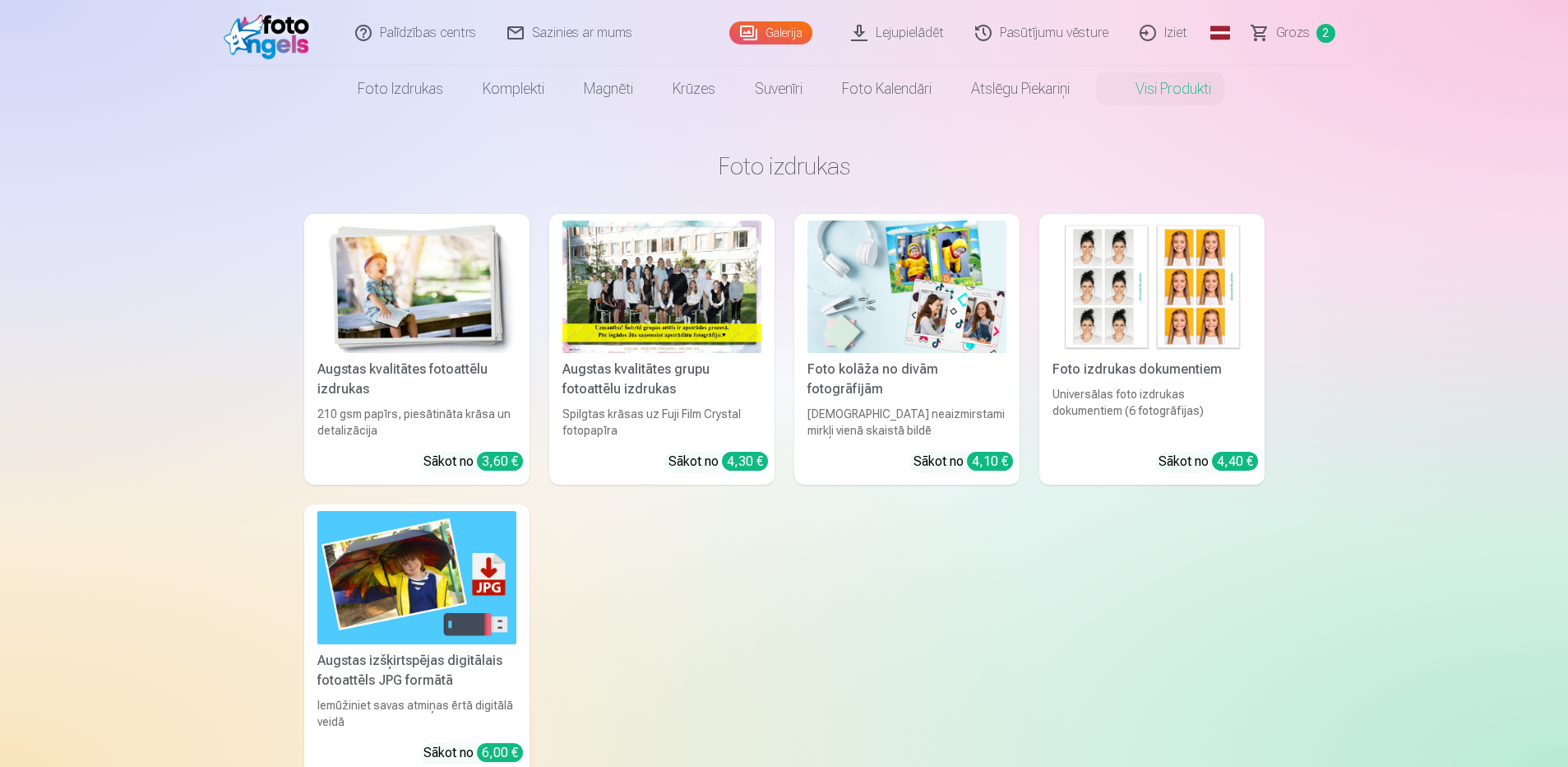
click at [1166, 87] on link "Visi produkti" at bounding box center [1160, 88] width 141 height 46
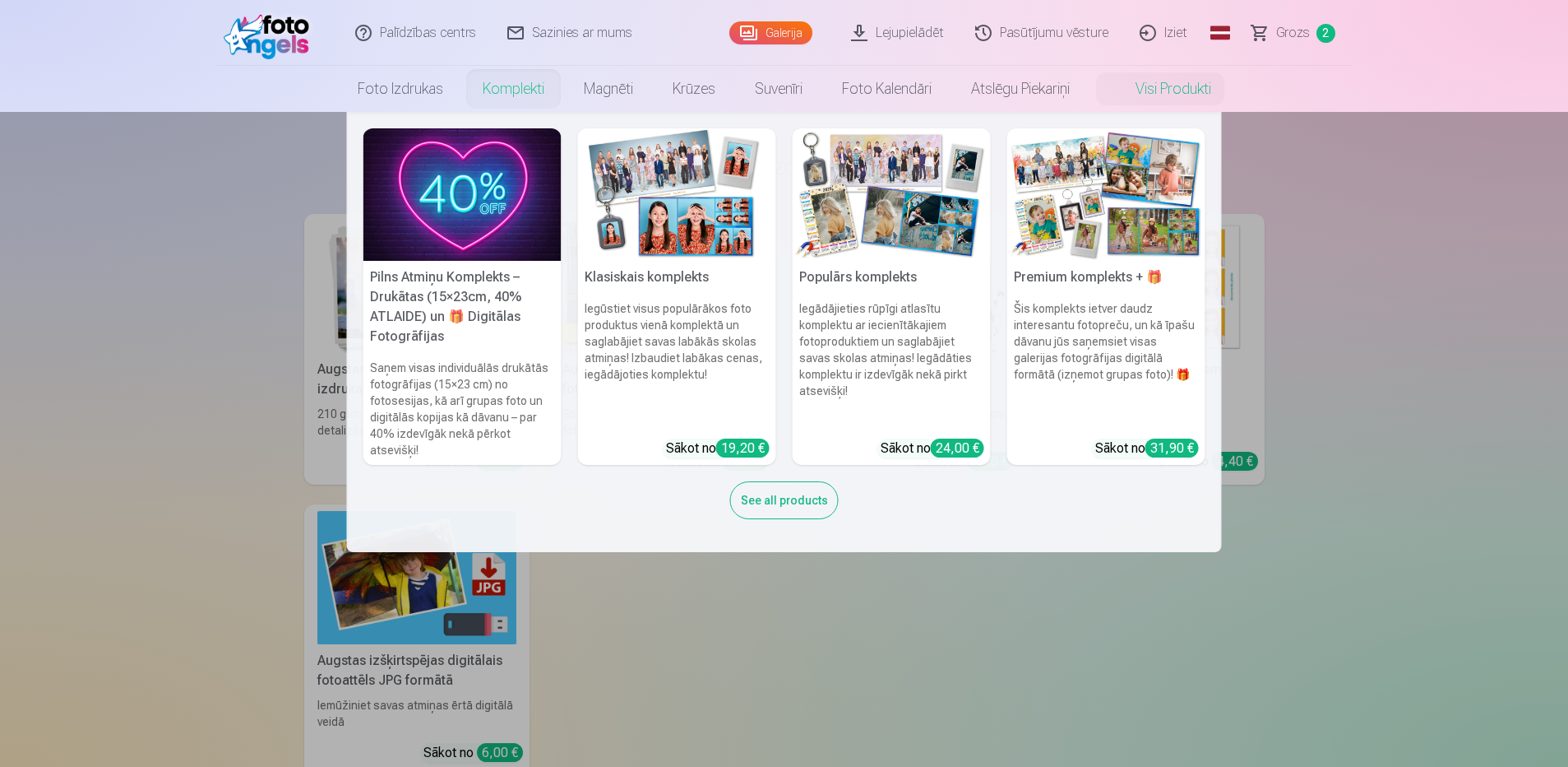
click at [520, 89] on link "Komplekti" at bounding box center [513, 88] width 101 height 46
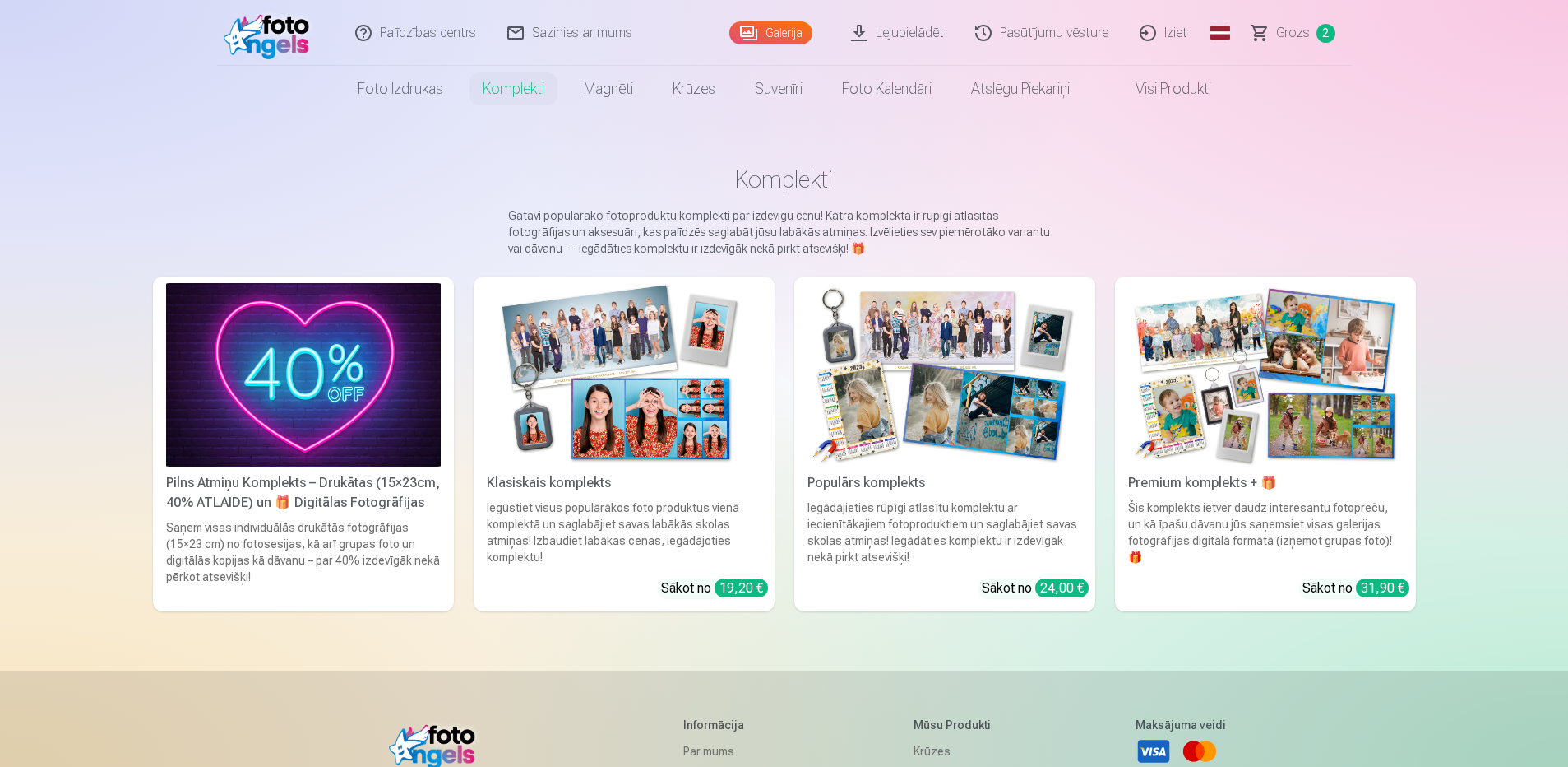
click at [772, 29] on link "Galerija" at bounding box center [770, 32] width 83 height 23
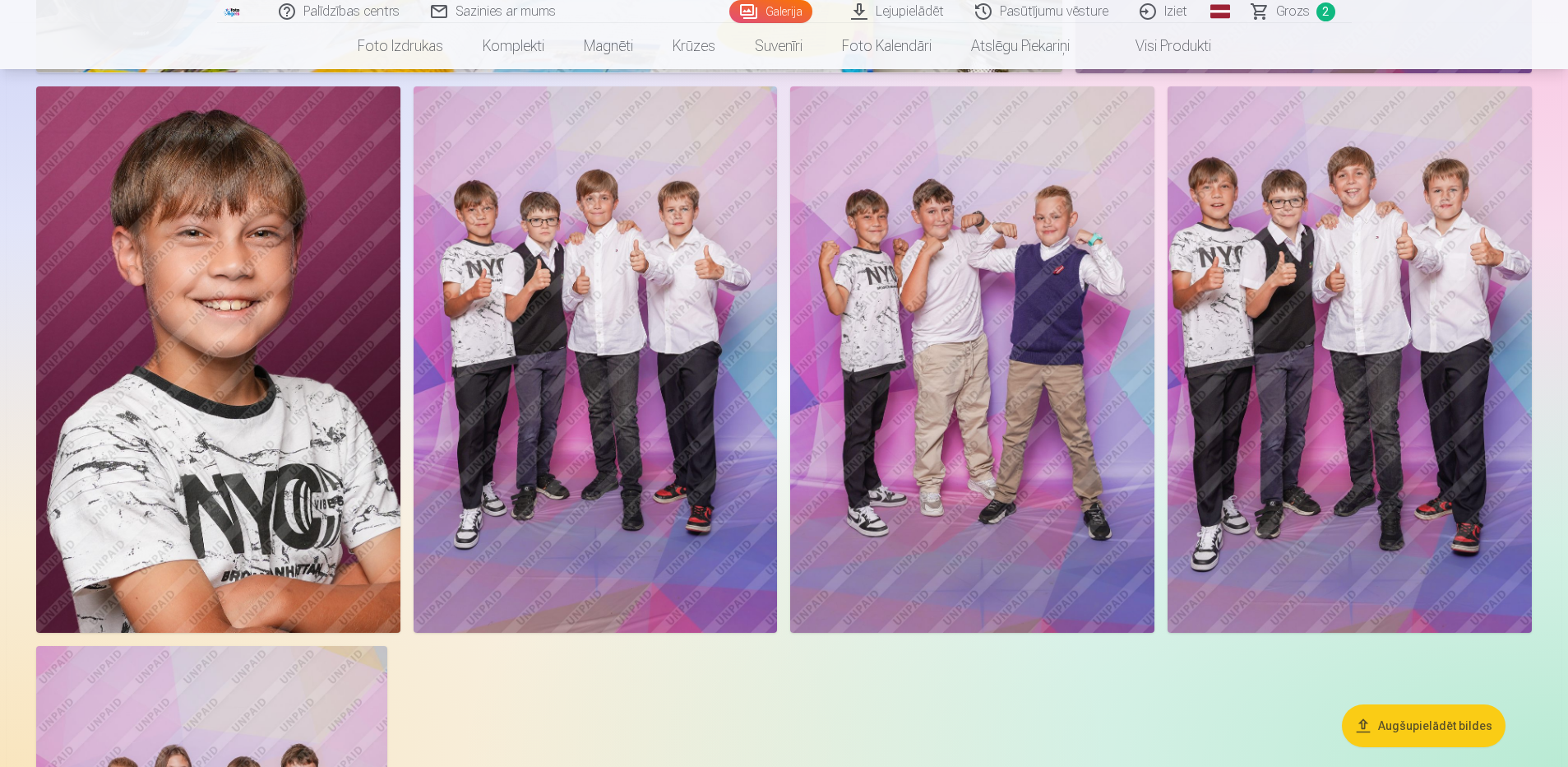
scroll to position [7322, 0]
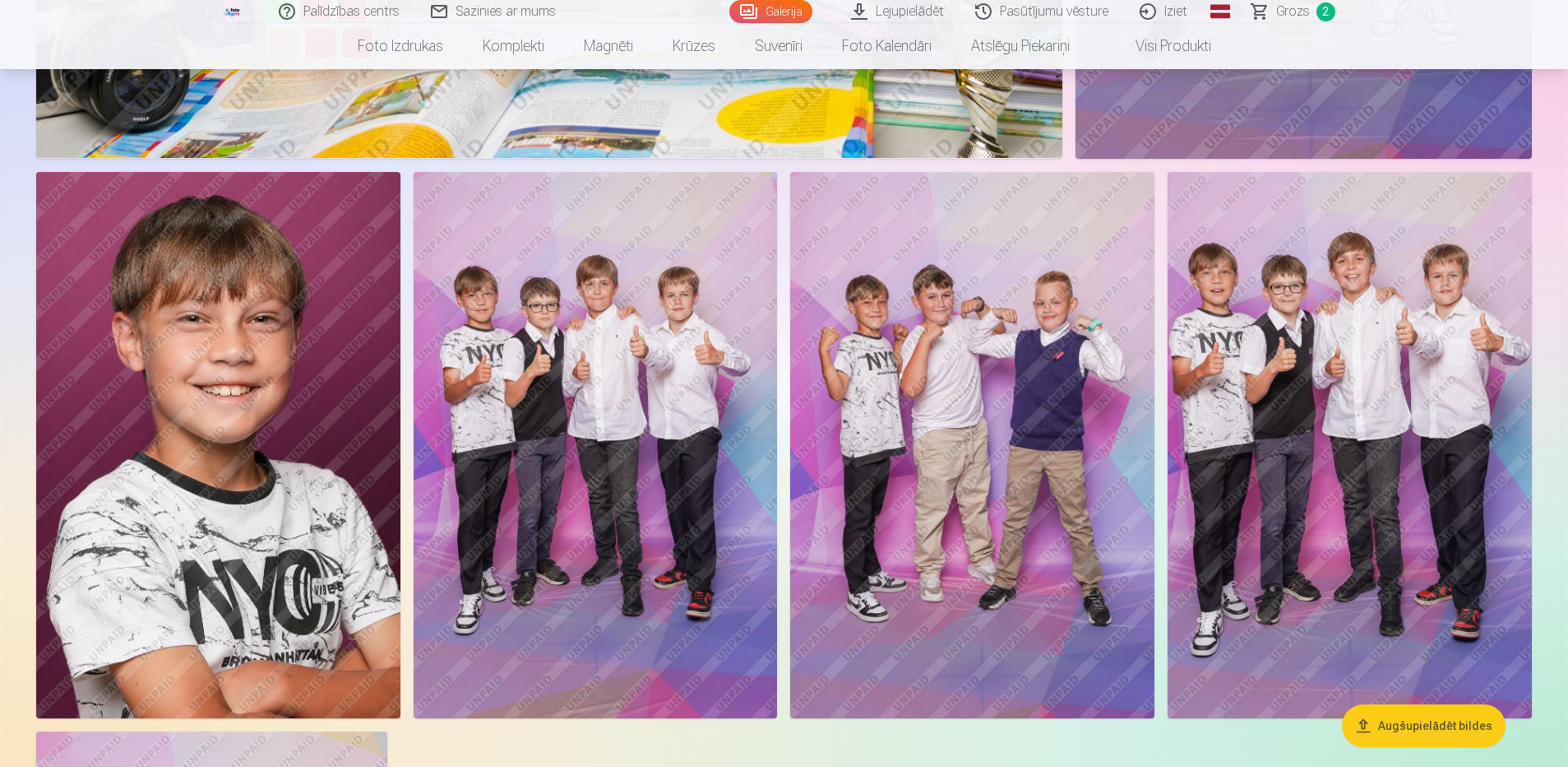
click at [1308, 411] on img at bounding box center [1349, 445] width 364 height 546
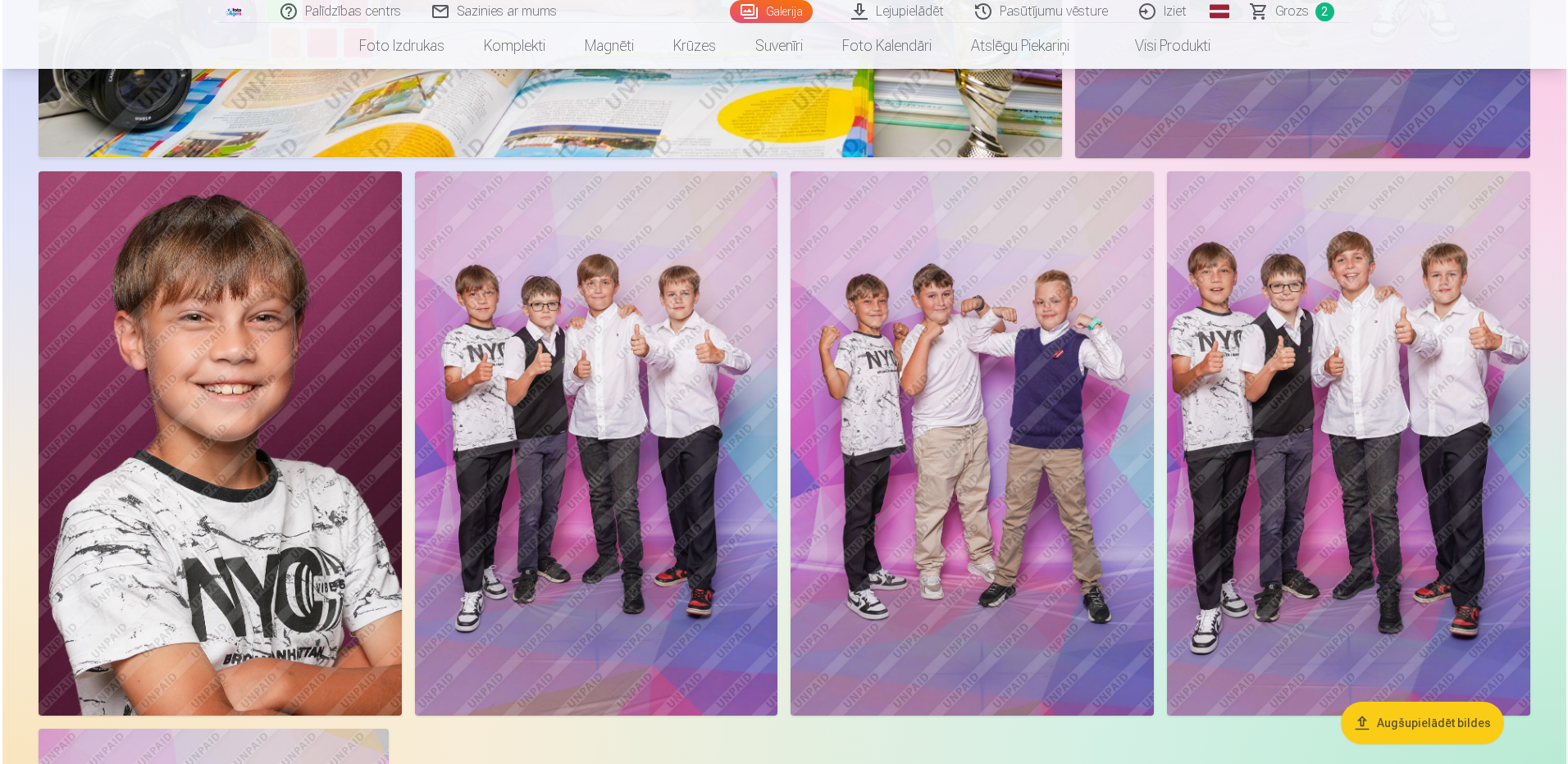
scroll to position [7312, 0]
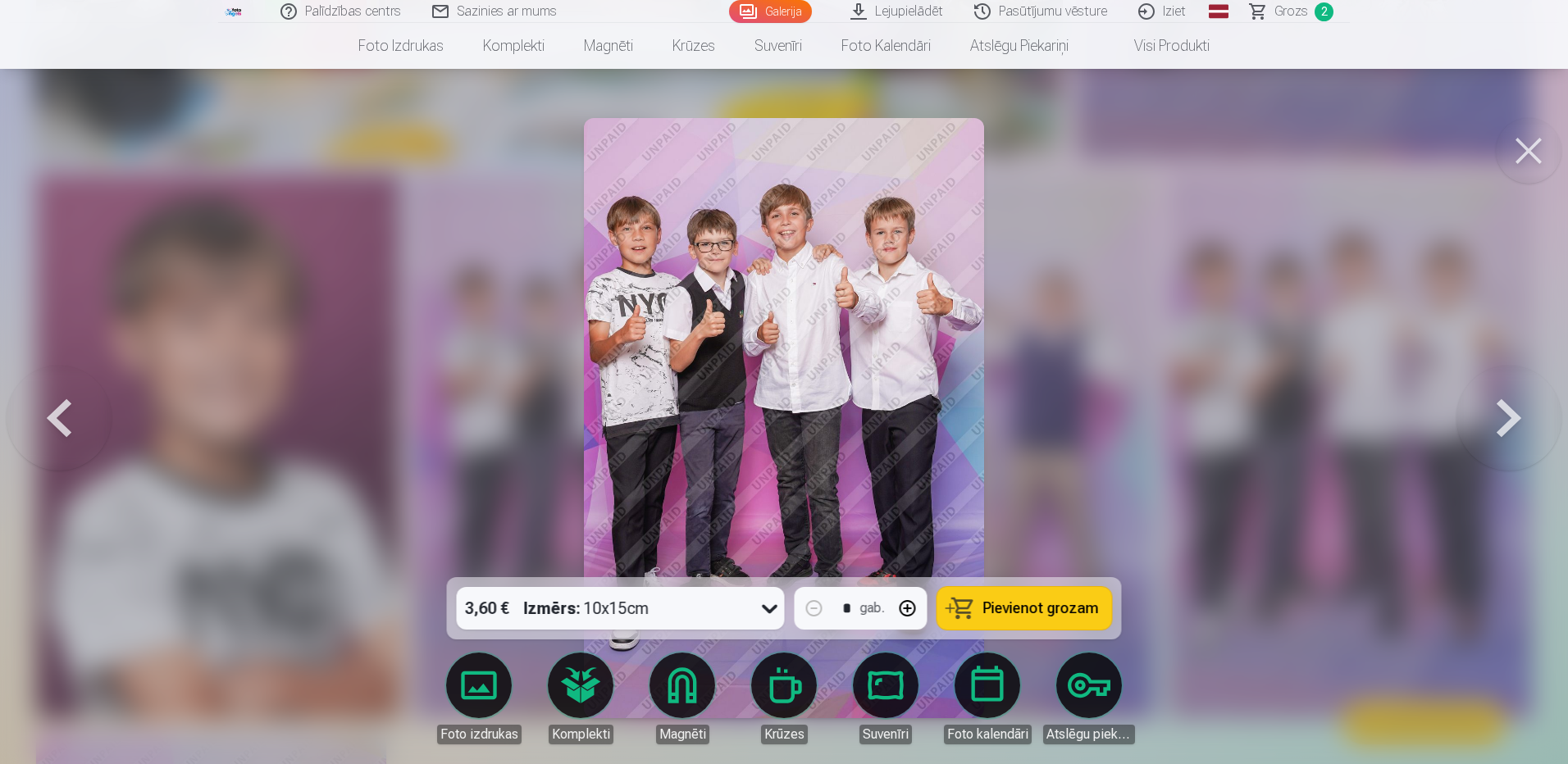
click at [770, 608] on icon at bounding box center [770, 608] width 26 height 26
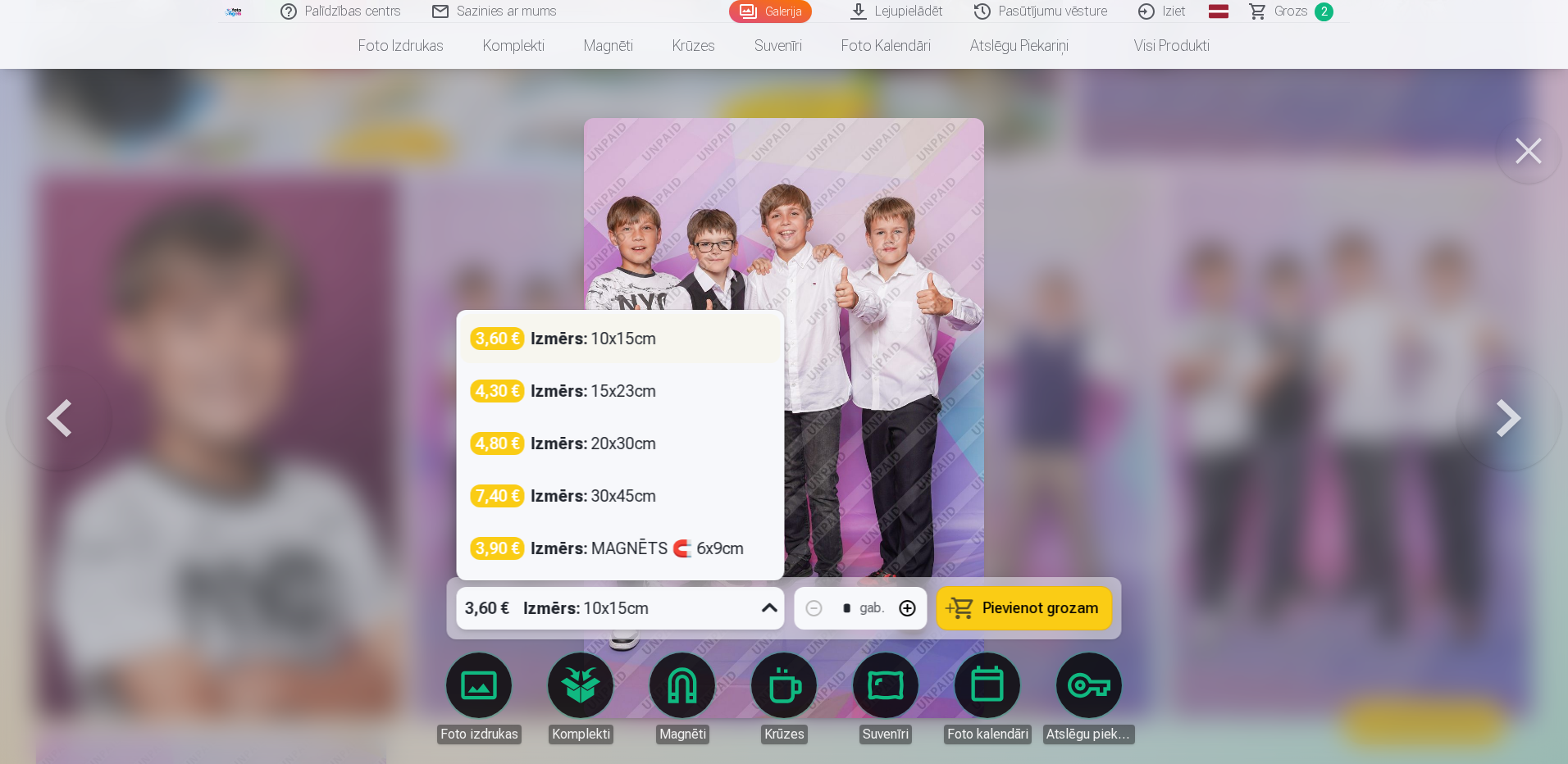
click at [656, 344] on div "Izmērs : 10x15cm" at bounding box center [594, 338] width 125 height 23
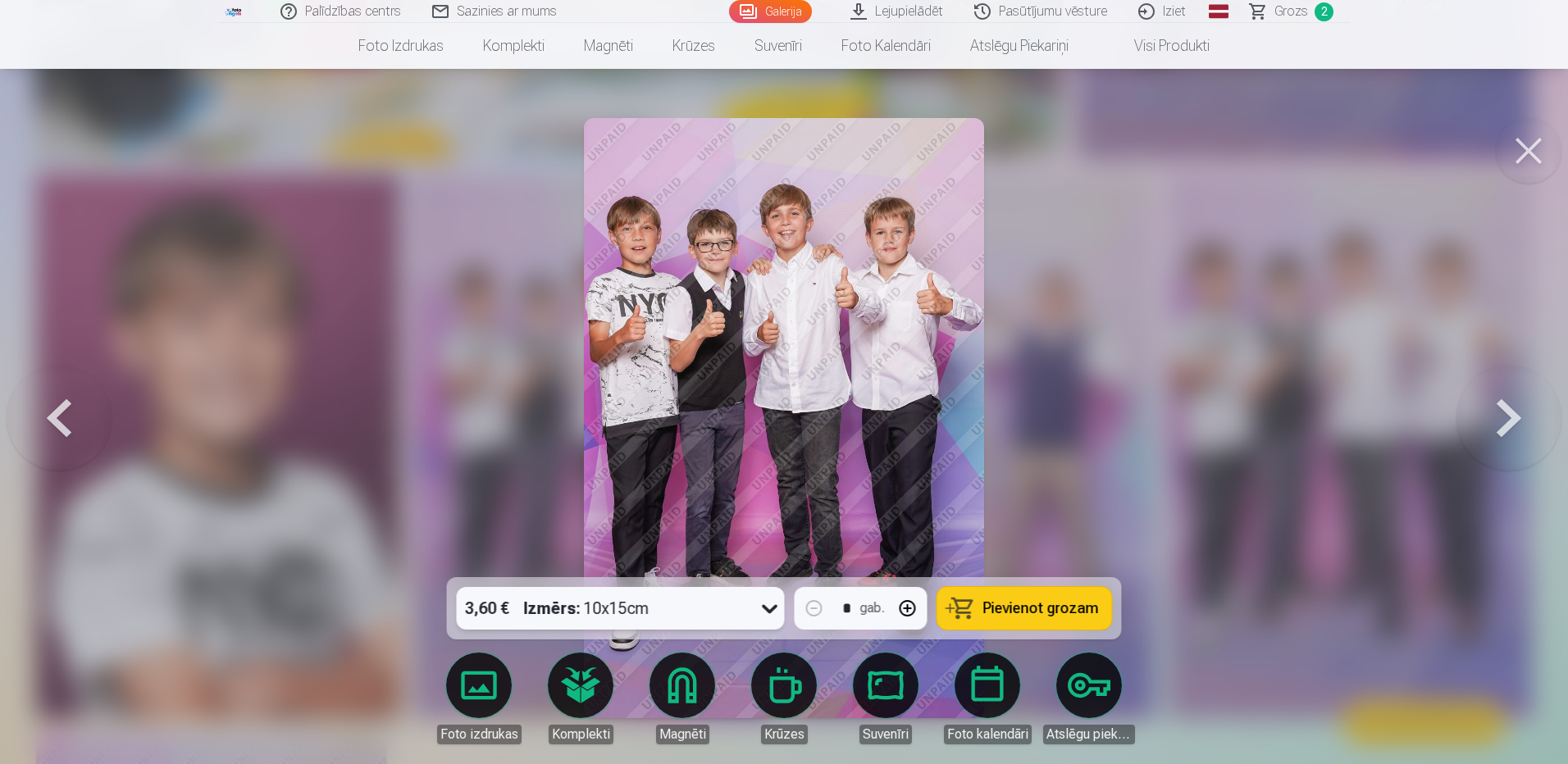
click at [1025, 607] on span "Pievienot grozam" at bounding box center [1040, 607] width 116 height 15
click at [1511, 427] on button at bounding box center [1509, 418] width 105 height 285
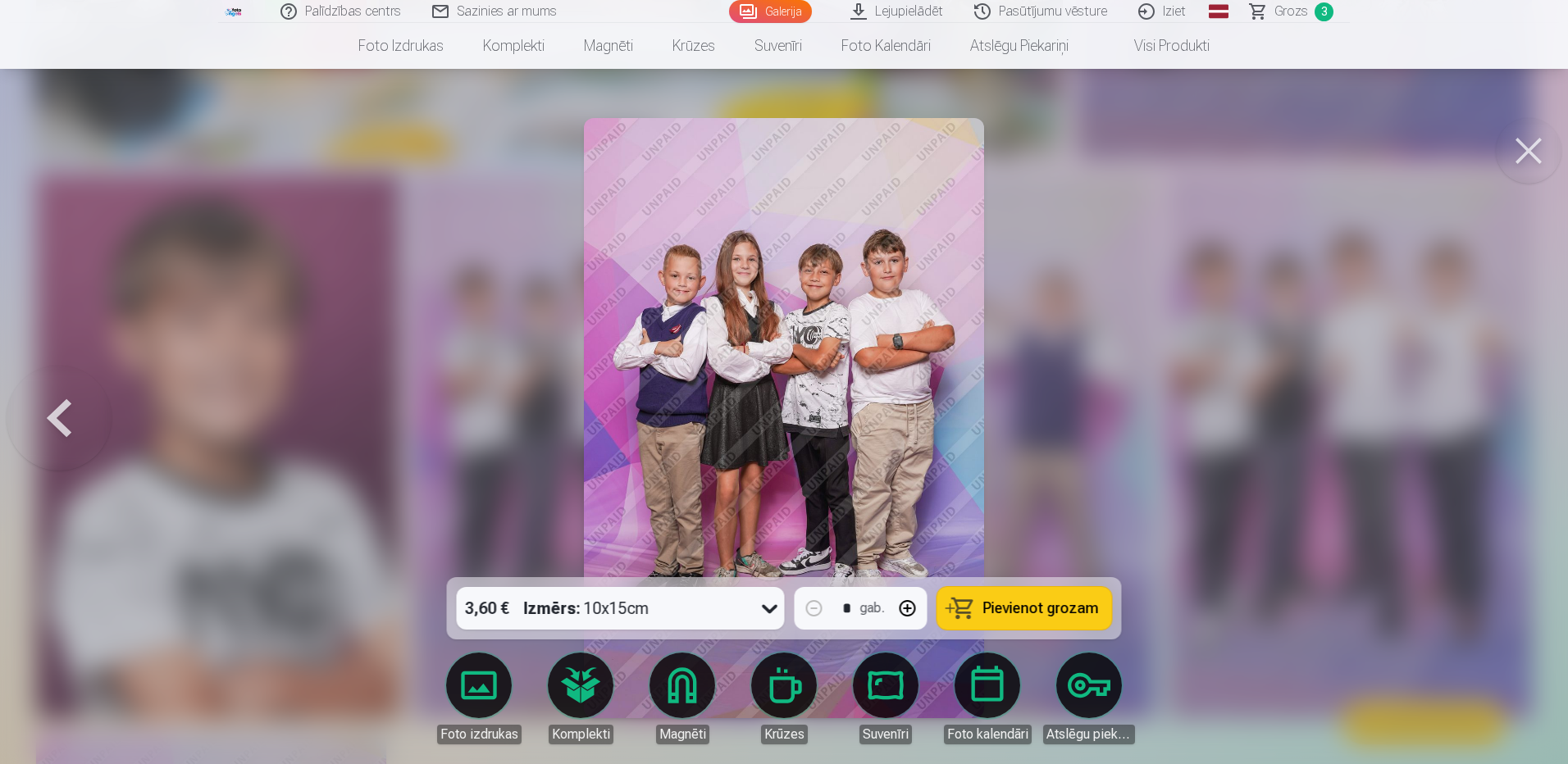
click at [1511, 427] on div at bounding box center [784, 382] width 1568 height 764
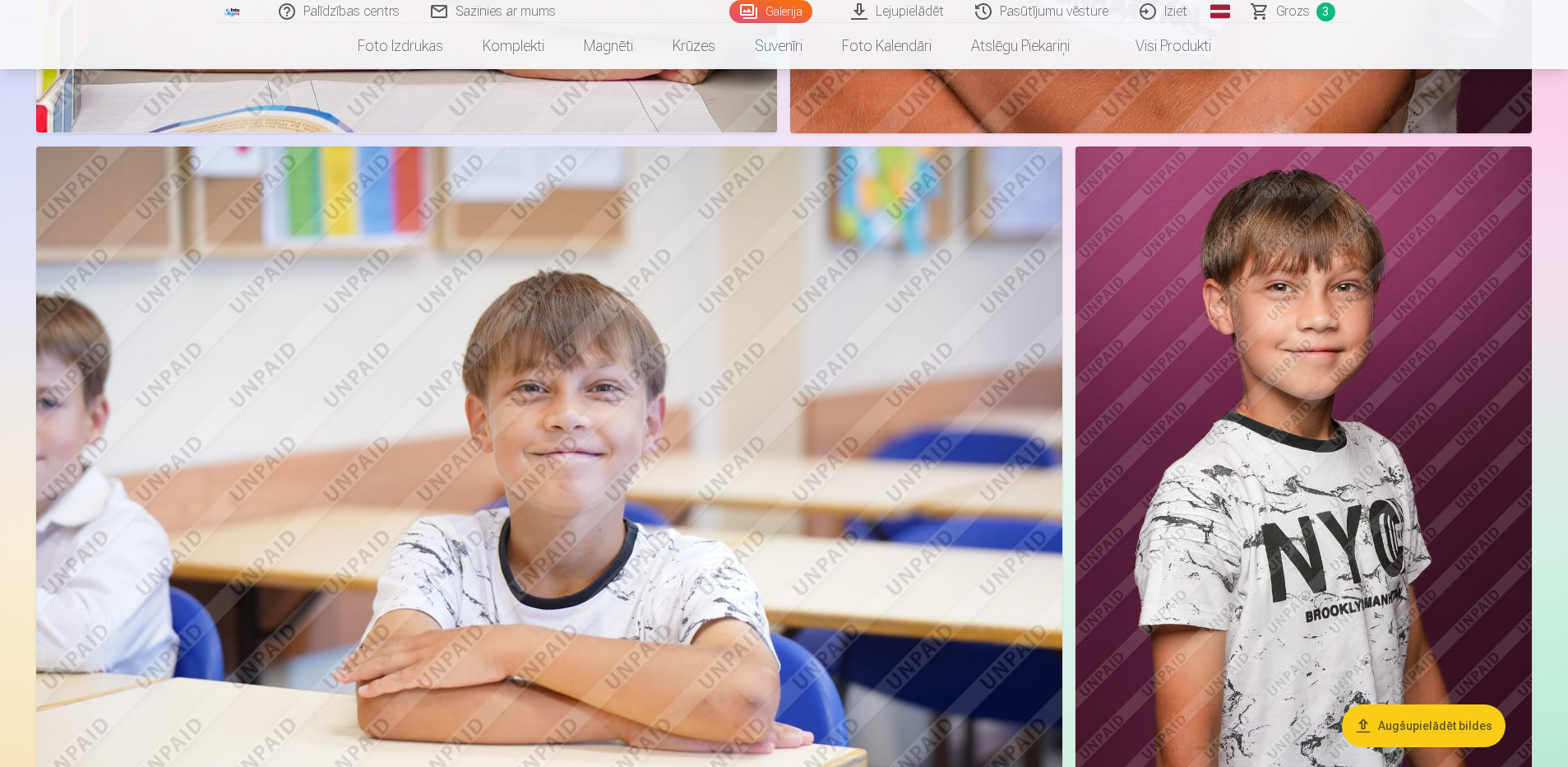
scroll to position [1728, 0]
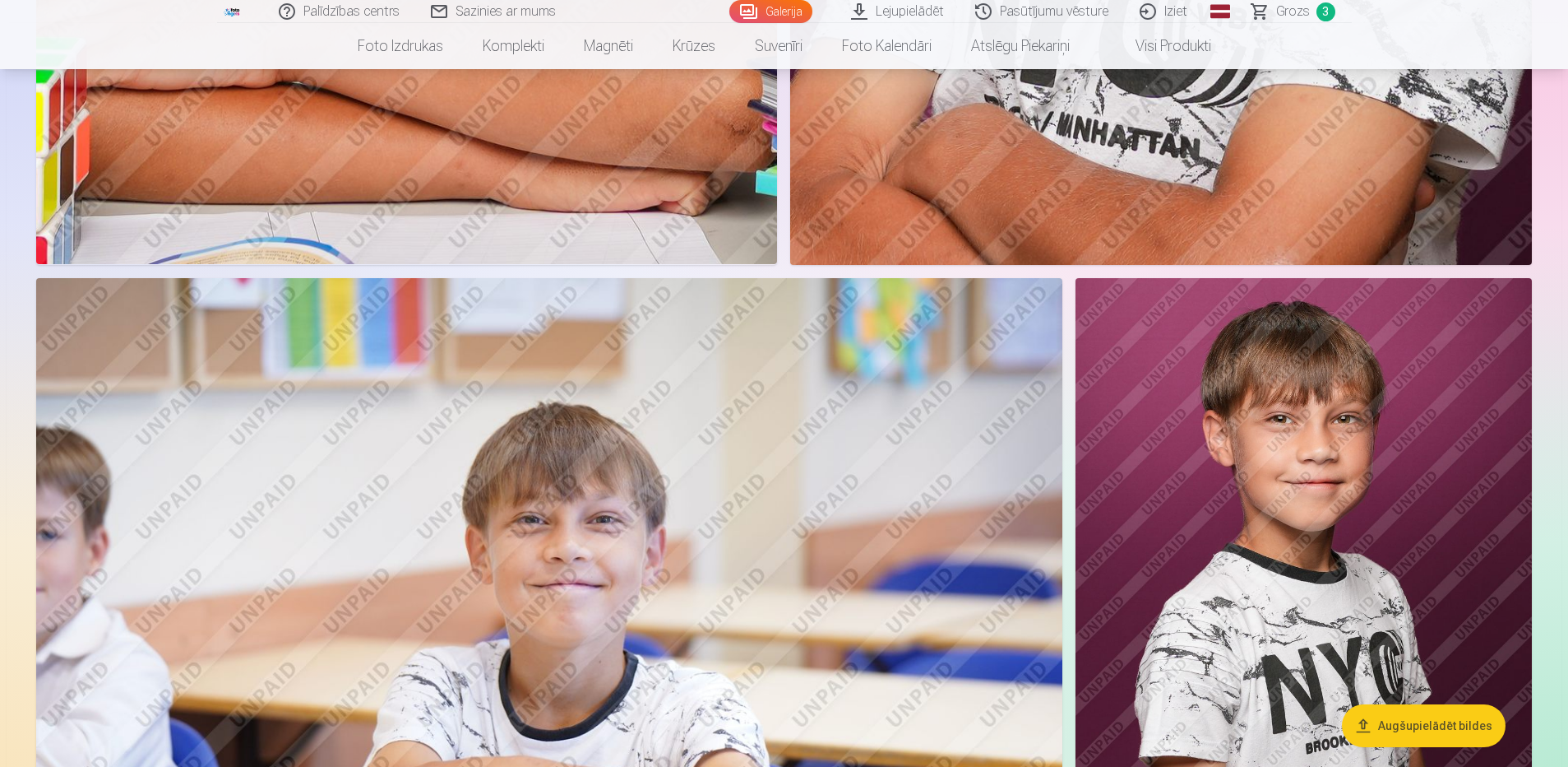
click at [1299, 10] on span "Grozs" at bounding box center [1293, 11] width 34 height 20
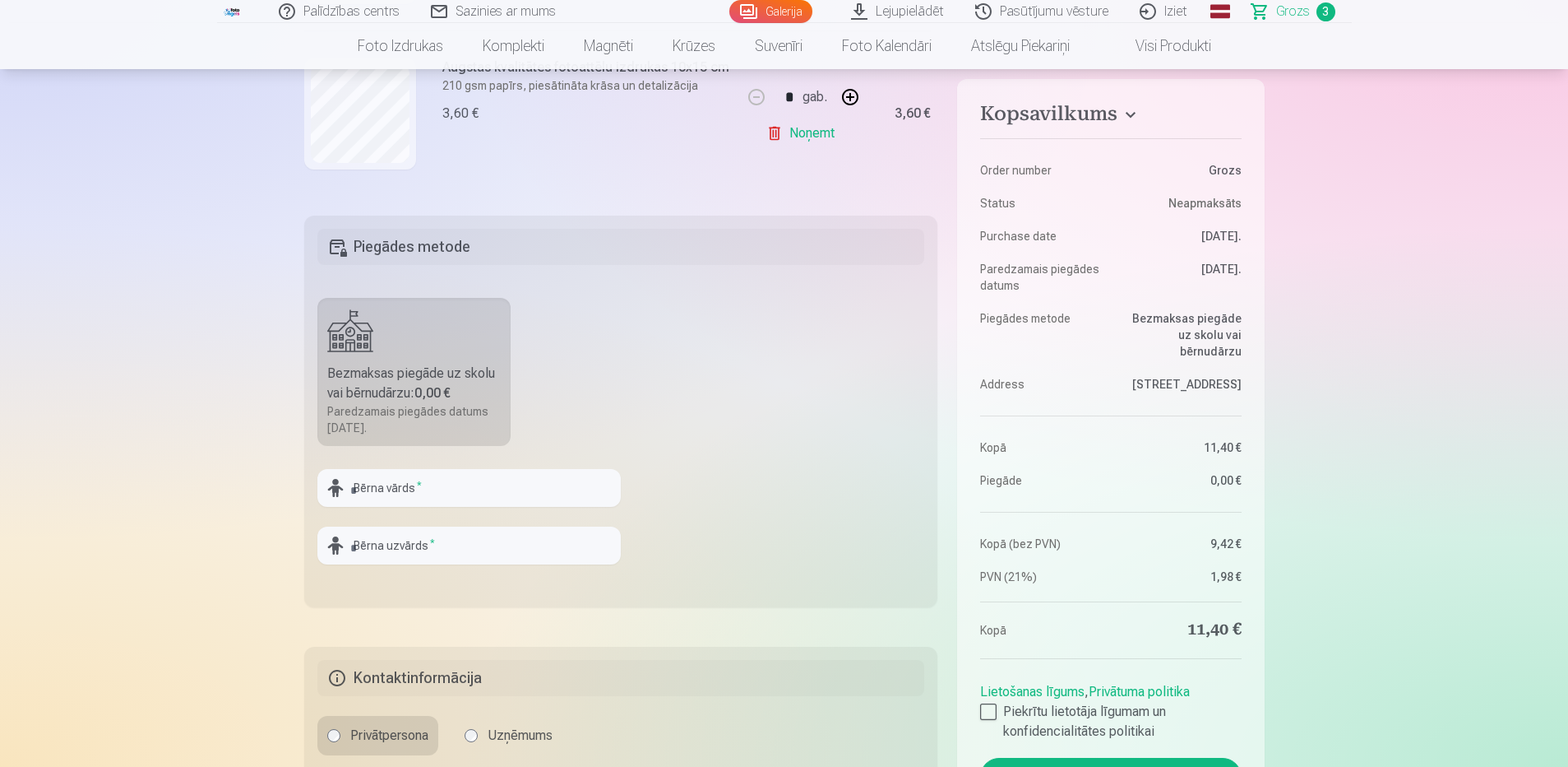
scroll to position [411, 0]
click at [450, 487] on input "text" at bounding box center [470, 484] width 304 height 38
type input "******"
click at [379, 538] on input "text" at bounding box center [470, 542] width 304 height 38
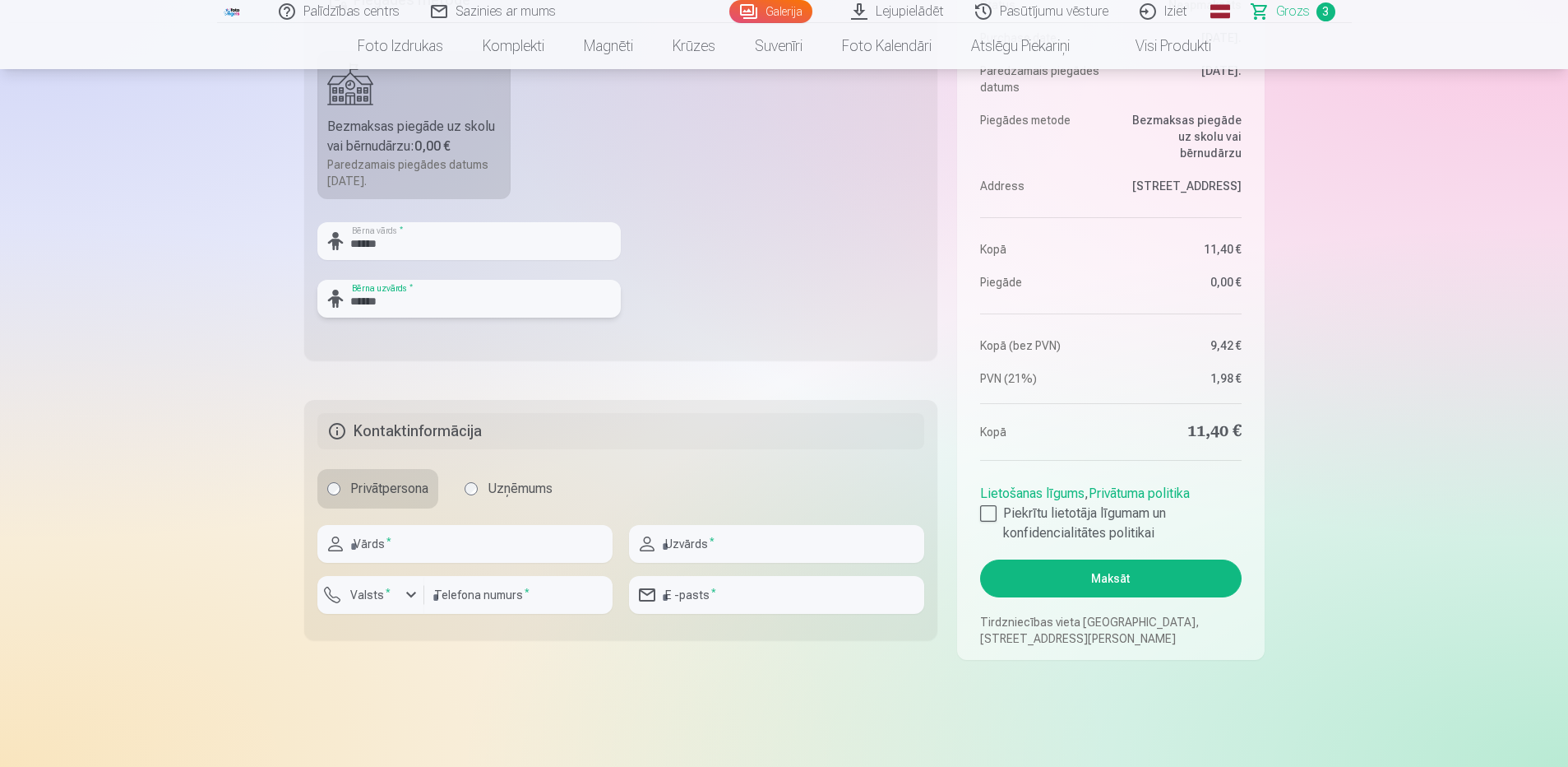
scroll to position [658, 0]
type input "******"
click at [423, 540] on input "text" at bounding box center [465, 540] width 295 height 38
type input "*****"
type input "******"
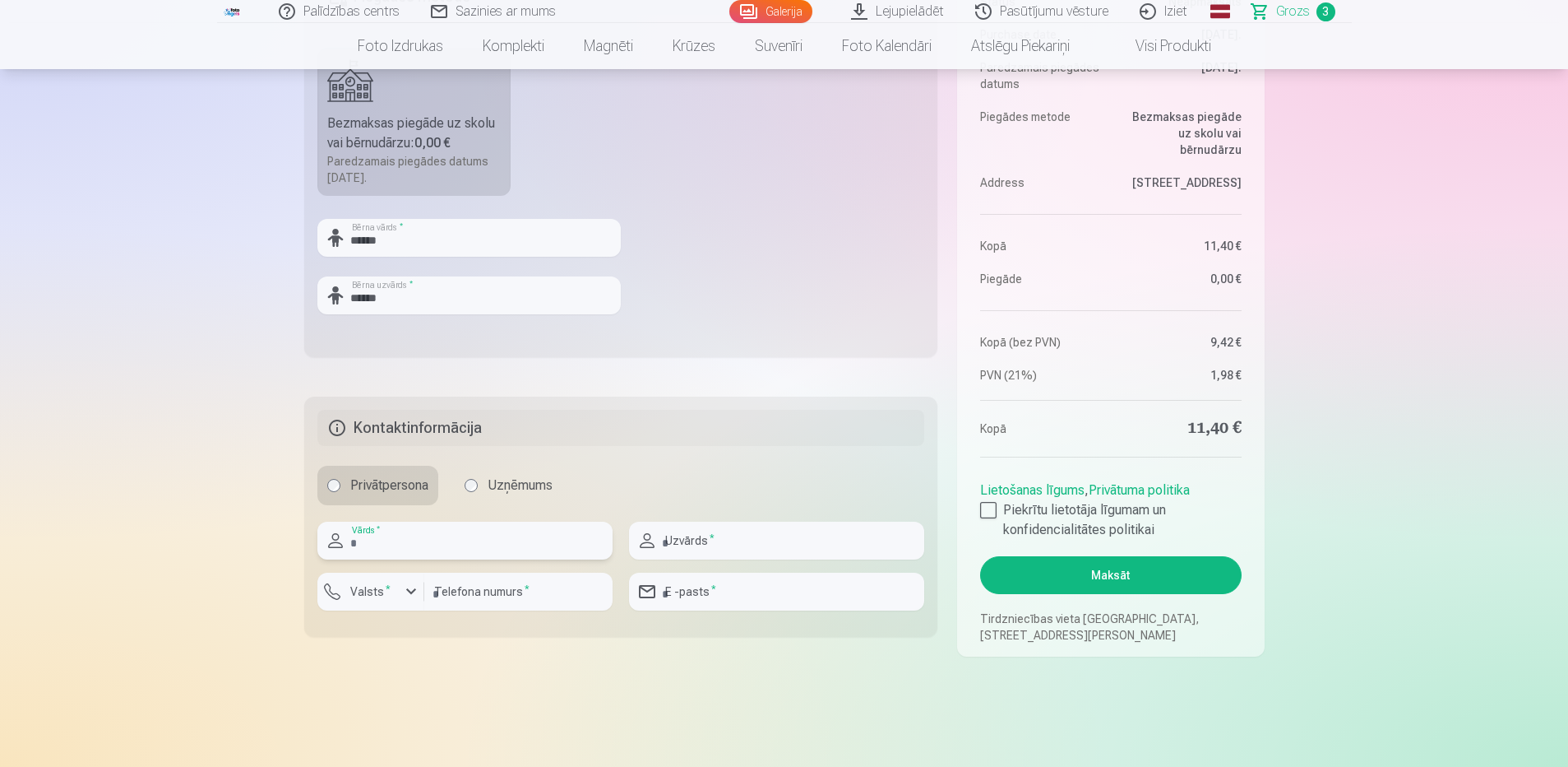
type input "********"
type input "**********"
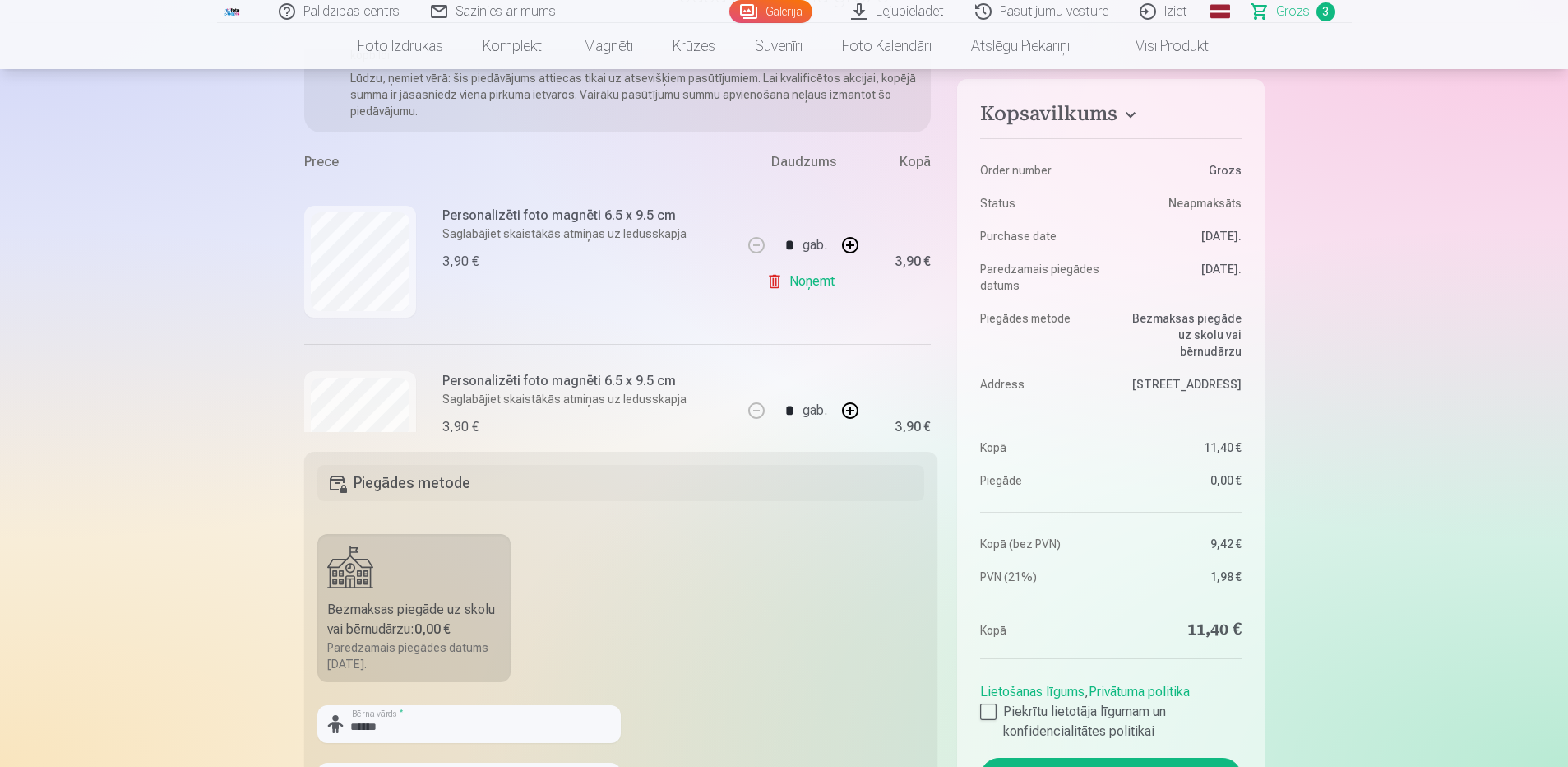
scroll to position [0, 0]
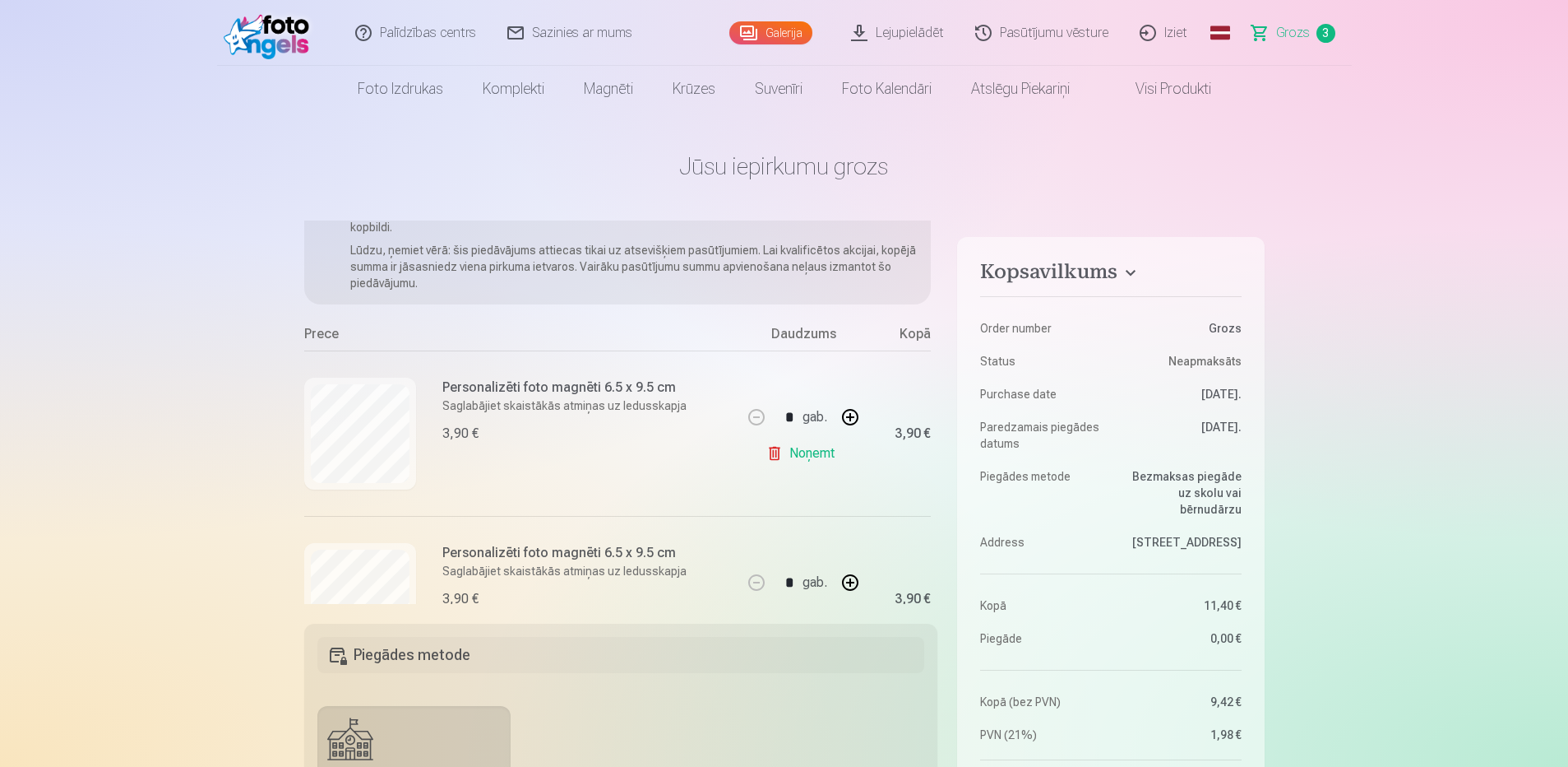
click at [593, 35] on link "Sazinies ar mums" at bounding box center [570, 32] width 156 height 66
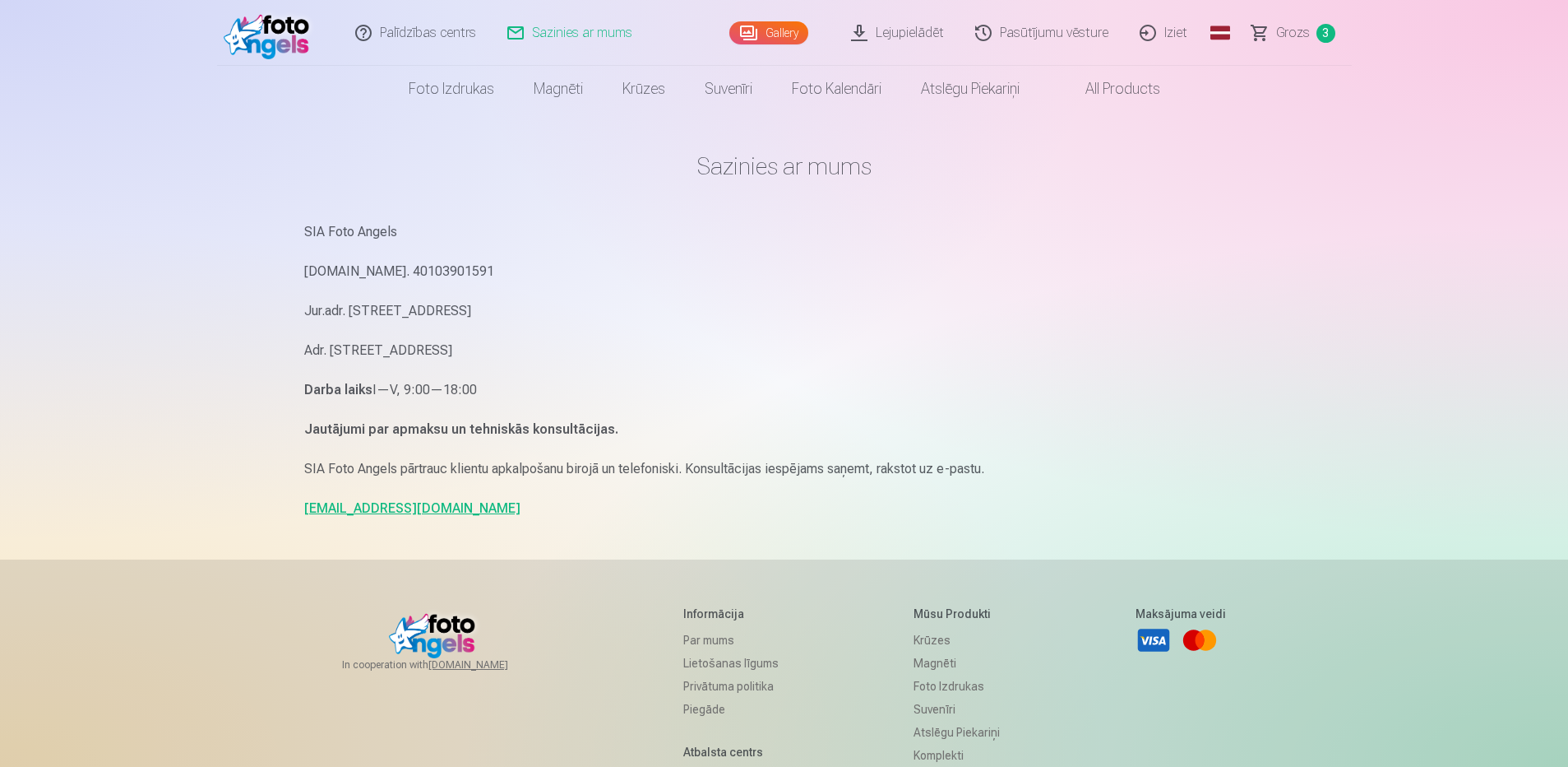
click at [389, 507] on link "info@fotoangels.lv" at bounding box center [412, 508] width 217 height 16
click at [382, 507] on link "info@fotoangels.lv" at bounding box center [412, 508] width 217 height 16
click at [1289, 37] on span "Grozs" at bounding box center [1293, 32] width 34 height 20
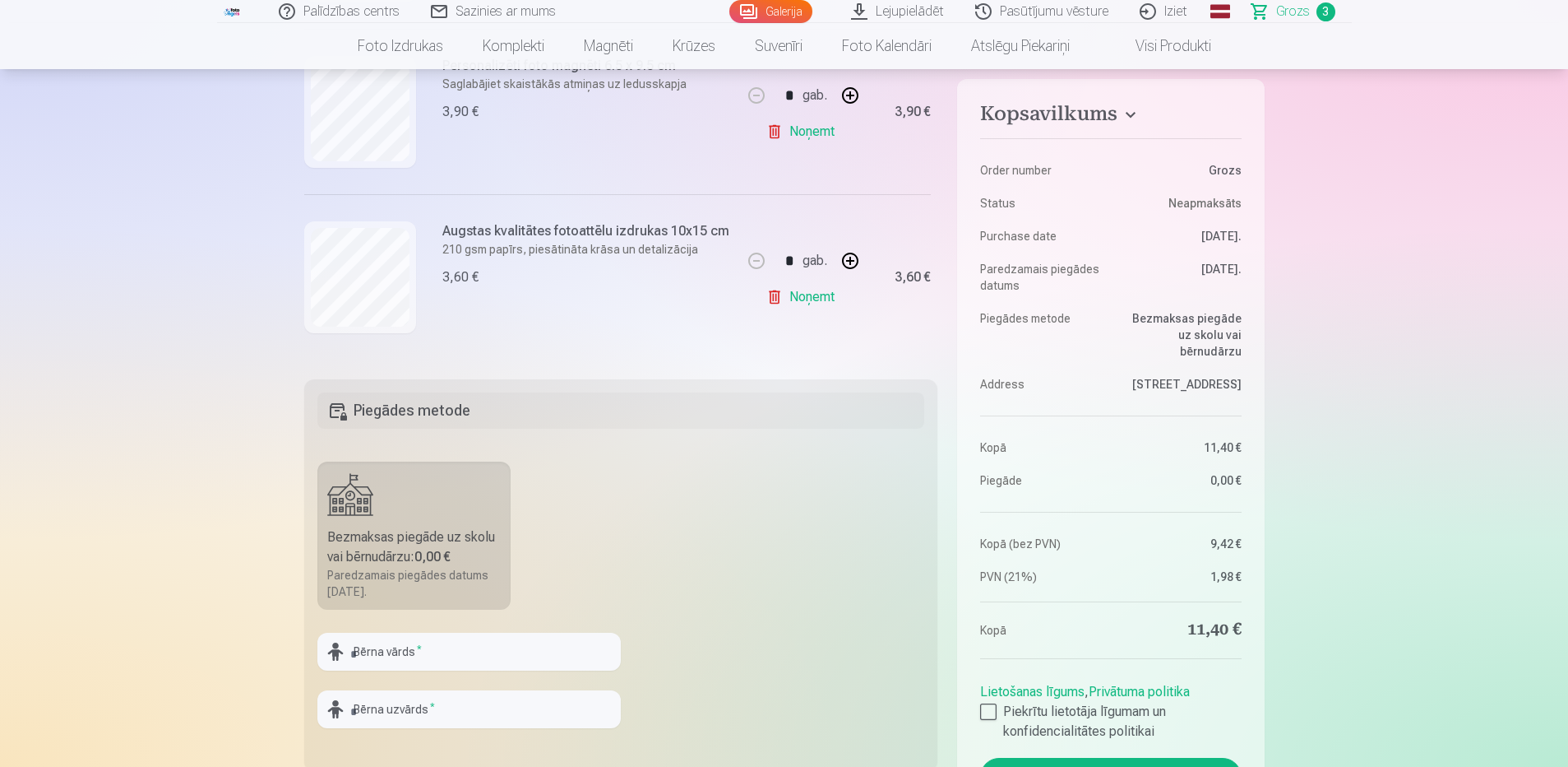
scroll to position [82, 0]
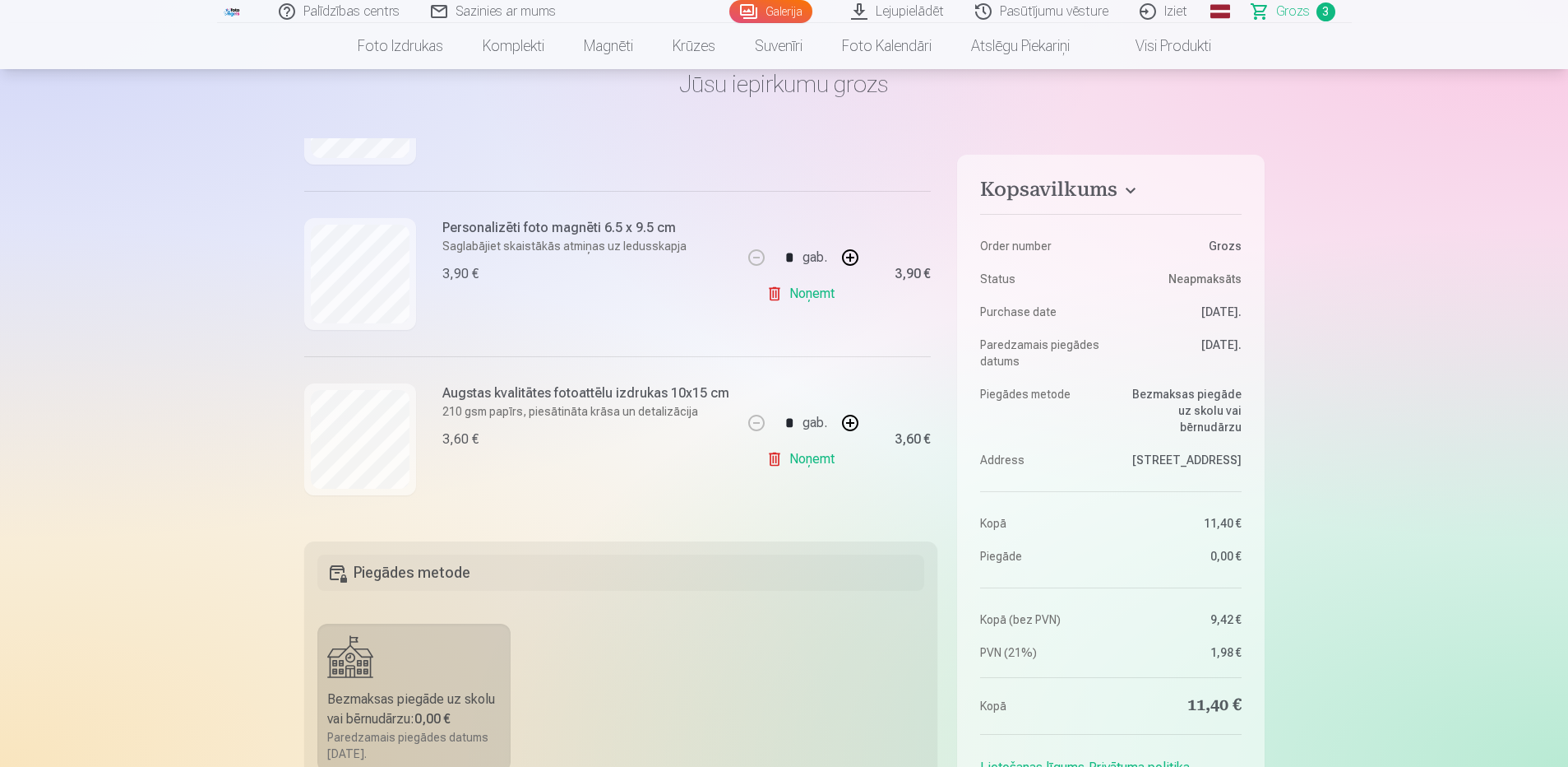
click at [1189, 13] on link "Iziet" at bounding box center [1164, 11] width 79 height 23
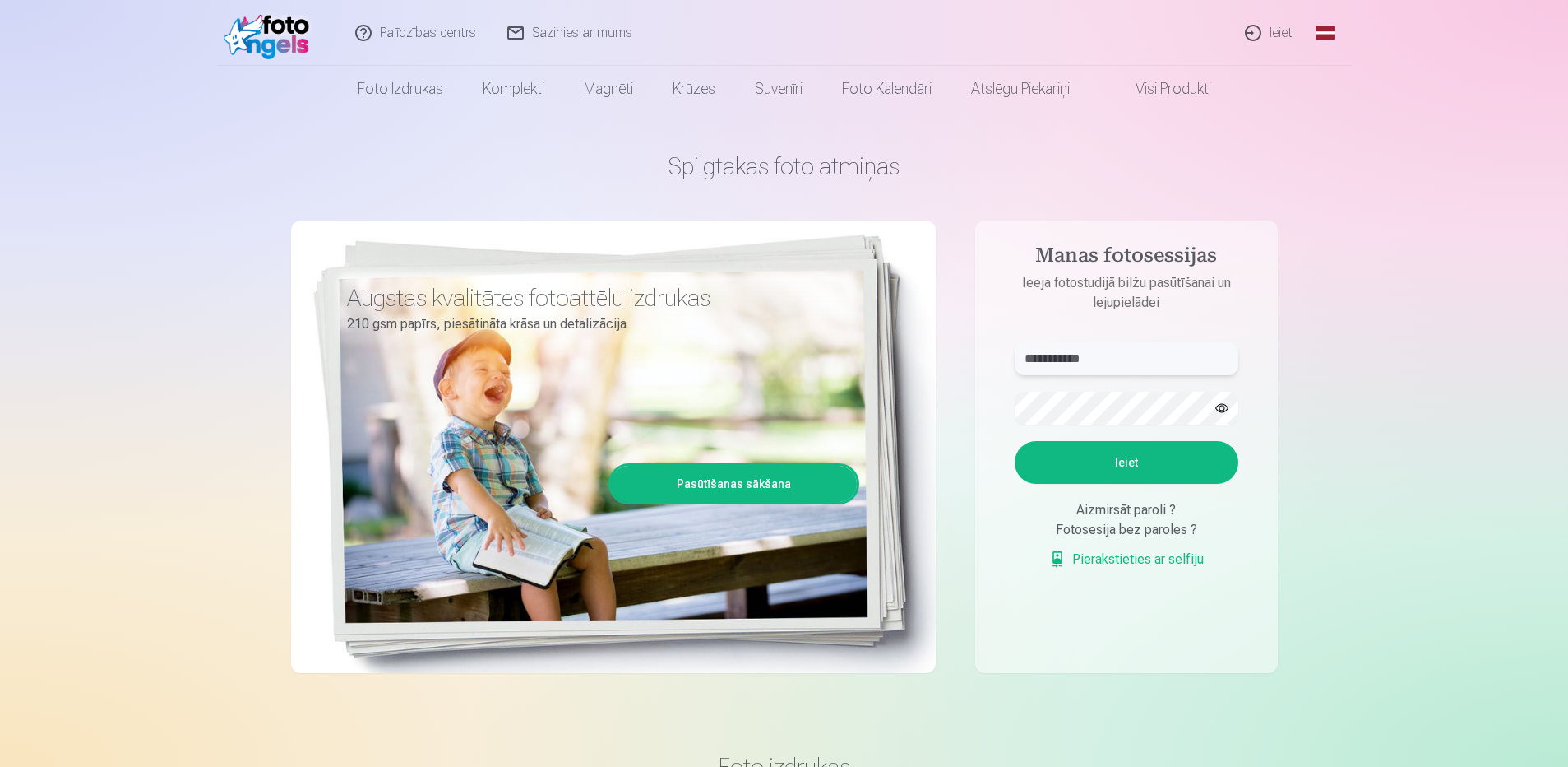
click at [1138, 358] on input "**********" at bounding box center [1126, 359] width 224 height 33
click at [1080, 356] on input "**********" at bounding box center [1126, 359] width 224 height 33
type input "**********"
click at [1111, 458] on button "Ieiet" at bounding box center [1126, 462] width 224 height 43
